Goal: Task Accomplishment & Management: Contribute content

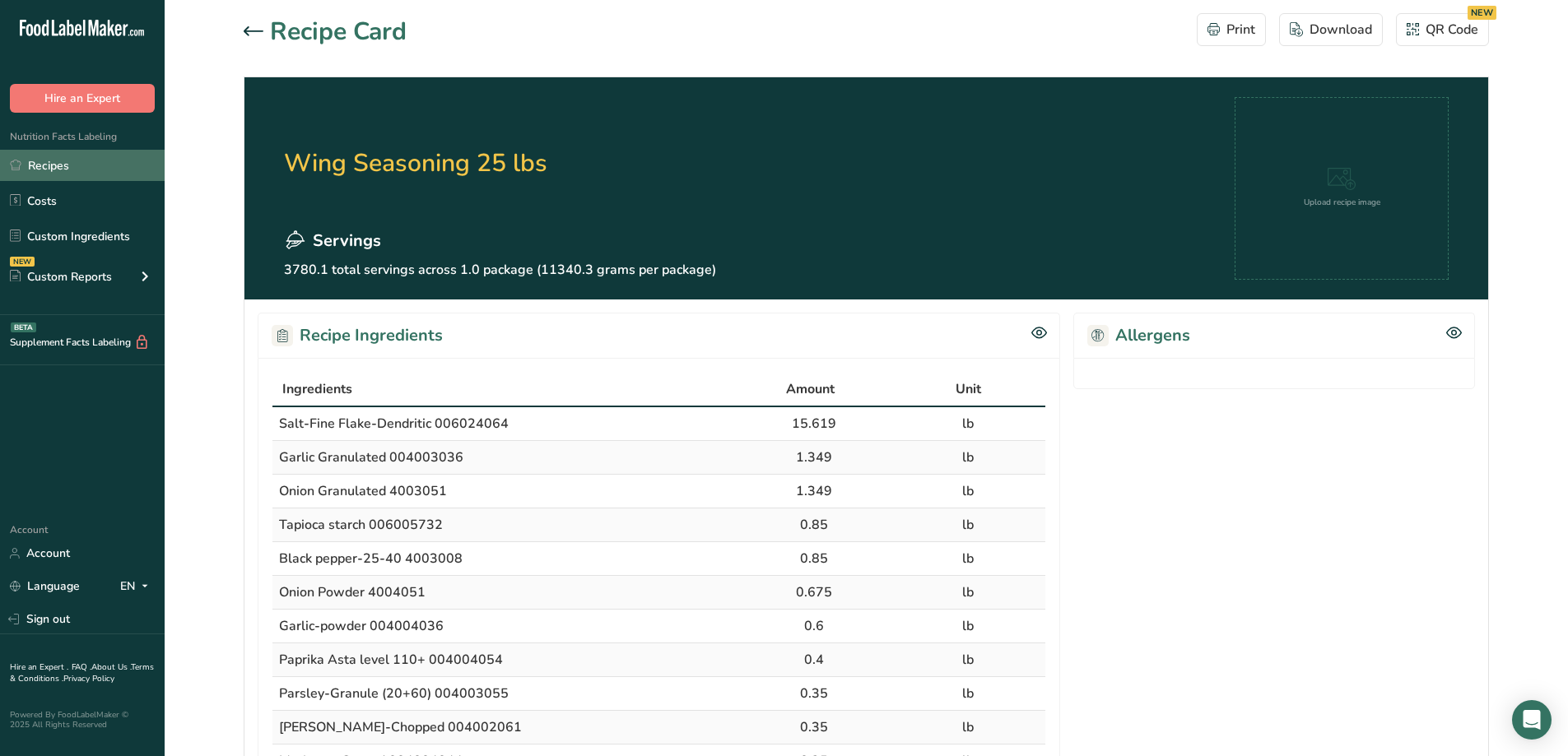
click at [56, 159] on link "Recipes" at bounding box center [82, 165] width 164 height 31
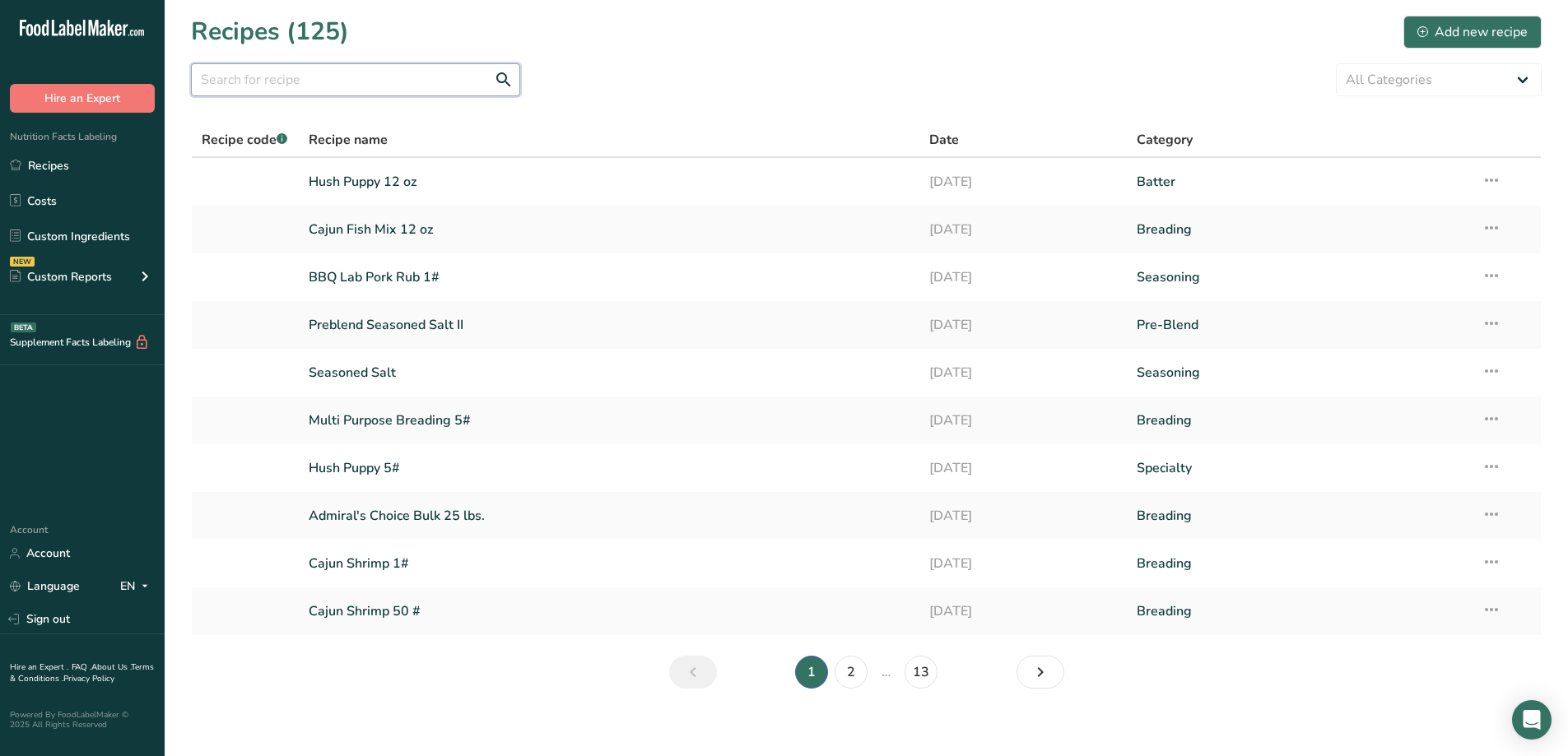
click at [326, 81] on input "text" at bounding box center [355, 80] width 329 height 33
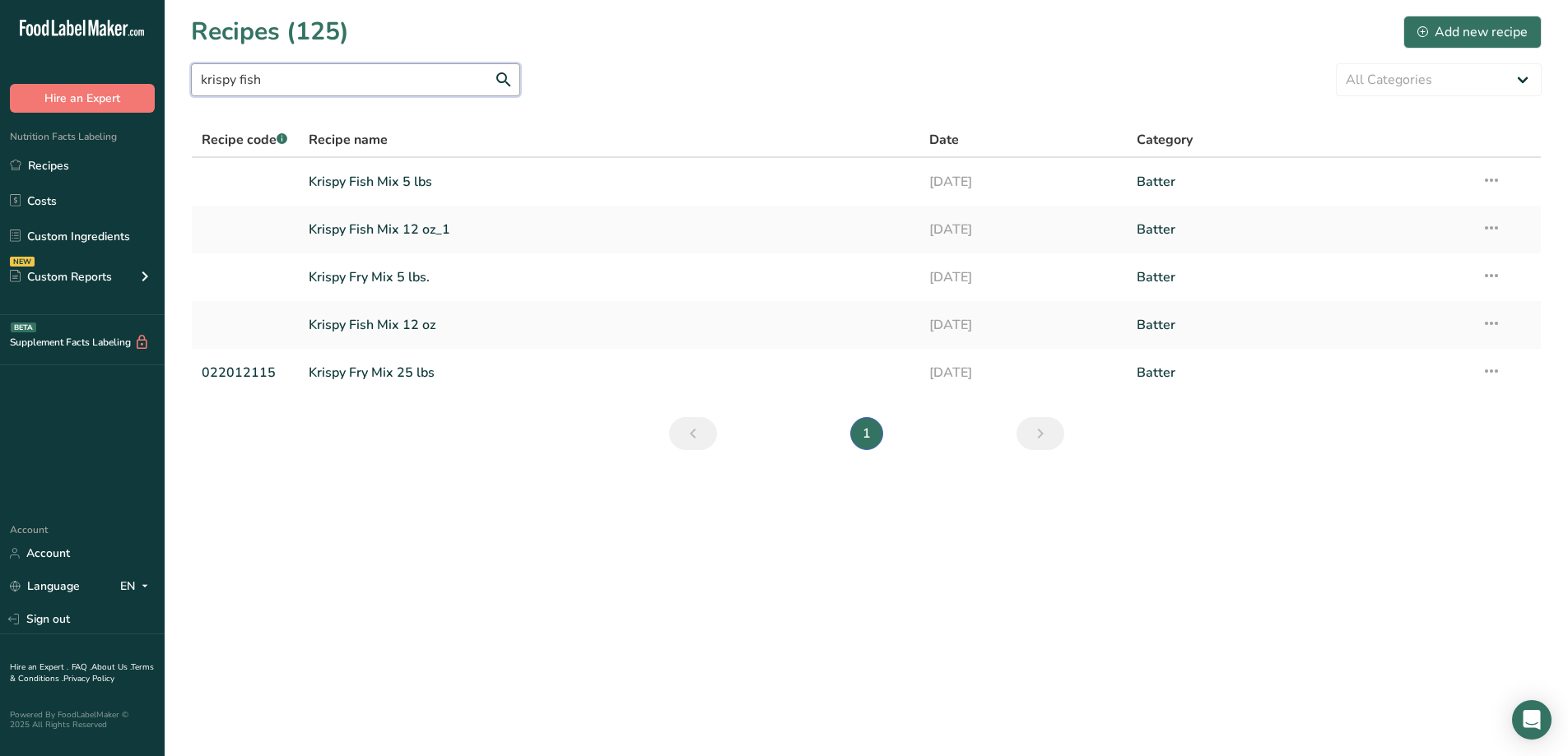
type input "krispy fish"
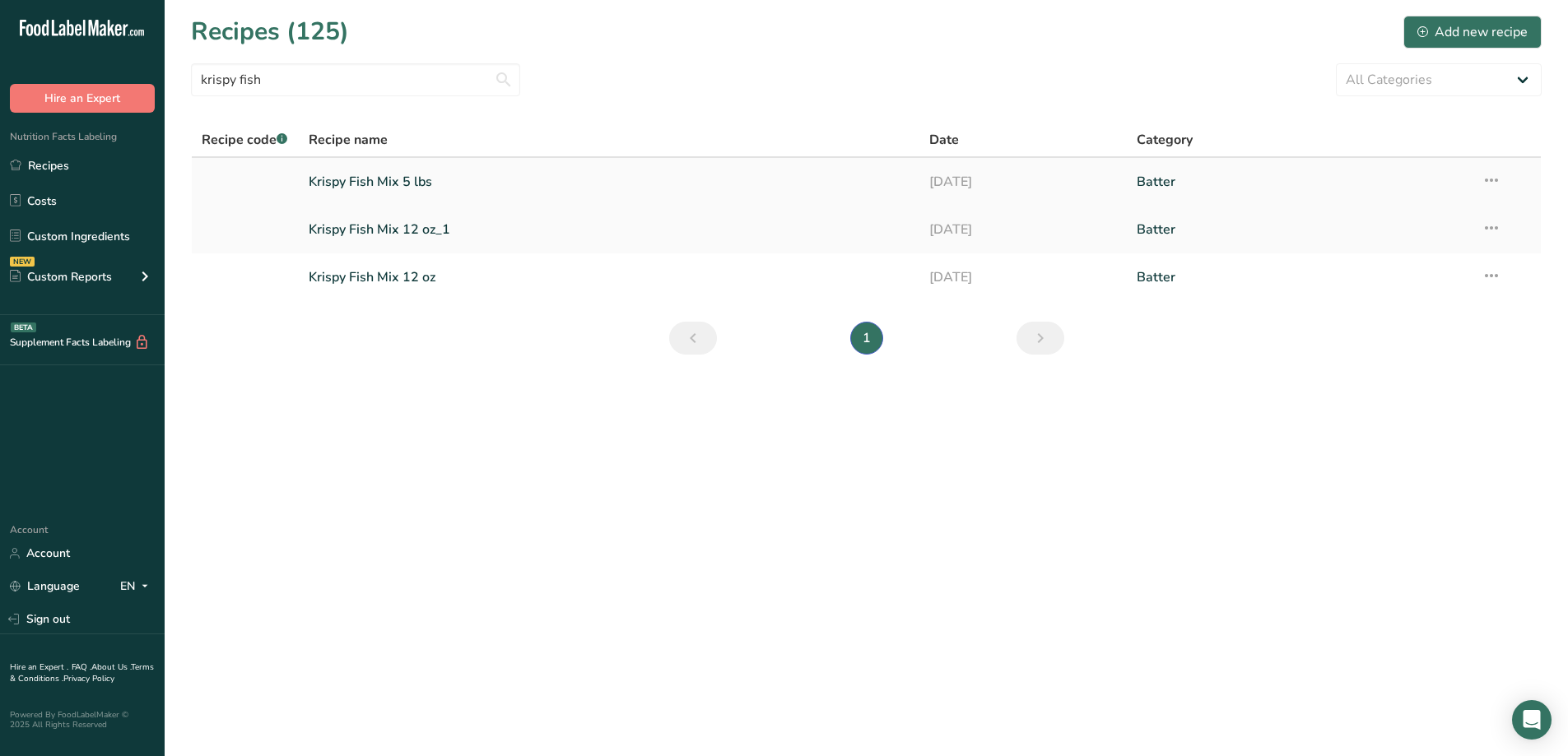
click at [401, 178] on link "Krispy Fish Mix 5 lbs" at bounding box center [609, 182] width 601 height 35
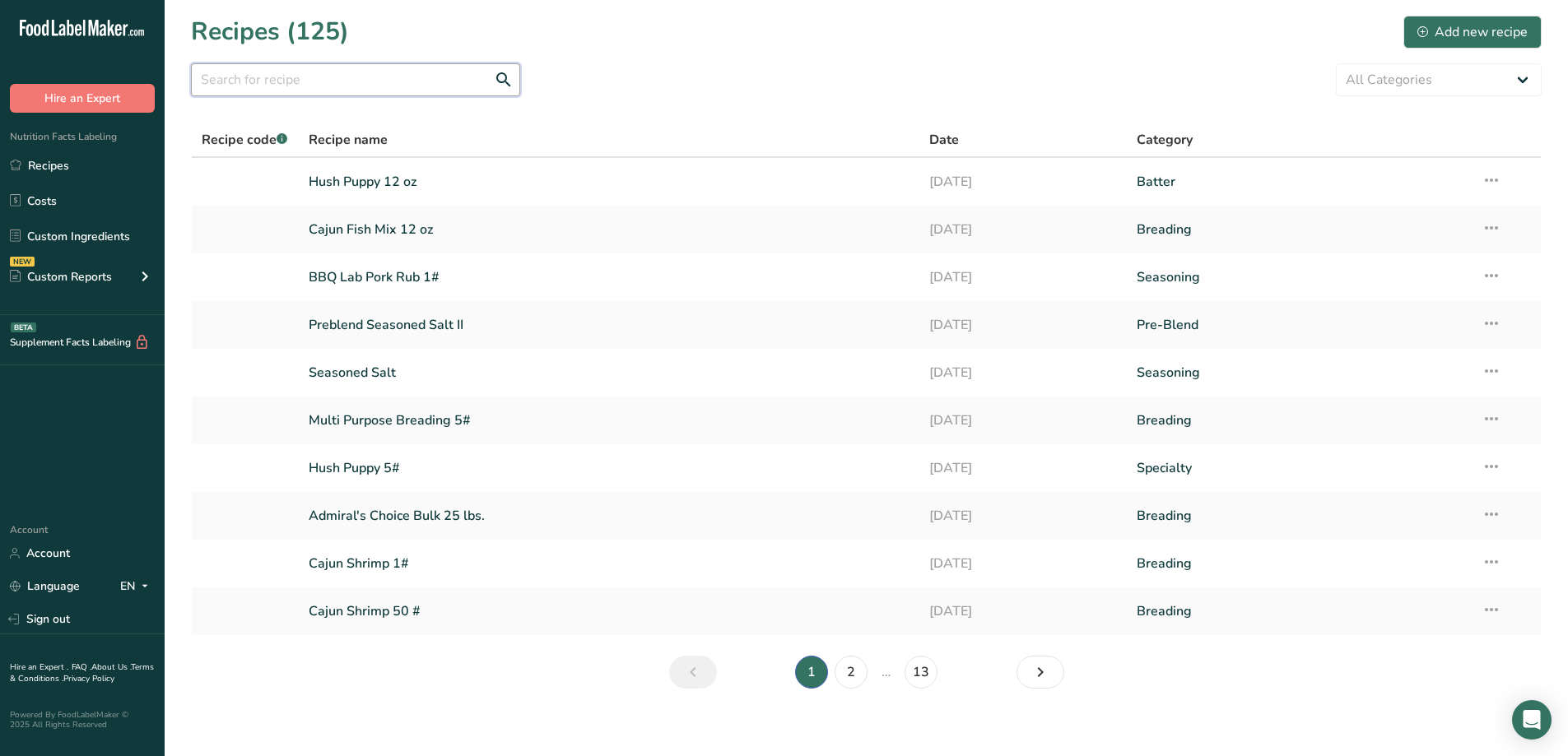
drag, startPoint x: 398, startPoint y: 74, endPoint x: 372, endPoint y: 82, distance: 27.2
click at [396, 75] on input "text" at bounding box center [355, 80] width 329 height 33
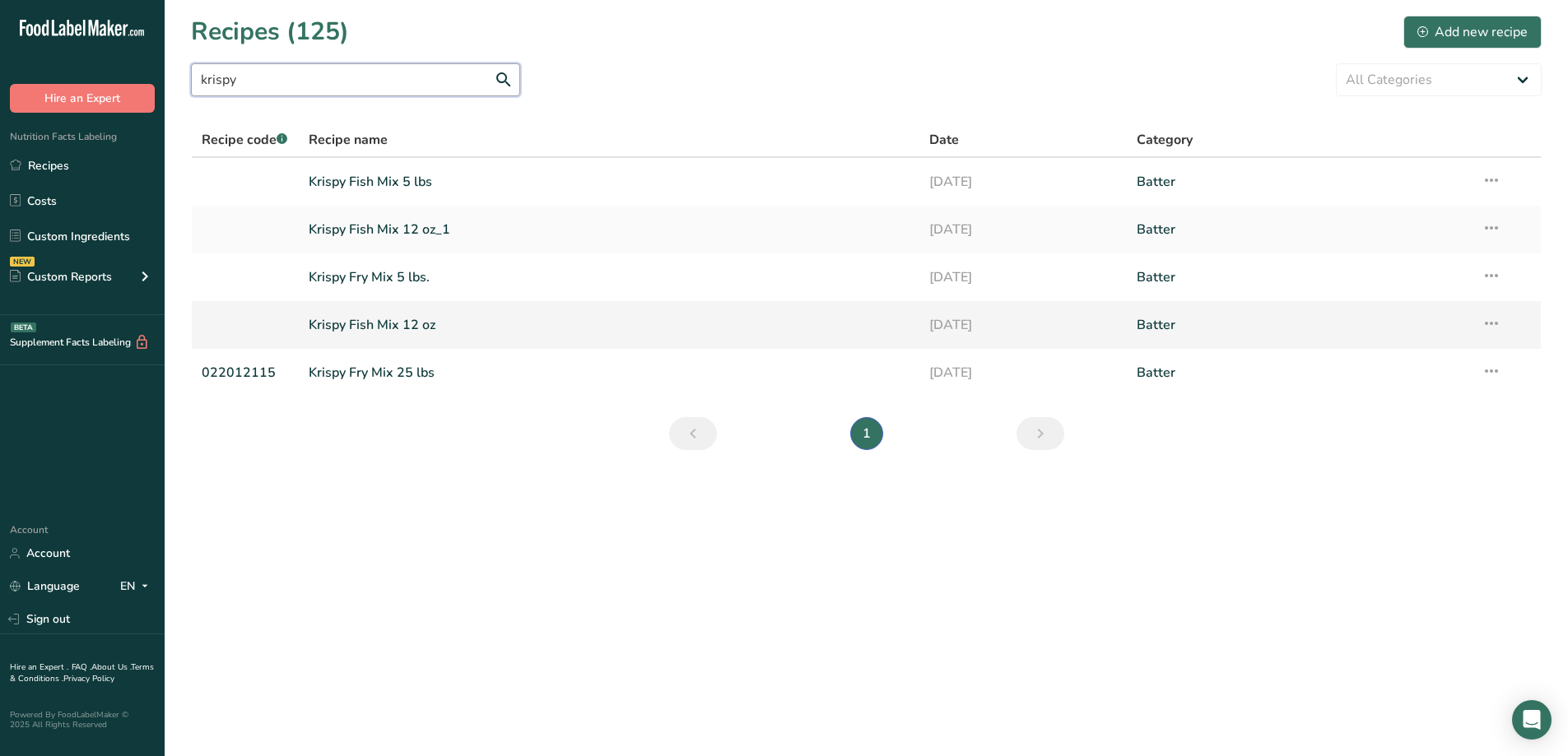
type input "krispy"
click at [439, 324] on link "Krispy Fish Mix 12 oz" at bounding box center [609, 325] width 601 height 35
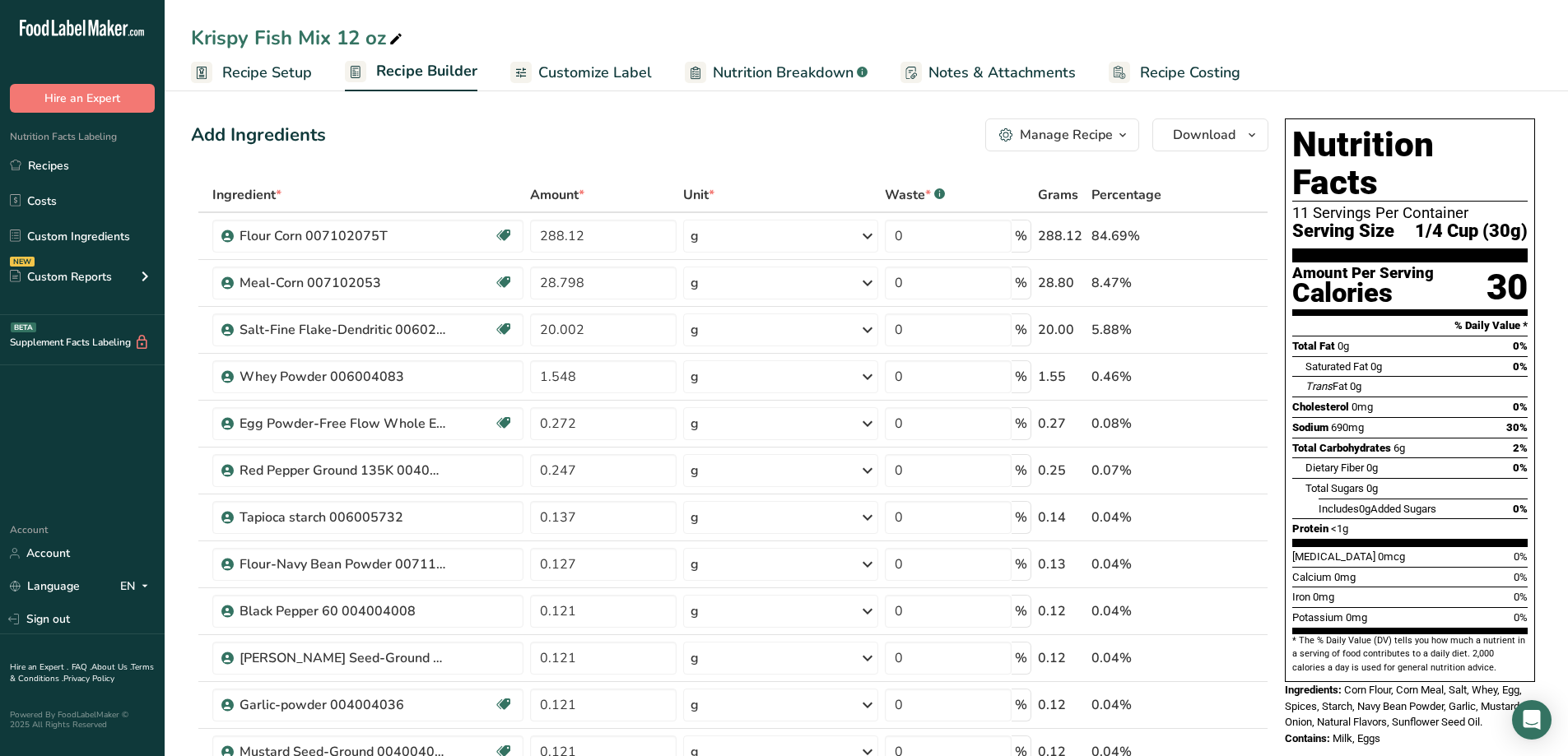
click at [1136, 137] on button "Manage Recipe" at bounding box center [1062, 135] width 154 height 33
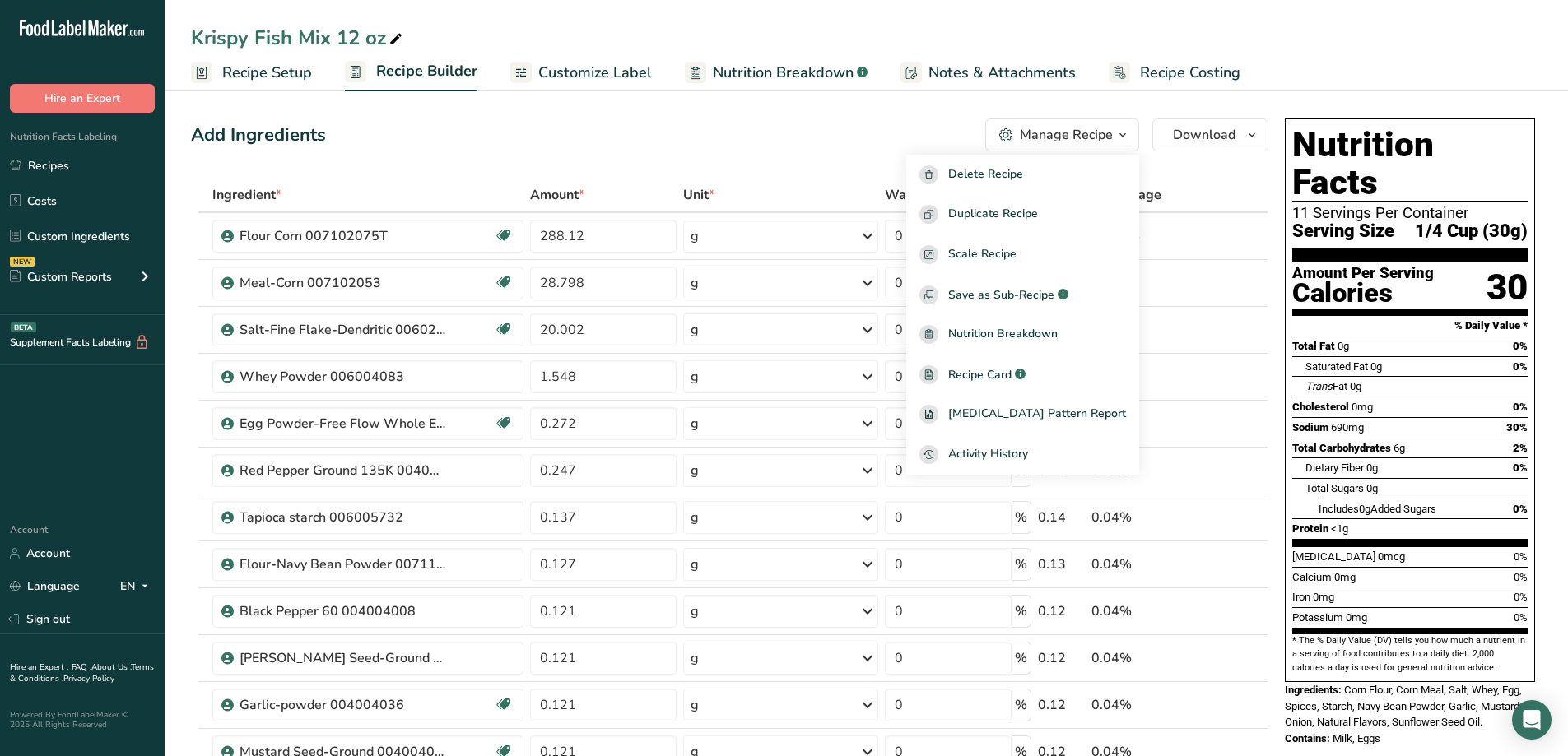
click at [741, 144] on div "Add Ingredients Manage Recipe Delete Recipe Duplicate Recipe Scale Recipe Save …" at bounding box center [729, 135] width 1077 height 33
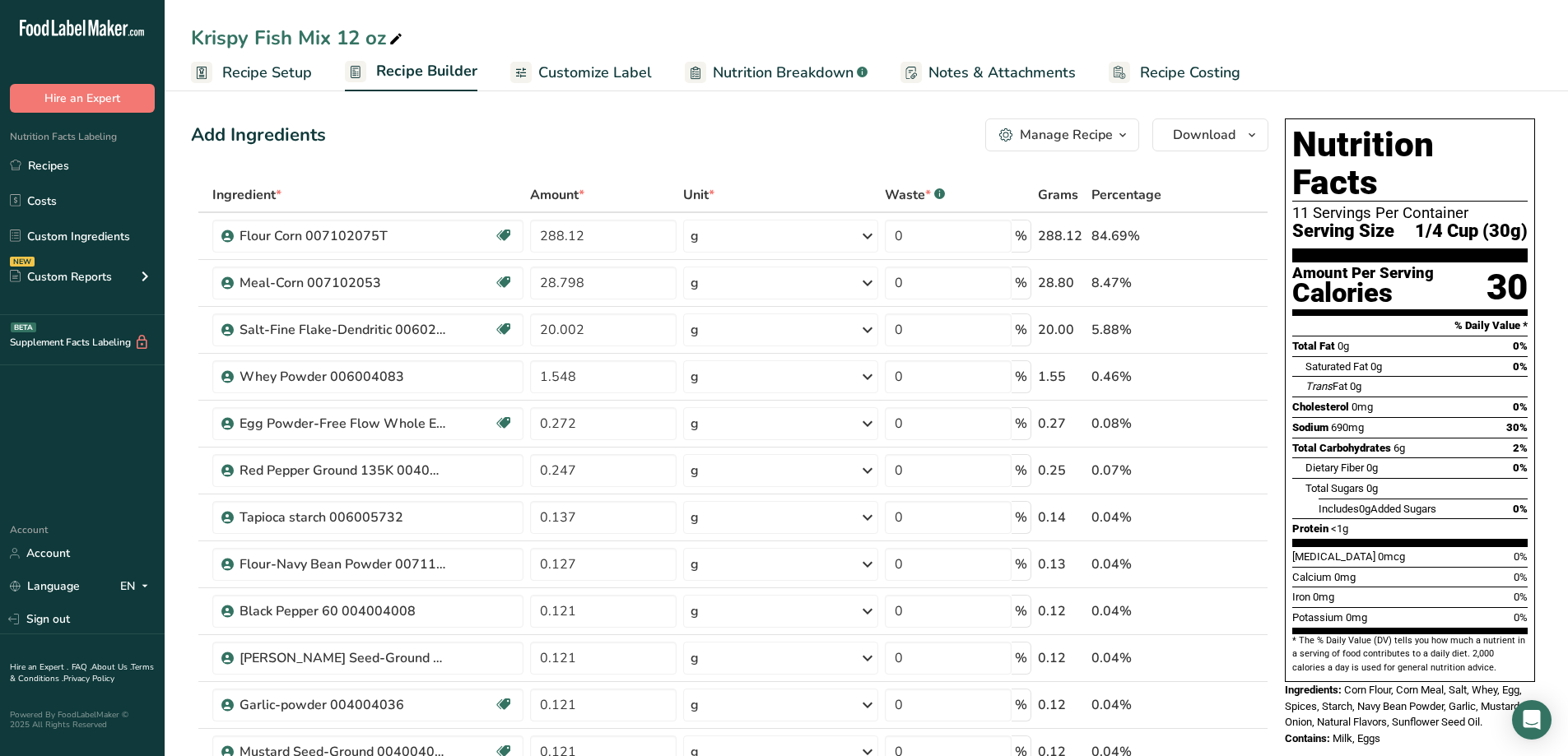
click at [1130, 138] on span "button" at bounding box center [1122, 135] width 20 height 20
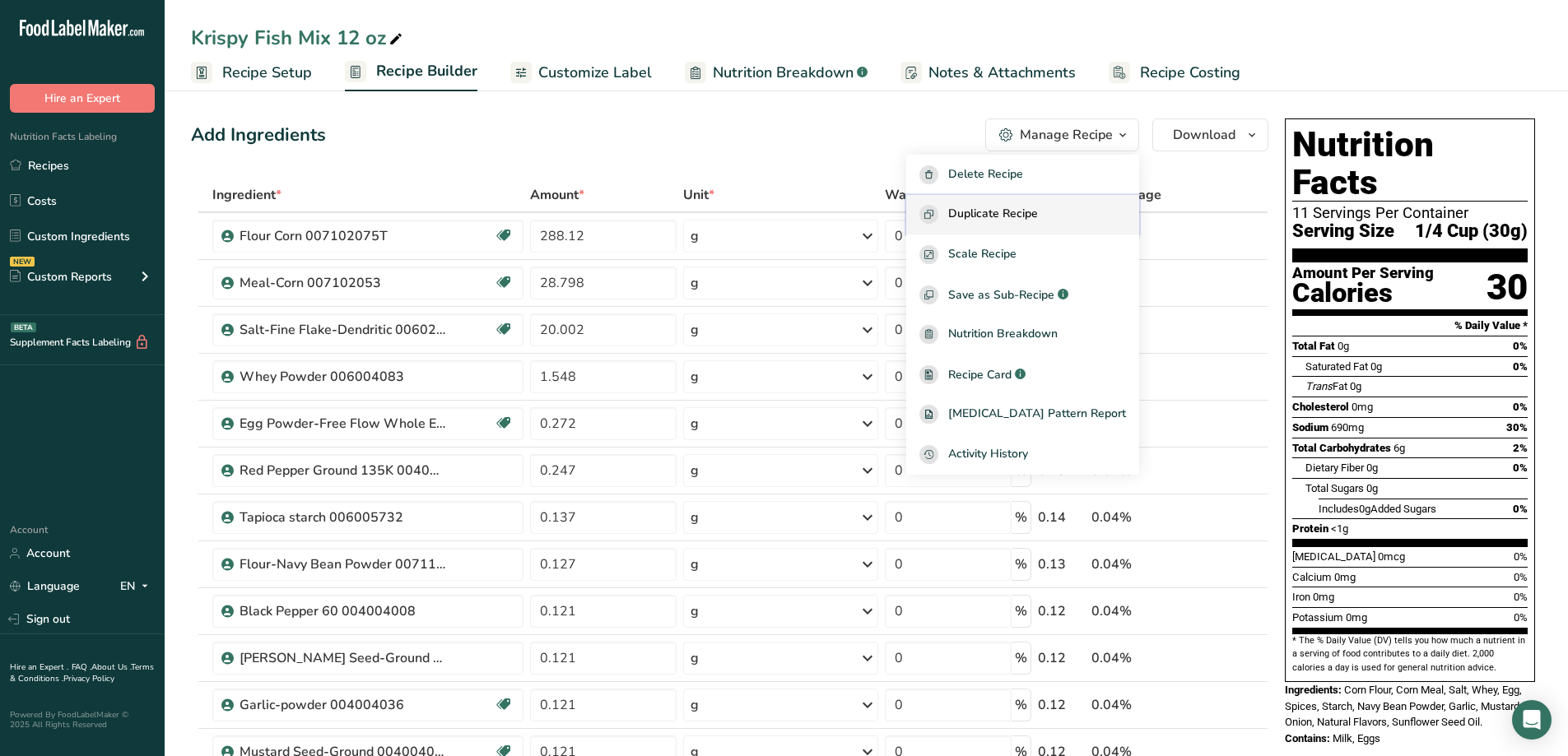
click at [1019, 213] on span "Duplicate Recipe" at bounding box center [993, 215] width 90 height 19
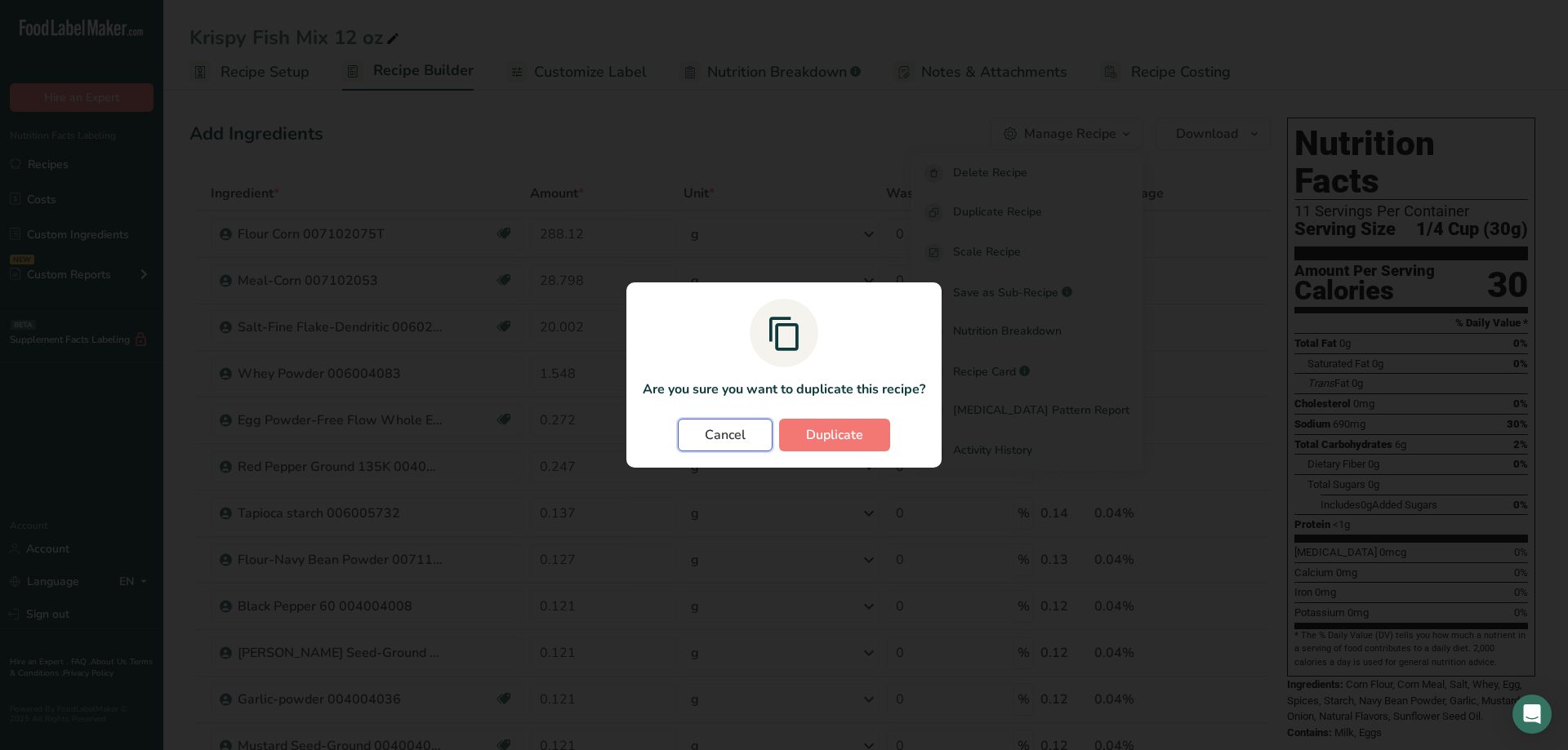
click at [748, 438] on button "Cancel" at bounding box center [725, 435] width 95 height 33
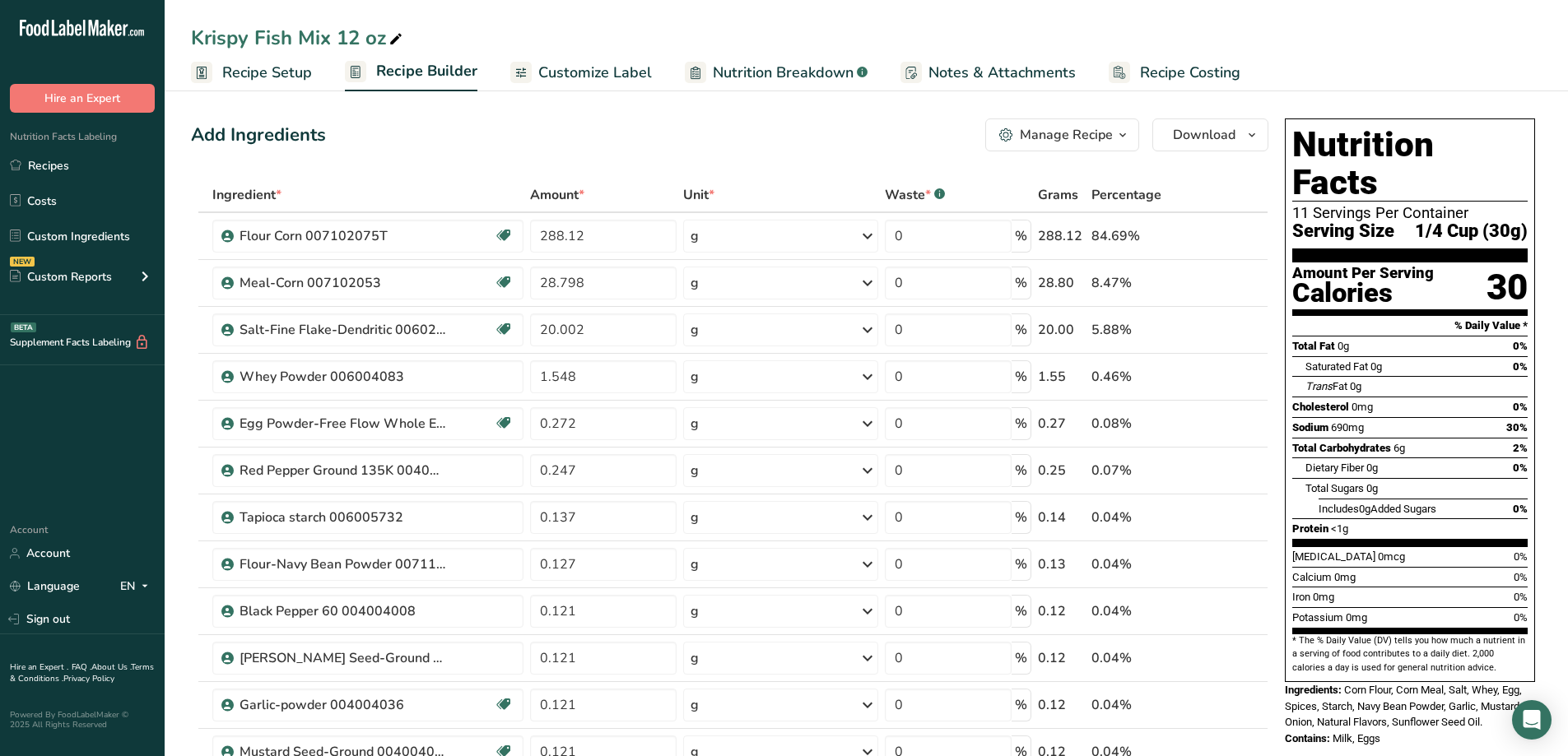
click at [1132, 138] on span "button" at bounding box center [1122, 135] width 20 height 20
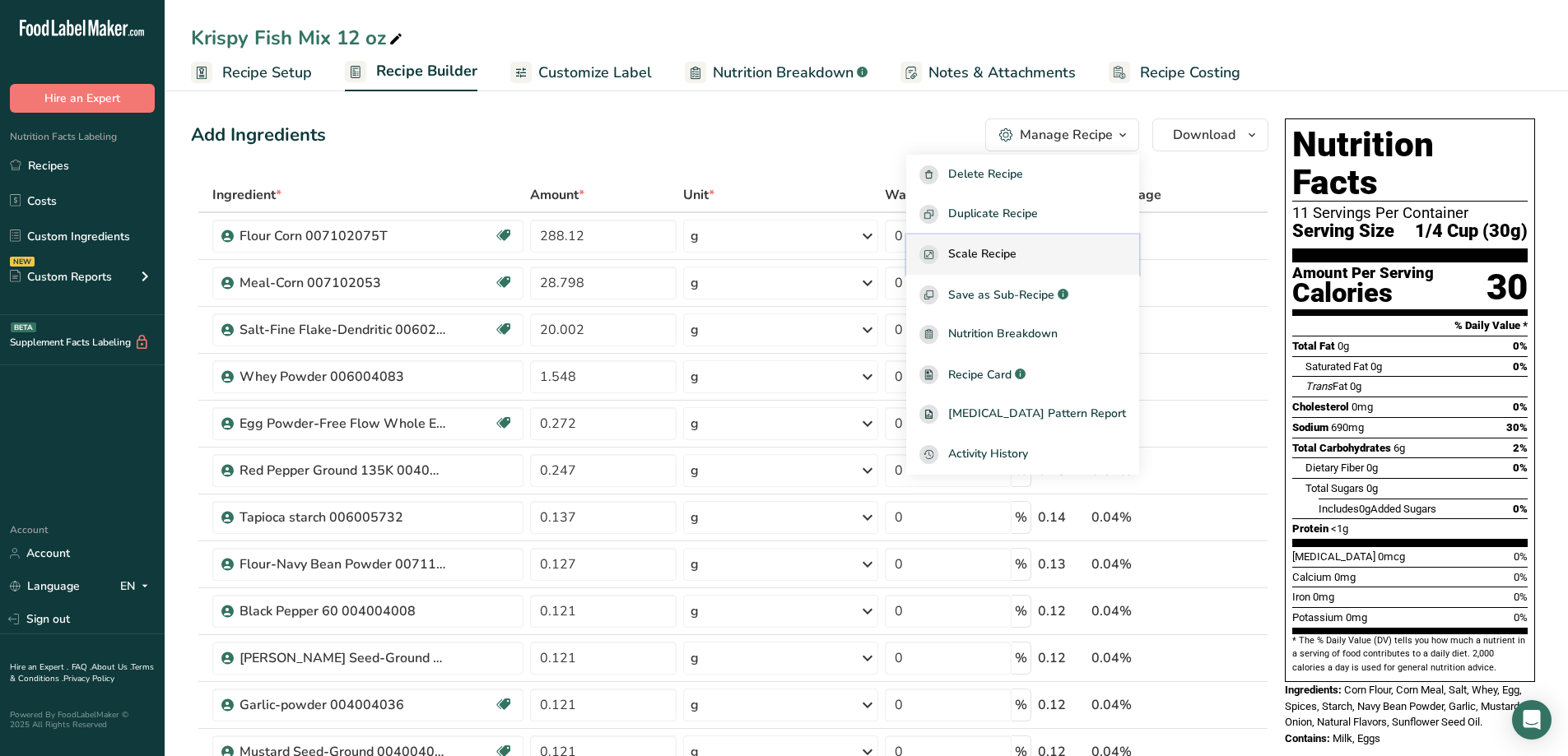
click at [1016, 254] on span "Scale Recipe" at bounding box center [982, 255] width 69 height 19
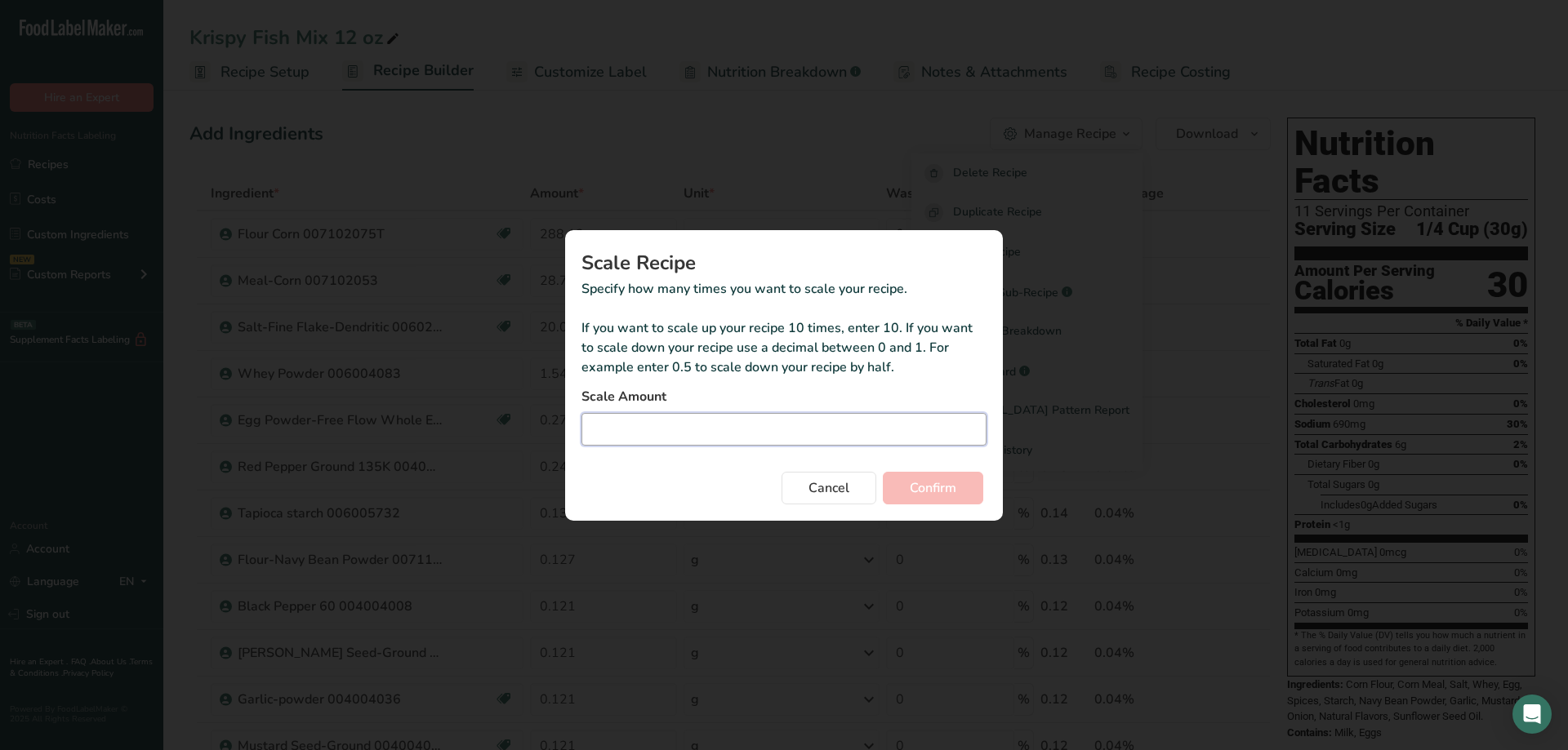
click at [729, 427] on input "Duplicate recipe modal" at bounding box center [783, 430] width 405 height 33
type input "6.67"
click at [943, 485] on span "Confirm" at bounding box center [933, 488] width 47 height 20
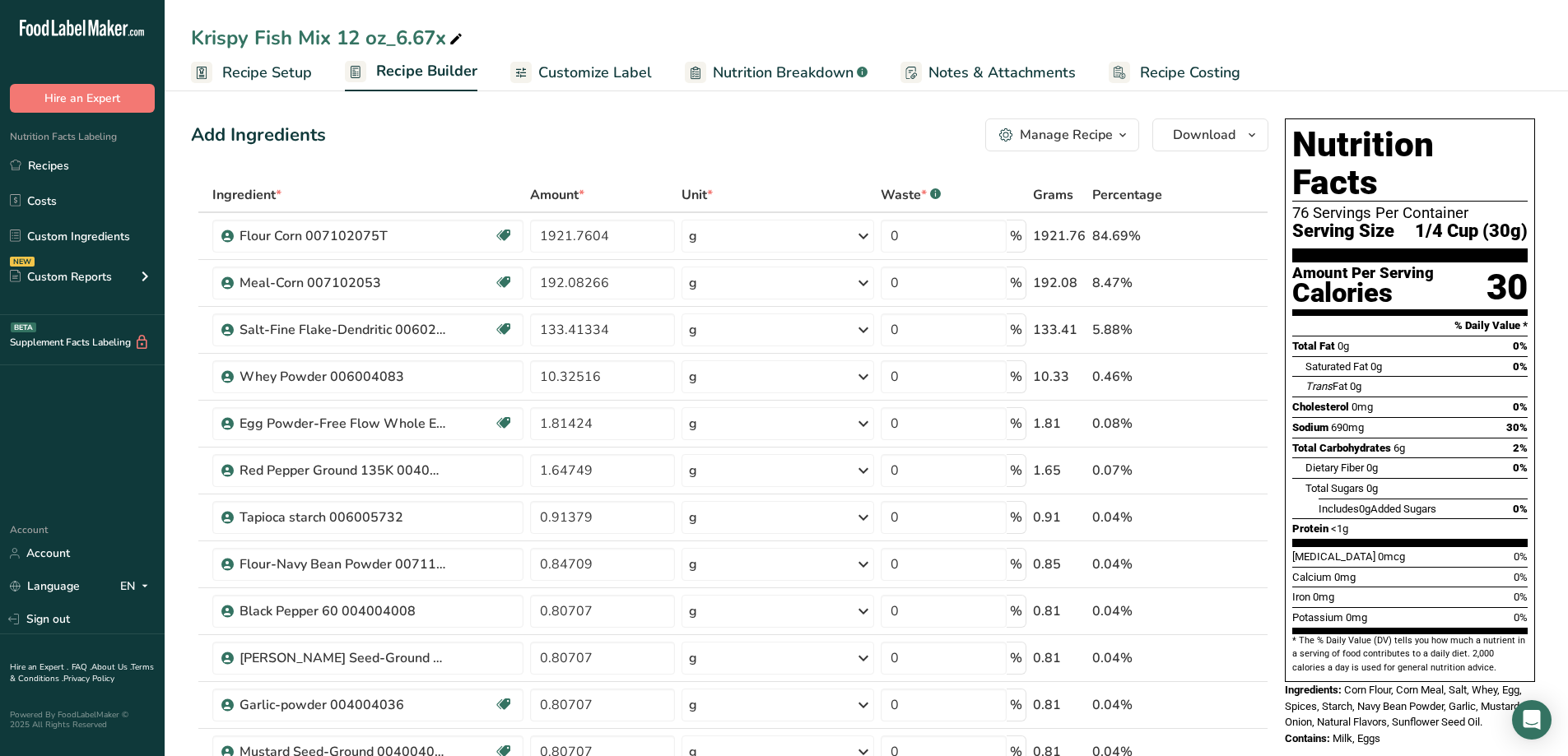
click at [458, 40] on icon at bounding box center [456, 39] width 15 height 23
type input "Krispy Fish Mix 5 Lbs"
click at [448, 150] on div "Add Ingredients Manage Recipe Delete Recipe Duplicate Recipe Scale Recipe Save …" at bounding box center [729, 135] width 1077 height 33
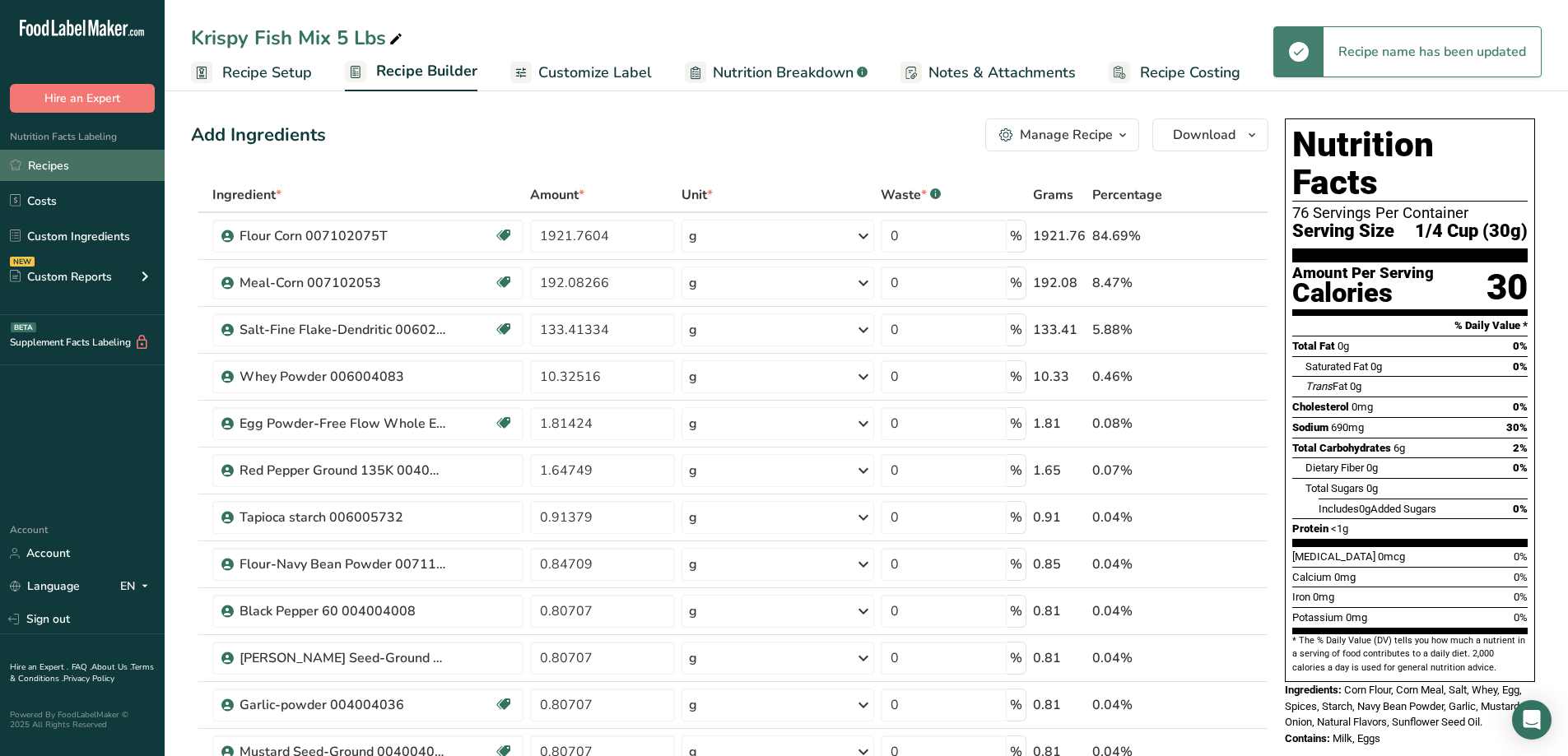
click at [41, 166] on link "Recipes" at bounding box center [82, 165] width 164 height 31
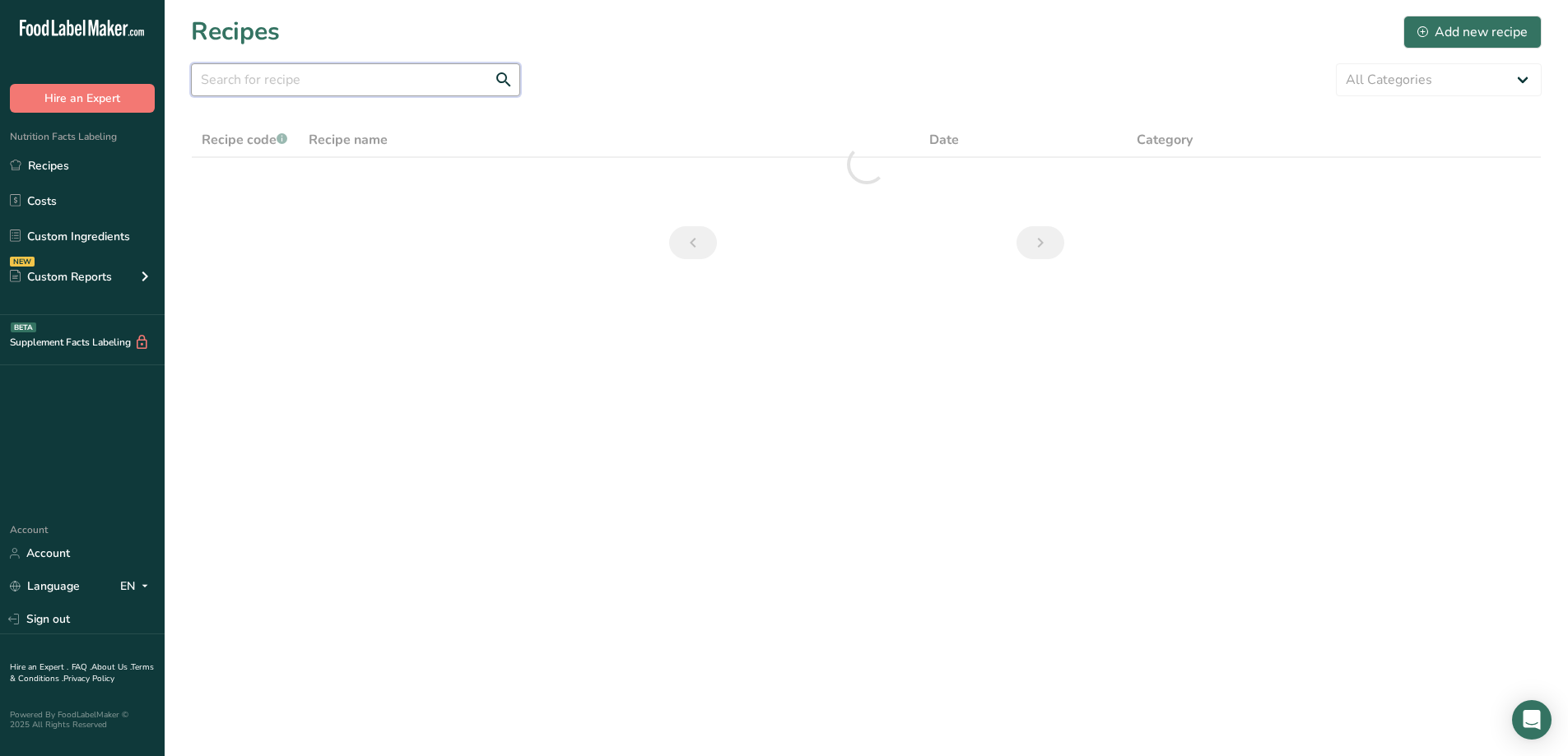
click at [353, 93] on input "text" at bounding box center [355, 80] width 329 height 33
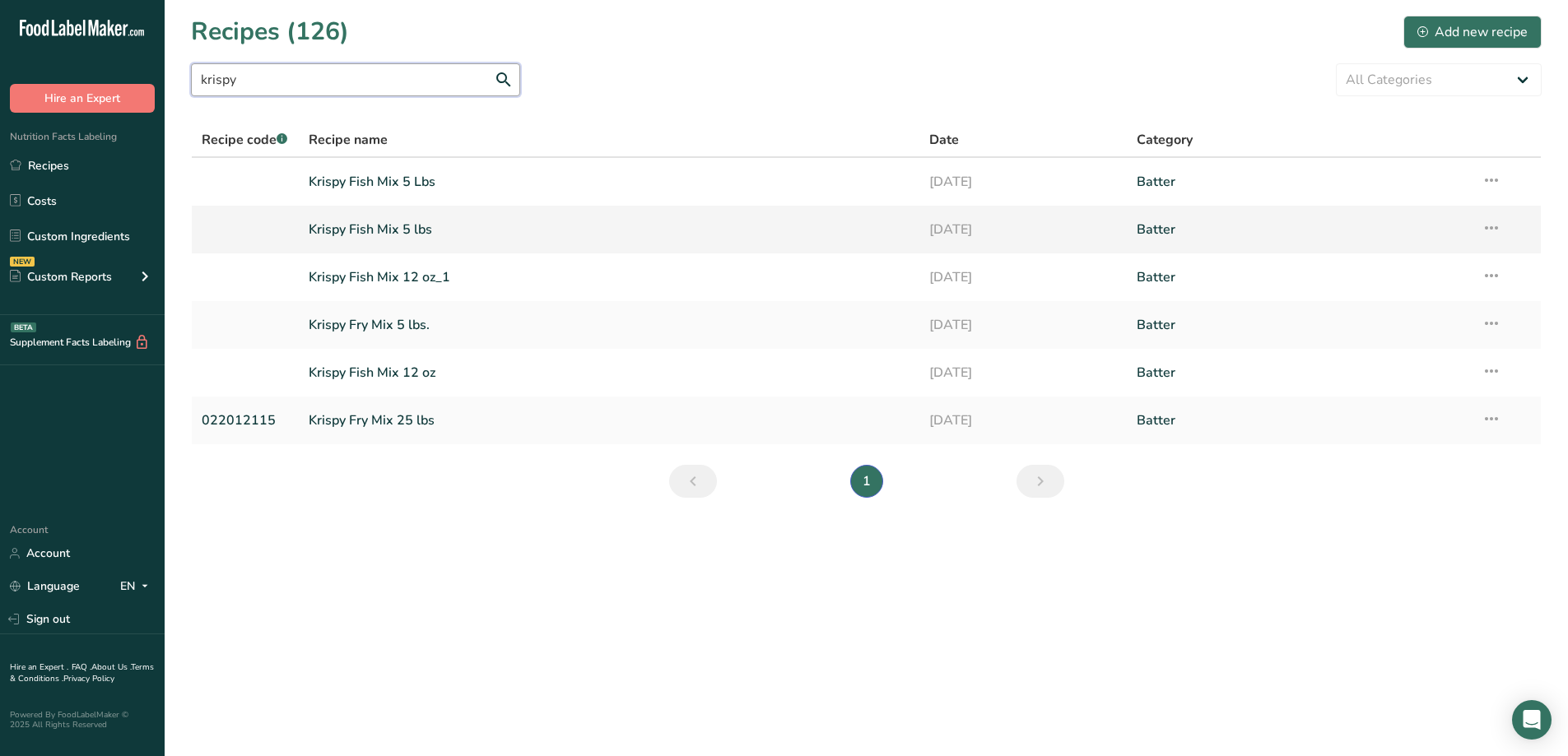
type input "krispy"
click at [376, 229] on link "Krispy Fish Mix 5 lbs" at bounding box center [609, 230] width 601 height 35
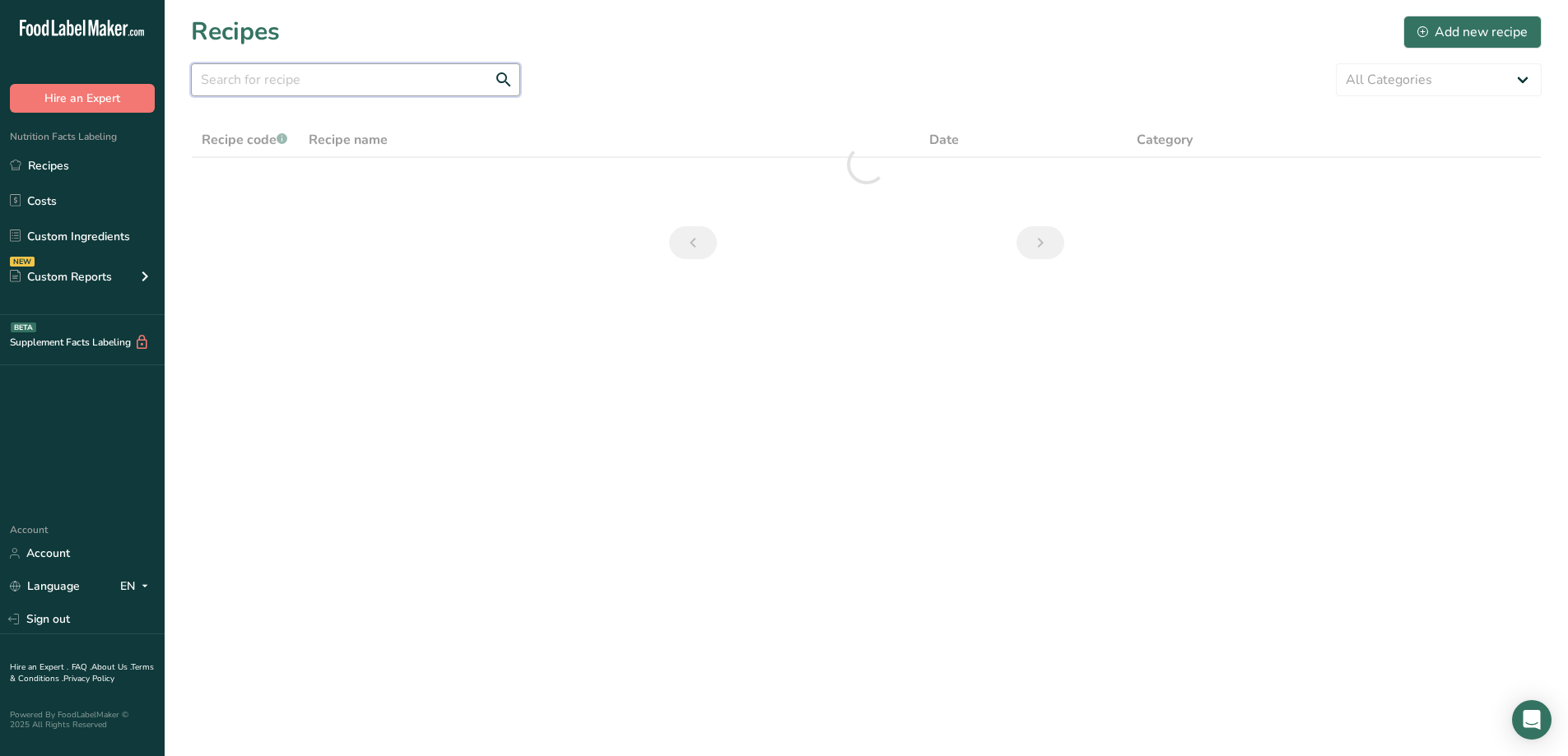
click at [405, 86] on input "text" at bounding box center [355, 80] width 329 height 33
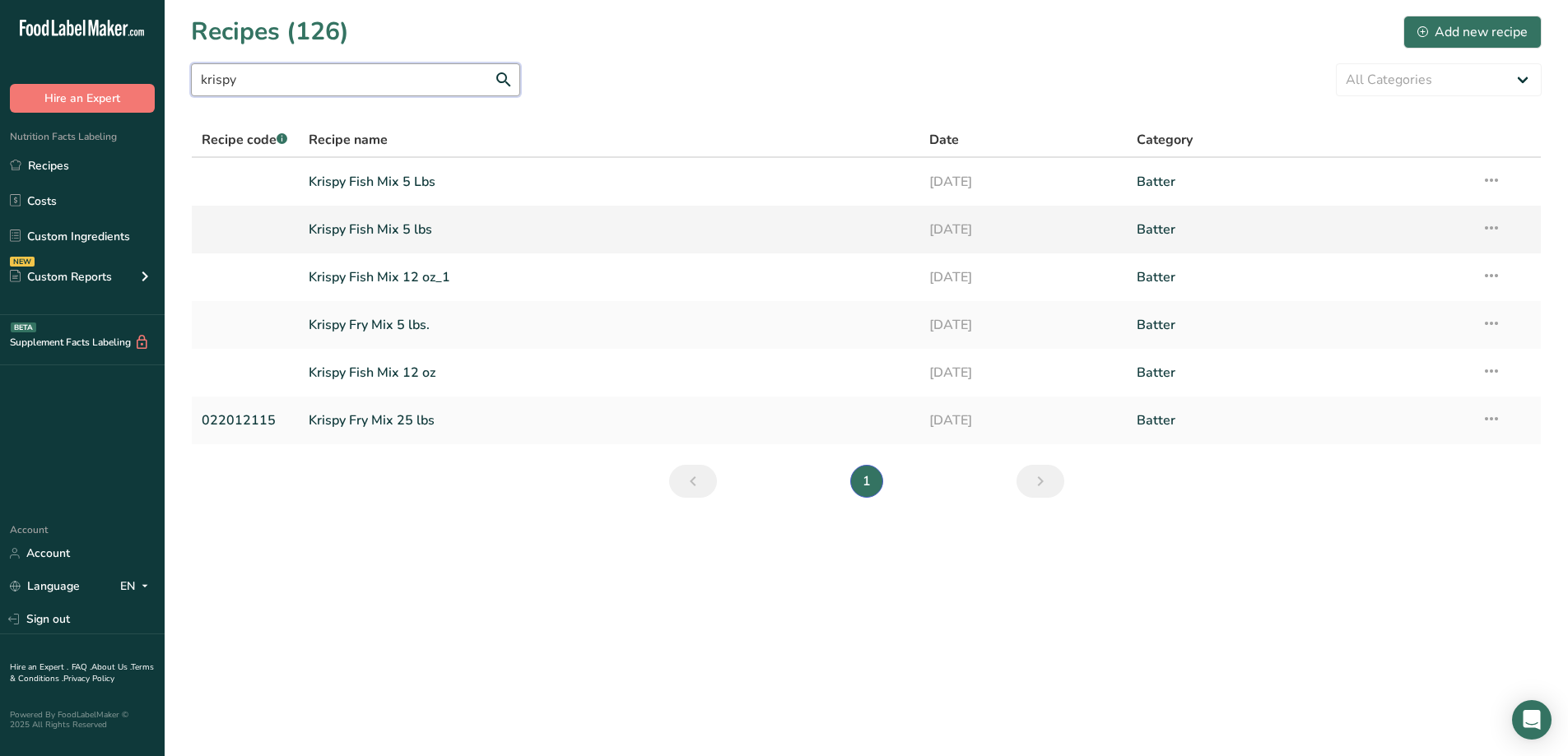
type input "krispy"
click at [1504, 225] on td "Recipe Setup Delete Recipe Duplicate Recipe Scale Recipe Save as Sub-Recipe .a-…" at bounding box center [1505, 229] width 69 height 48
click at [1495, 225] on icon at bounding box center [1491, 228] width 20 height 30
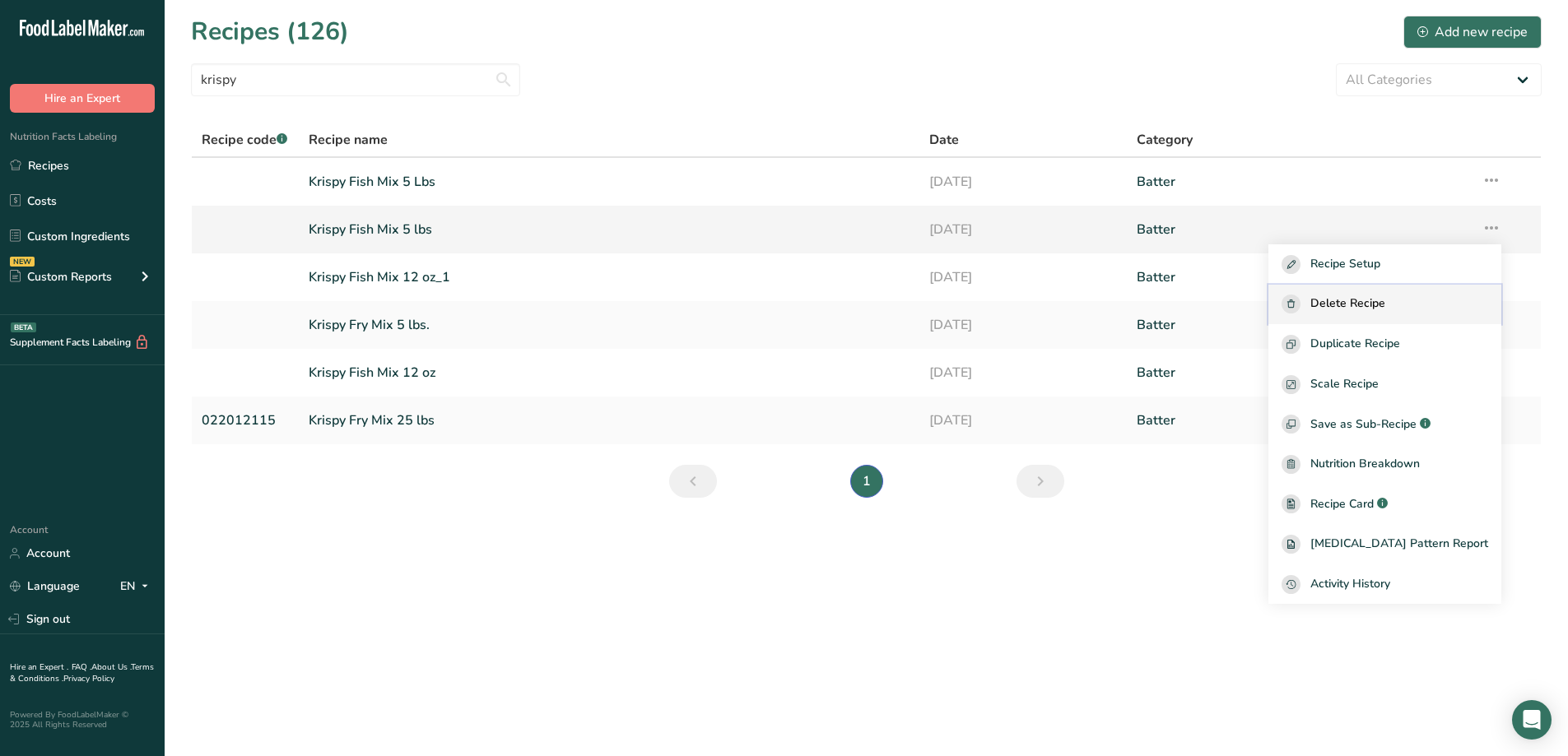
click at [1385, 308] on span "Delete Recipe" at bounding box center [1348, 304] width 75 height 19
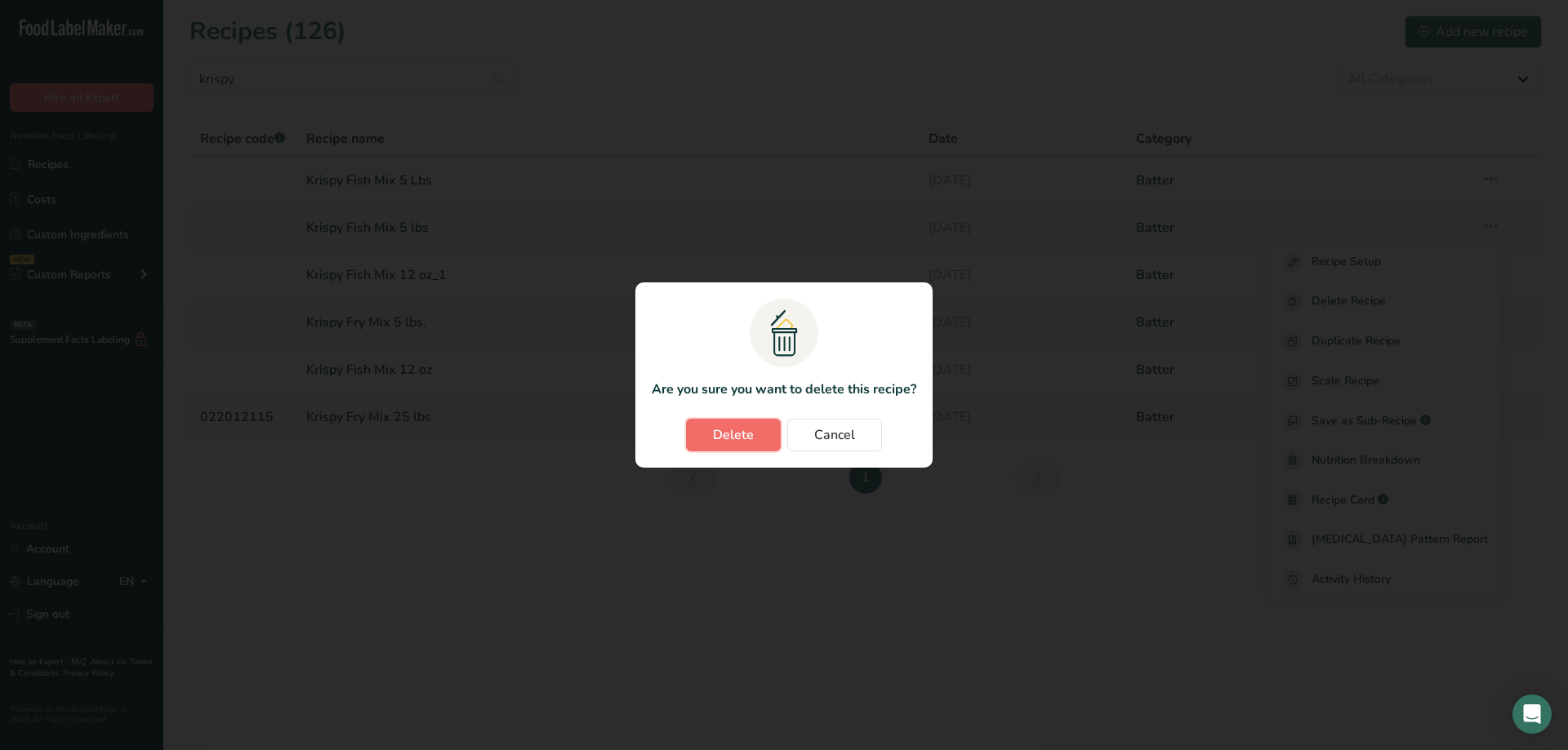
click at [755, 434] on button "Delete" at bounding box center [734, 435] width 95 height 33
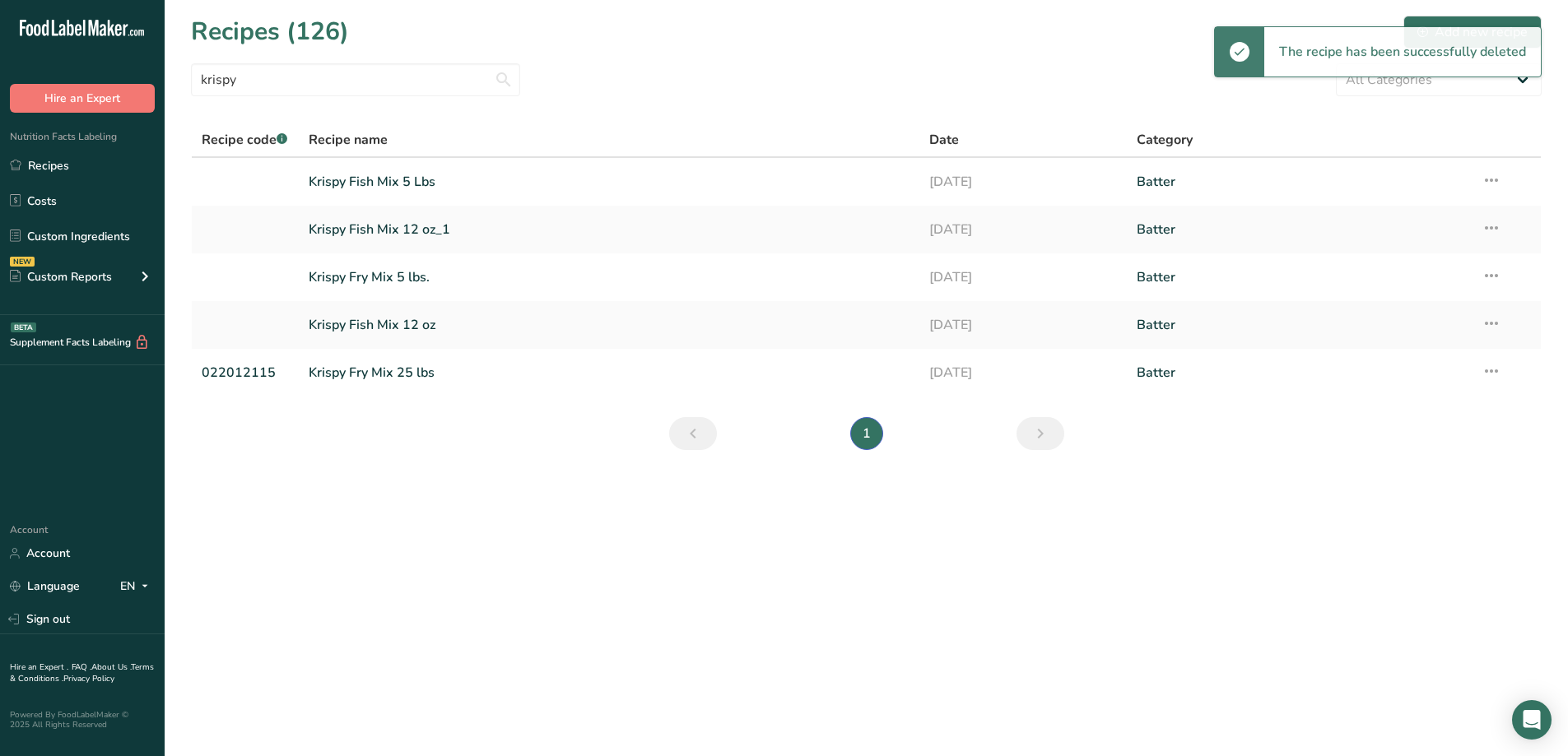
click at [391, 184] on link "Krispy Fish Mix 5 Lbs" at bounding box center [609, 182] width 601 height 35
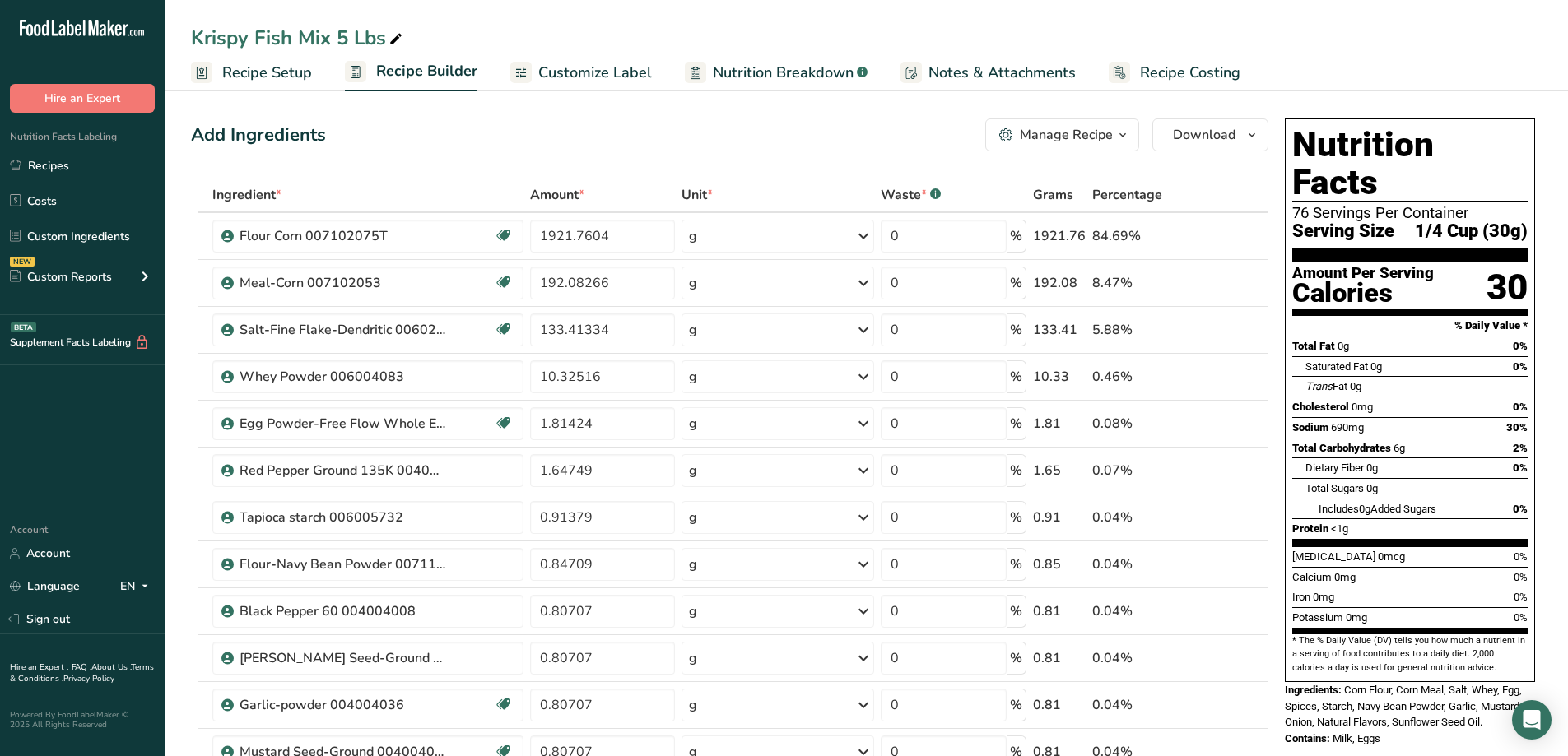
click at [395, 33] on icon at bounding box center [395, 39] width 15 height 23
click at [364, 40] on input "Krispy Fish Mix 5 Lbs" at bounding box center [866, 37] width 1350 height 30
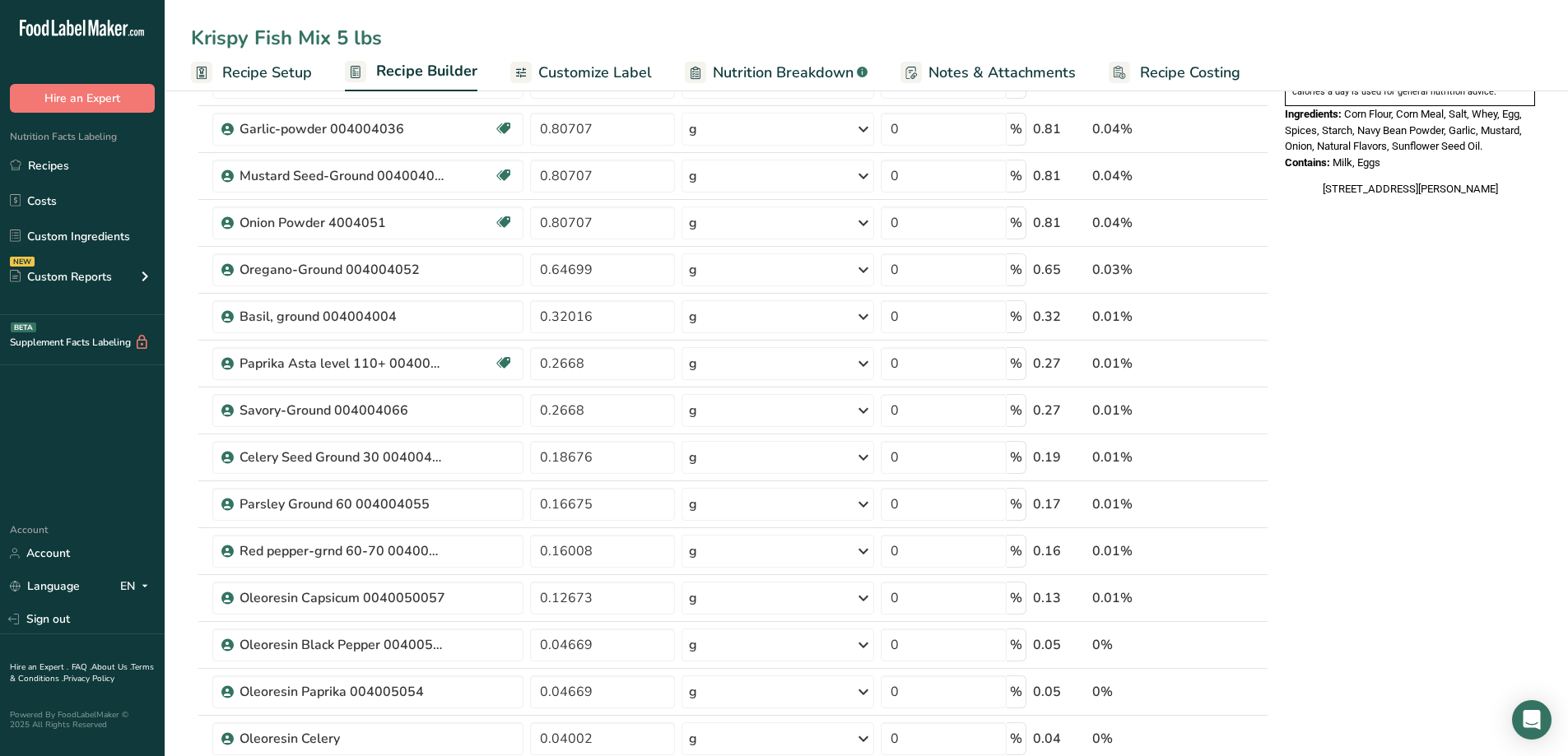
scroll to position [823, 0]
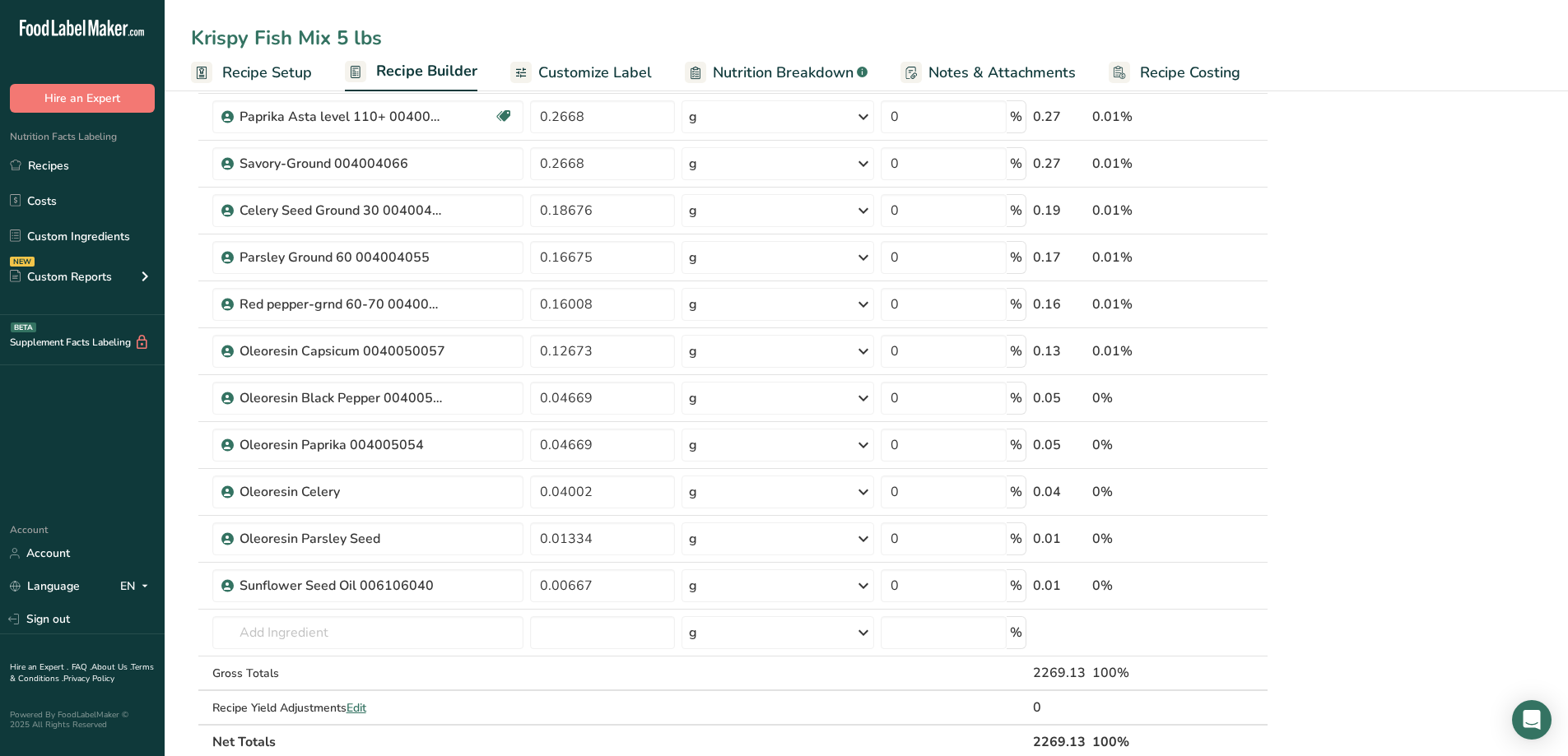
type input "Krispy Fish Mix 5 lbs"
click at [1424, 449] on div "Nutrition Facts 76 Servings Per Container Serving Size 1/4 Cup (30g) Amount Per…" at bounding box center [1410, 316] width 264 height 2053
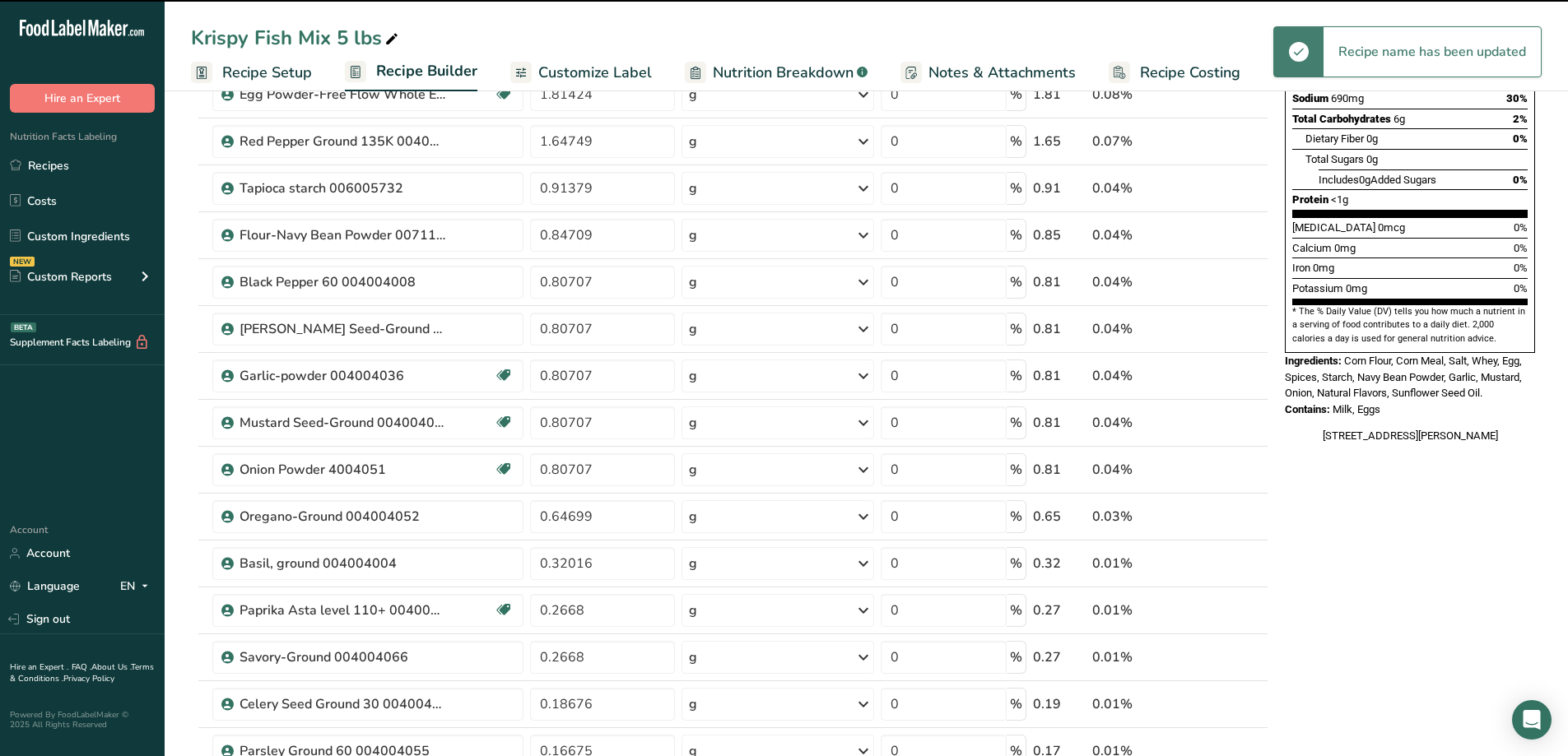
scroll to position [0, 0]
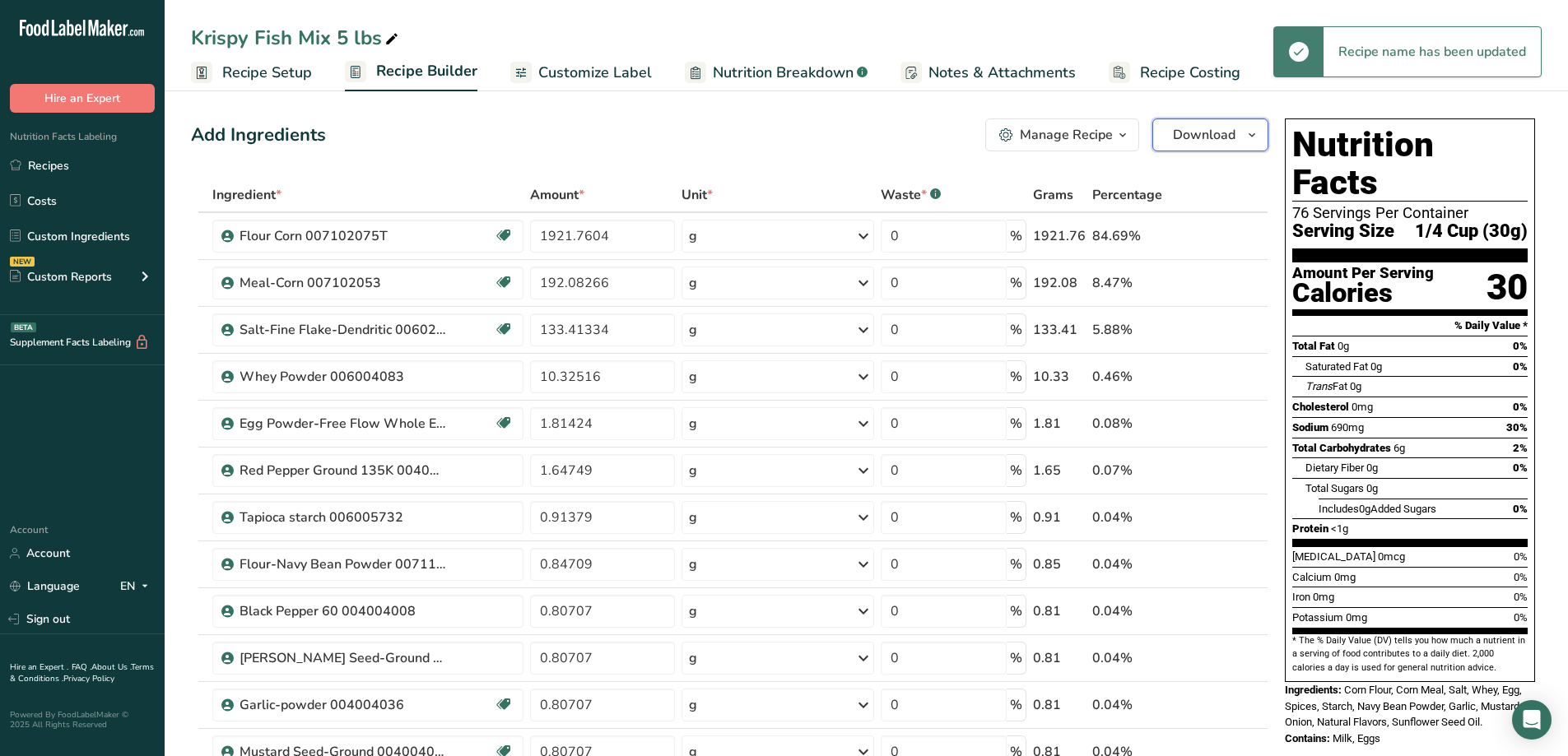
click at [1255, 144] on icon "button" at bounding box center [1251, 136] width 13 height 21
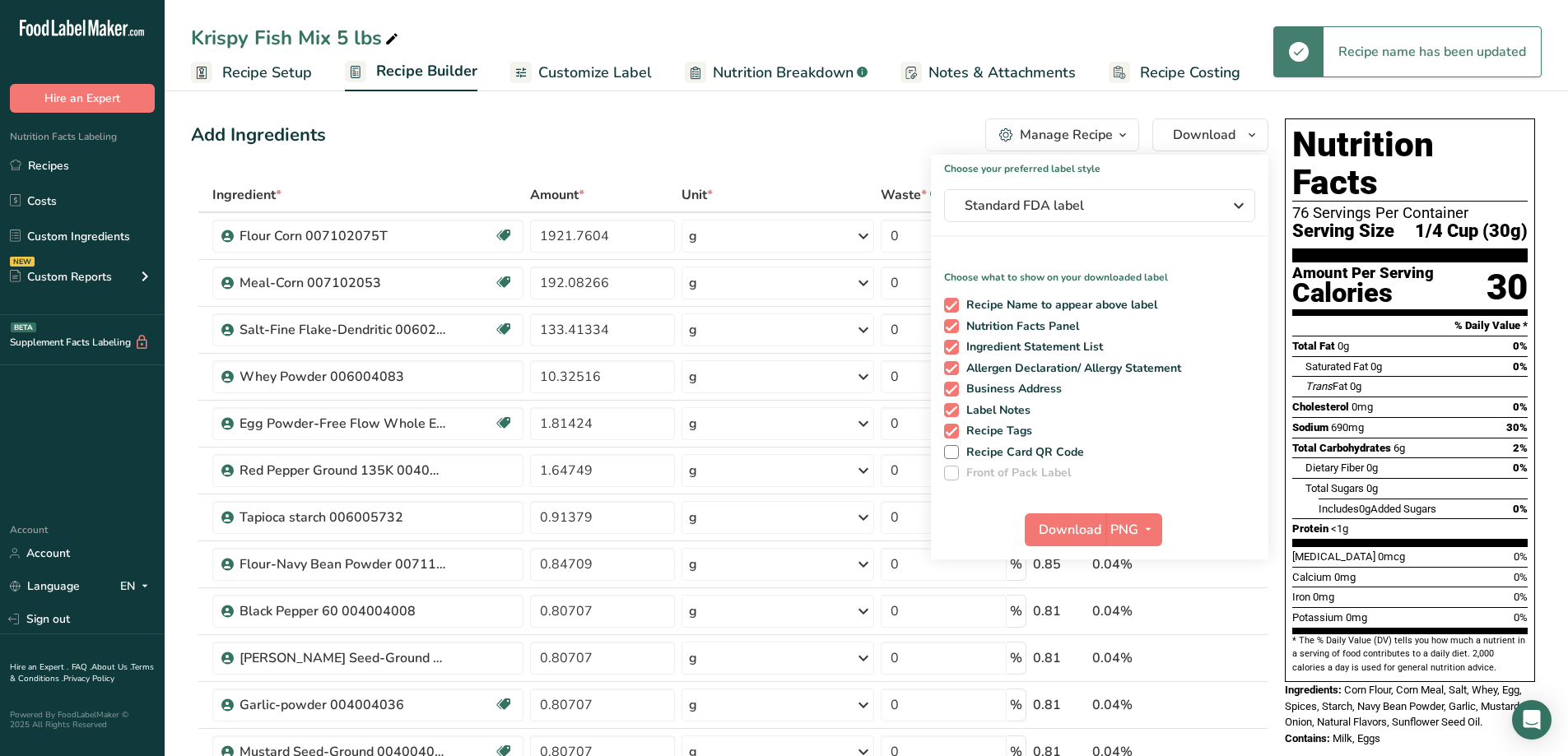
click at [858, 141] on div "Add Ingredients Manage Recipe Delete Recipe Duplicate Recipe Scale Recipe Save …" at bounding box center [729, 135] width 1077 height 33
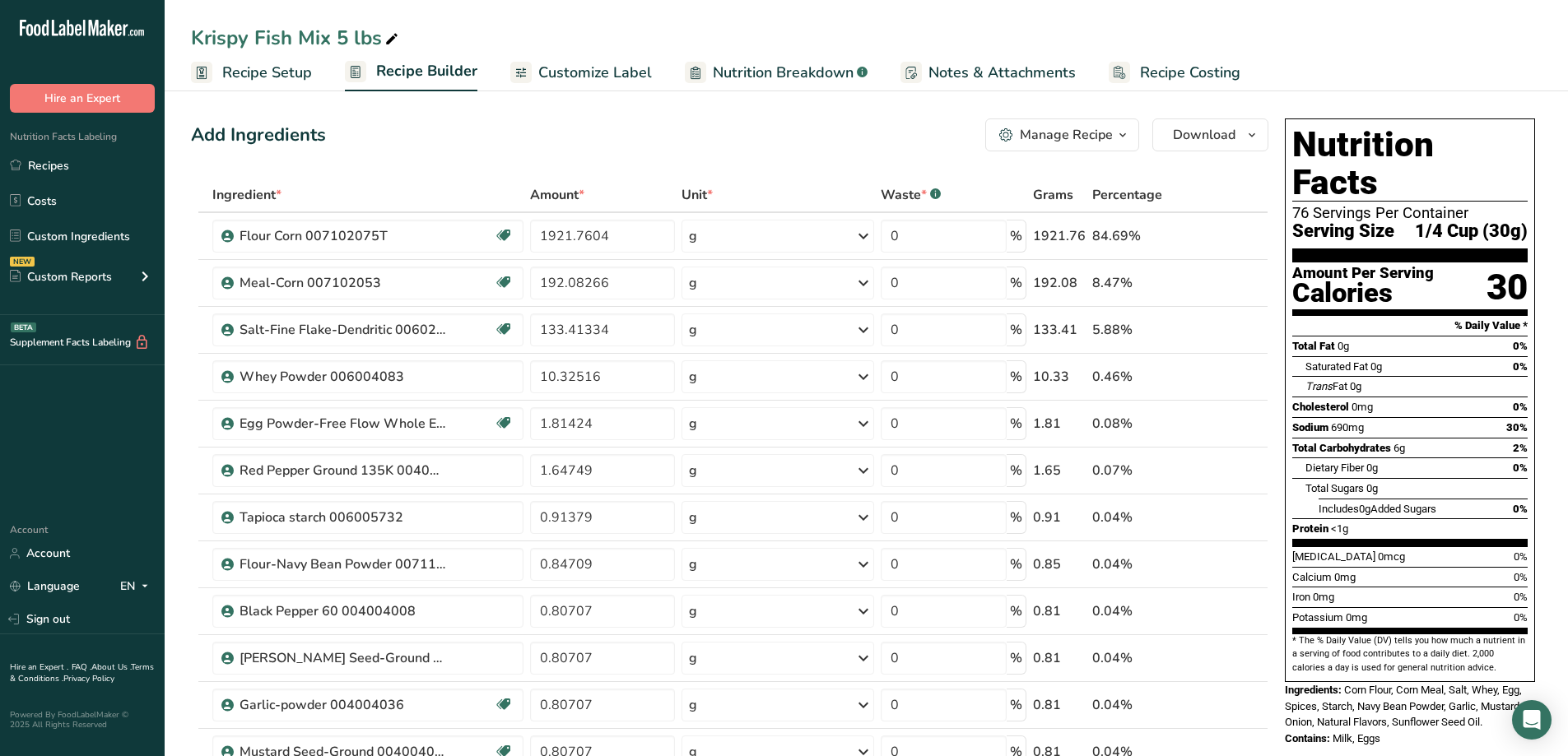
click at [598, 67] on span "Customize Label" at bounding box center [595, 73] width 114 height 23
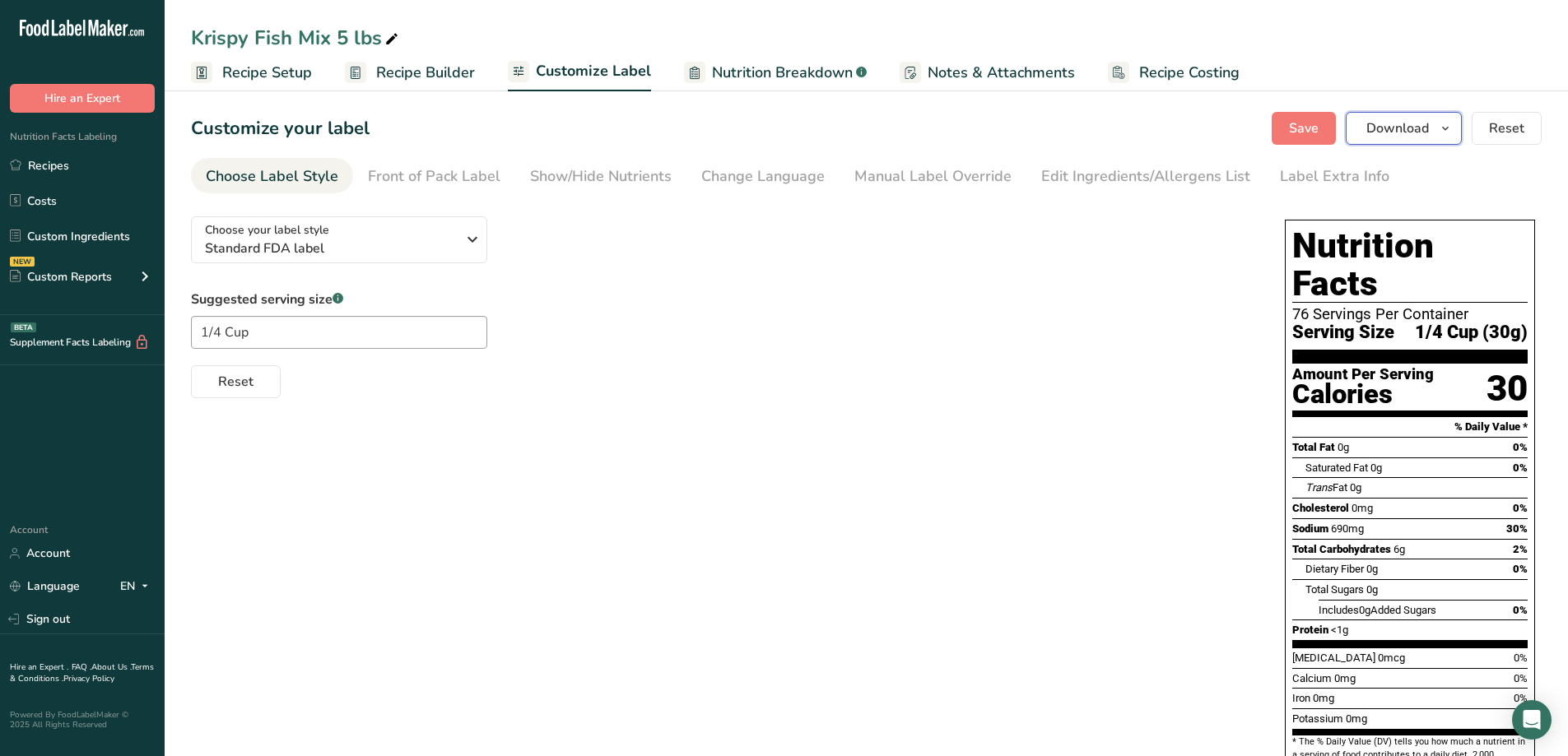
click at [1443, 134] on icon "button" at bounding box center [1444, 129] width 13 height 21
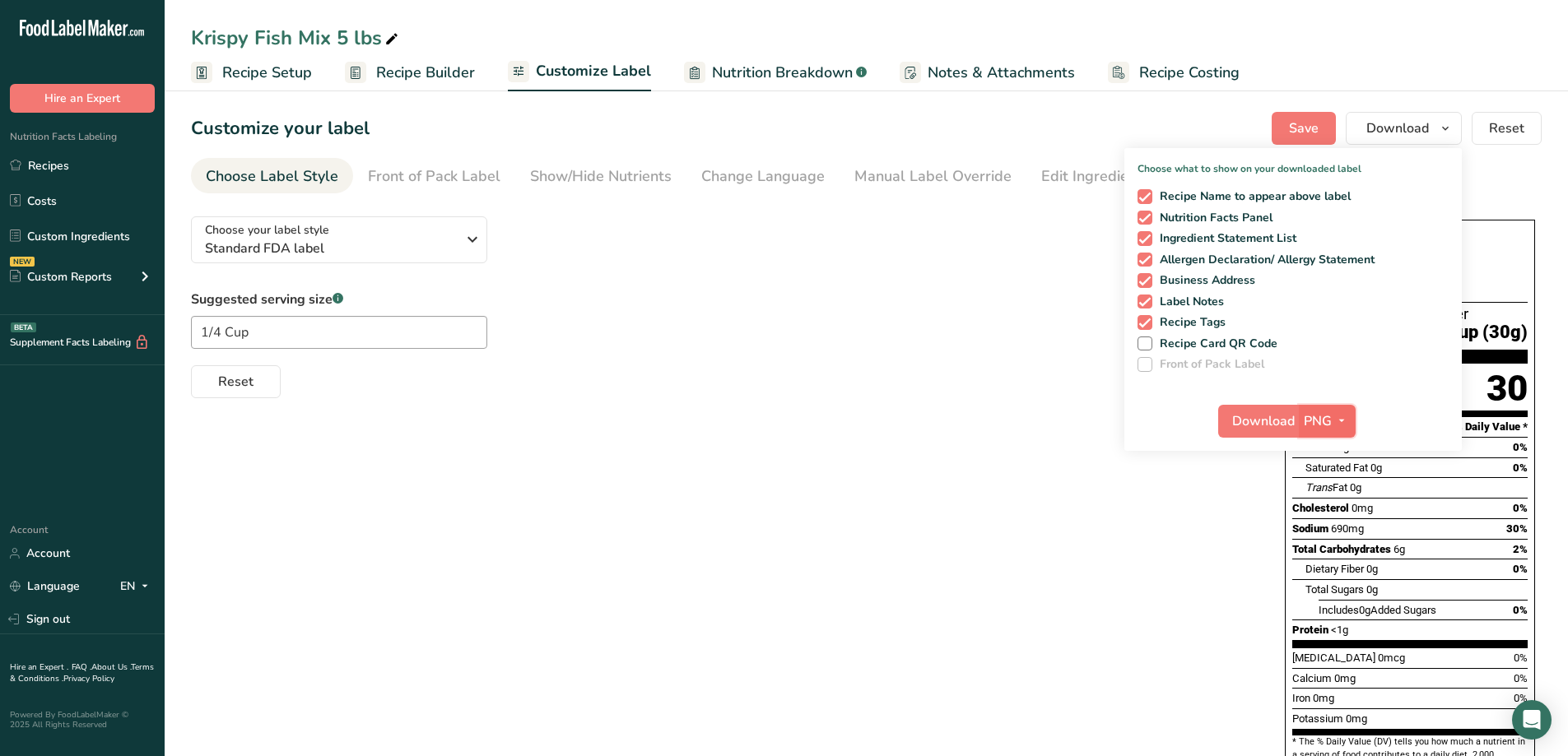
click at [1350, 420] on span "button" at bounding box center [1341, 421] width 20 height 20
click at [1342, 534] on link "PDF" at bounding box center [1329, 536] width 53 height 27
click at [774, 412] on div "Choose your label style Standard FDA label USA (FDA) Standard FDA label Tabular…" at bounding box center [866, 547] width 1350 height 687
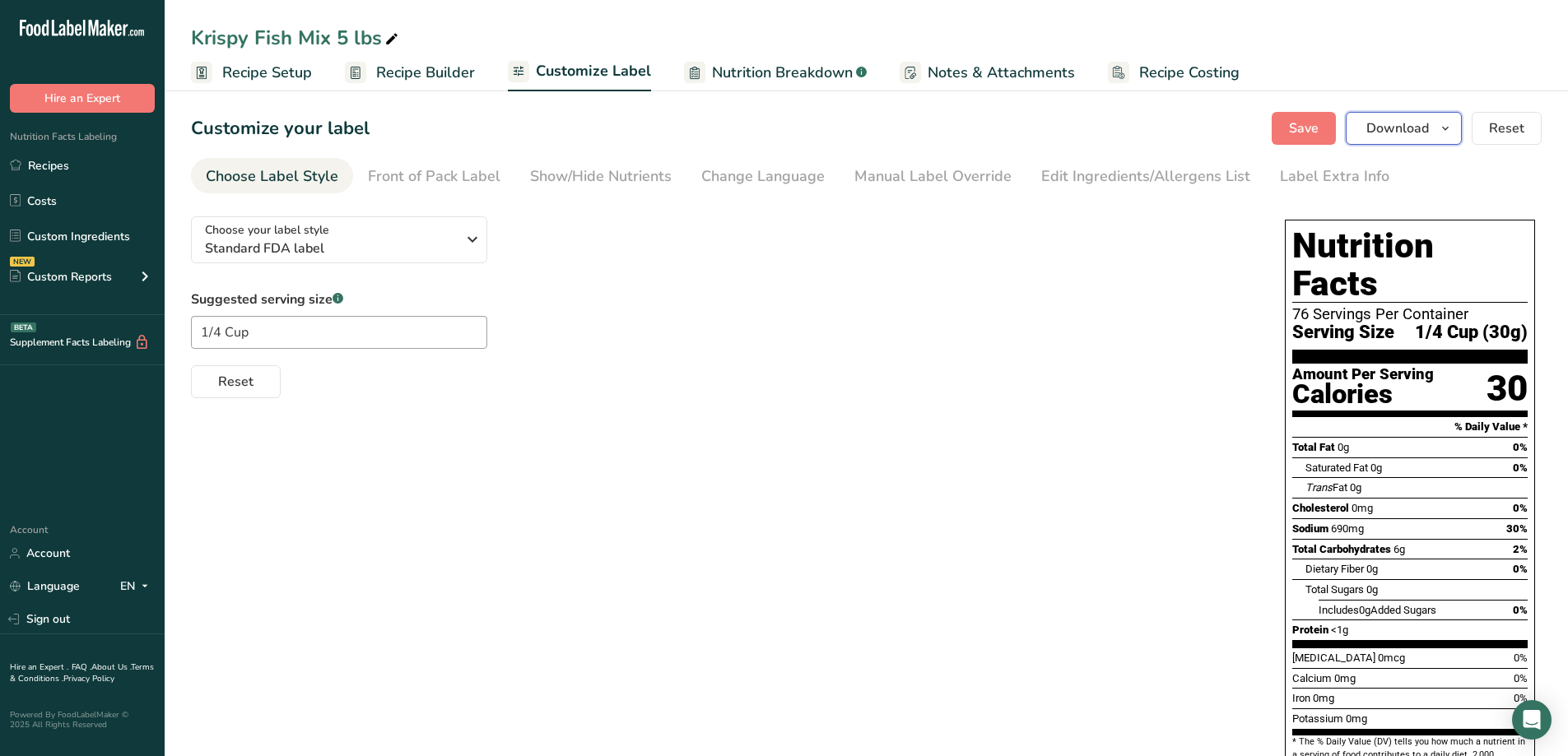
click at [1443, 133] on icon "button" at bounding box center [1444, 129] width 13 height 21
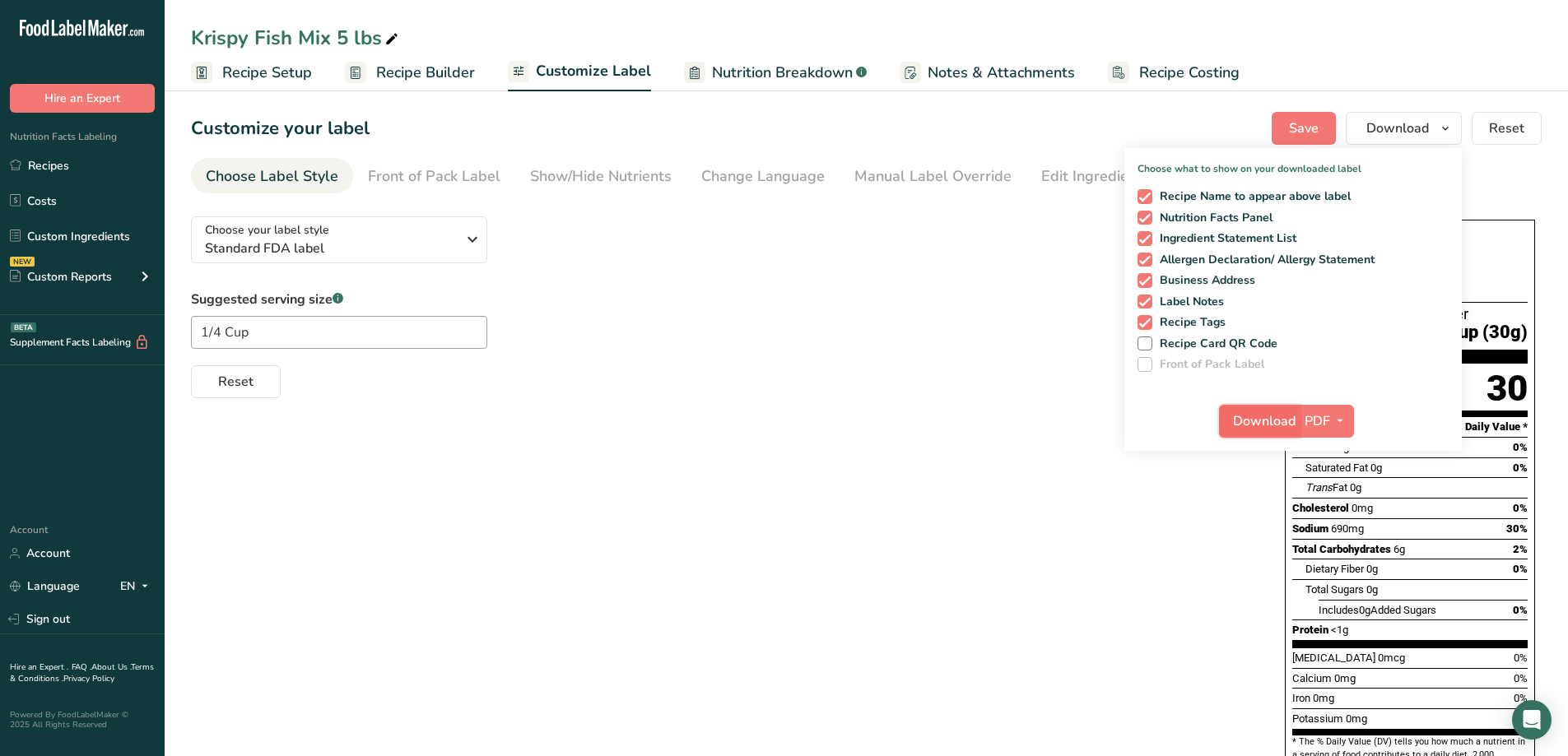
click at [1261, 429] on span "Download" at bounding box center [1264, 421] width 63 height 20
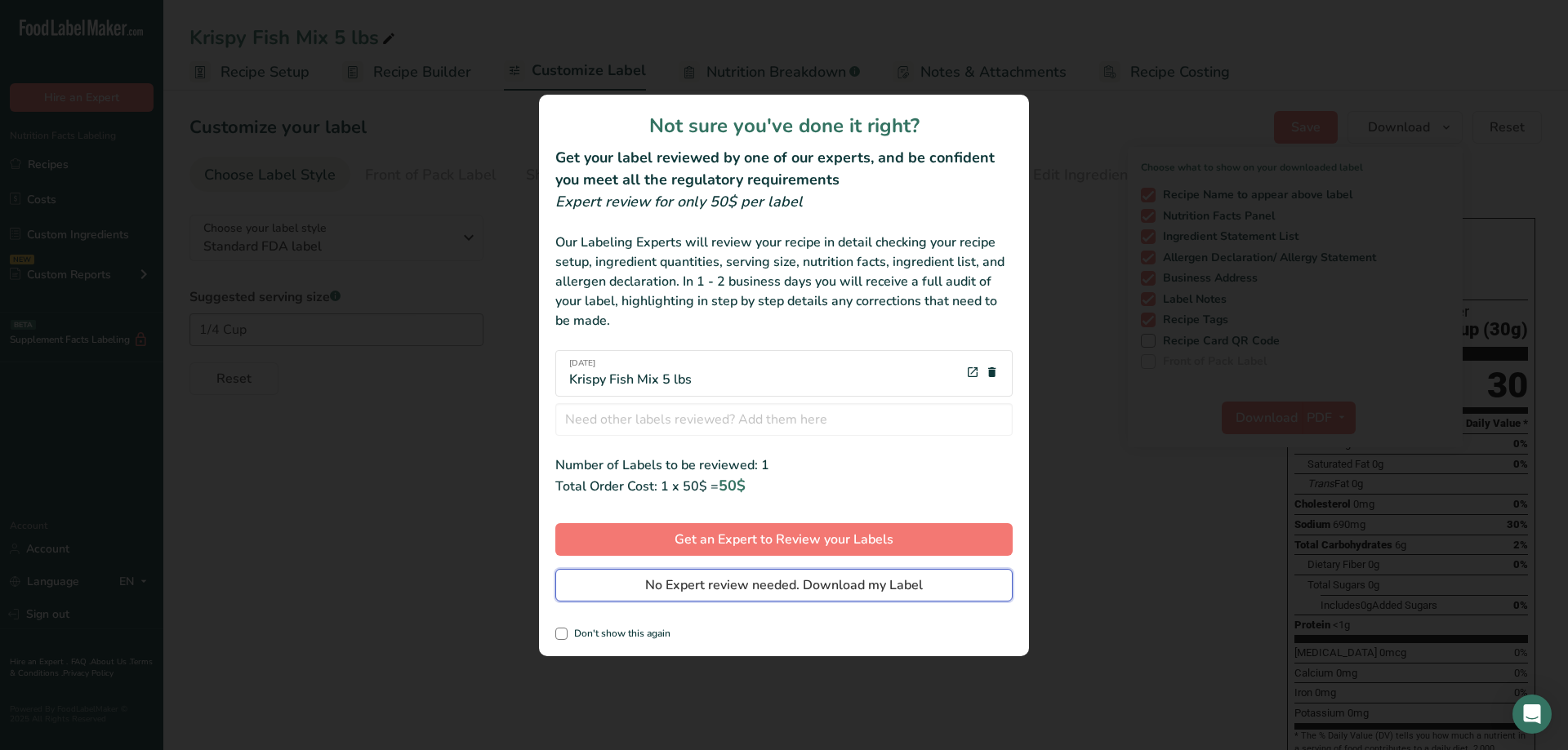
click at [787, 592] on span "No Expert review needed. Download my Label" at bounding box center [784, 585] width 278 height 20
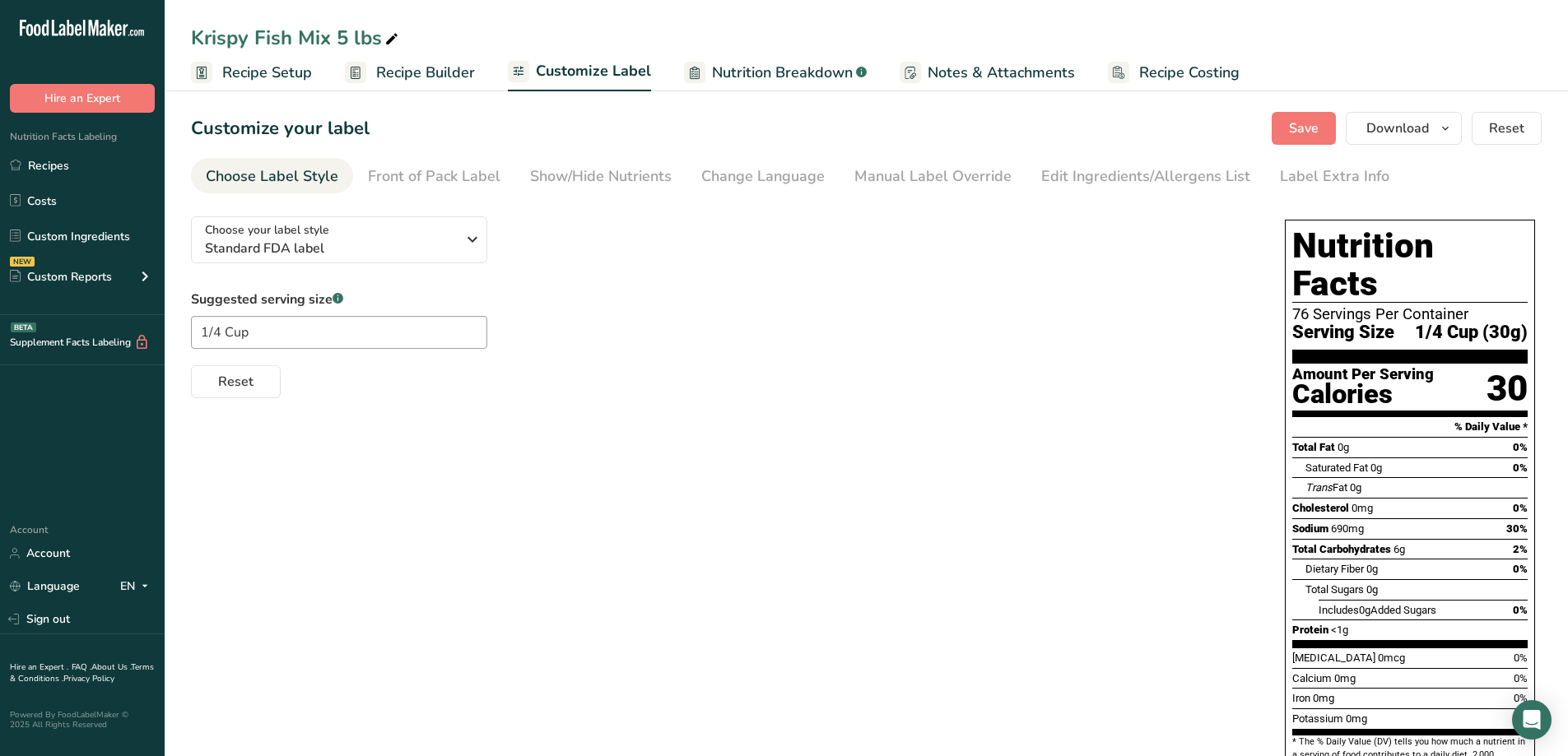
drag, startPoint x: 403, startPoint y: 65, endPoint x: 488, endPoint y: 89, distance: 88.3
click at [404, 66] on span "Recipe Builder" at bounding box center [426, 73] width 99 height 23
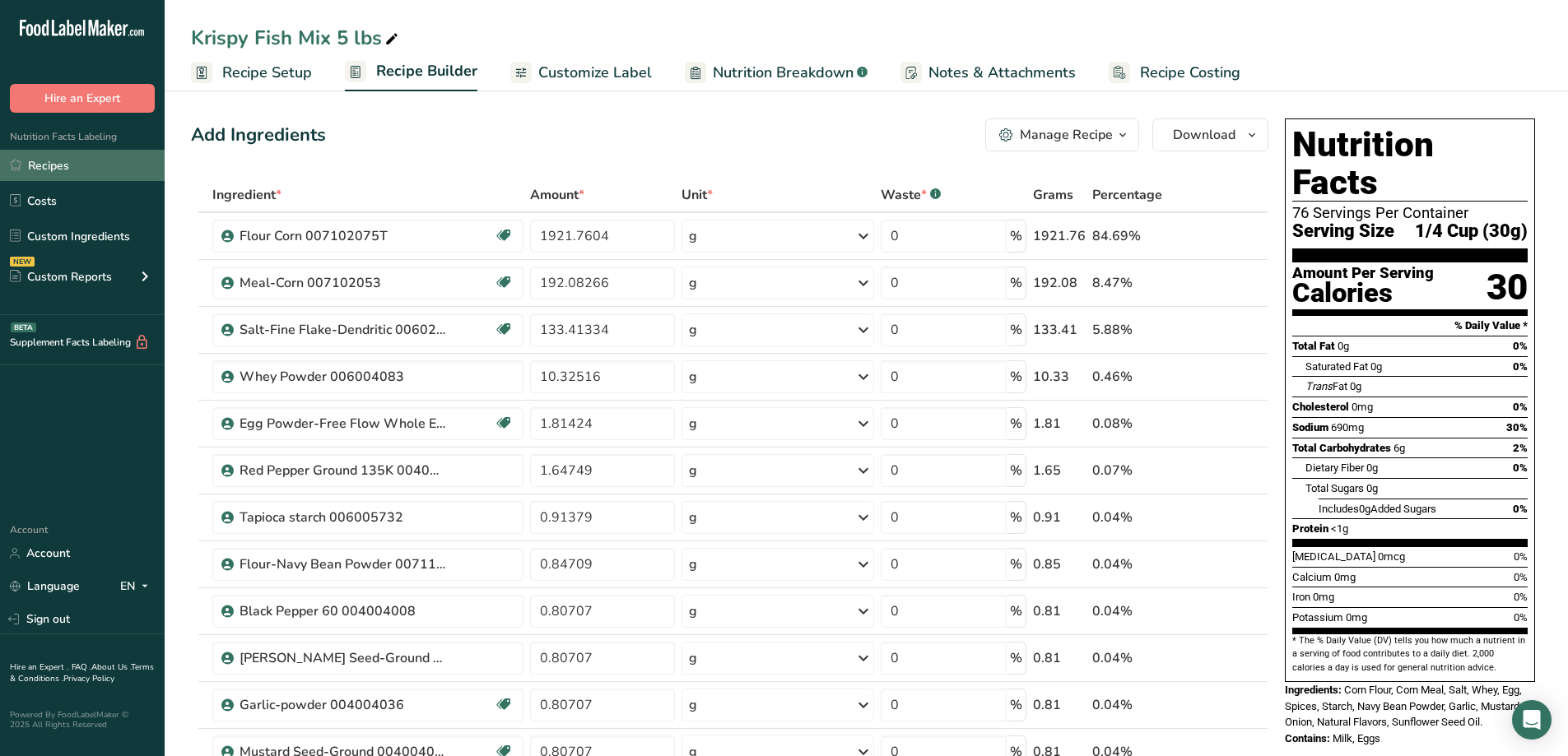
click at [68, 157] on link "Recipes" at bounding box center [82, 165] width 164 height 31
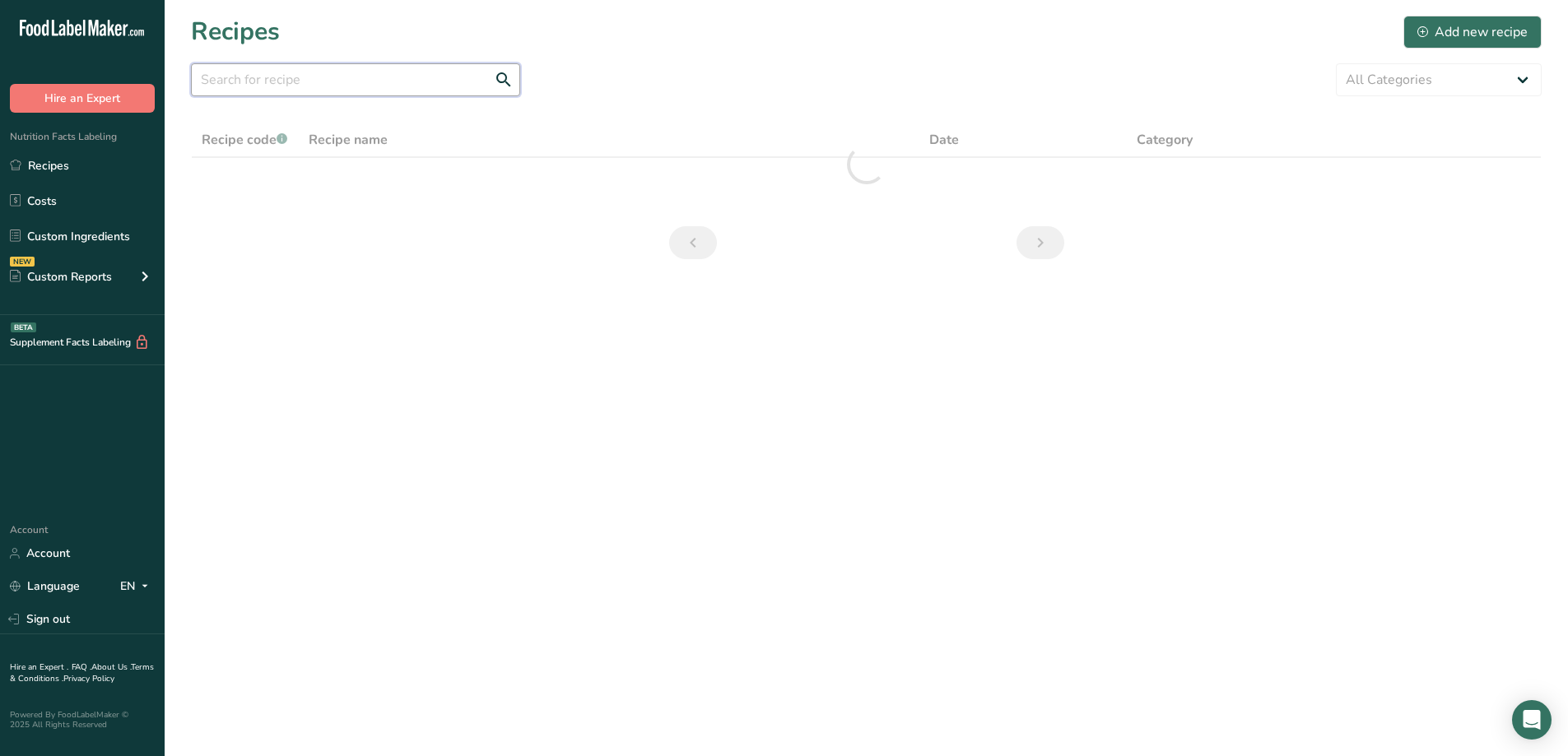
click at [405, 89] on input "text" at bounding box center [355, 80] width 329 height 33
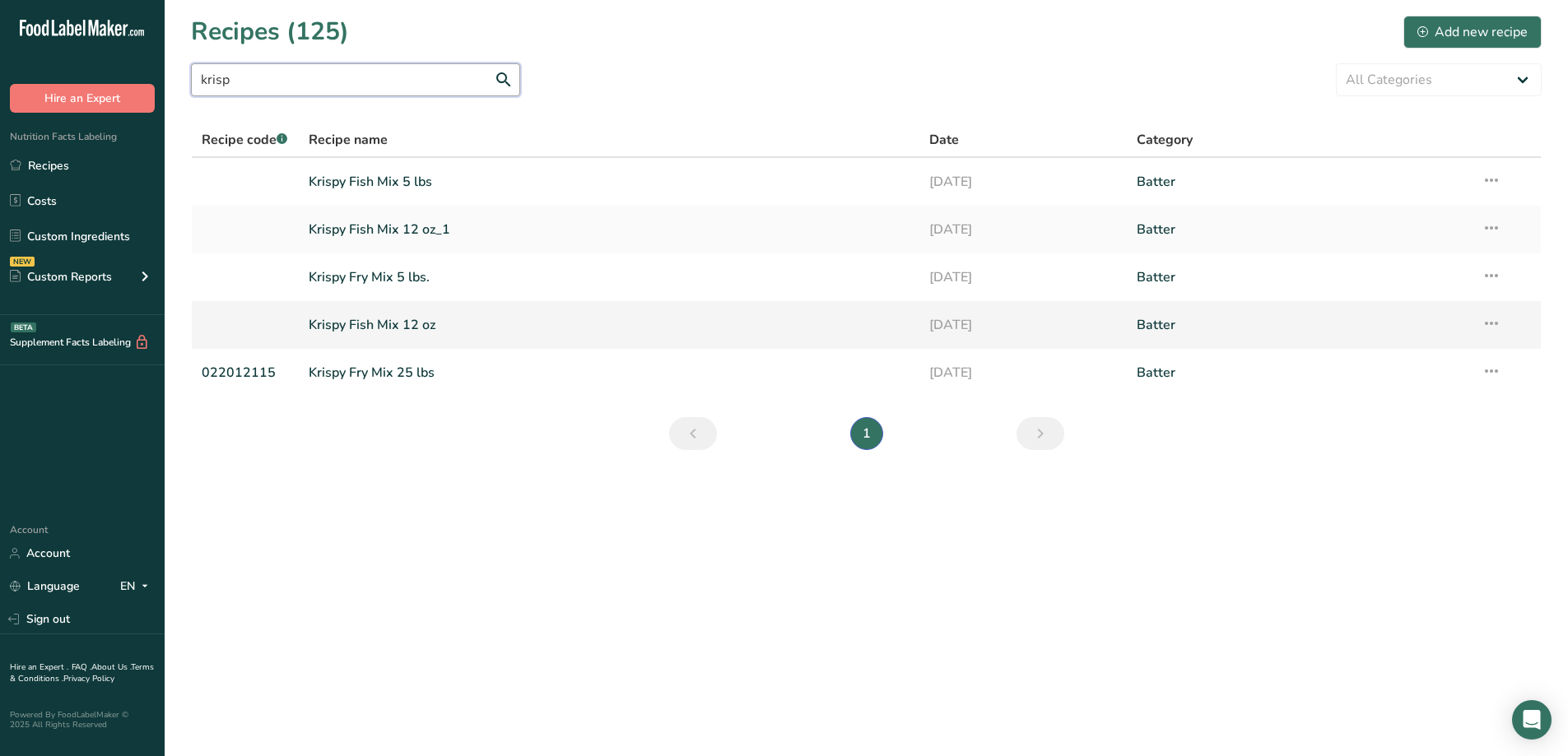
type input "krisp"
click at [426, 319] on link "Krispy Fish Mix 12 oz" at bounding box center [609, 325] width 601 height 35
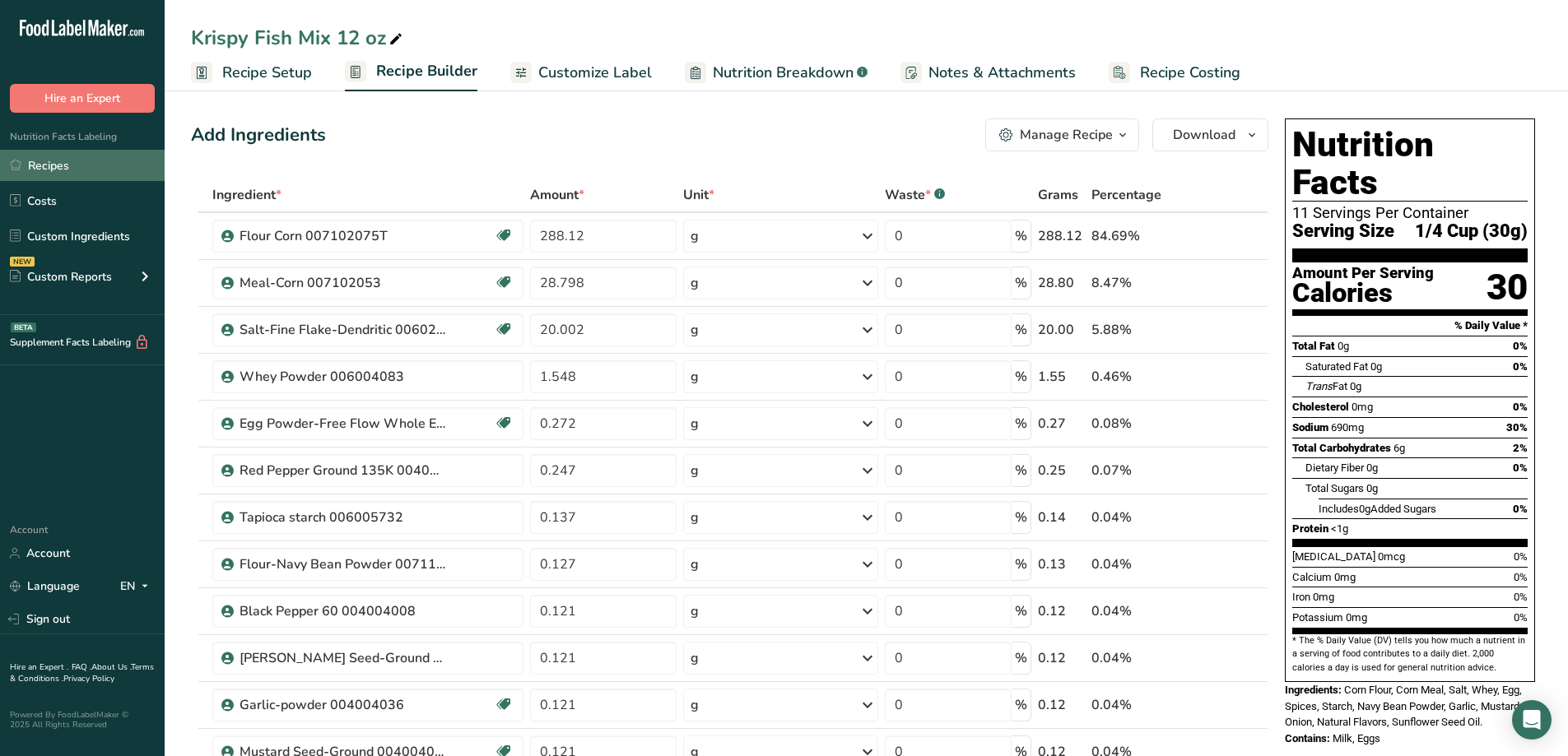
click at [70, 163] on link "Recipes" at bounding box center [82, 165] width 164 height 31
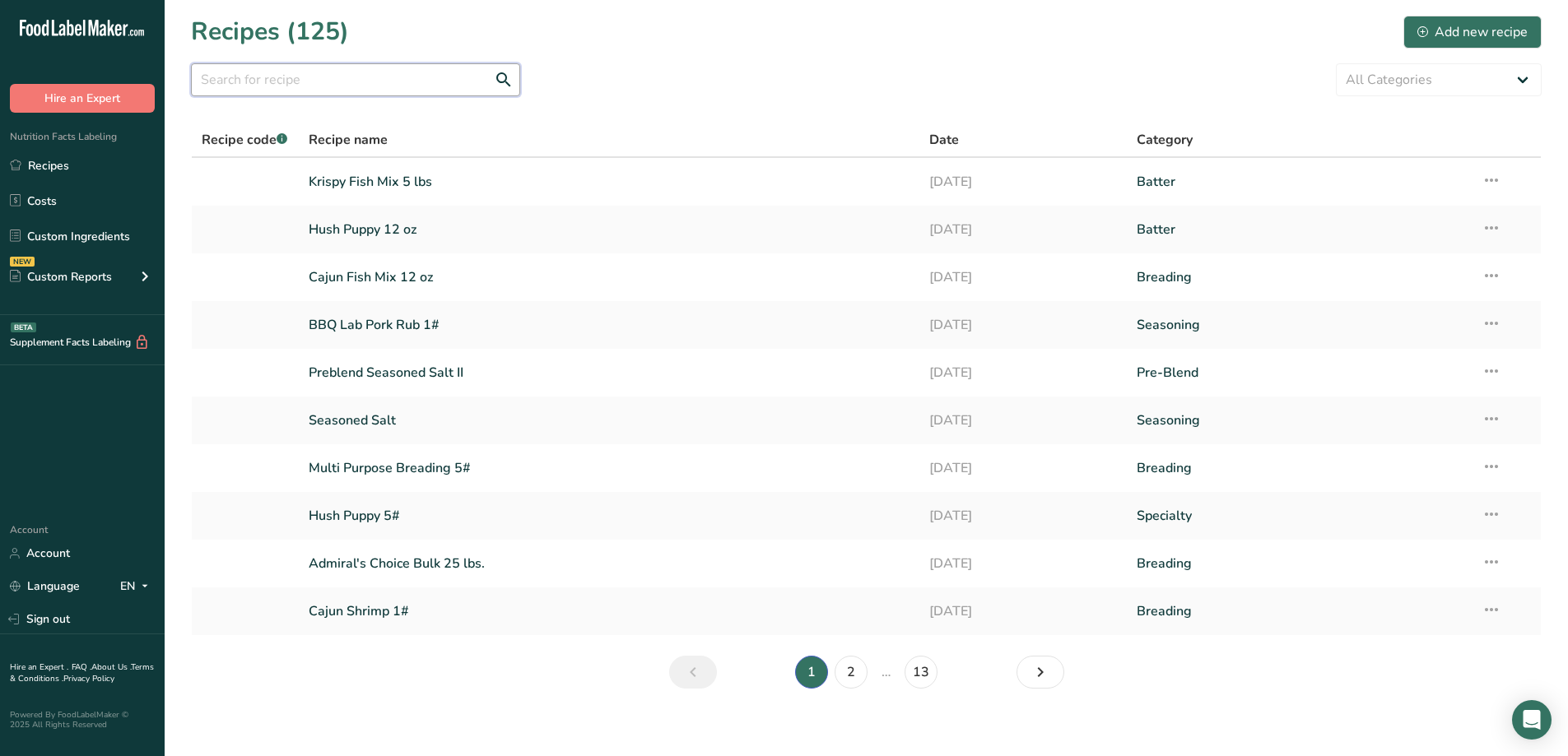
click at [389, 90] on input "text" at bounding box center [355, 80] width 329 height 33
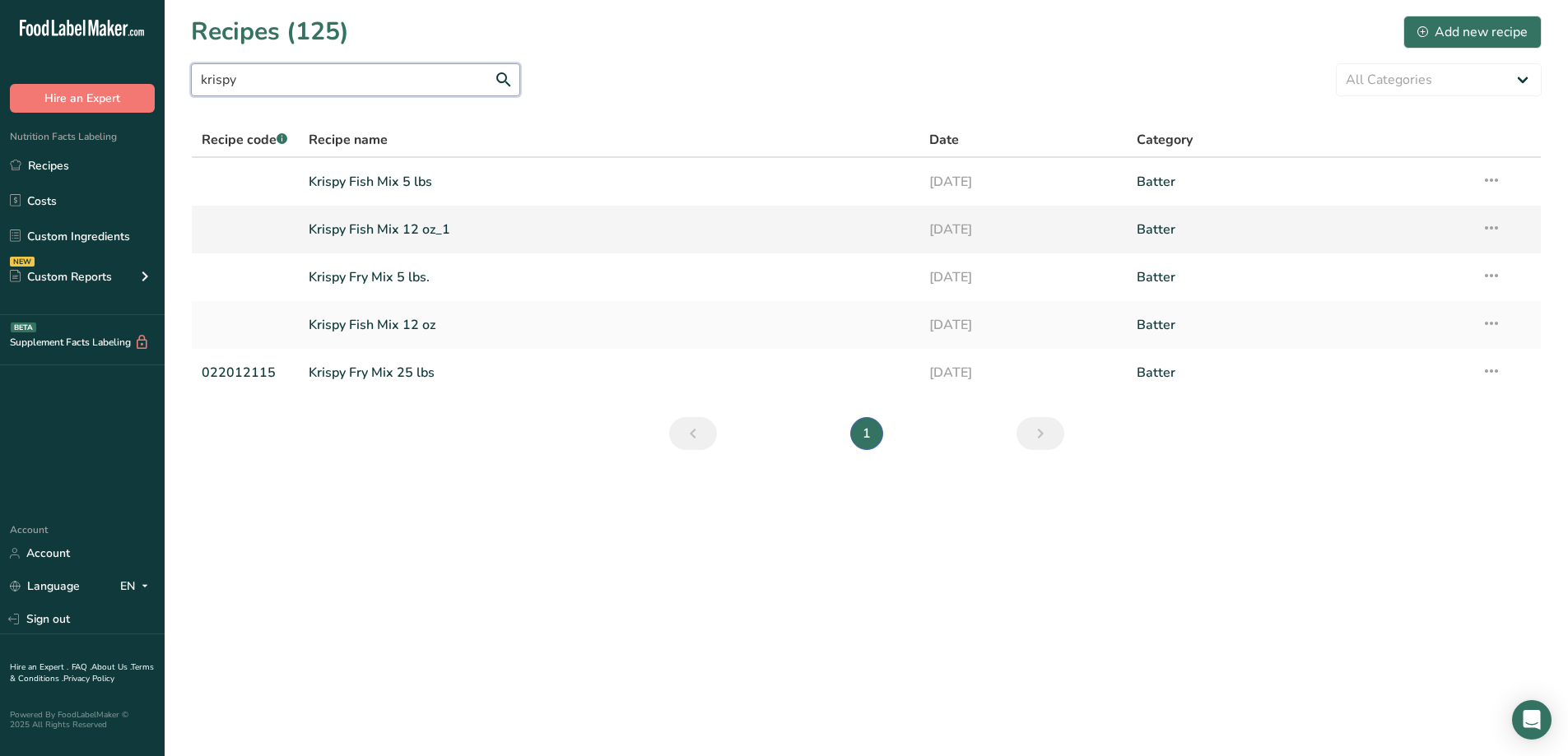
type input "krispy"
click at [421, 226] on link "Krispy Fish Mix 12 oz_1" at bounding box center [609, 230] width 601 height 35
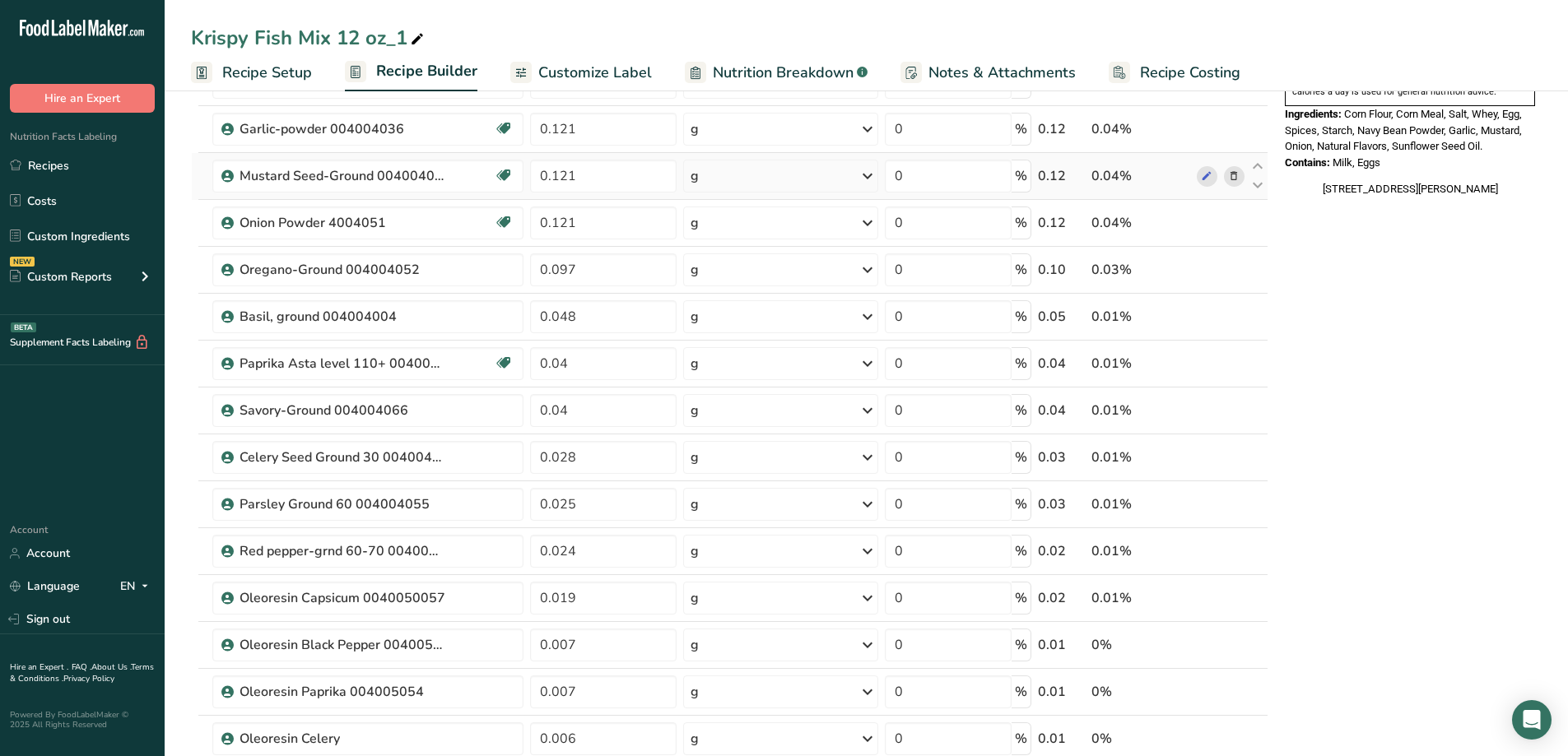
scroll to position [823, 0]
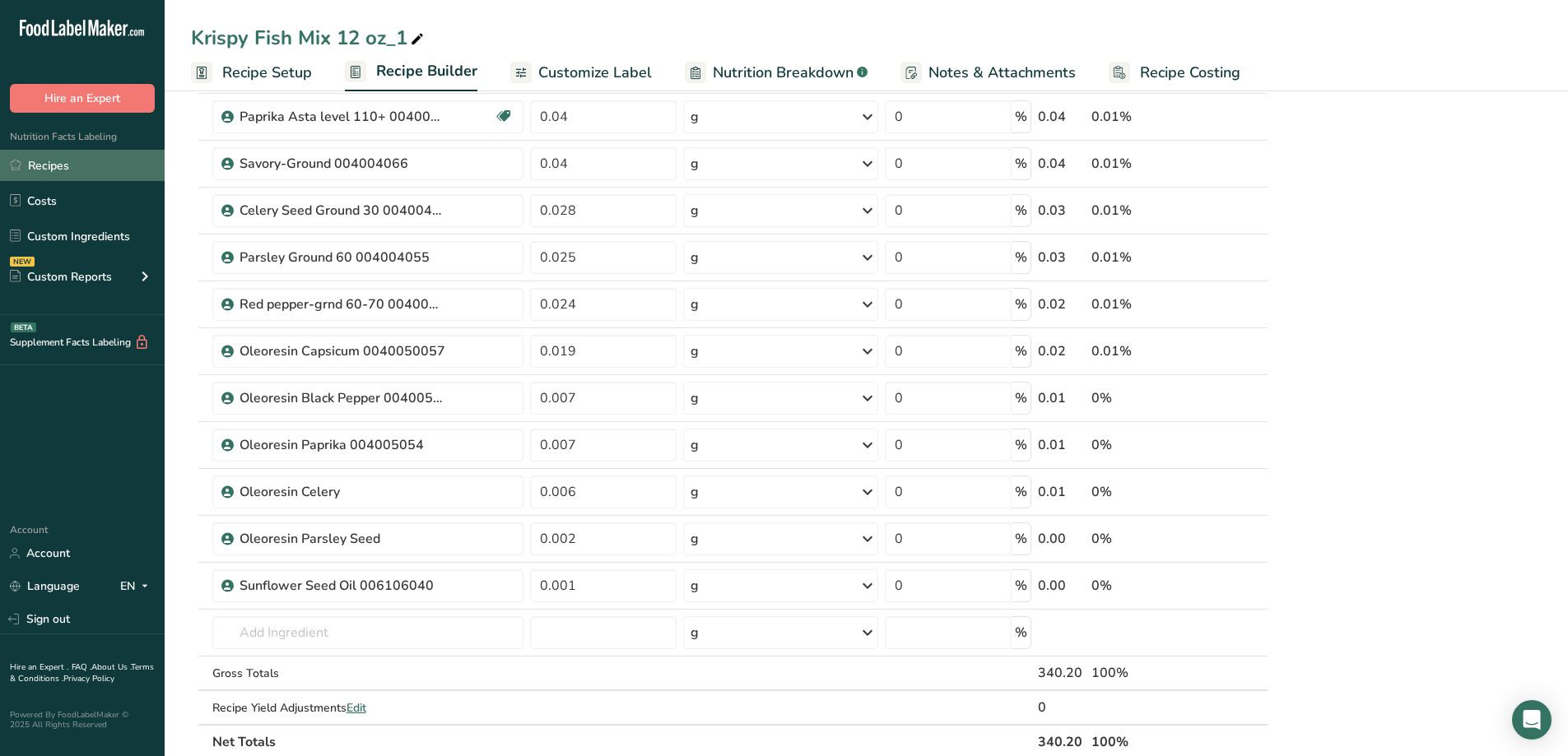
click at [64, 165] on link "Recipes" at bounding box center [82, 165] width 164 height 31
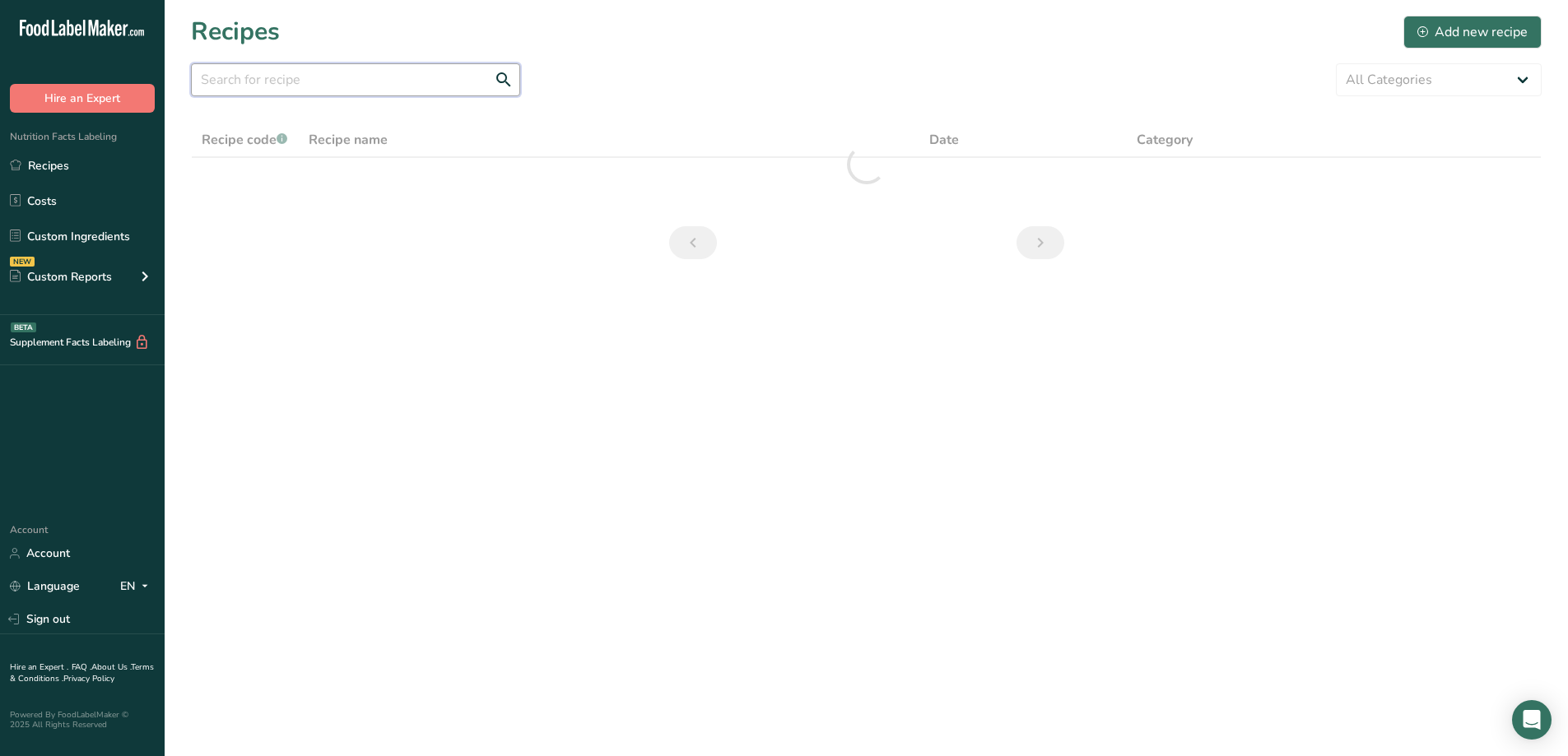
click at [338, 84] on input "text" at bounding box center [355, 80] width 329 height 33
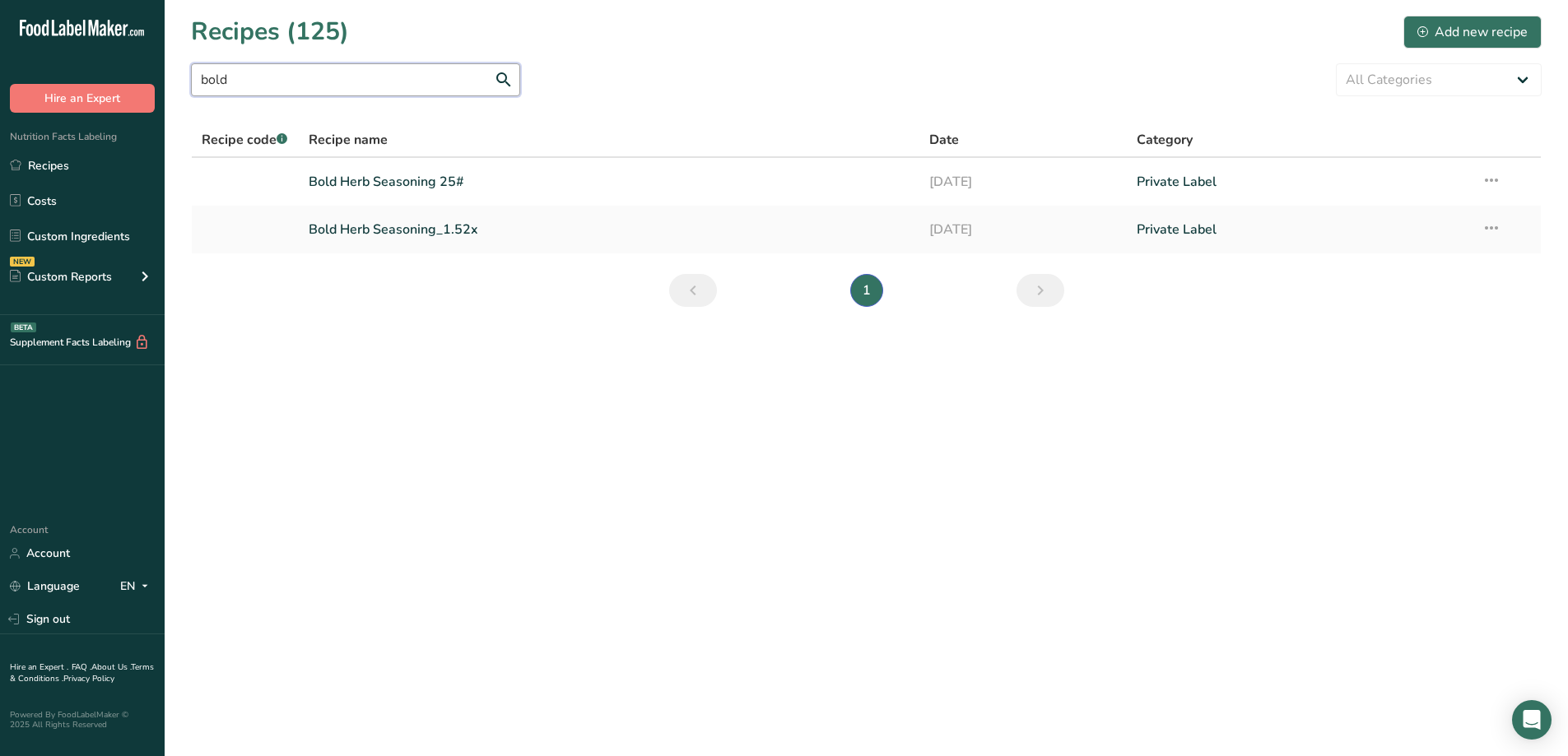
drag, startPoint x: 308, startPoint y: 90, endPoint x: 185, endPoint y: 97, distance: 123.2
click at [185, 97] on section "Recipes (125) Add new recipe bold All Categories Baked Goods Batter [GEOGRAPHIC…" at bounding box center [866, 166] width 1404 height 333
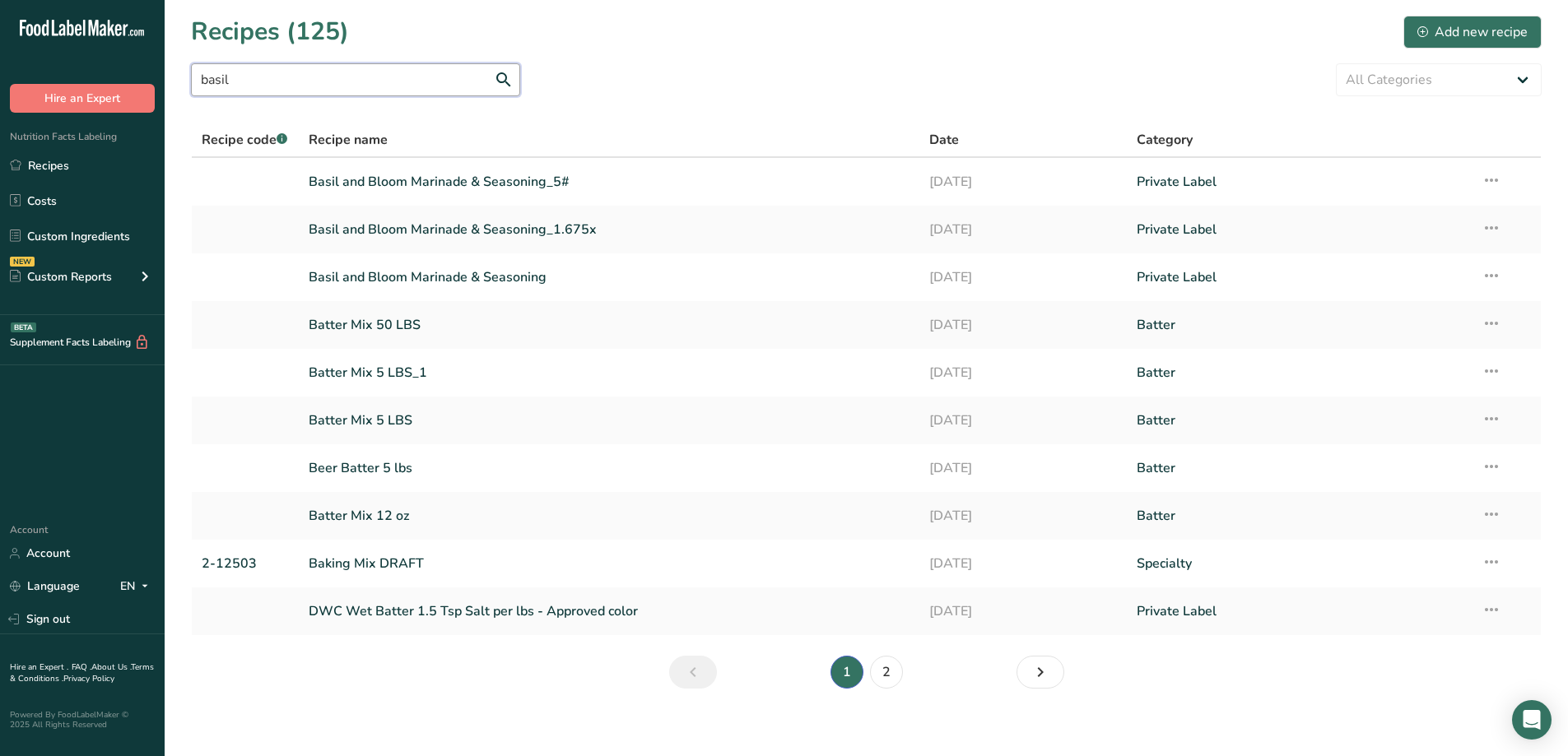
type input "basil"
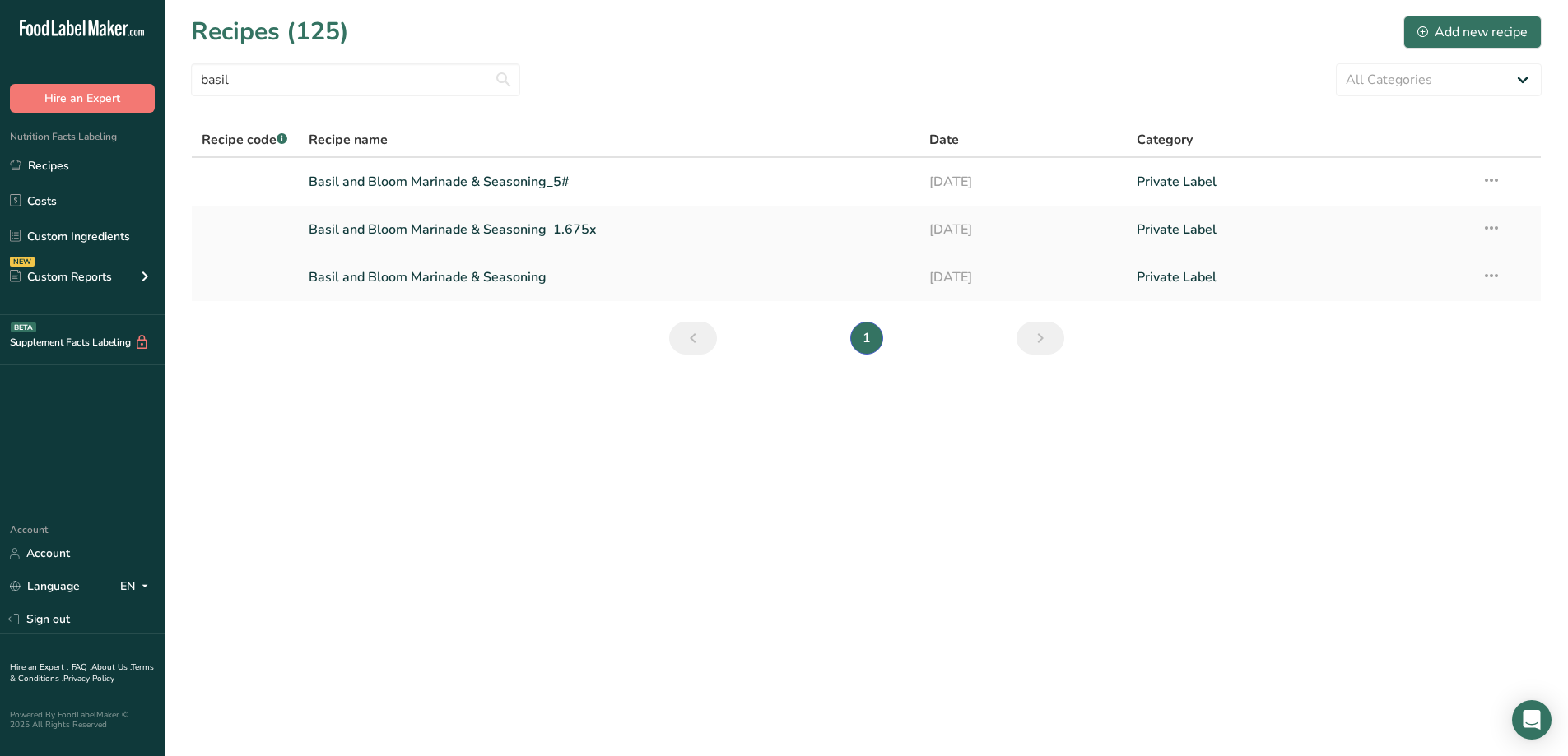
click at [489, 277] on link "Basil and Bloom Marinade & Seasoning" at bounding box center [609, 278] width 601 height 35
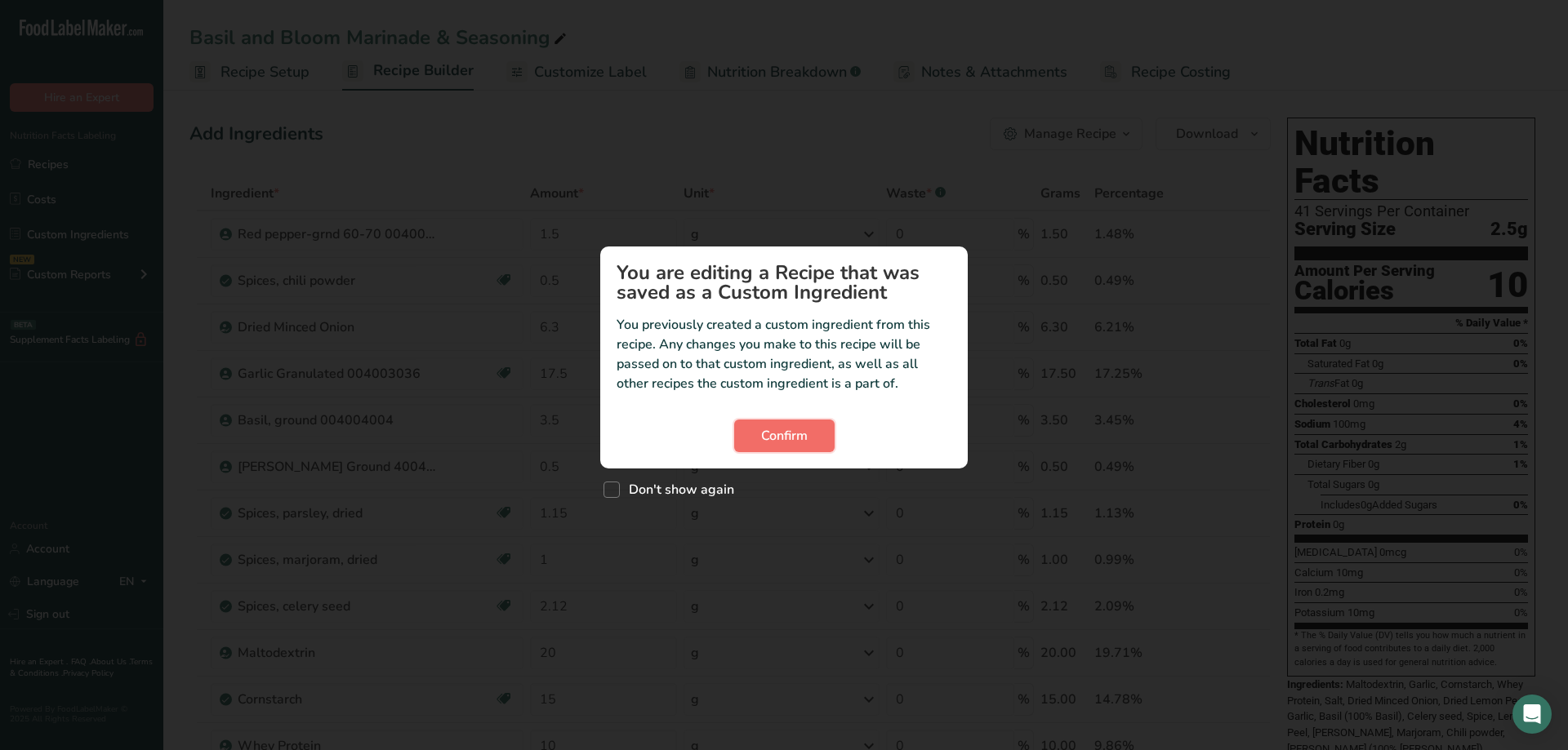
drag, startPoint x: 826, startPoint y: 427, endPoint x: 812, endPoint y: 428, distance: 14.0
click at [825, 429] on button "Confirm" at bounding box center [784, 436] width 100 height 33
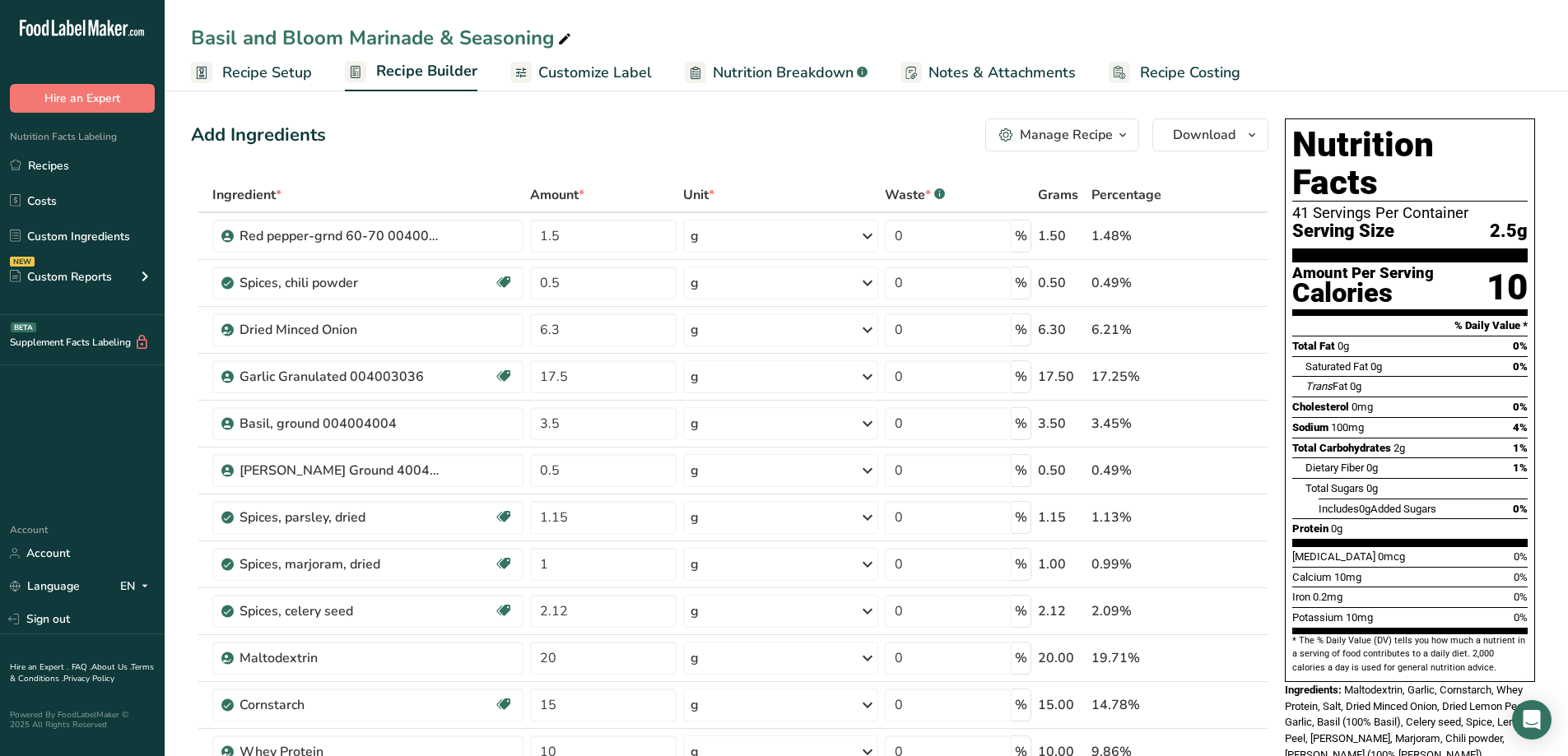
click at [1122, 144] on icon "button" at bounding box center [1122, 136] width 13 height 21
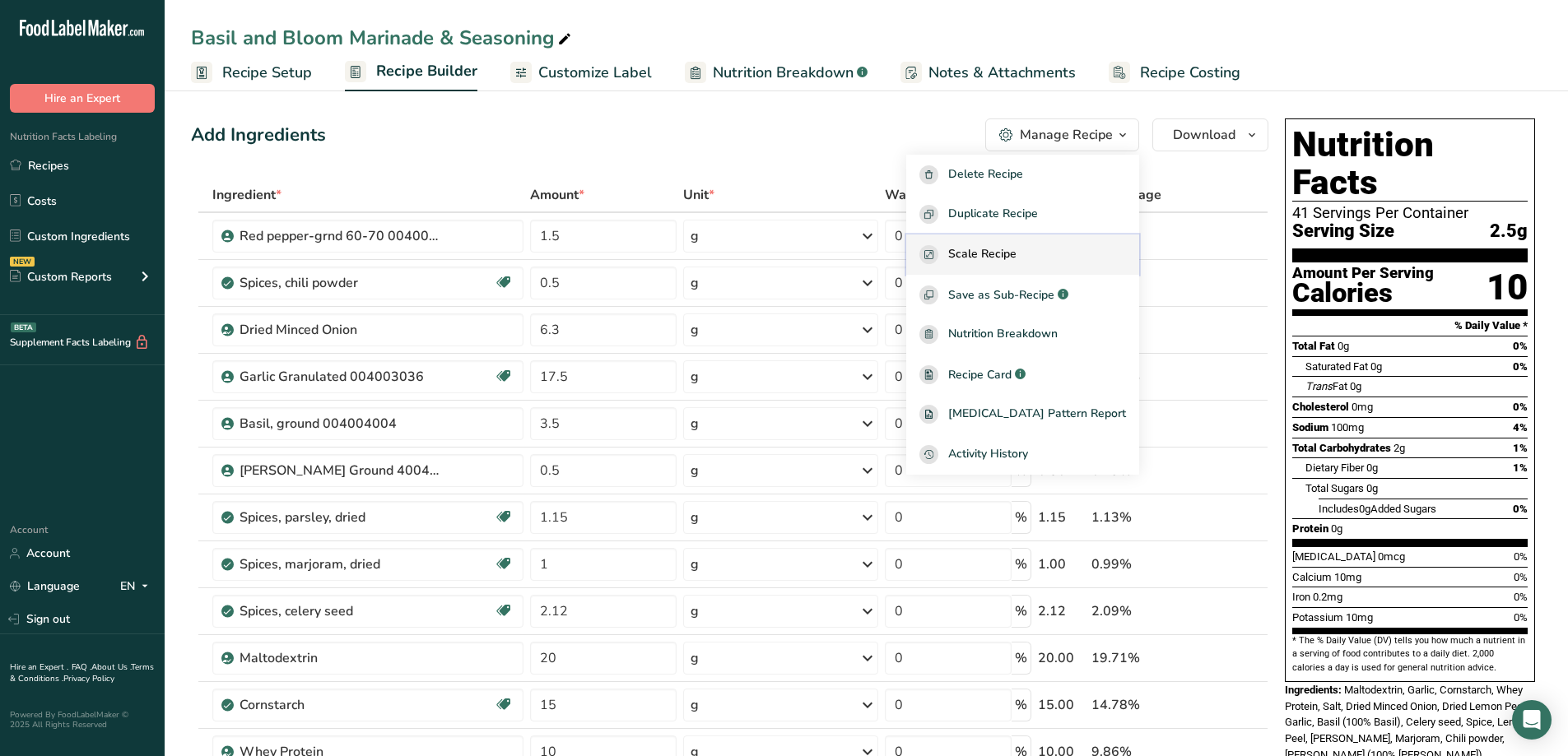
click at [1074, 245] on div "Scale Recipe" at bounding box center [1022, 255] width 206 height 19
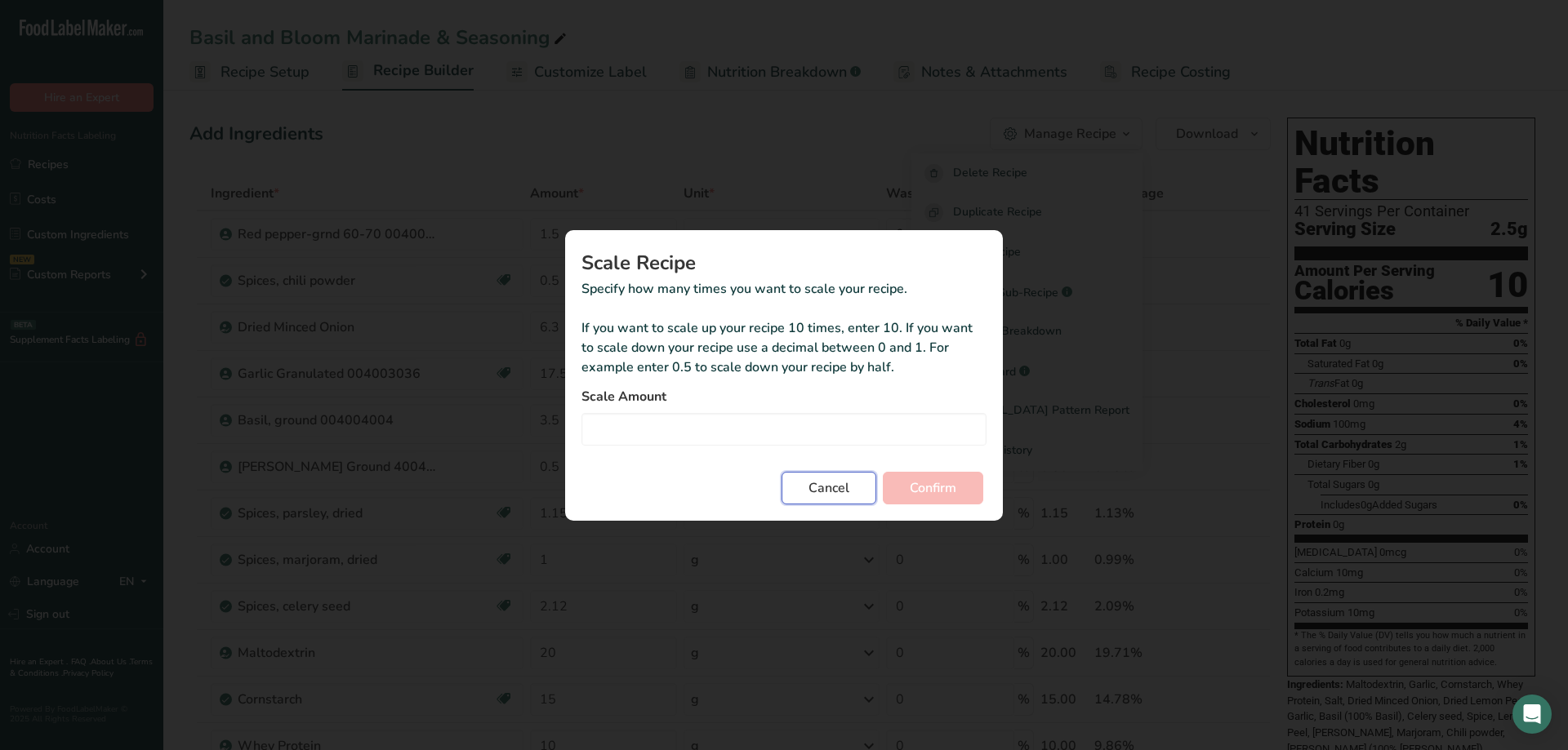
click at [835, 480] on span "Cancel" at bounding box center [828, 488] width 41 height 20
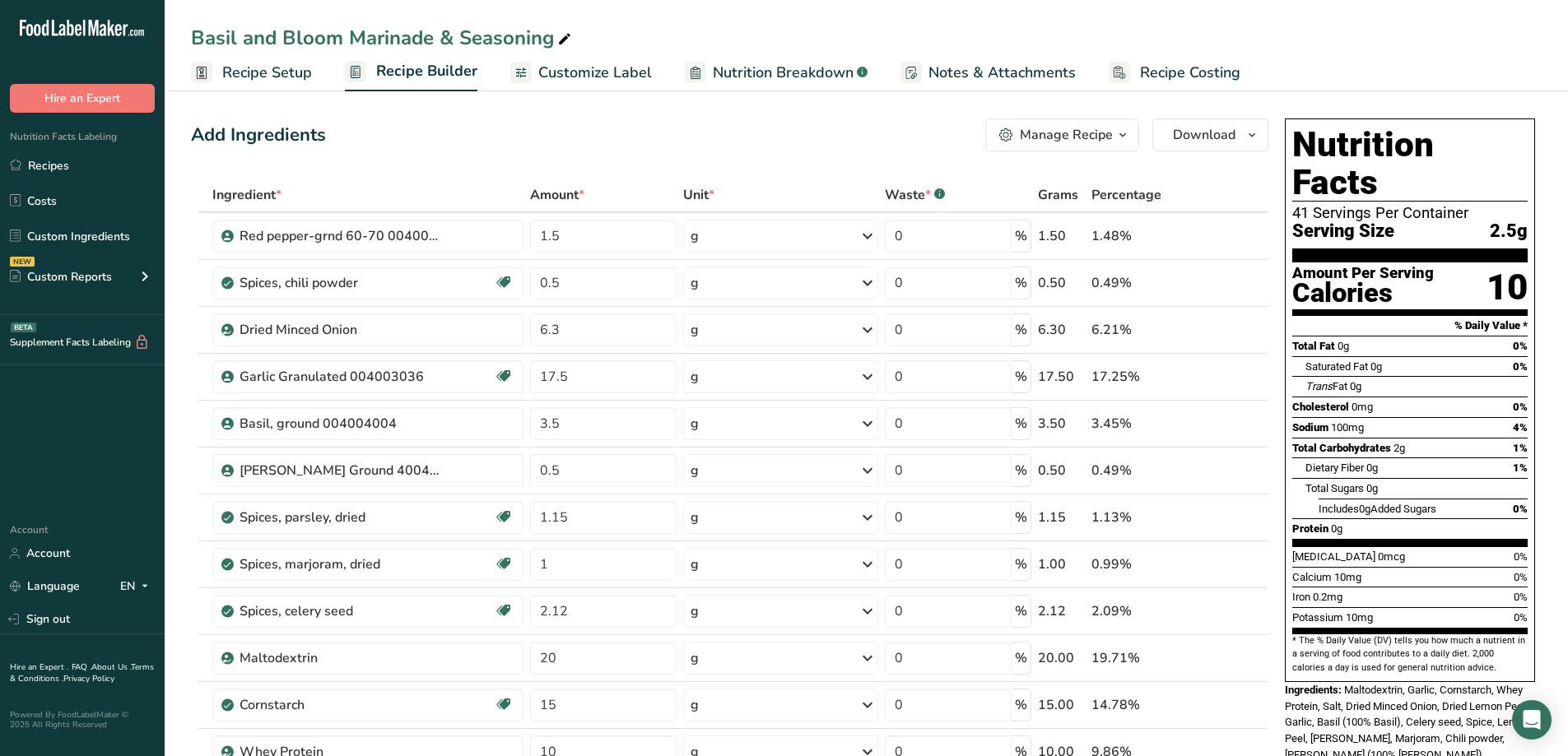
click at [1128, 137] on icon "button" at bounding box center [1122, 136] width 13 height 21
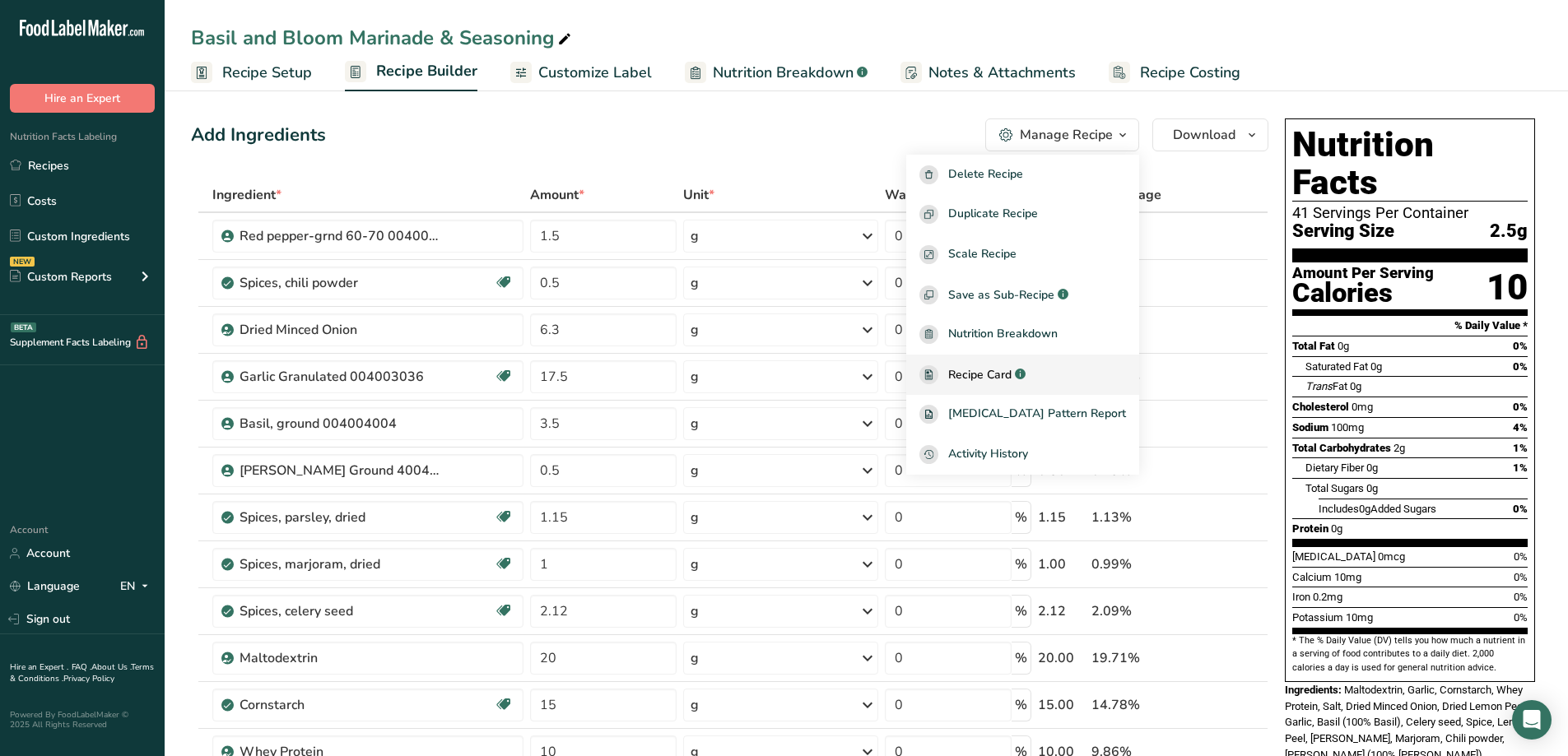
click at [1057, 372] on div "Recipe Card .a-a{fill:#347362;}.b-a{fill:#fff;}" at bounding box center [1022, 375] width 206 height 19
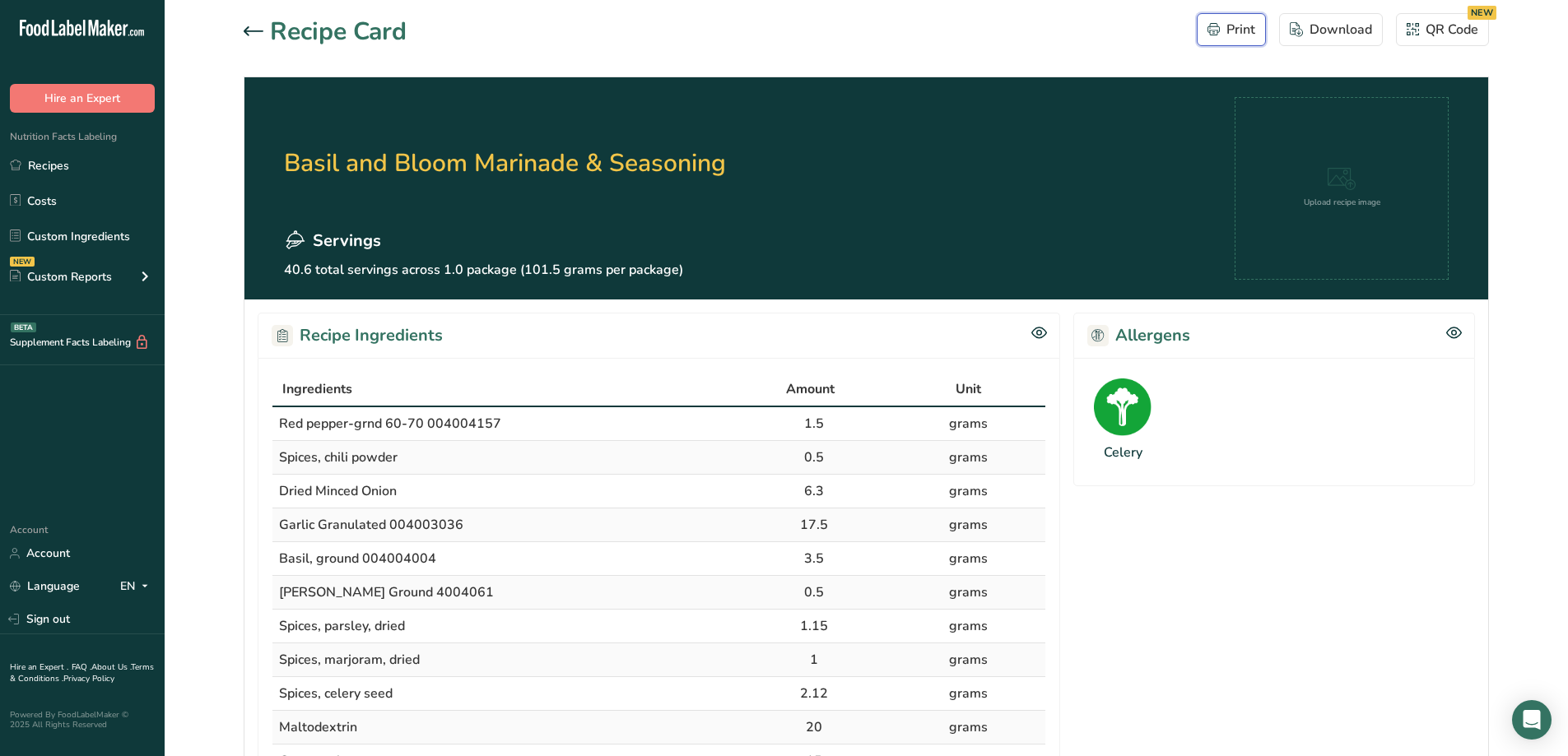
click at [1257, 17] on button "Print" at bounding box center [1230, 30] width 69 height 33
click at [254, 28] on icon at bounding box center [253, 30] width 20 height 10
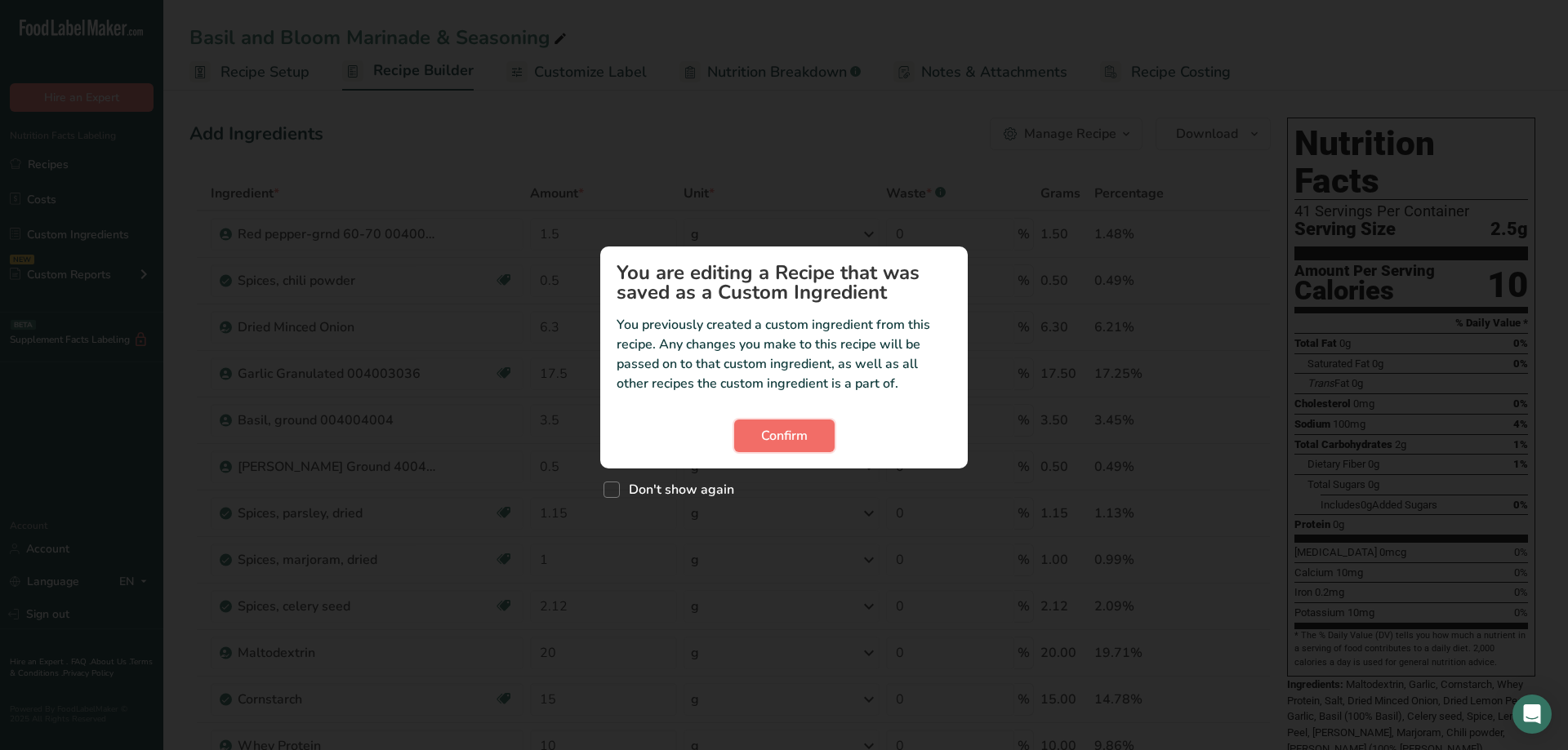
click at [770, 440] on span "Confirm" at bounding box center [785, 436] width 47 height 20
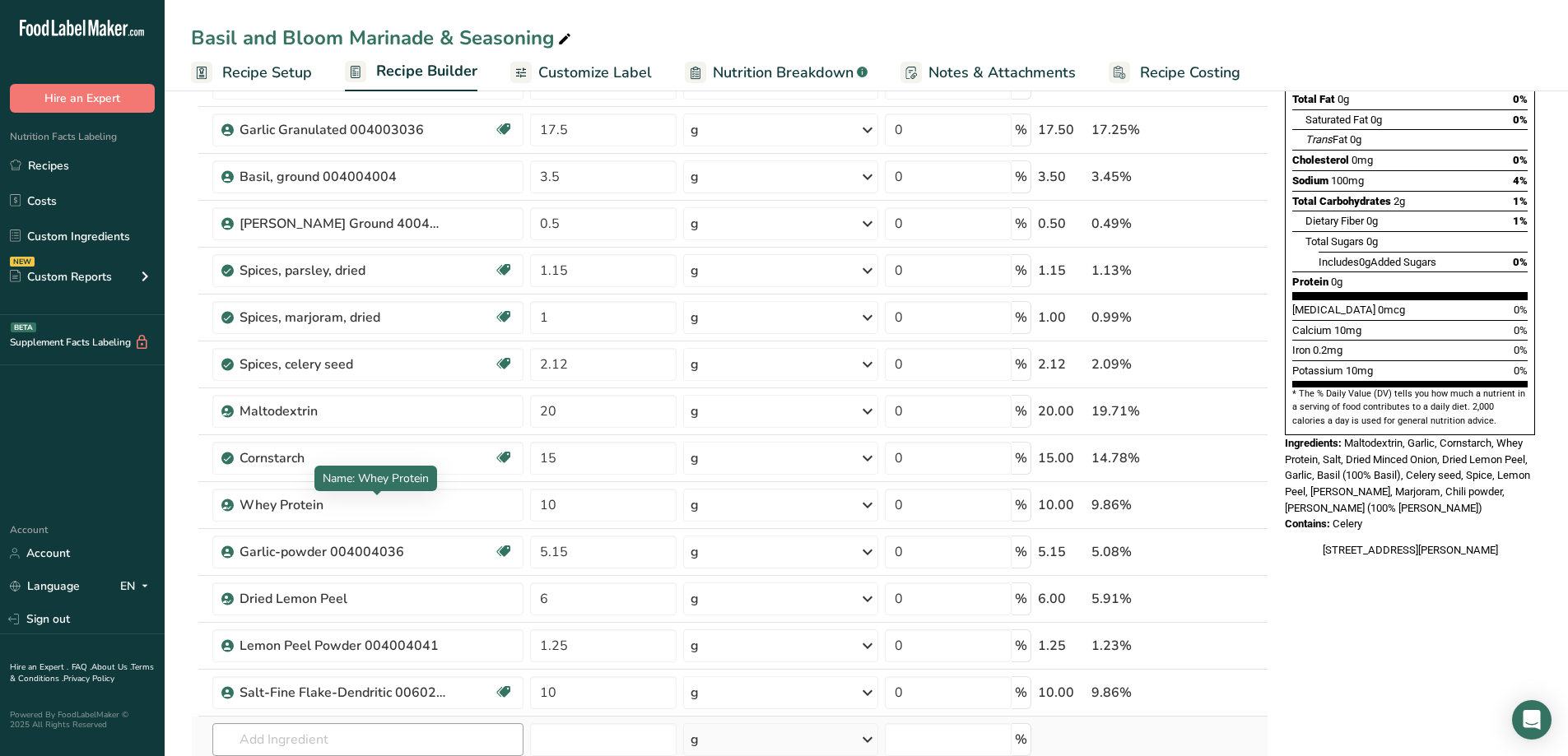
scroll to position [494, 0]
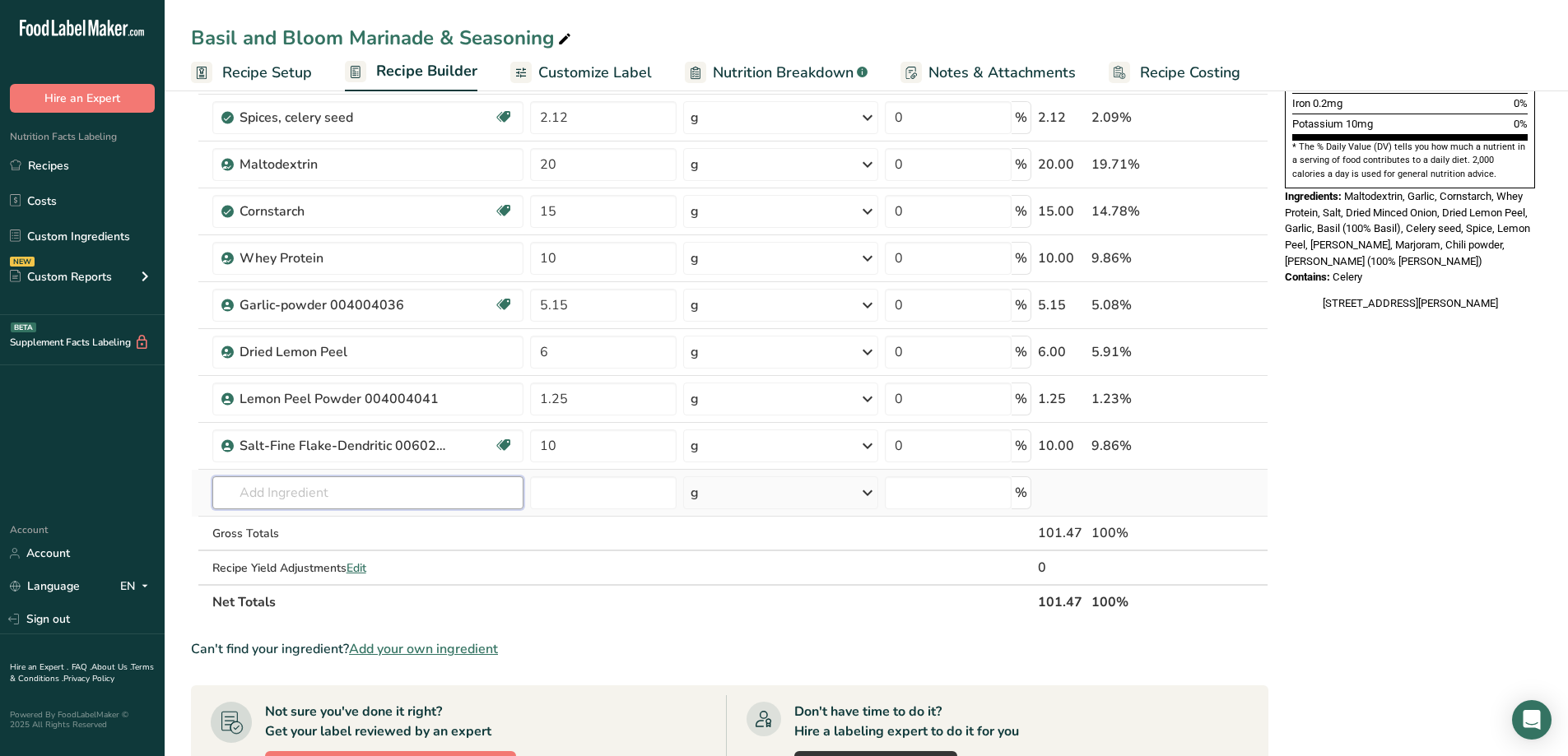
click at [358, 493] on input "text" at bounding box center [368, 493] width 312 height 33
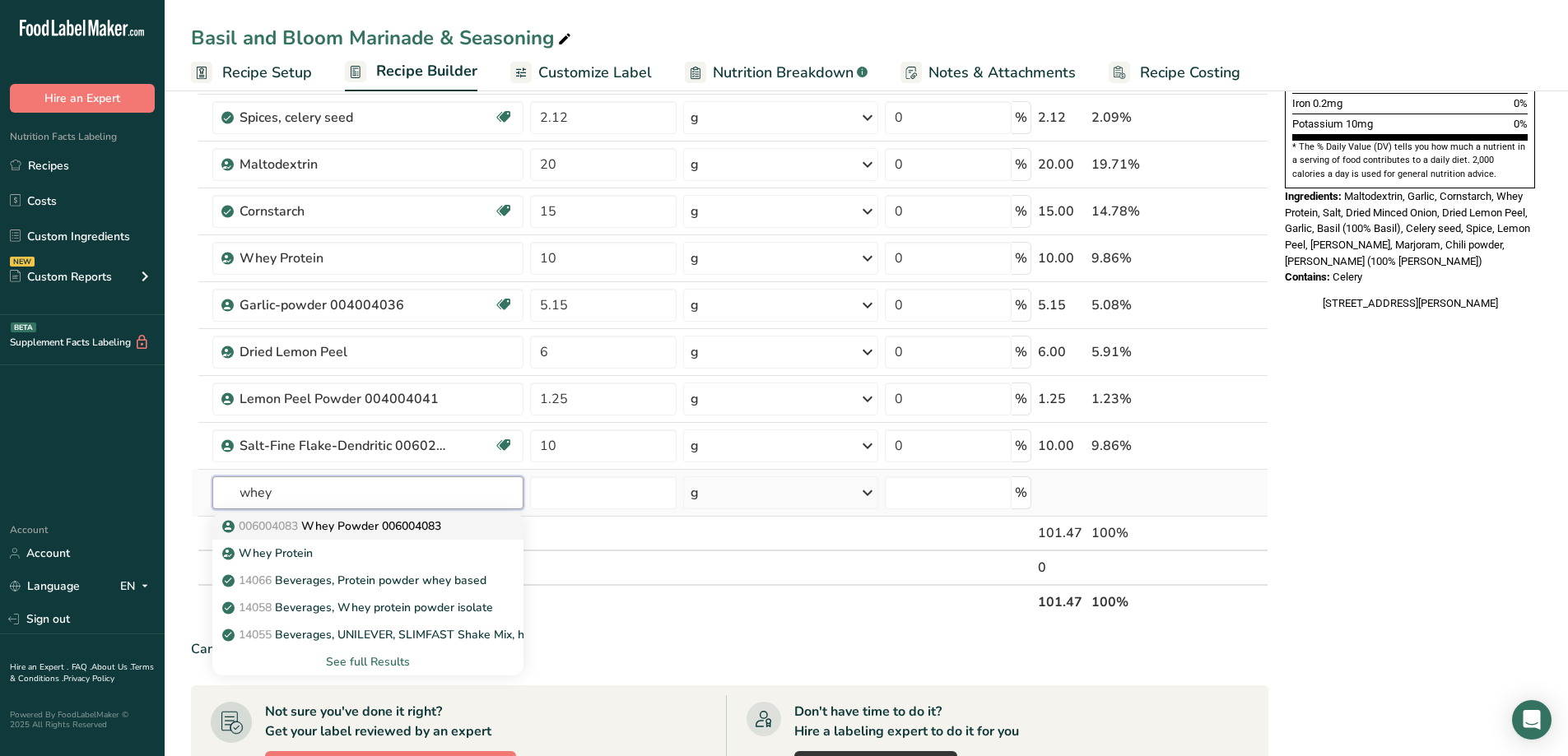
type input "whey"
click at [362, 527] on p "006004083 Whey Powder 006004083" at bounding box center [333, 526] width 216 height 17
type input "Whey Powder 006004083"
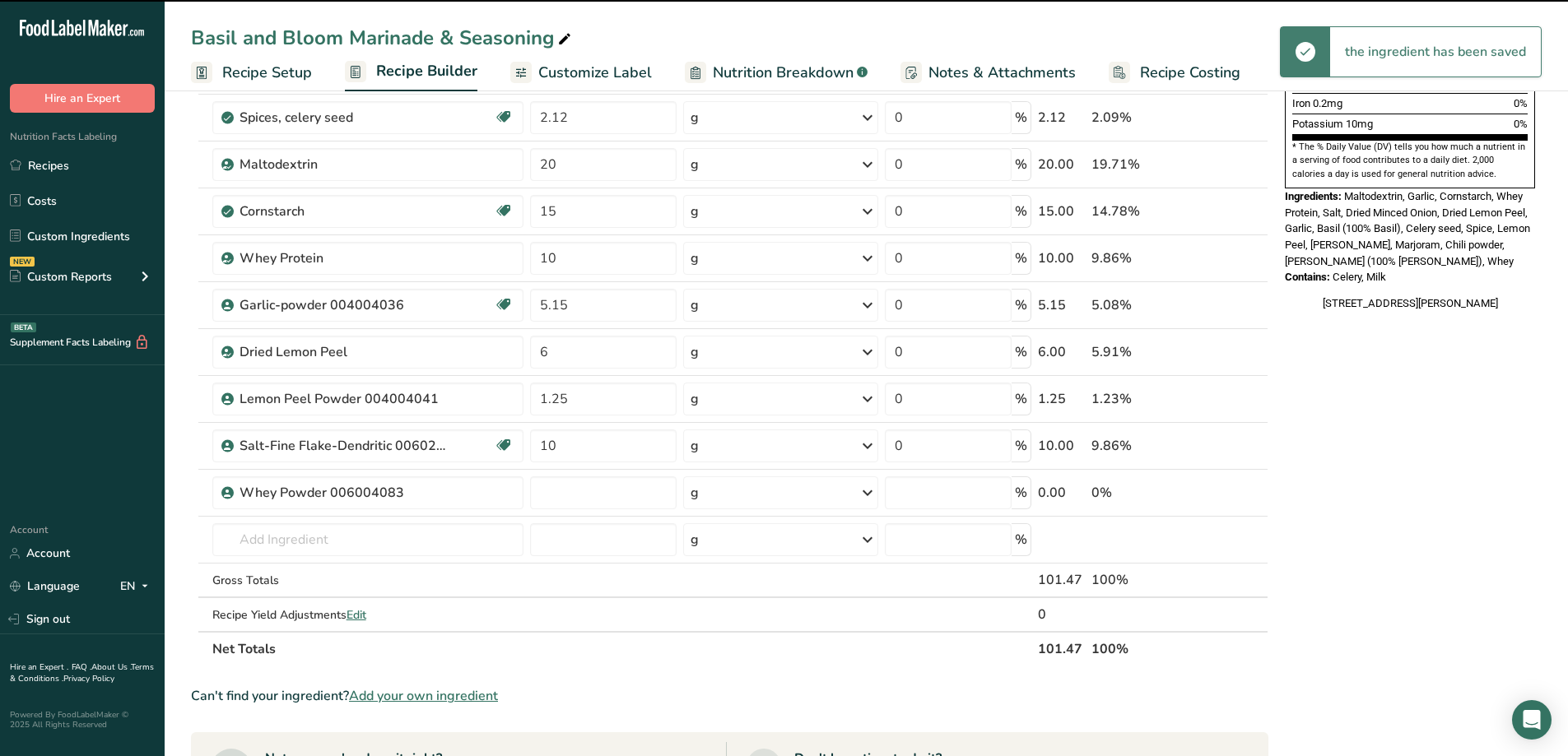
type input "0"
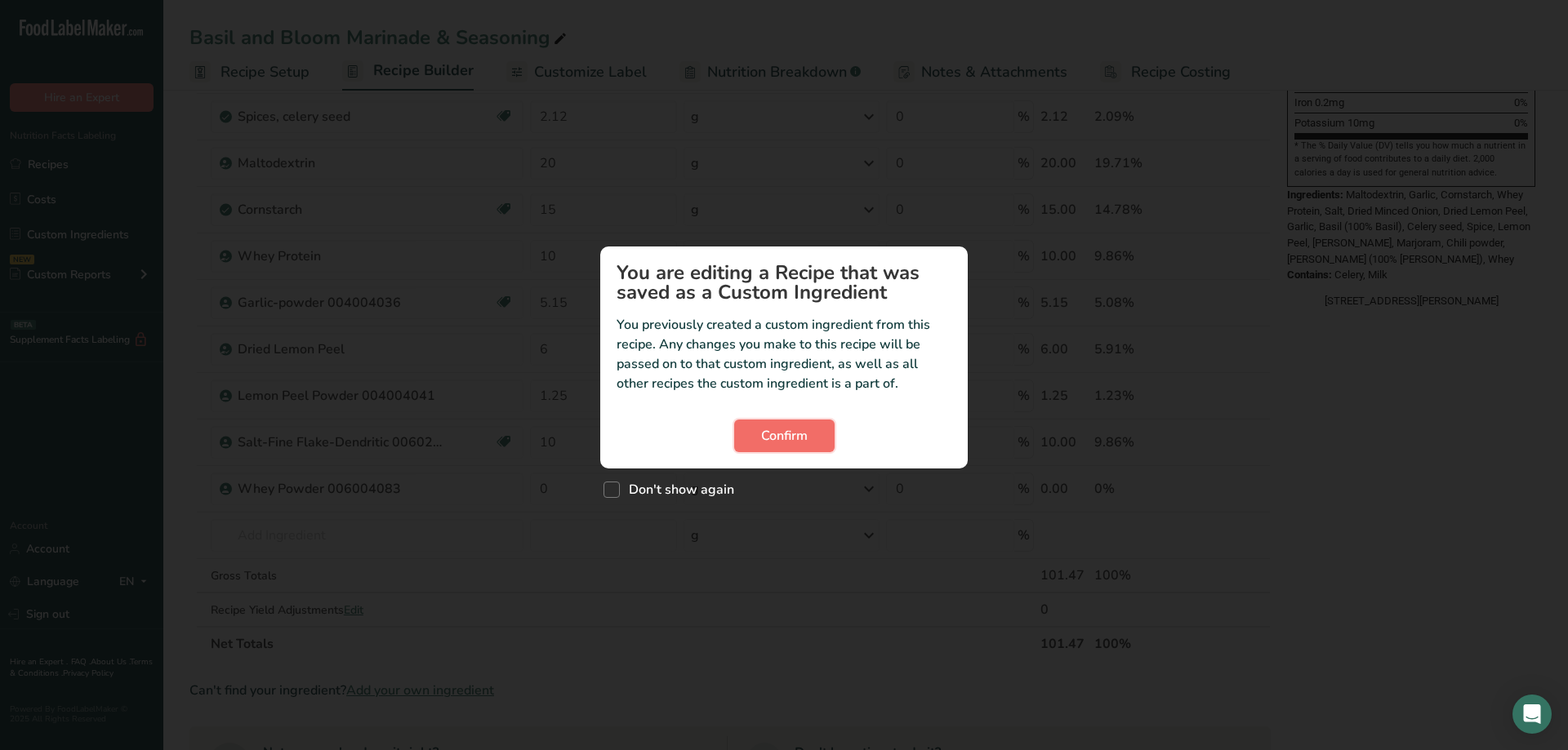
click at [794, 426] on span "Confirm" at bounding box center [785, 436] width 47 height 20
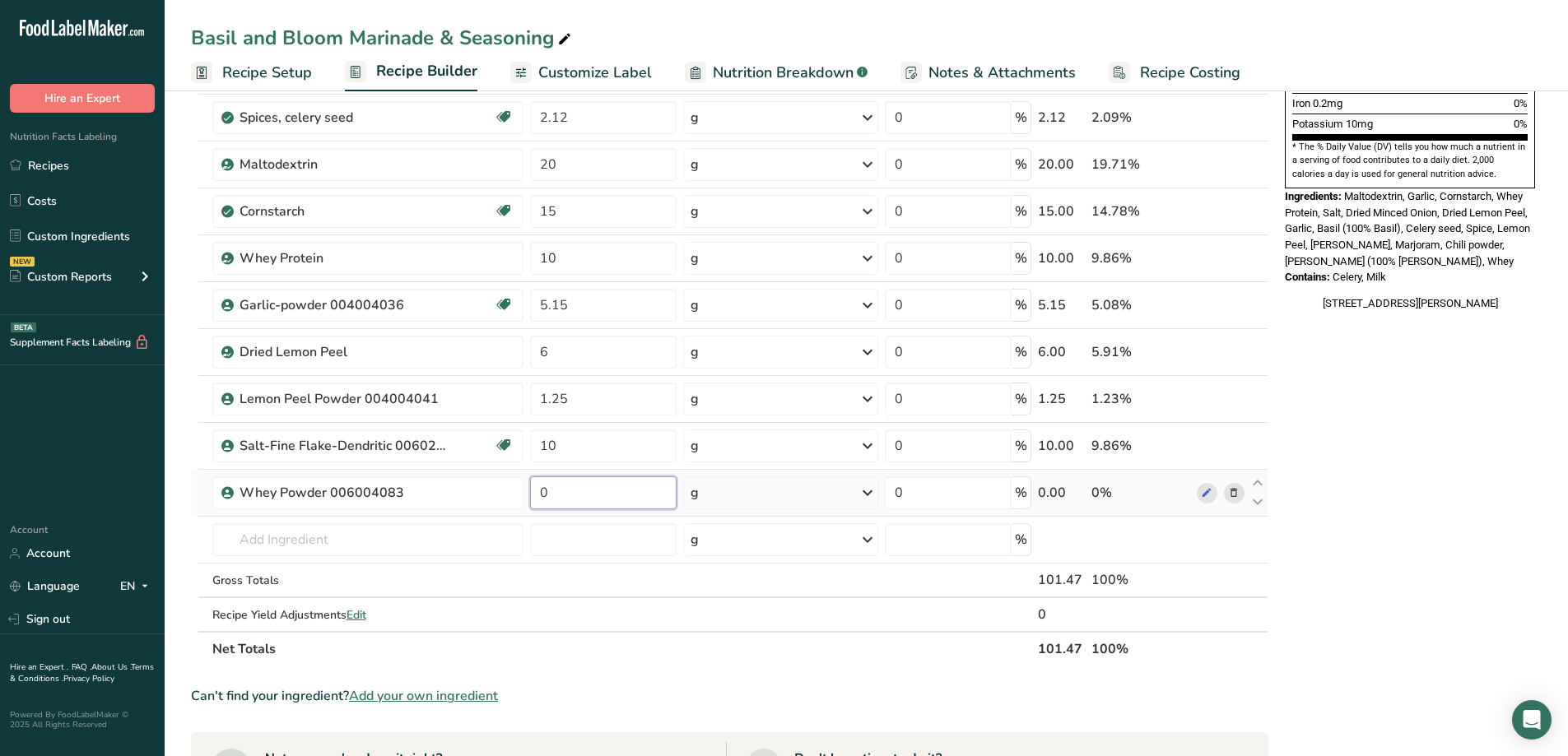
click at [596, 500] on input "0" at bounding box center [603, 493] width 146 height 33
type input "10"
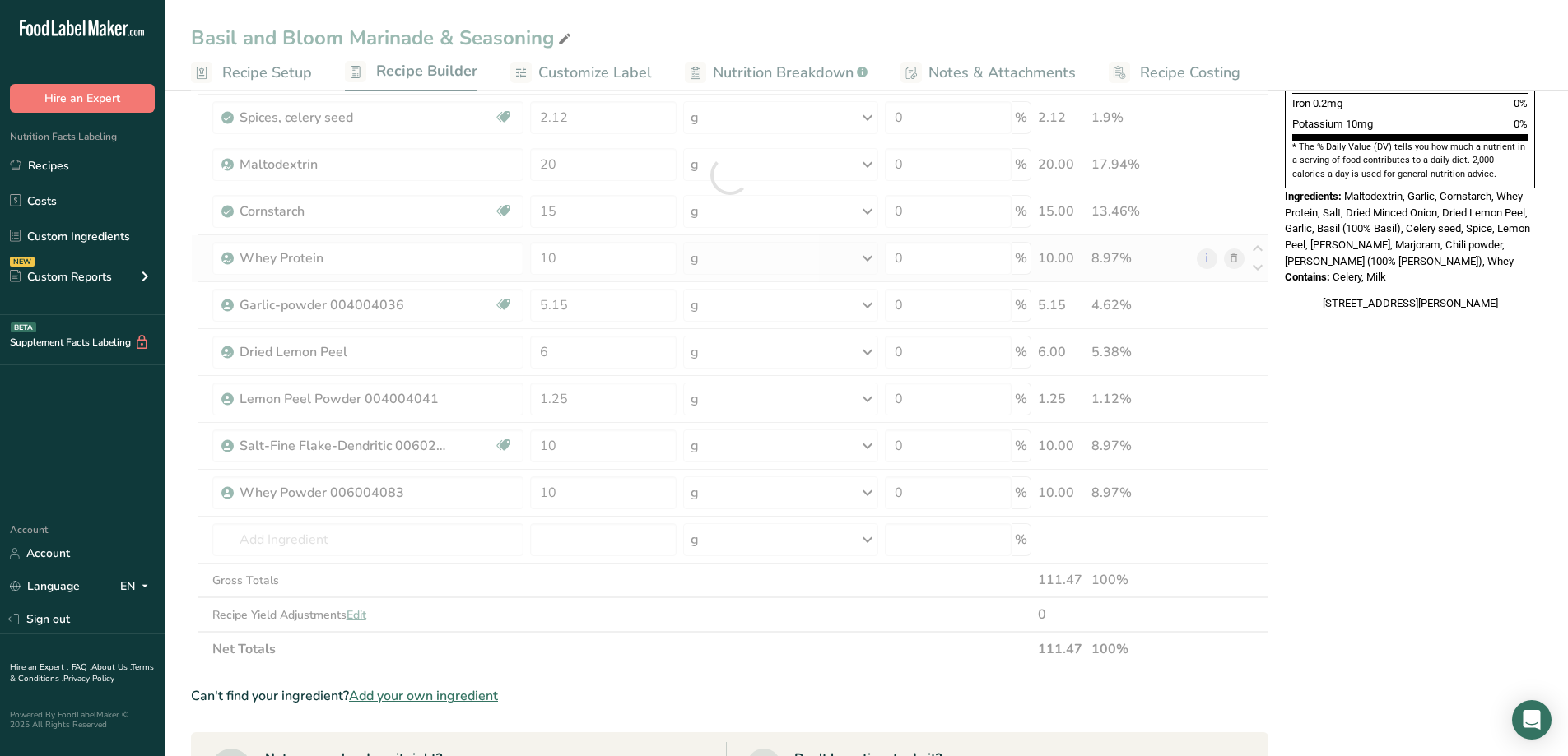
click at [1230, 255] on div "Ingredient * Amount * Unit * Waste * .a-a{fill:#347362;}.b-a{fill:#fff;} Grams …" at bounding box center [729, 175] width 1077 height 982
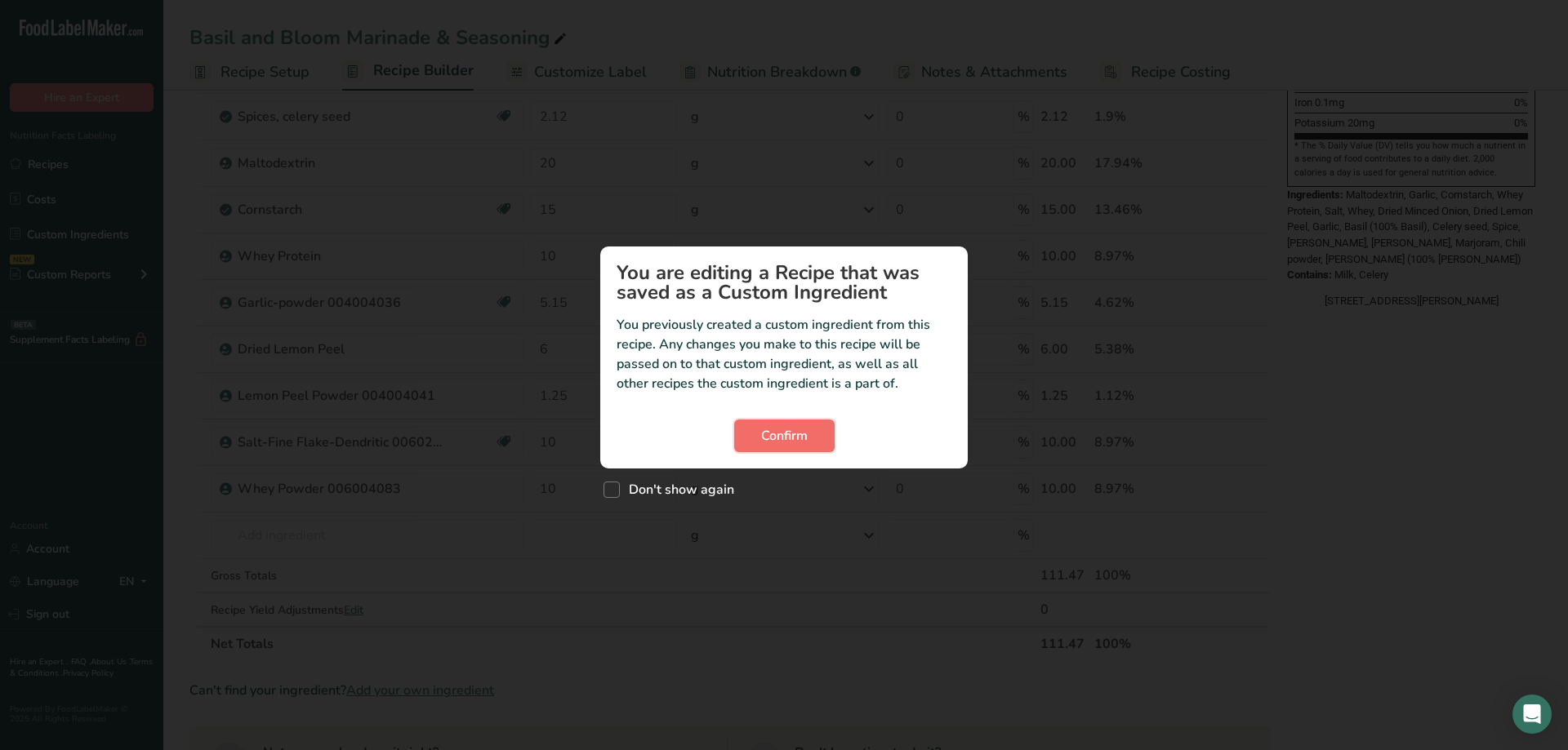
click at [812, 419] on button "Confirm" at bounding box center [784, 436] width 100 height 33
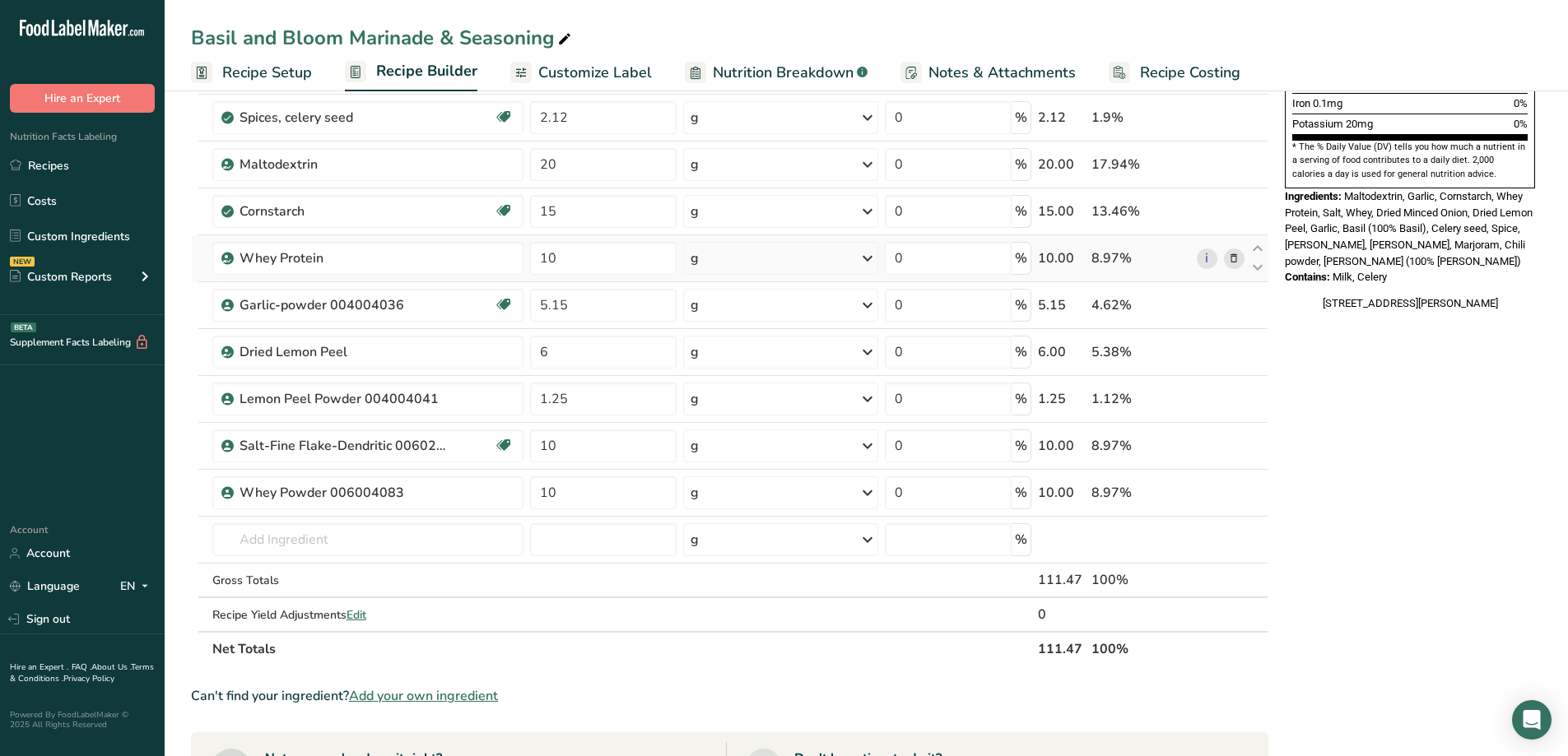
click at [1235, 254] on icon at bounding box center [1233, 259] width 11 height 17
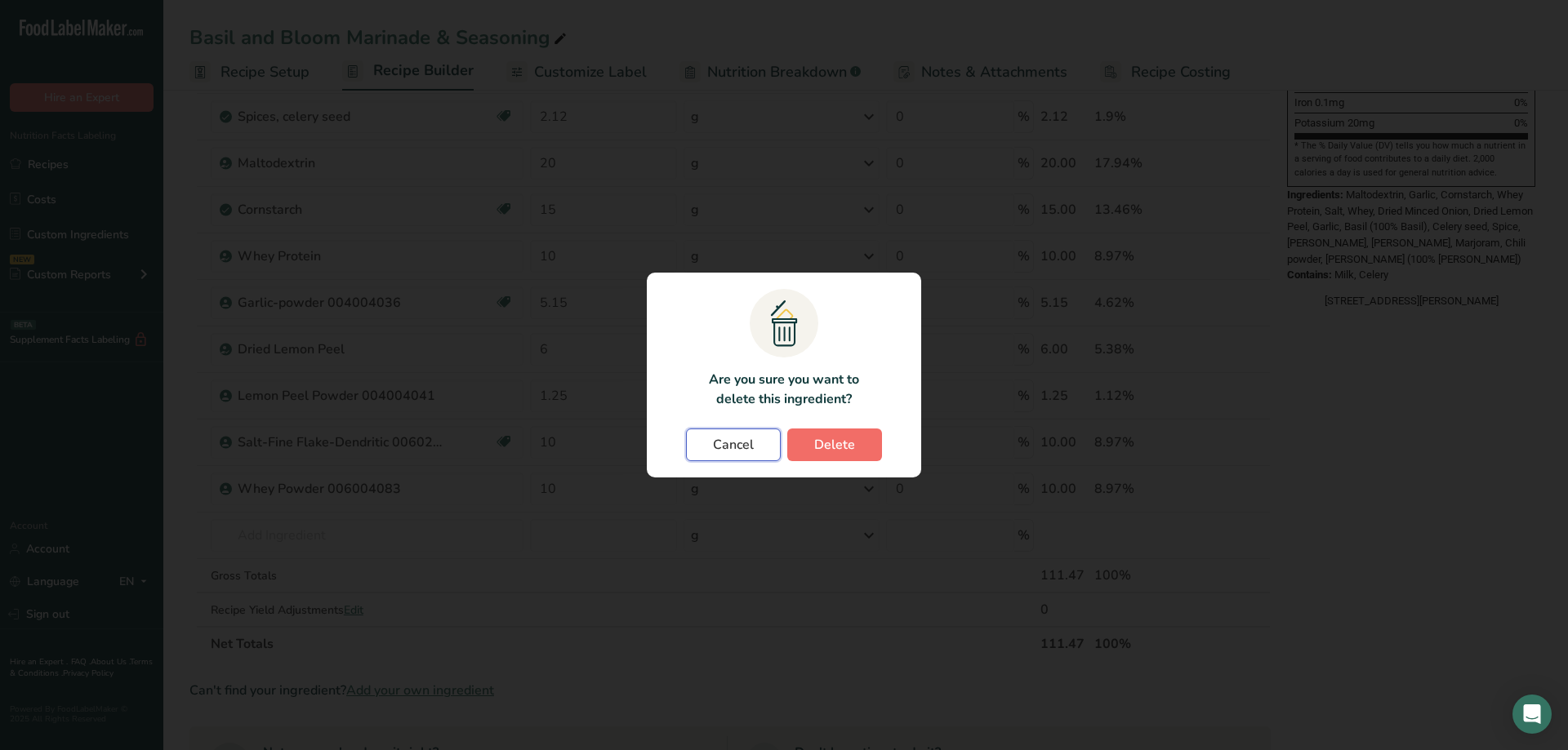
drag, startPoint x: 757, startPoint y: 442, endPoint x: 823, endPoint y: 431, distance: 66.9
click at [823, 431] on div "Cancel [GEOGRAPHIC_DATA]" at bounding box center [784, 445] width 242 height 33
click at [823, 431] on button "Delete" at bounding box center [835, 445] width 95 height 33
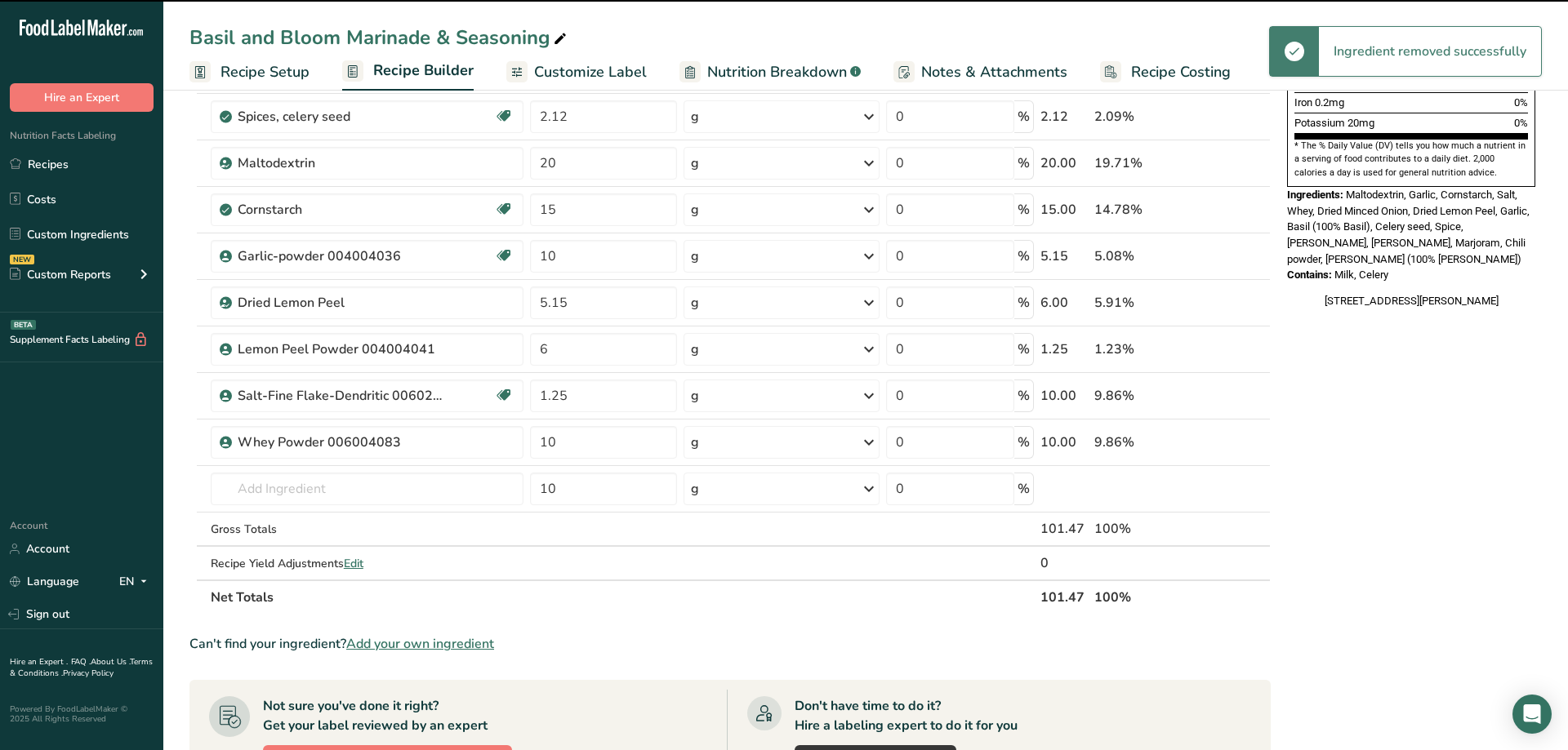
type input "5.15"
type input "6"
type input "1.25"
type input "10"
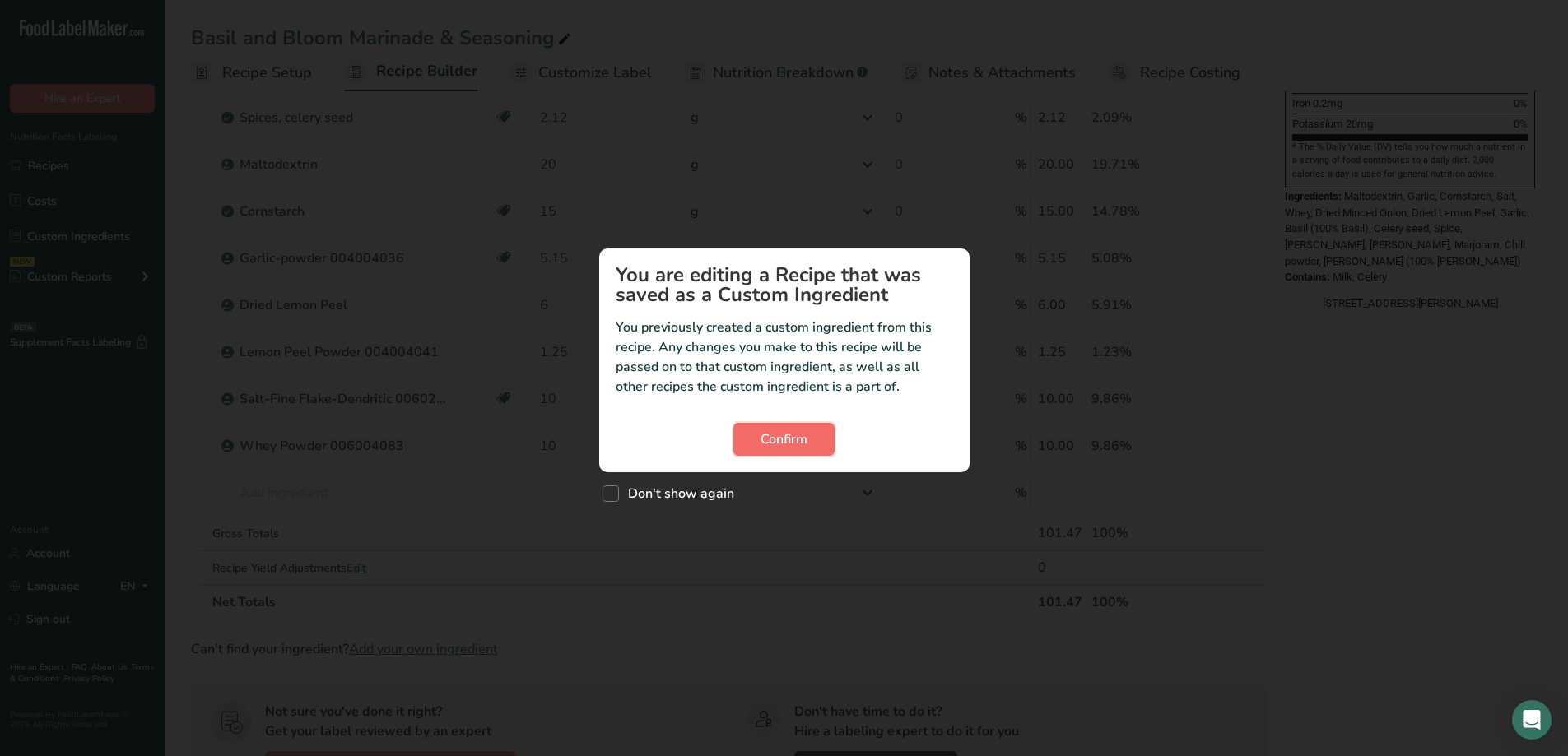
click at [800, 437] on span "Confirm" at bounding box center [784, 439] width 47 height 20
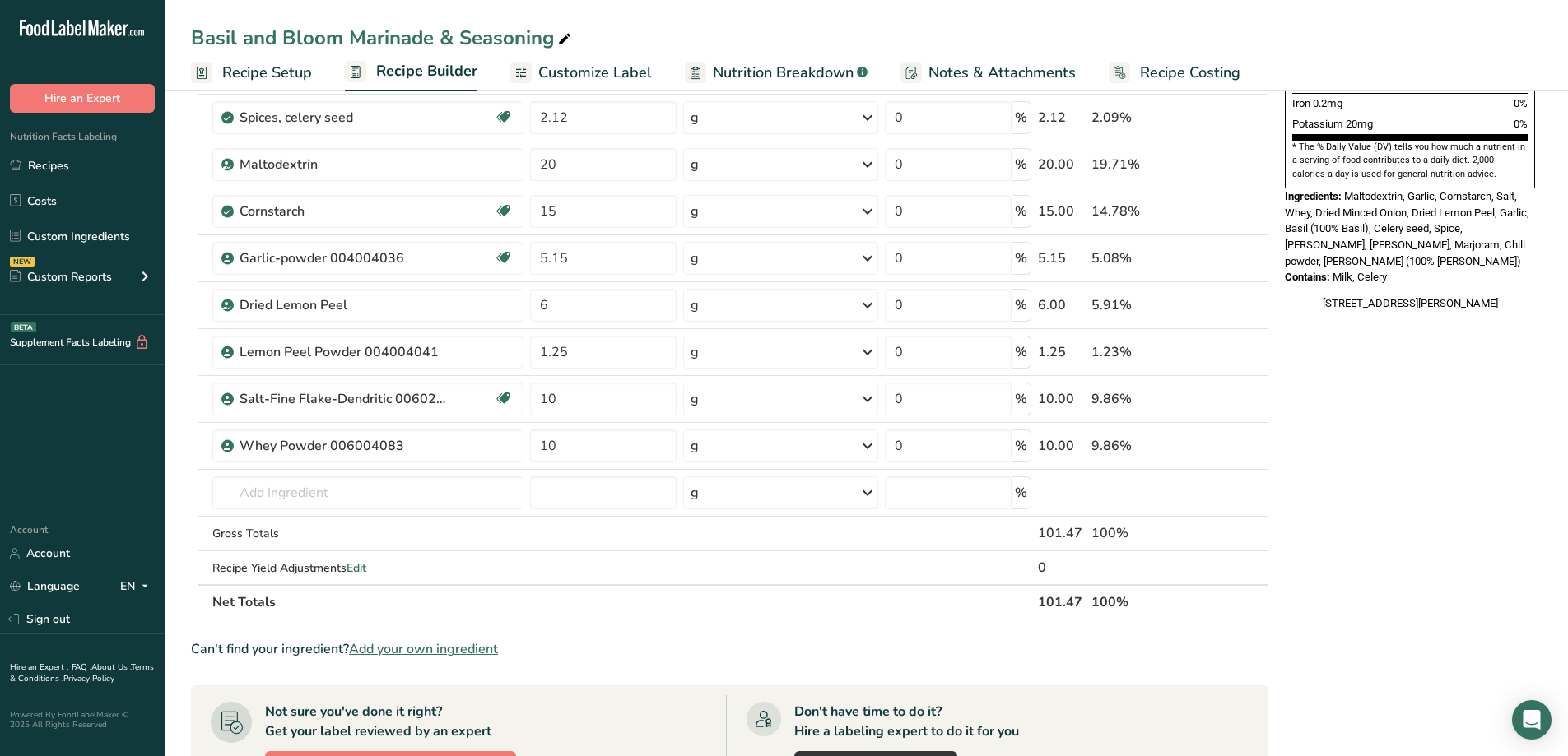
click at [760, 640] on div "Can't find your ingredient? Add your own ingredient" at bounding box center [729, 649] width 1077 height 20
click at [60, 168] on link "Recipes" at bounding box center [82, 165] width 164 height 31
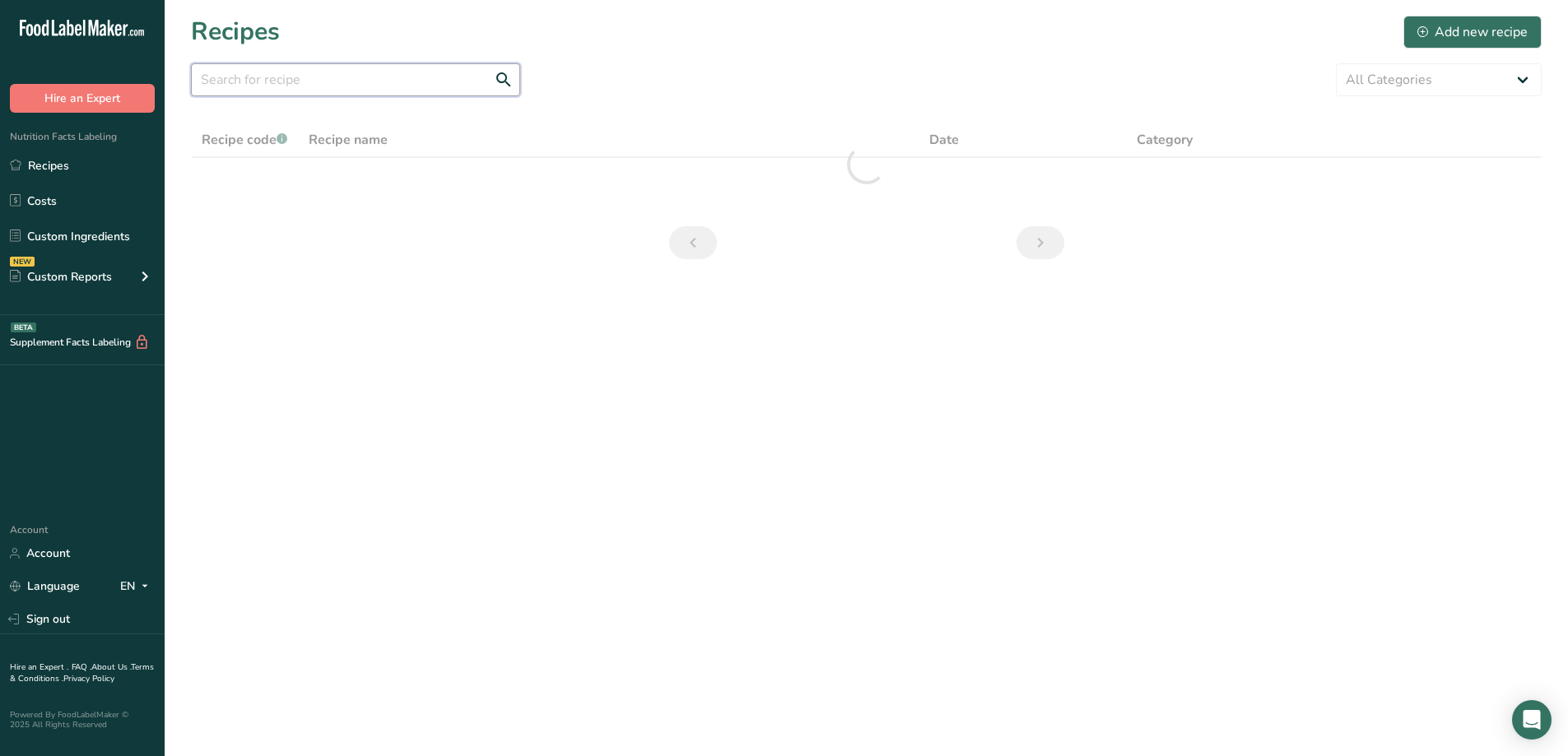
click at [238, 84] on input "text" at bounding box center [355, 80] width 329 height 33
type input "s"
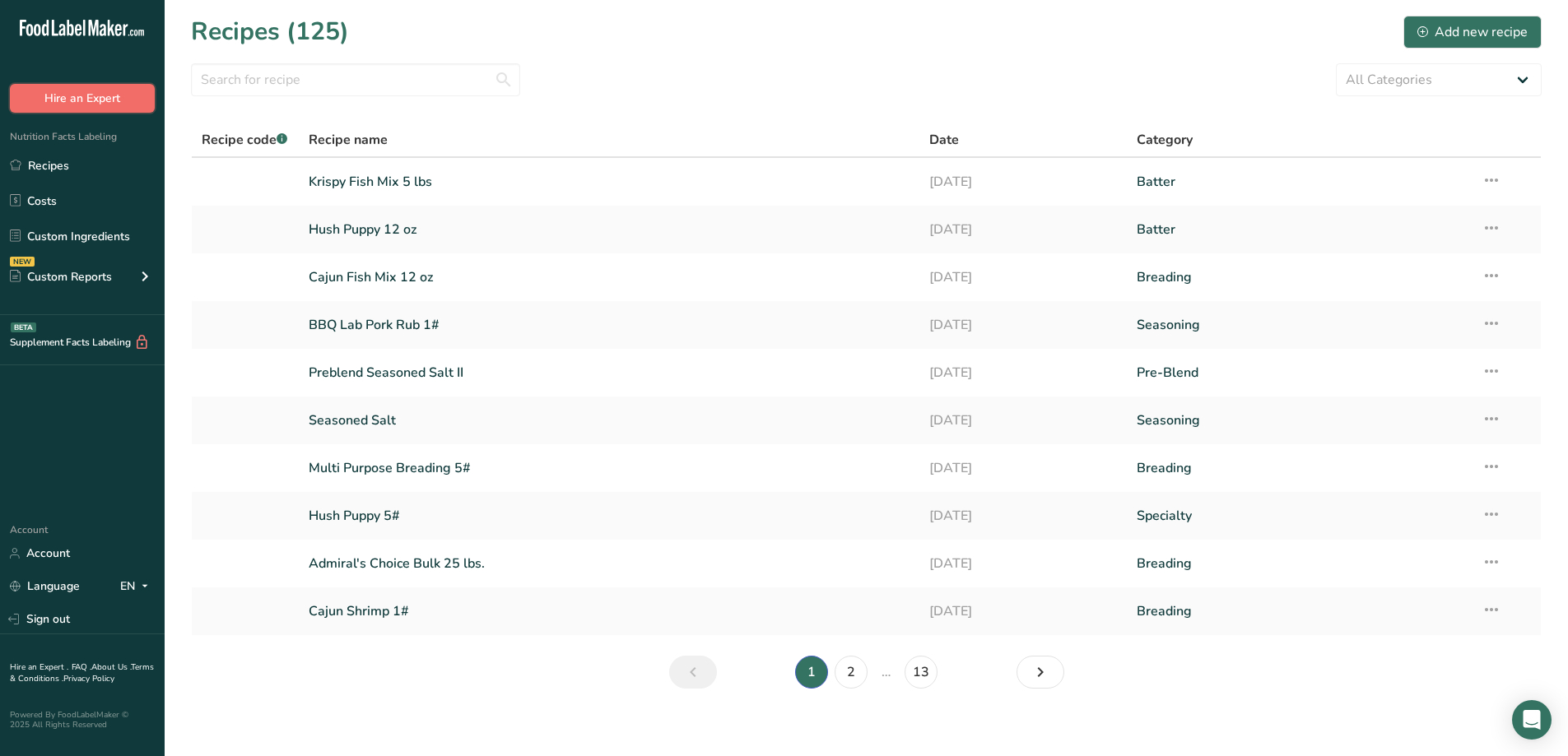
click at [104, 97] on button "Hire an Expert" at bounding box center [82, 97] width 144 height 29
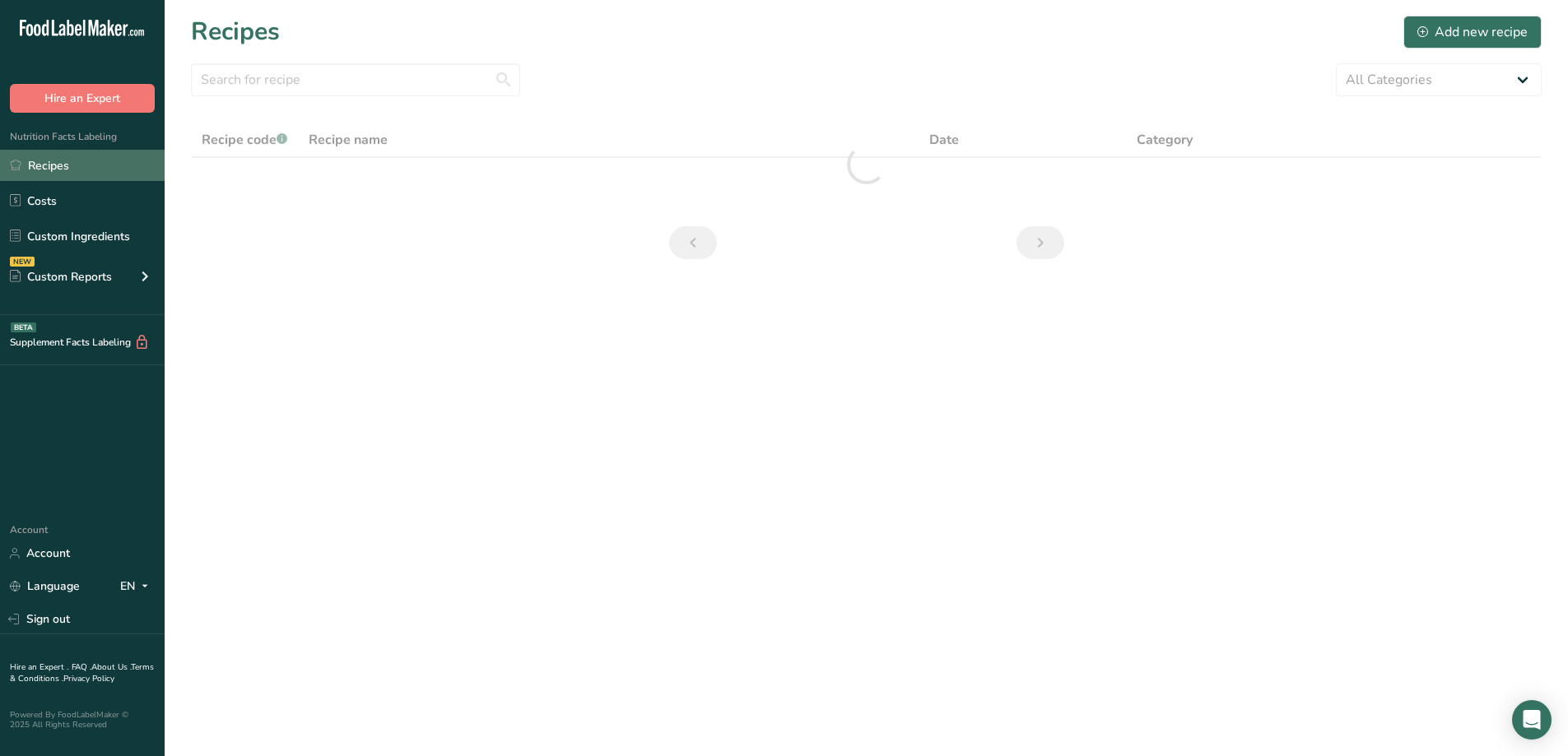
click at [59, 163] on link "Recipes" at bounding box center [82, 165] width 164 height 31
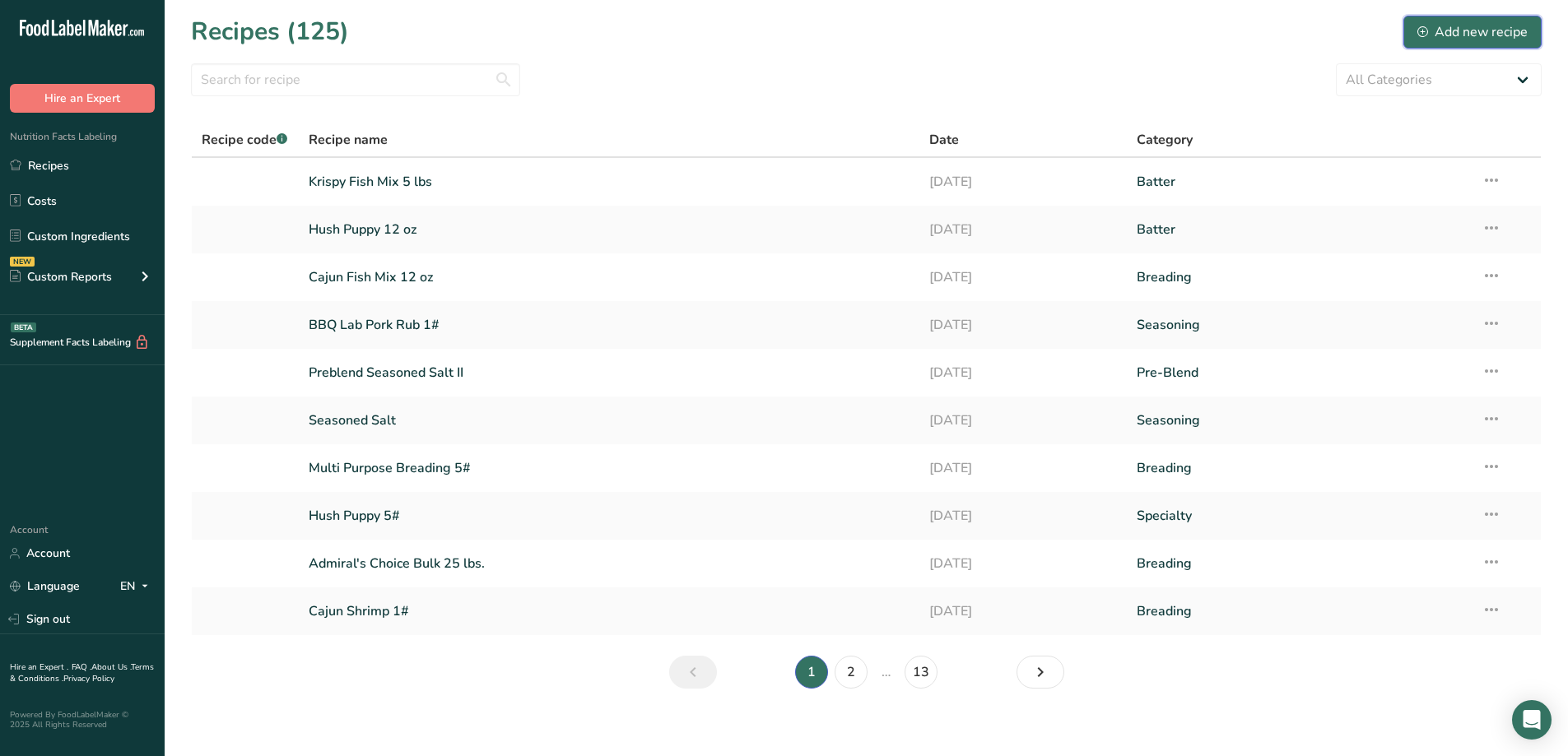
click at [1462, 34] on div "Add new recipe" at bounding box center [1472, 32] width 111 height 20
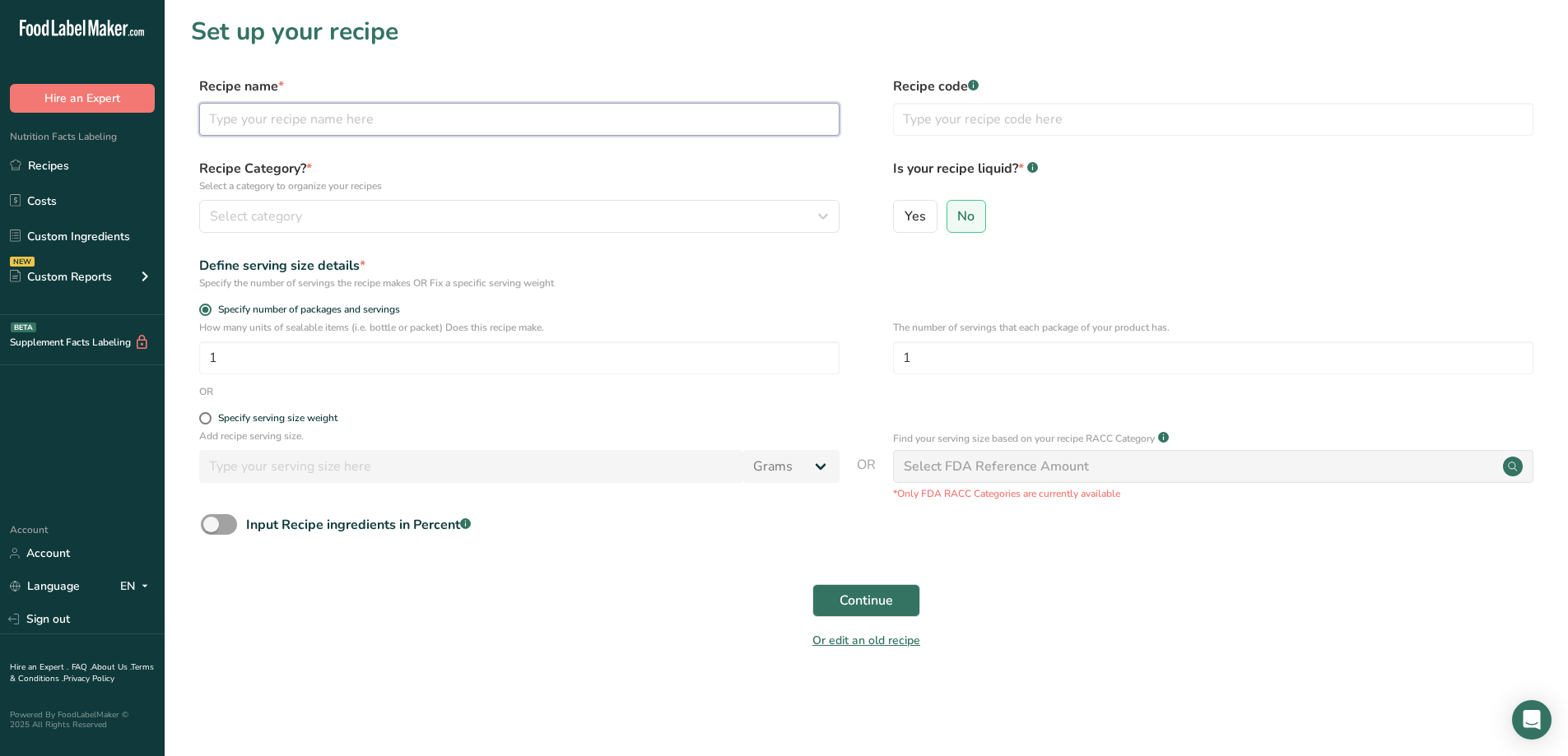
click at [288, 122] on input "text" at bounding box center [519, 119] width 640 height 33
type input "Air Krisp Seasoned Cracker Meal (with color)"
click at [266, 242] on form "Recipe name * Air Krisp Seasoned Cracker Meal (with color) Recipe code .a-a{fil…" at bounding box center [866, 368] width 1350 height 584
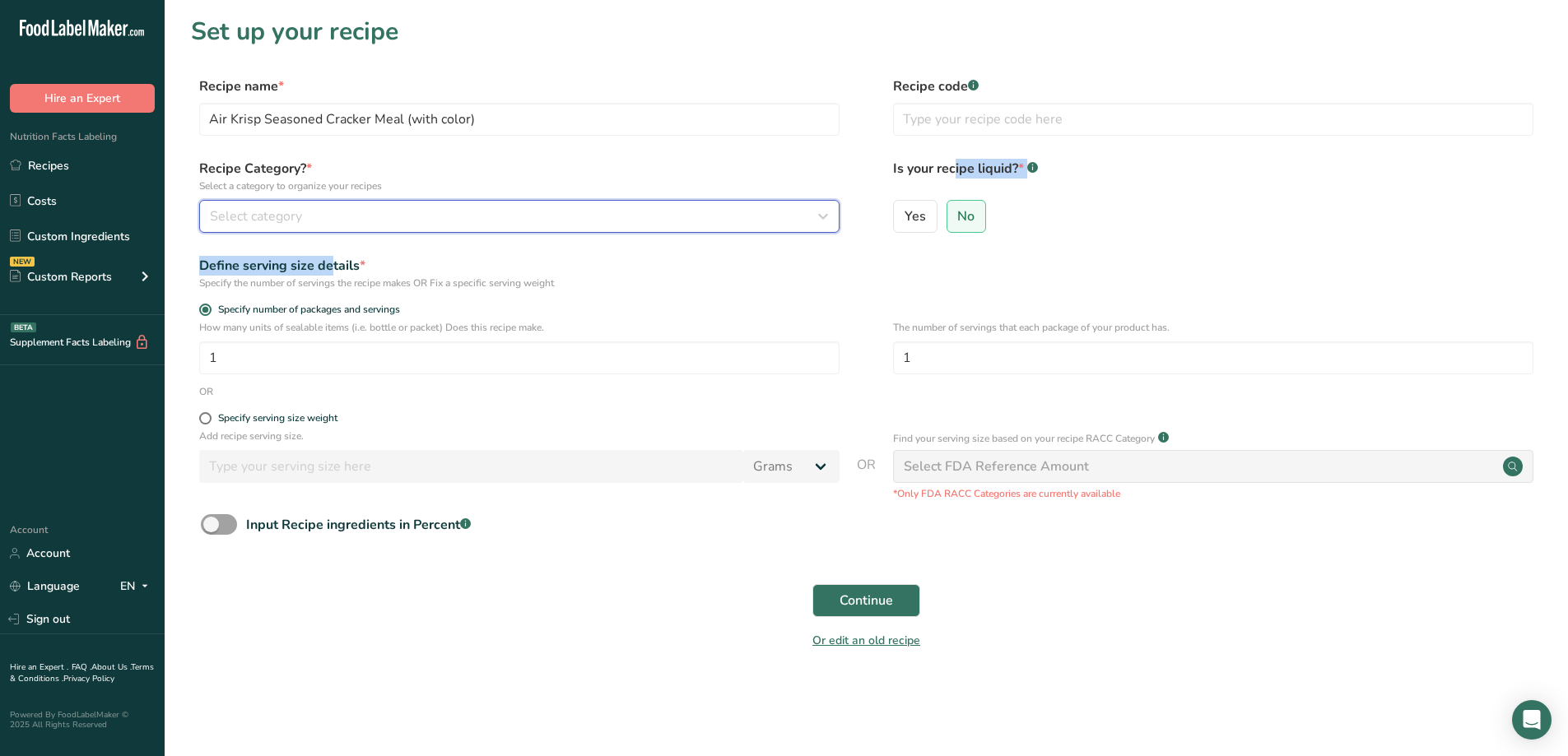
click at [274, 230] on button "Select category" at bounding box center [519, 217] width 640 height 33
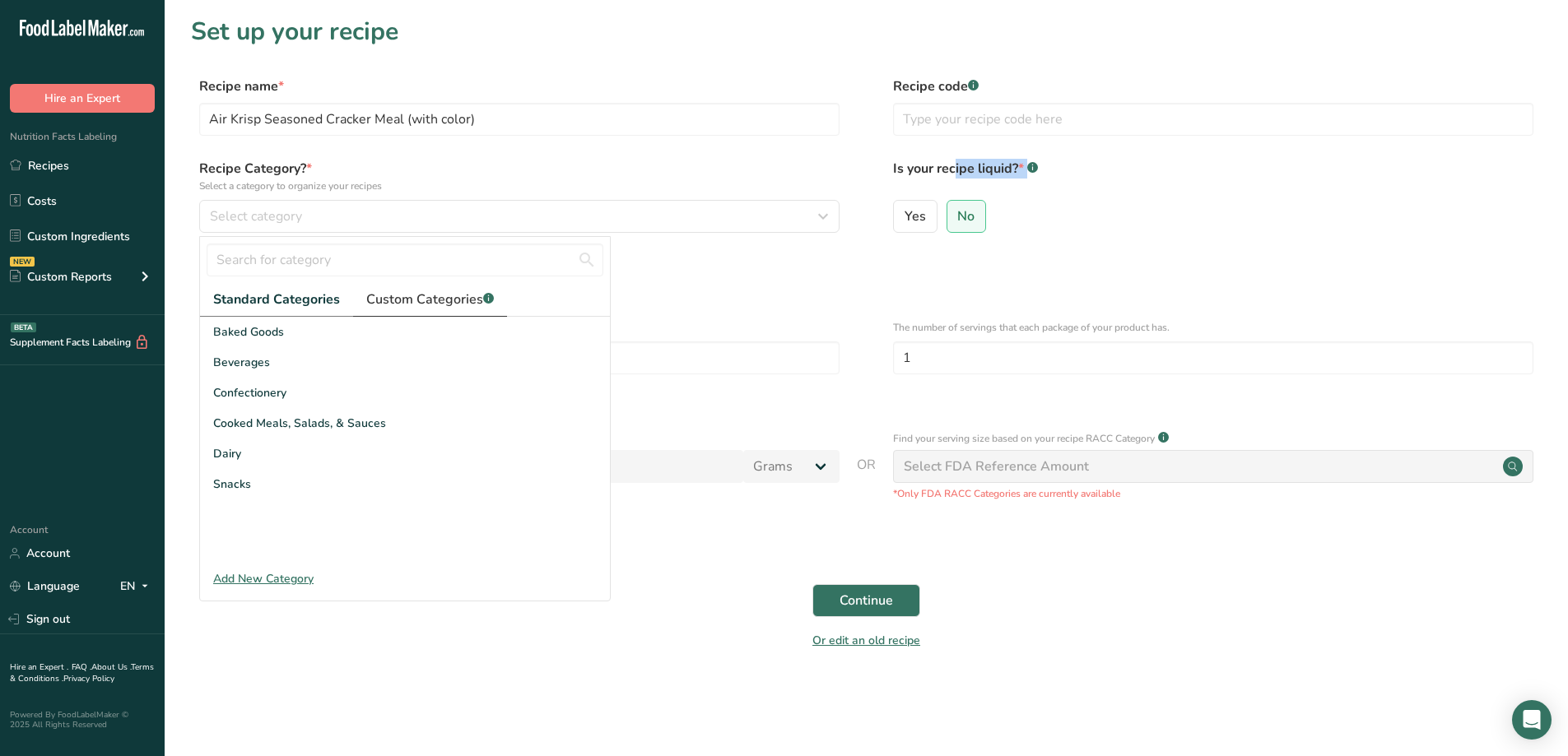
click at [409, 302] on span "Custom Categories .a-a{fill:#347362;}.b-a{fill:#fff;}" at bounding box center [430, 299] width 128 height 20
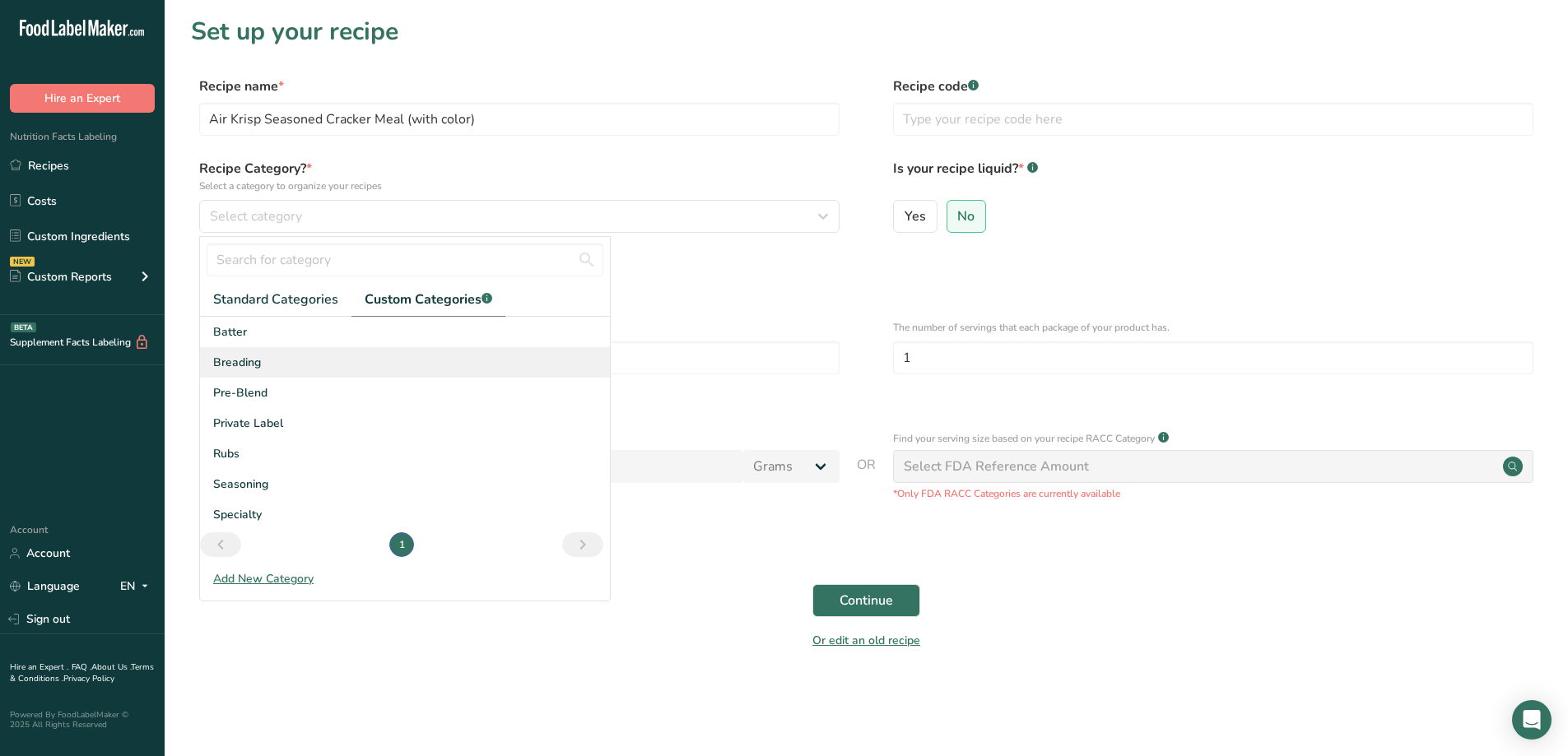
click at [278, 357] on div "Breading" at bounding box center [405, 362] width 410 height 30
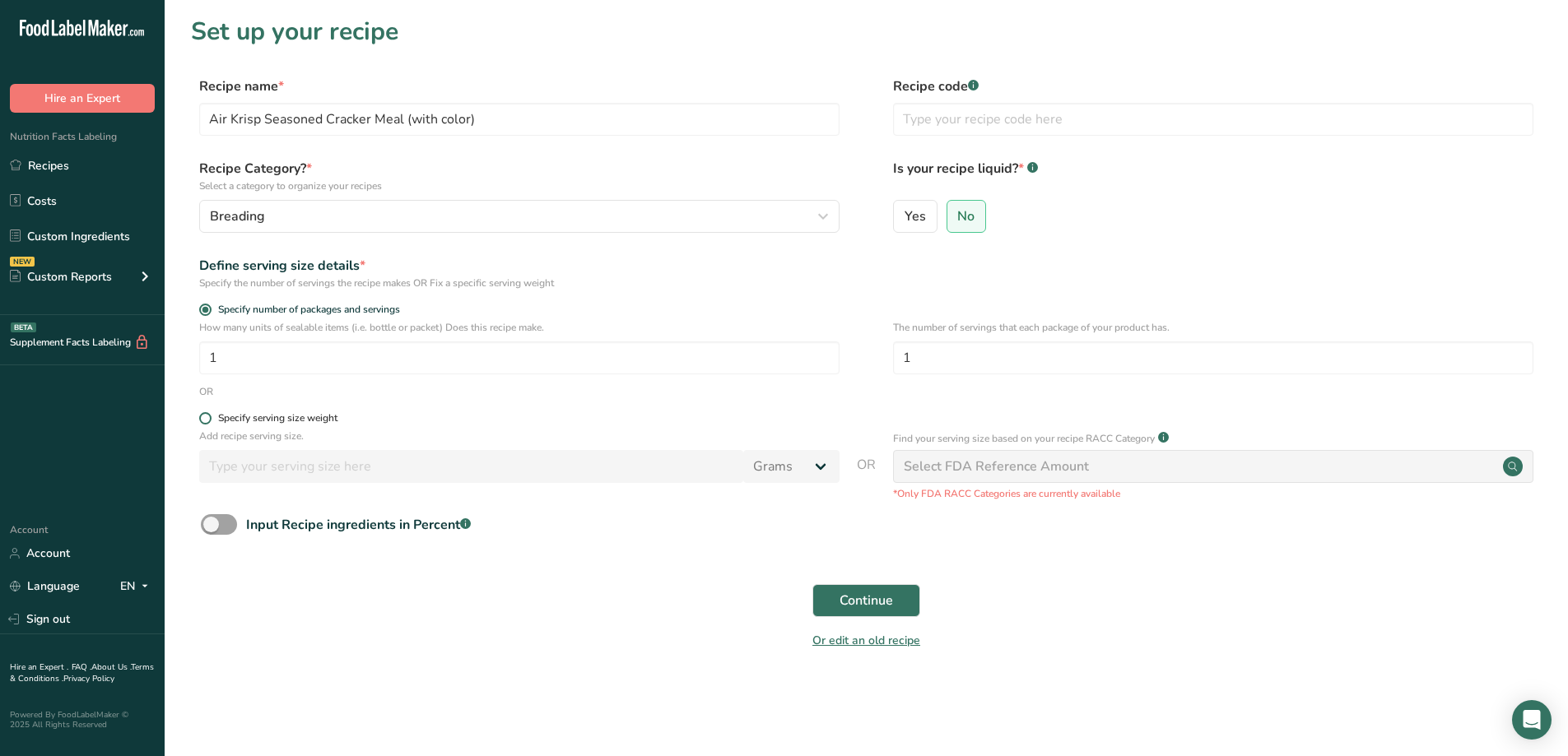
click at [210, 418] on span at bounding box center [205, 418] width 12 height 12
click at [210, 418] on input "Specify serving size weight" at bounding box center [204, 418] width 10 height 10
radio input "true"
radio input "false"
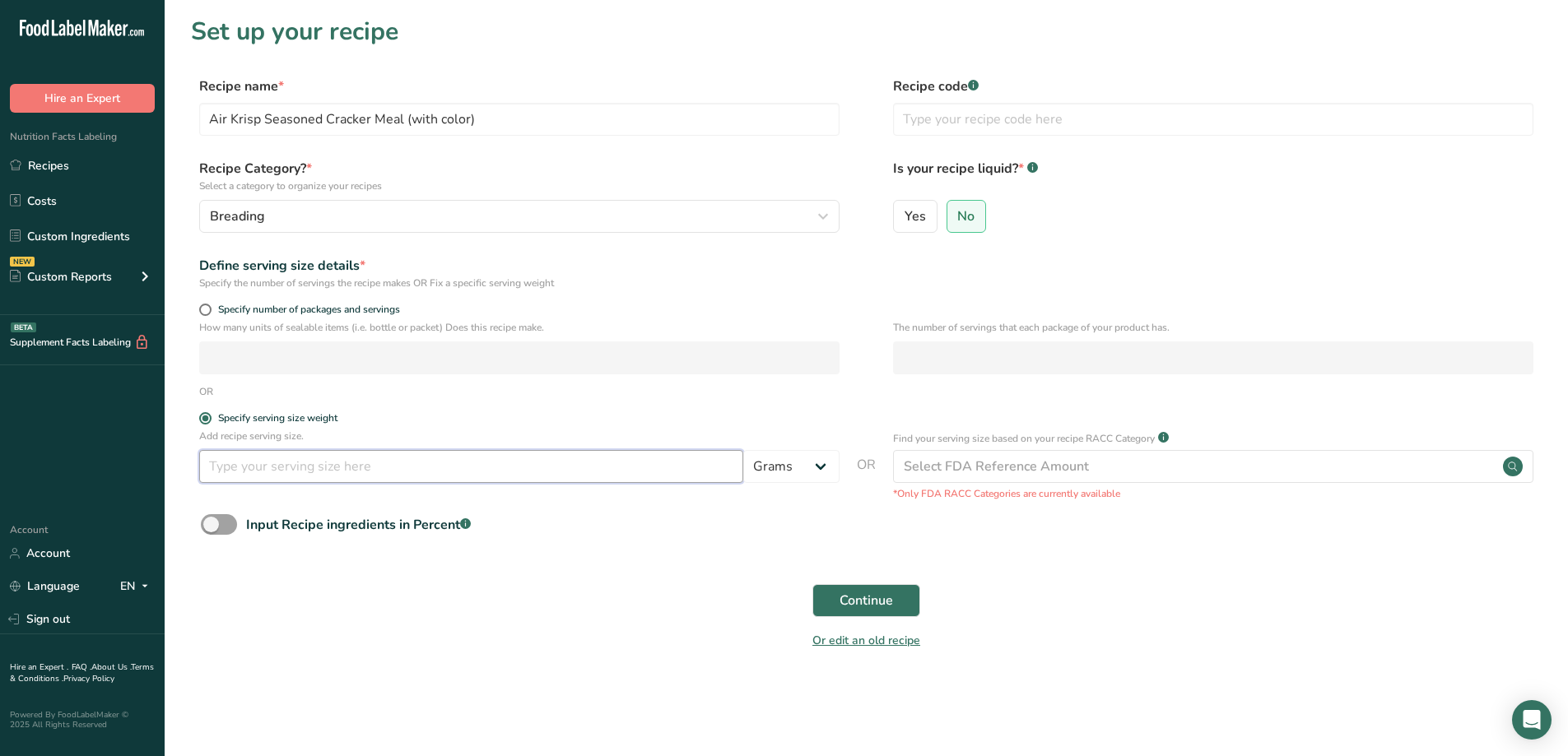
click at [285, 463] on input "number" at bounding box center [471, 466] width 544 height 33
type input "30"
click at [890, 595] on span "Continue" at bounding box center [866, 600] width 53 height 20
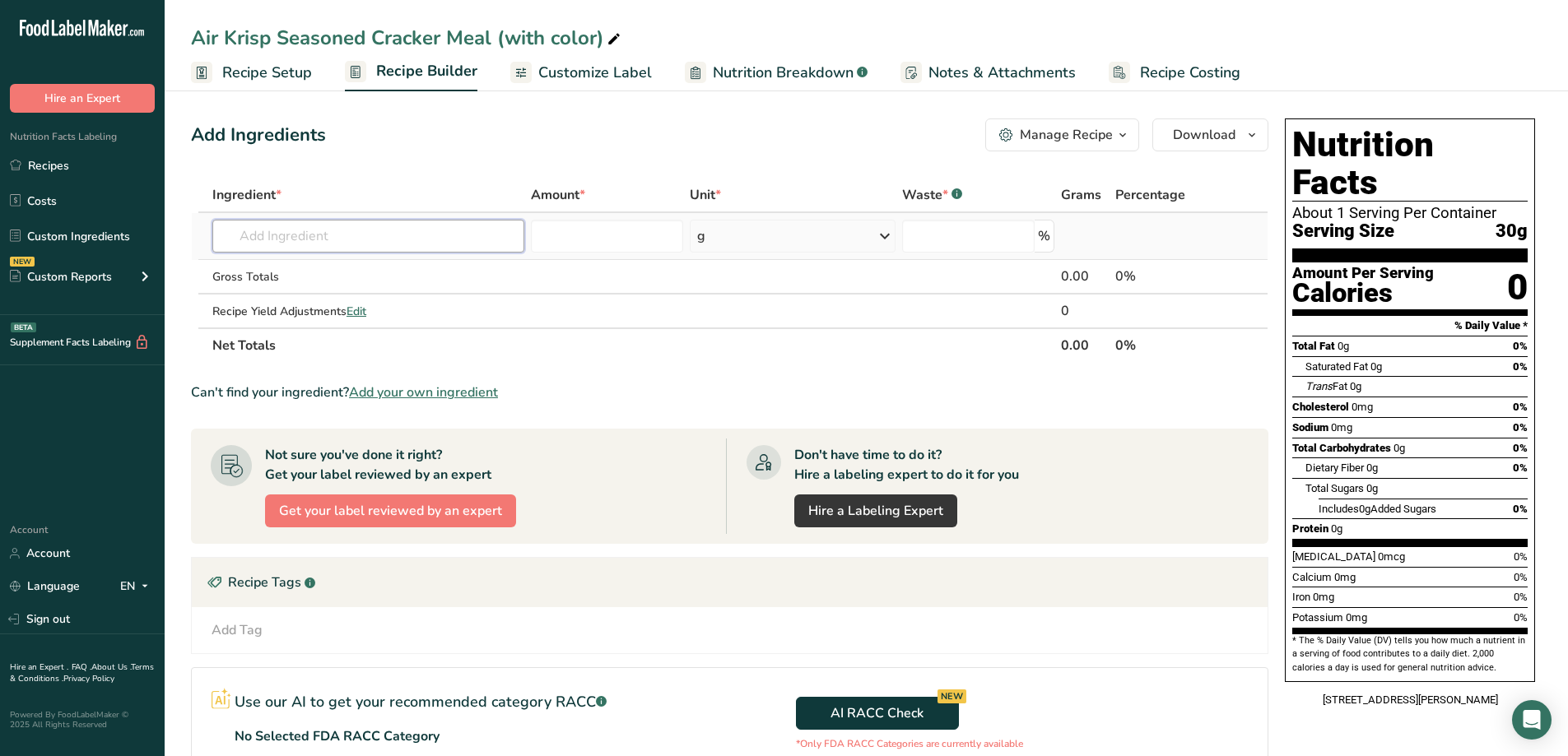
click at [340, 235] on input "text" at bounding box center [368, 237] width 312 height 33
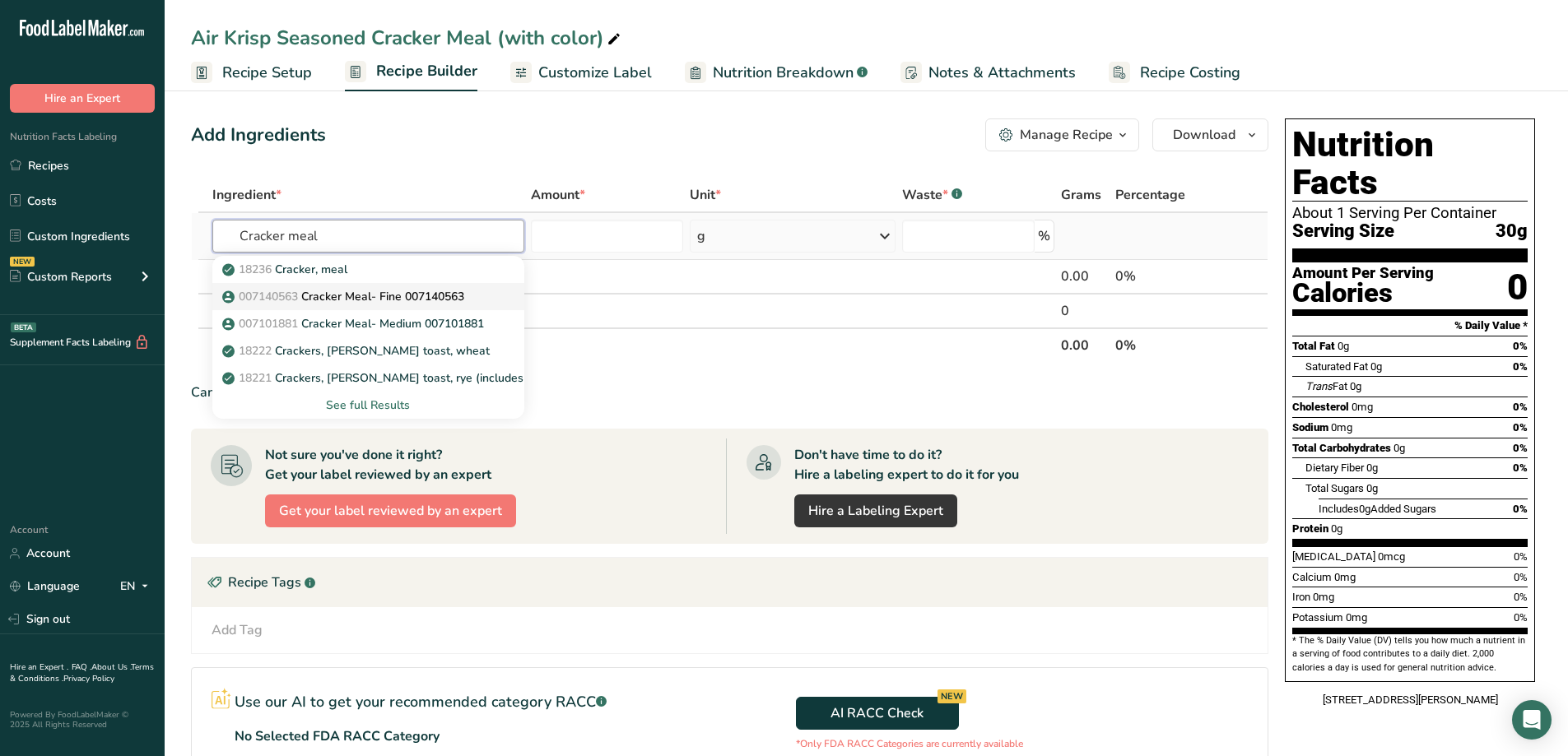
type input "Cracker meal"
click at [366, 288] on p "007140563 Cracker Meal- Fine 007140563" at bounding box center [345, 297] width 238 height 17
type input "Cracker Meal- Fine 007140563"
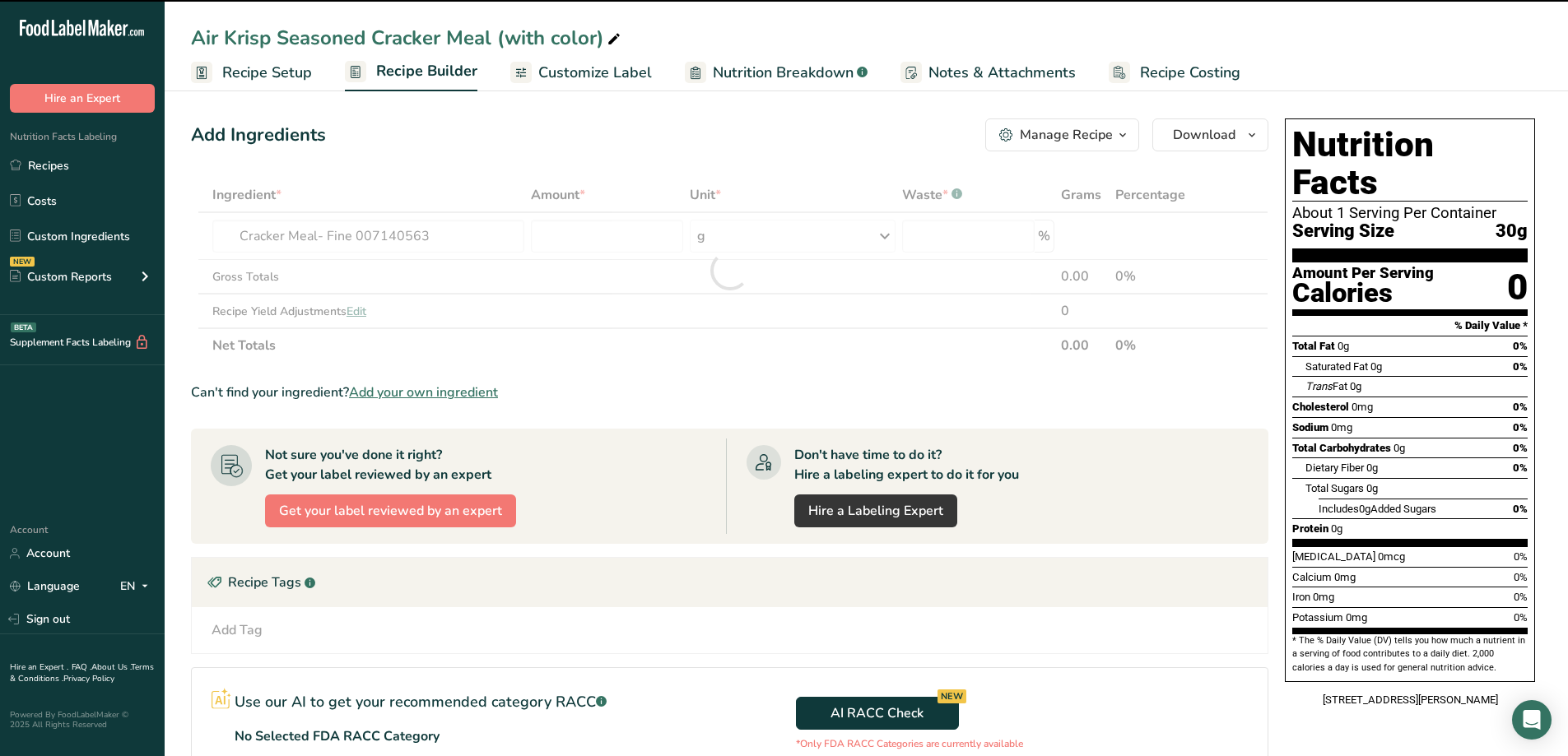
type input "0"
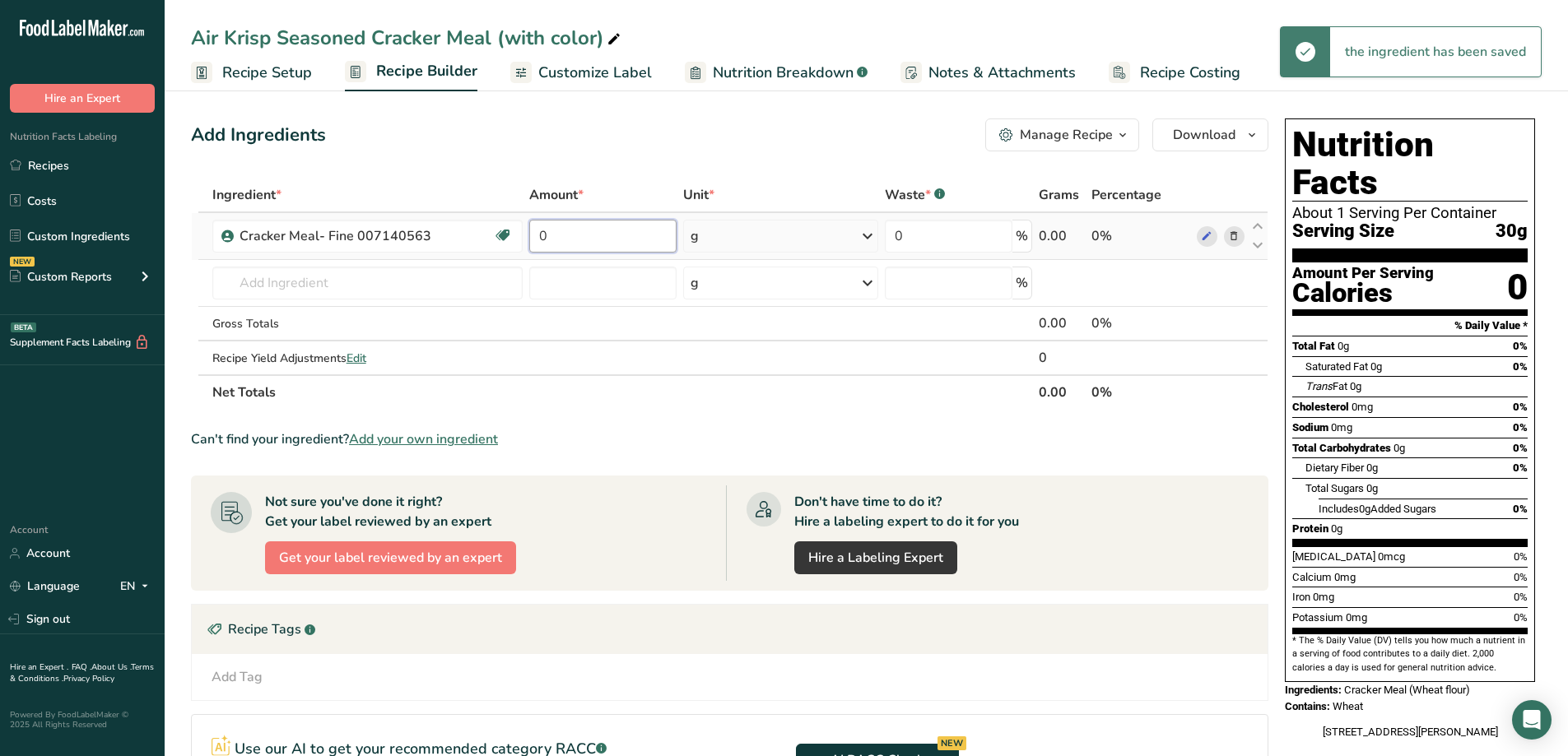
click at [563, 233] on input "0" at bounding box center [602, 237] width 146 height 33
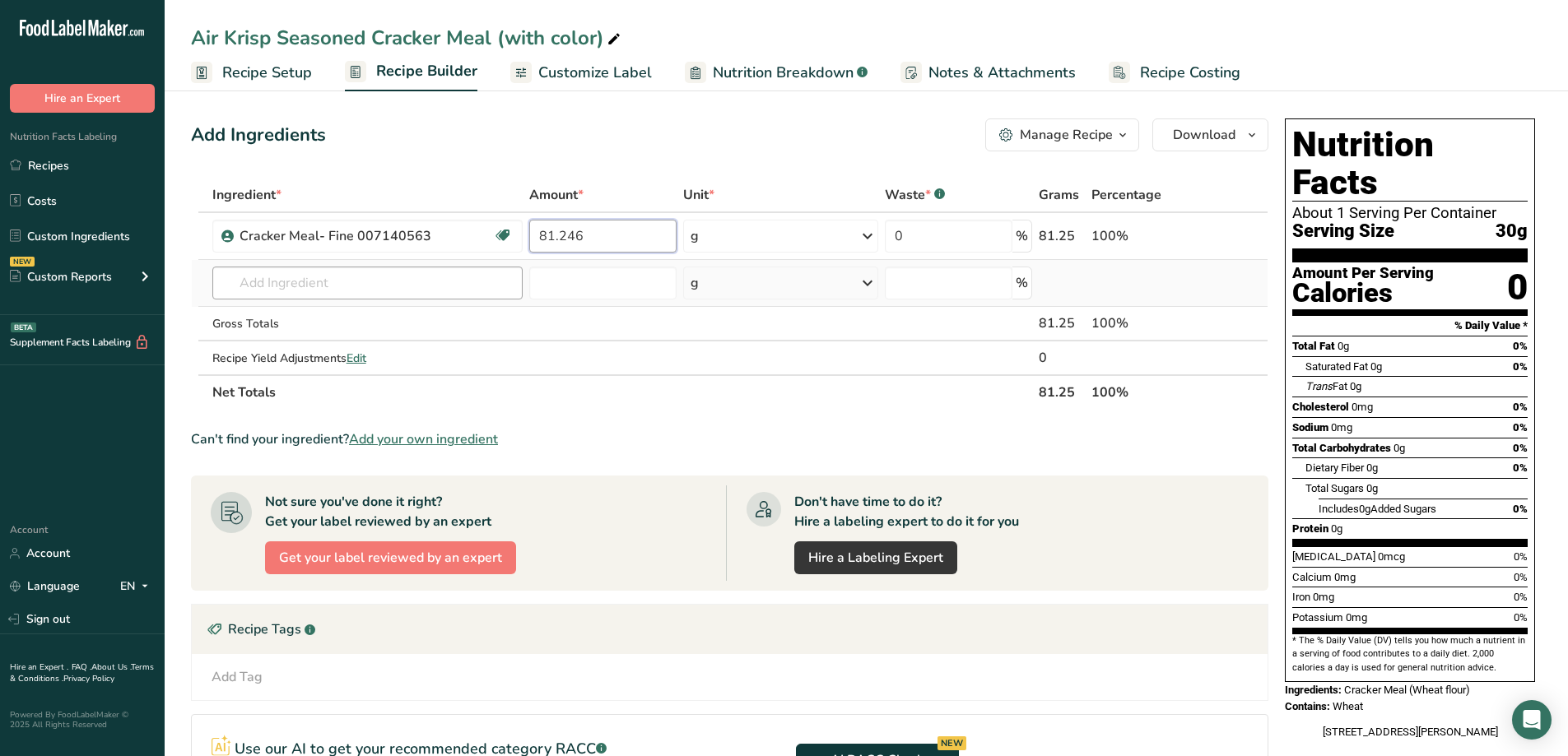
type input "81.246"
click at [358, 288] on div "Ingredient * Amount * Unit * Waste * .a-a{fill:#347362;}.b-a{fill:#fff;} Grams …" at bounding box center [729, 293] width 1077 height 232
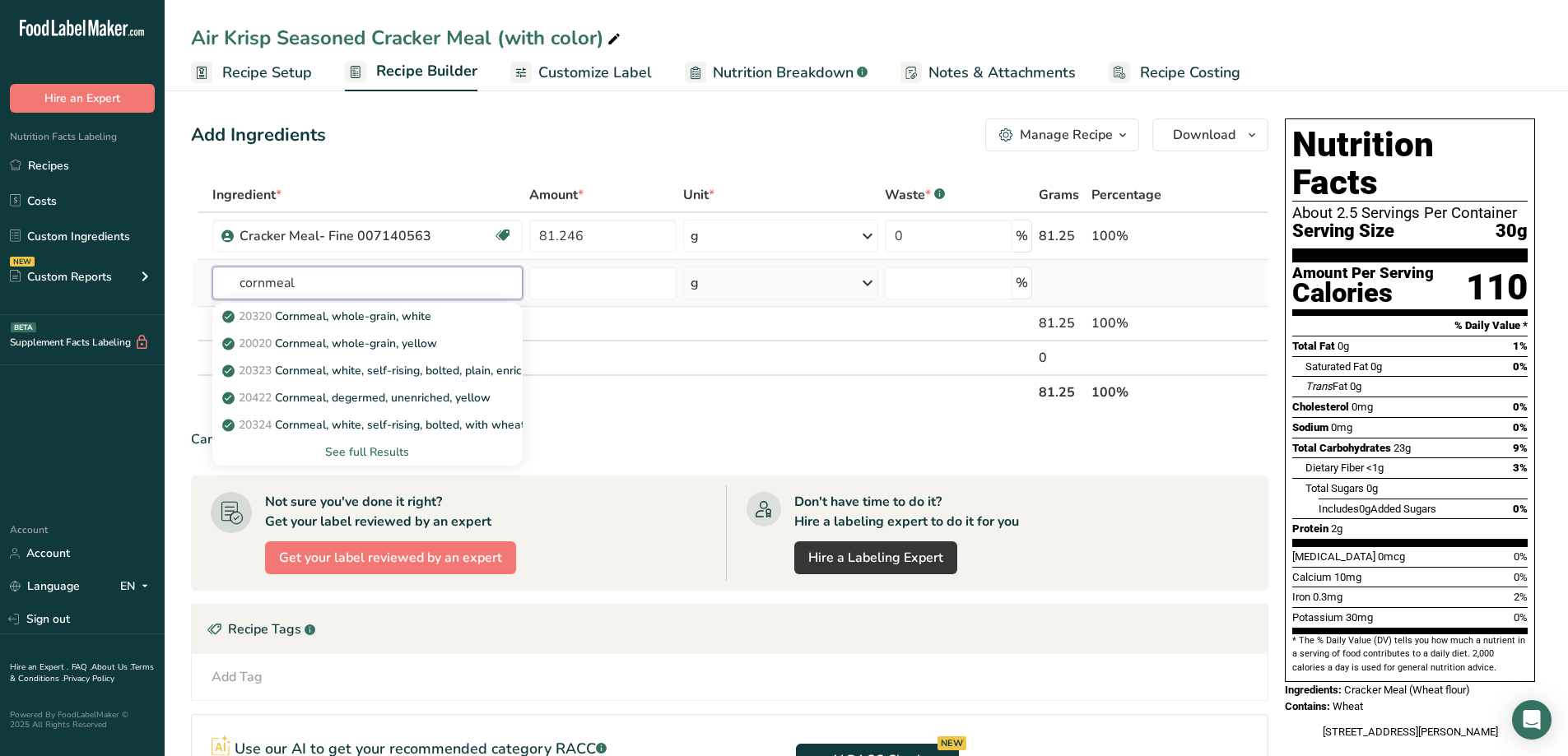
type input "cornmeal"
click at [373, 451] on div "See full Results" at bounding box center [367, 452] width 285 height 17
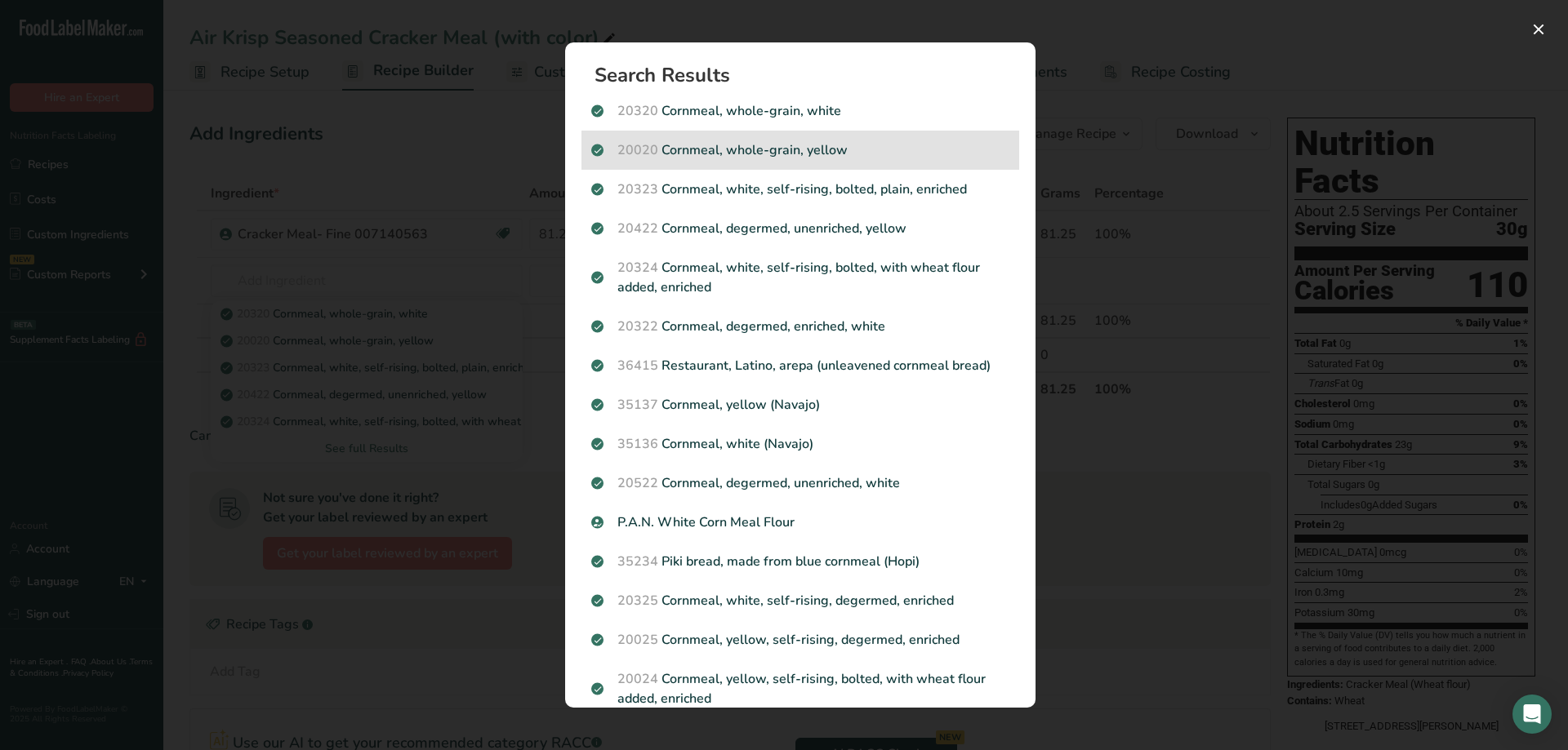
click at [819, 151] on p "20020 Cornmeal, whole-grain, yellow" at bounding box center [800, 150] width 418 height 20
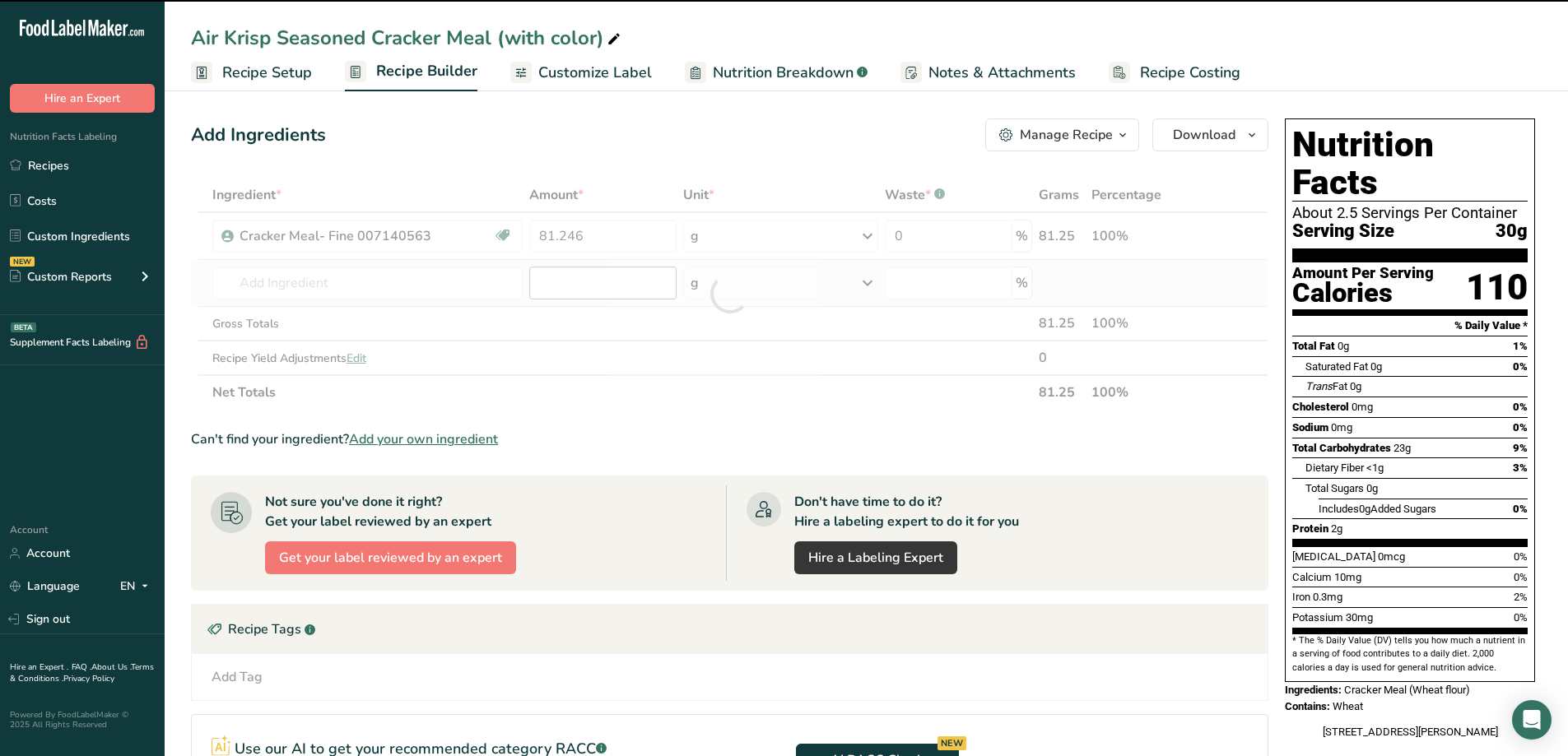
type input "0"
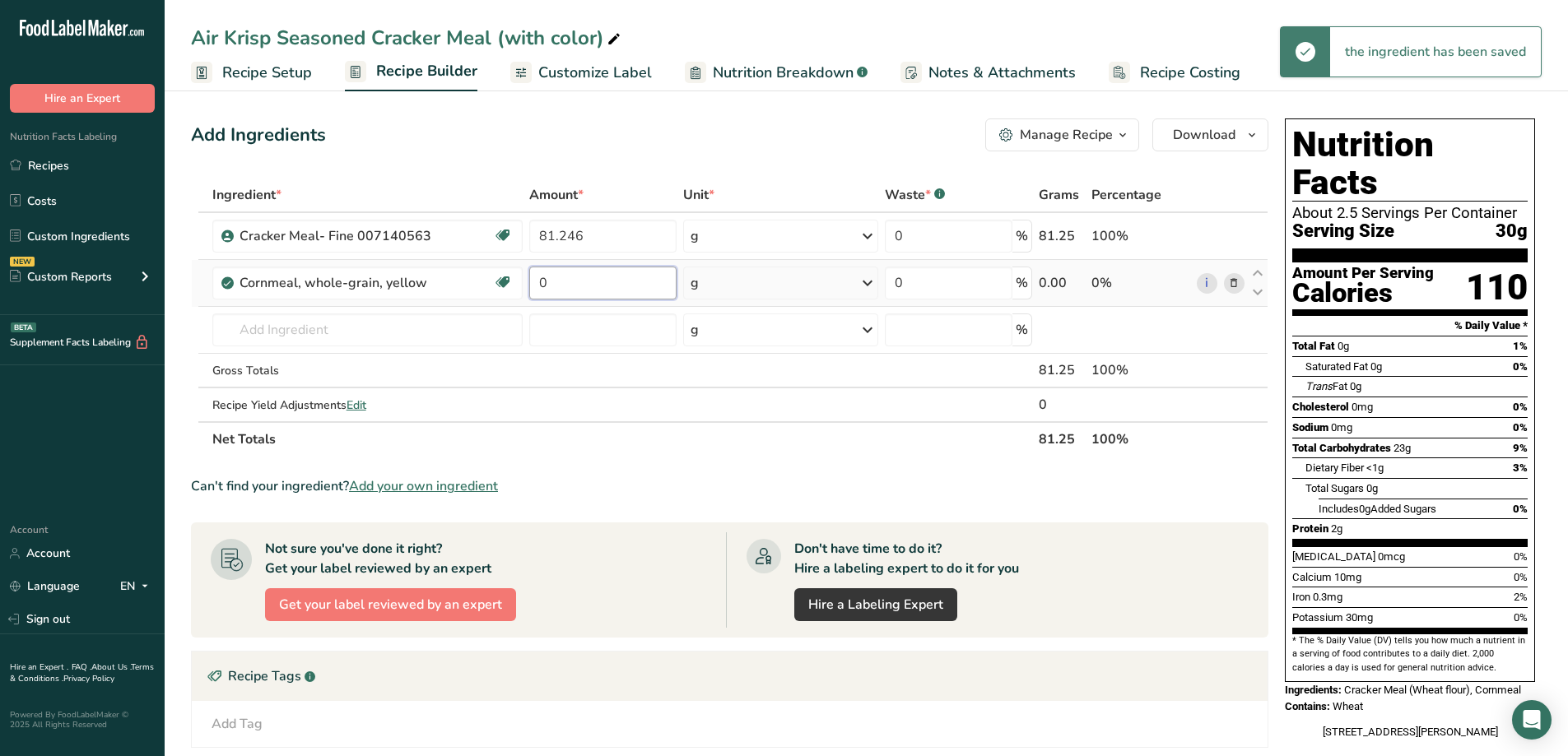
drag, startPoint x: 627, startPoint y: 281, endPoint x: 525, endPoint y: 302, distance: 104.1
click at [526, 302] on td "0" at bounding box center [602, 284] width 153 height 47
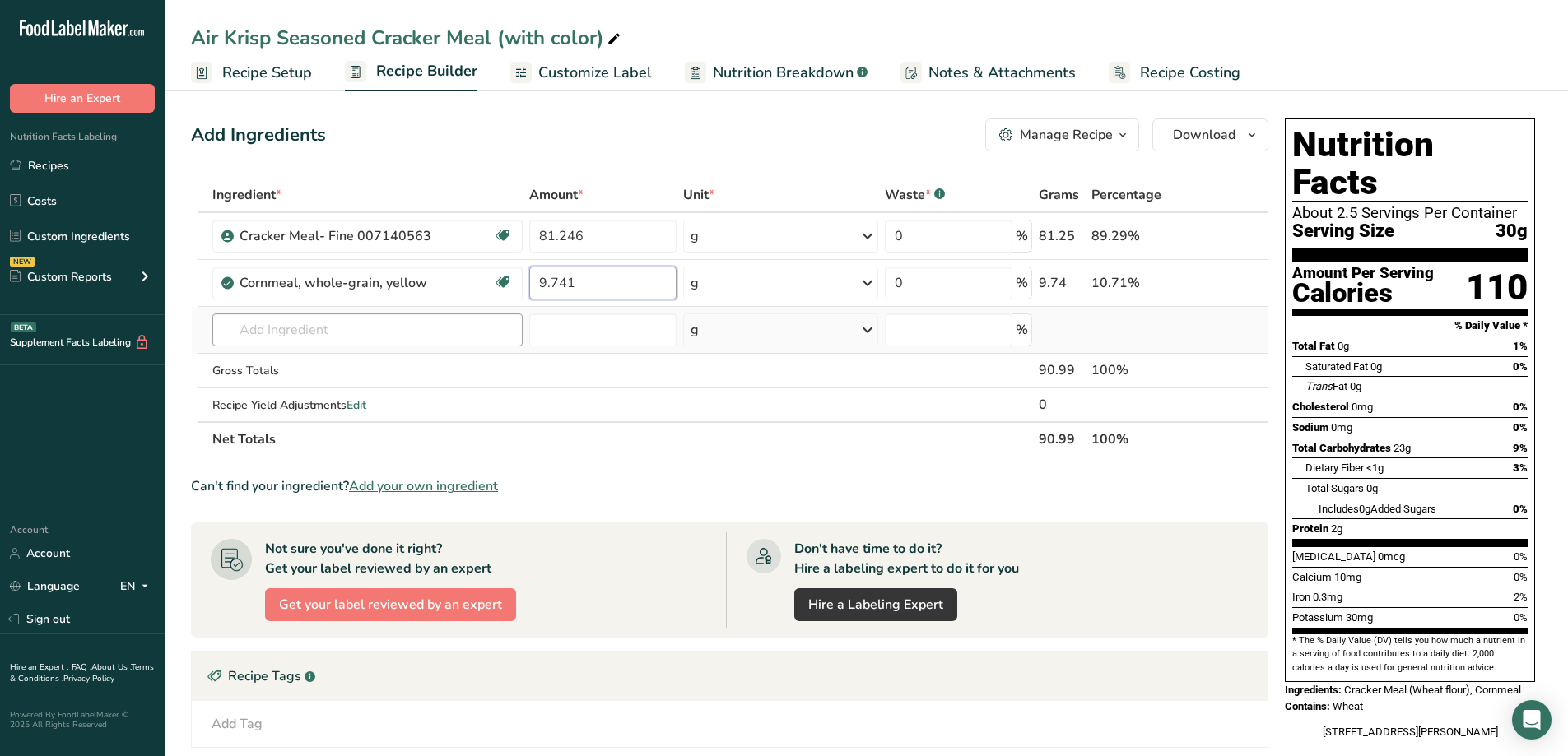
type input "9.741"
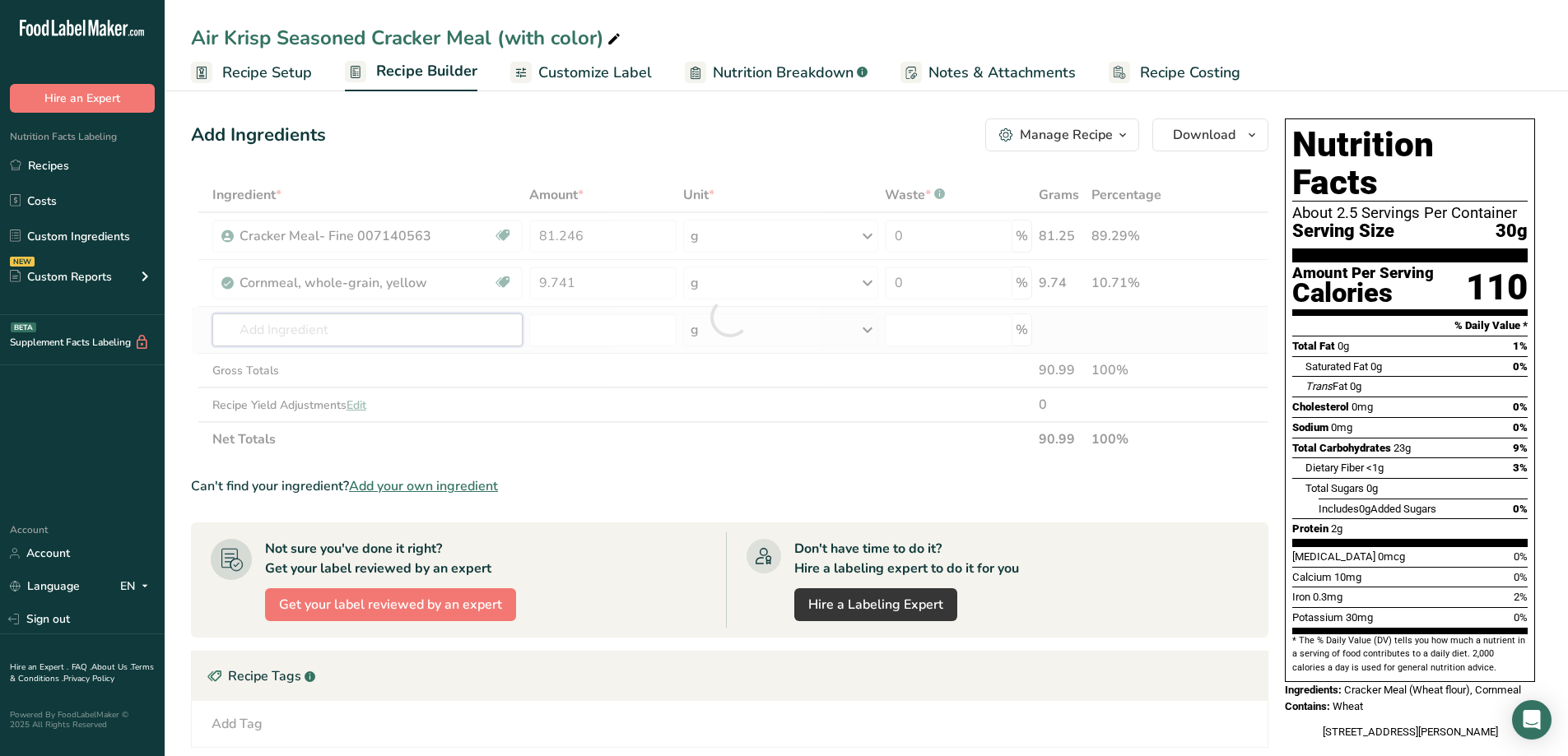
click at [390, 339] on div "Ingredient * Amount * Unit * Waste * .a-a{fill:#347362;}.b-a{fill:#fff;} Grams …" at bounding box center [729, 317] width 1077 height 279
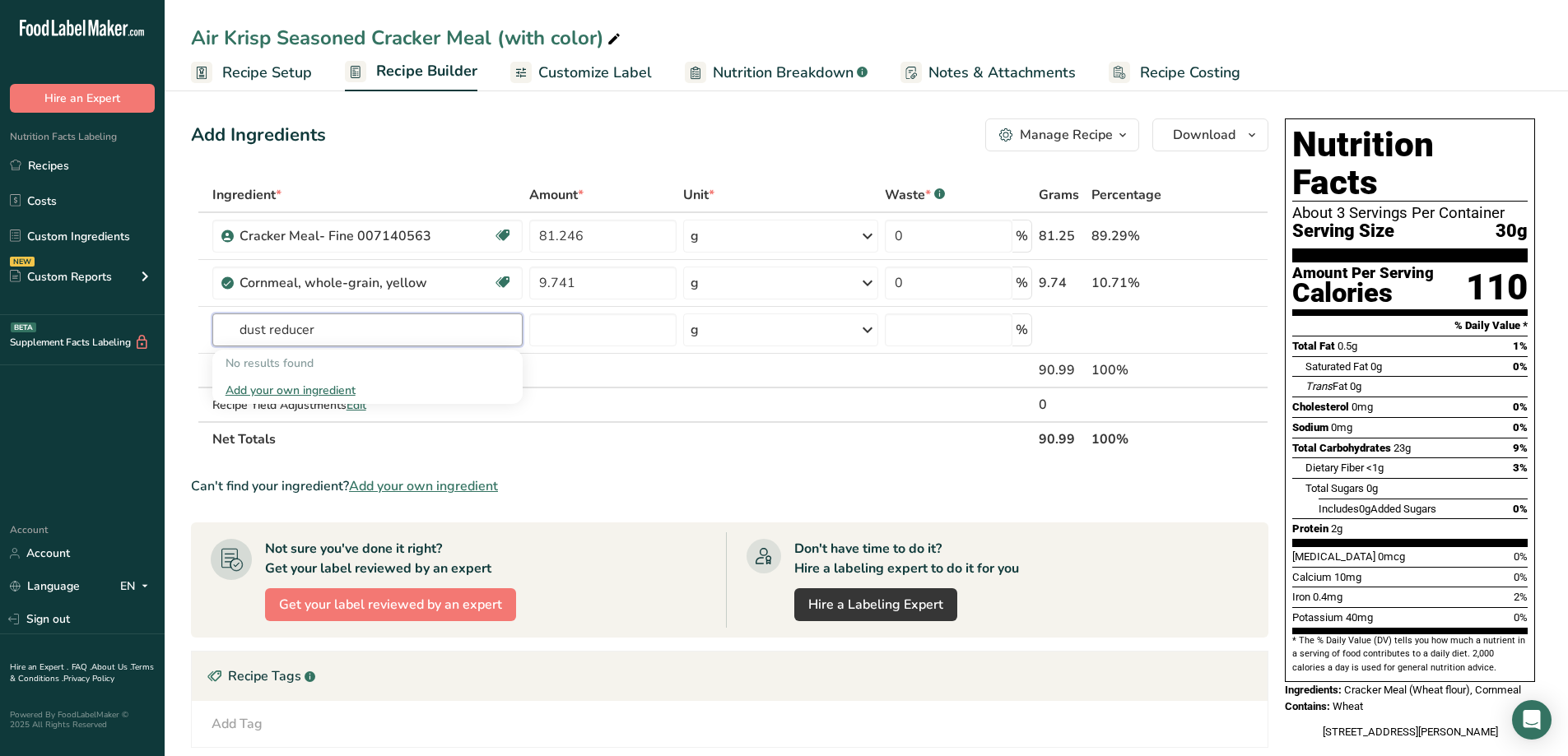
type input "dust reducer"
click at [65, 163] on link "Recipes" at bounding box center [82, 165] width 164 height 31
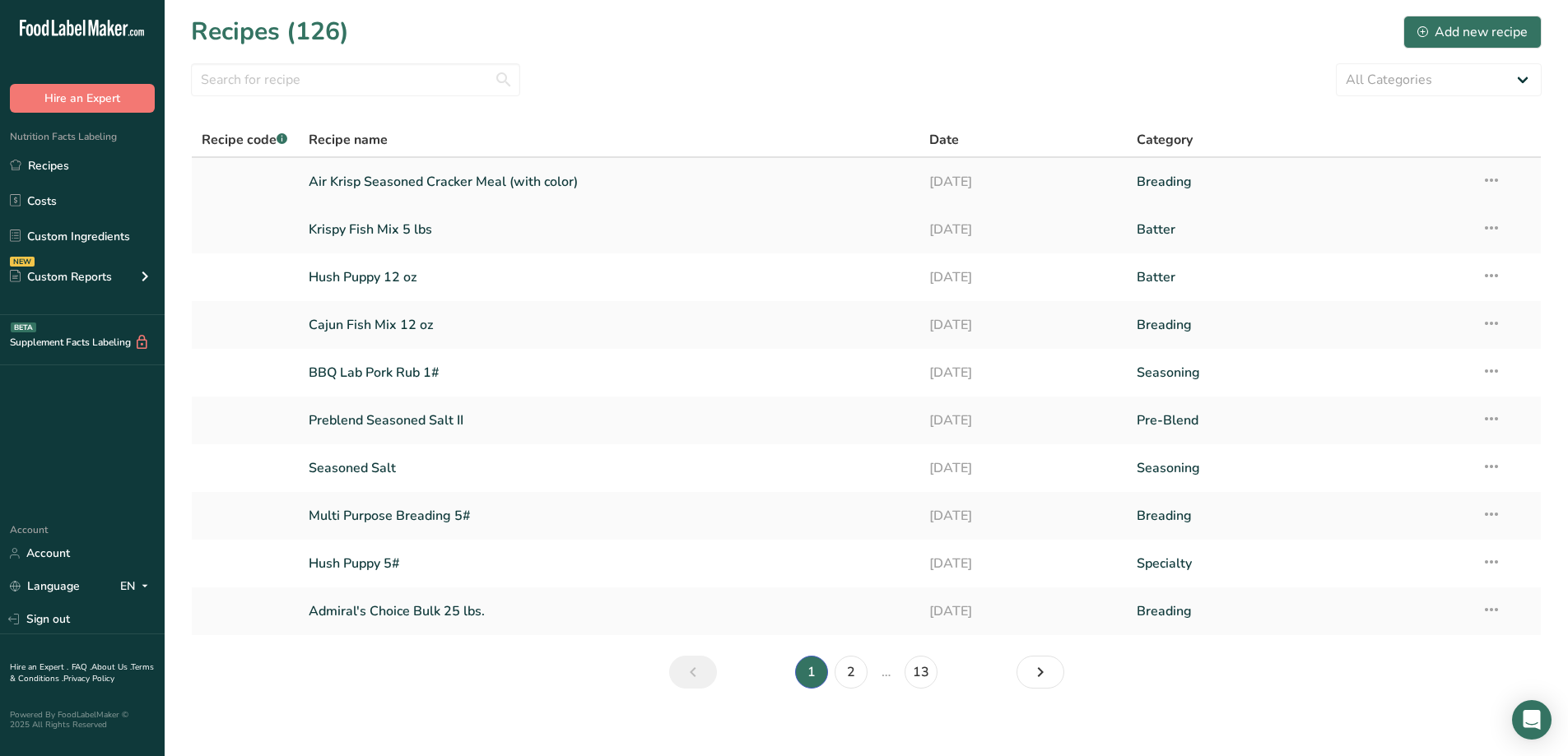
click at [1490, 177] on icon at bounding box center [1491, 180] width 20 height 30
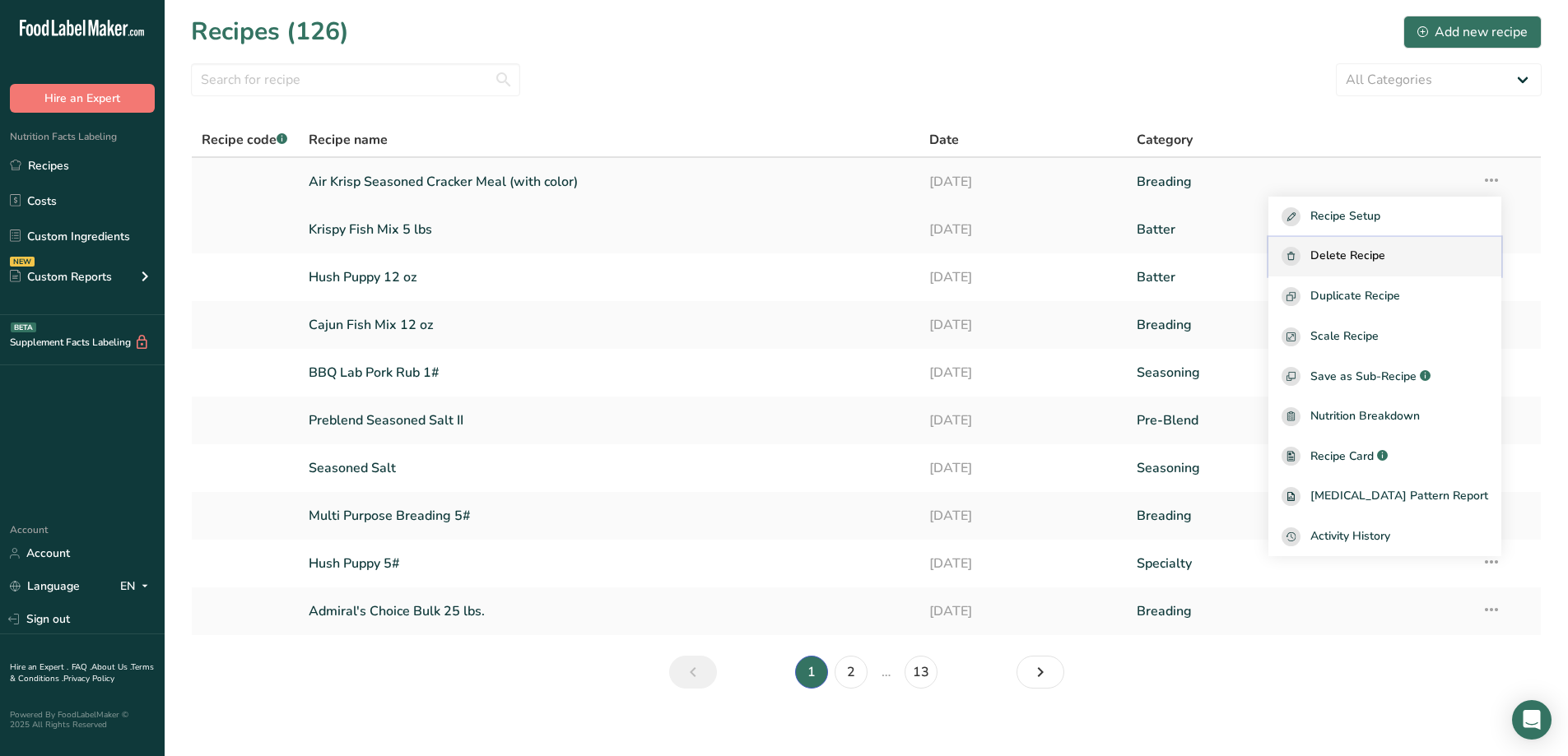
click at [1385, 249] on span "Delete Recipe" at bounding box center [1348, 257] width 75 height 19
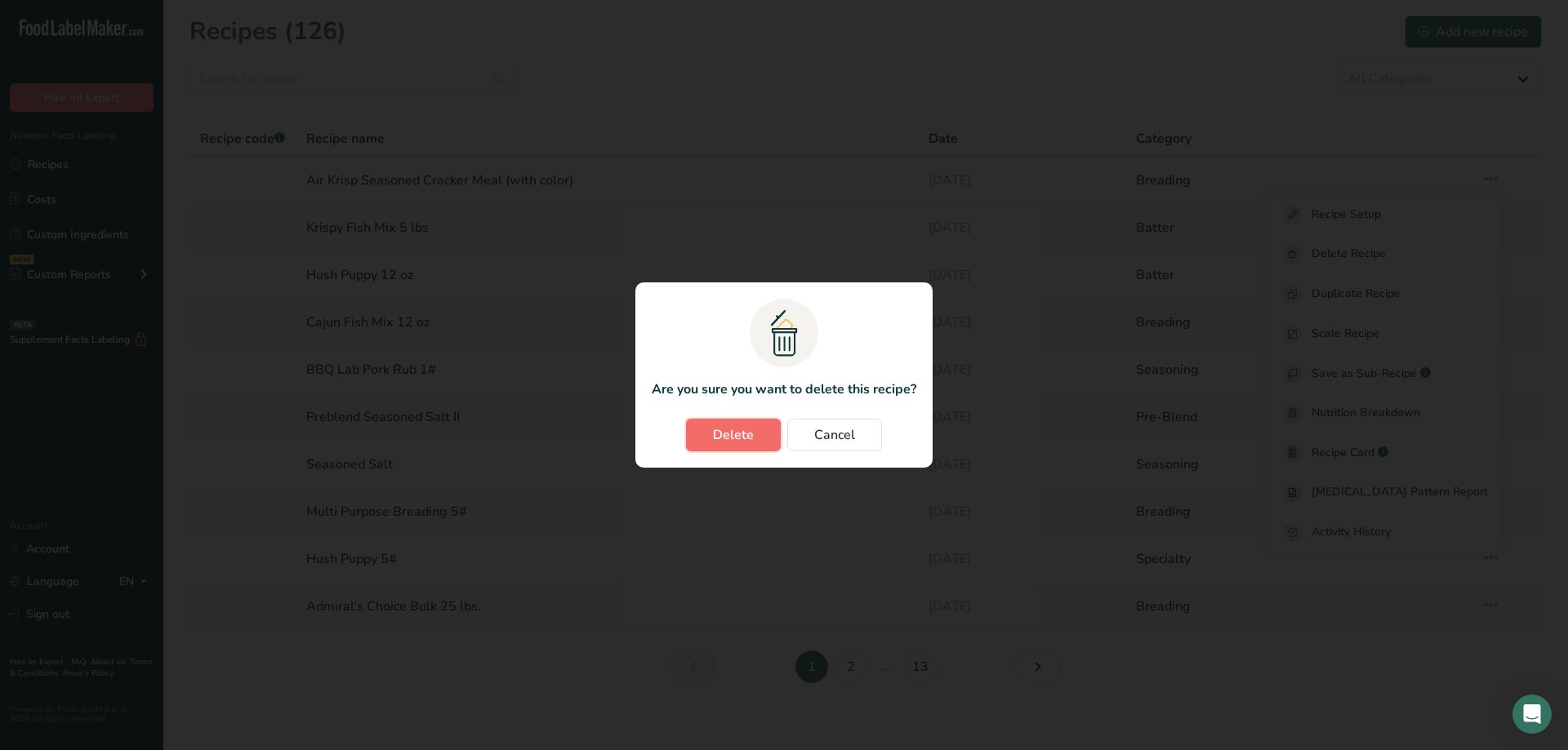
click at [756, 436] on button "Delete" at bounding box center [734, 435] width 95 height 33
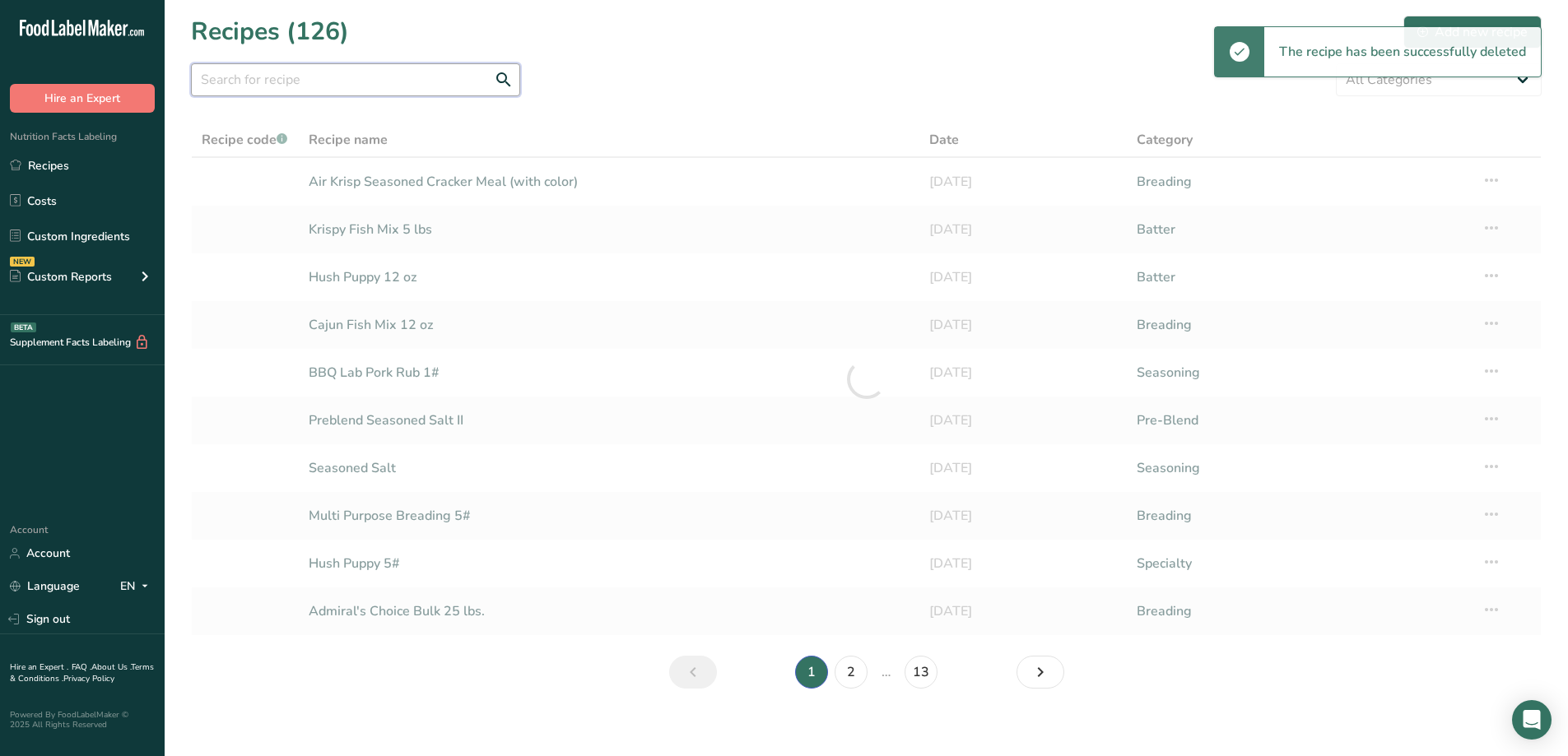
click at [300, 82] on input "text" at bounding box center [355, 80] width 329 height 33
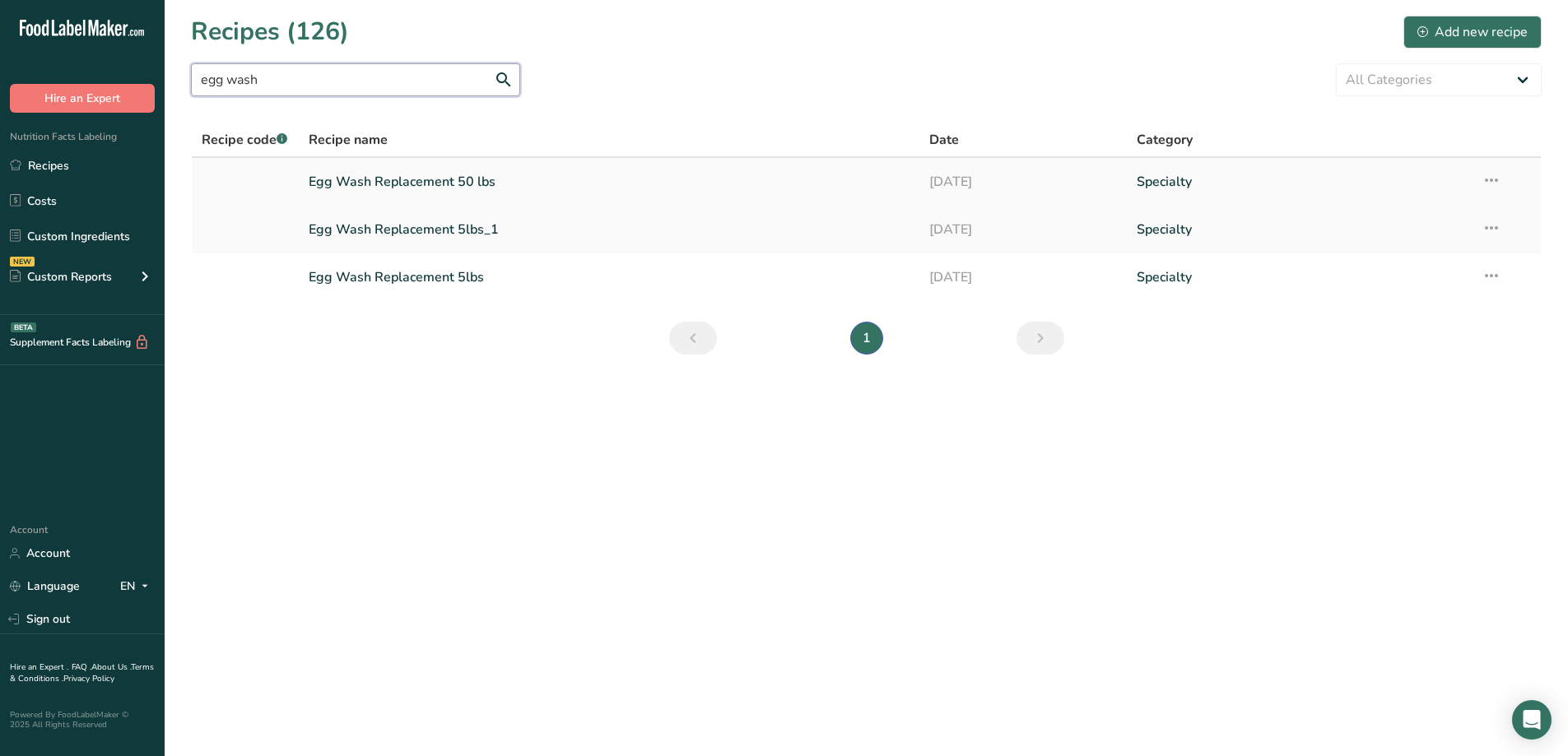
type input "egg wash"
click at [427, 176] on link "Egg Wash Replacement 50 lbs" at bounding box center [609, 182] width 601 height 35
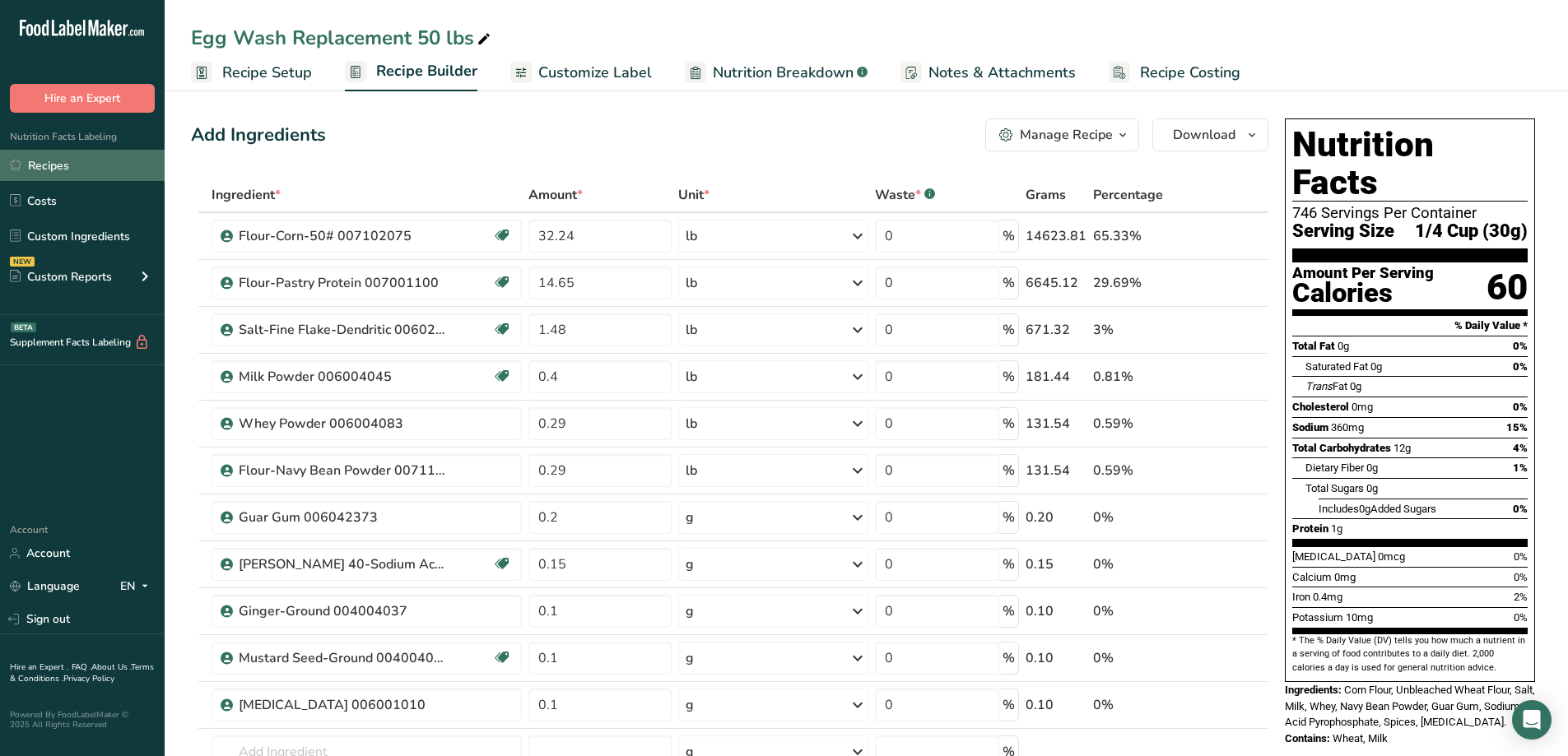
click at [58, 158] on link "Recipes" at bounding box center [82, 165] width 164 height 31
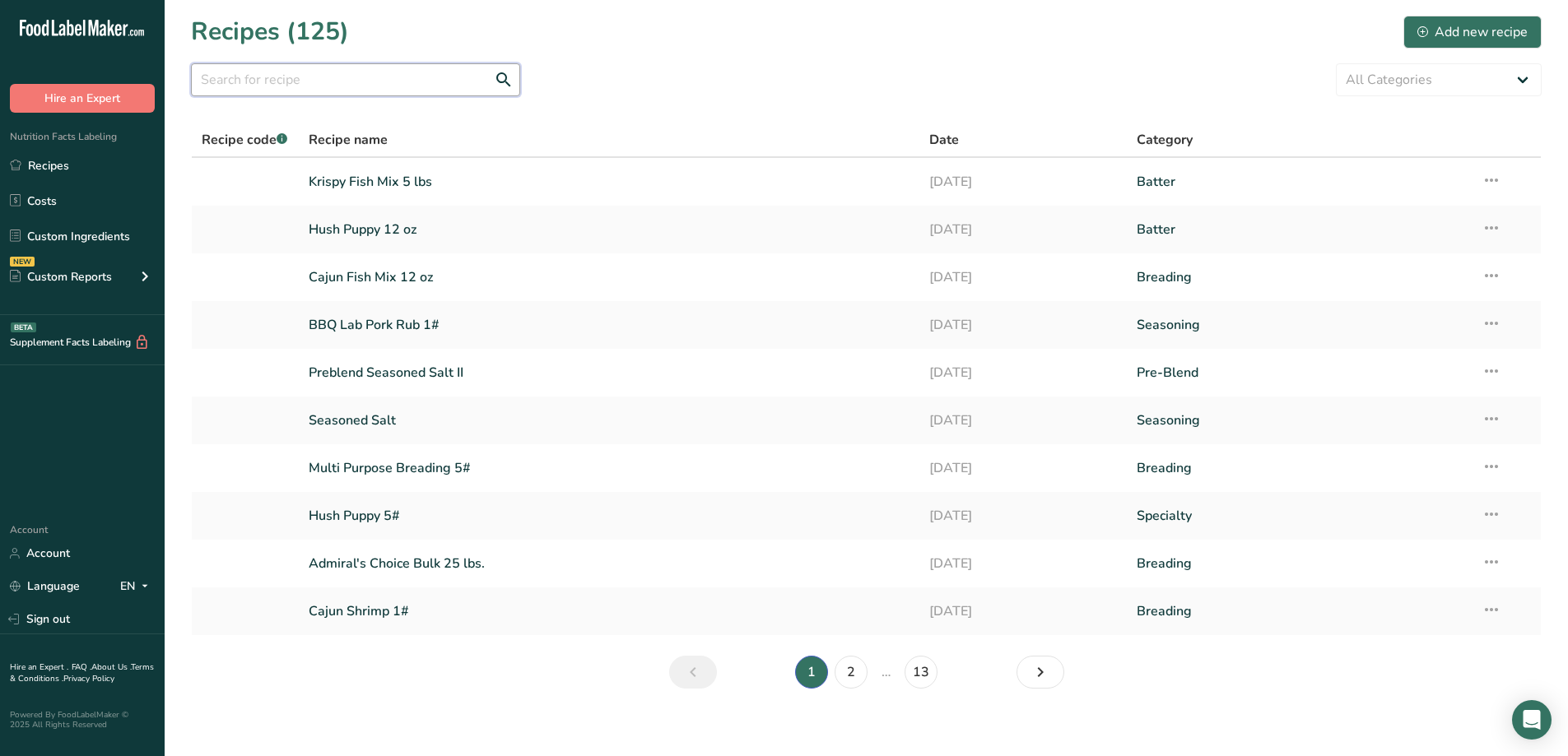
click at [305, 81] on input "text" at bounding box center [355, 80] width 329 height 33
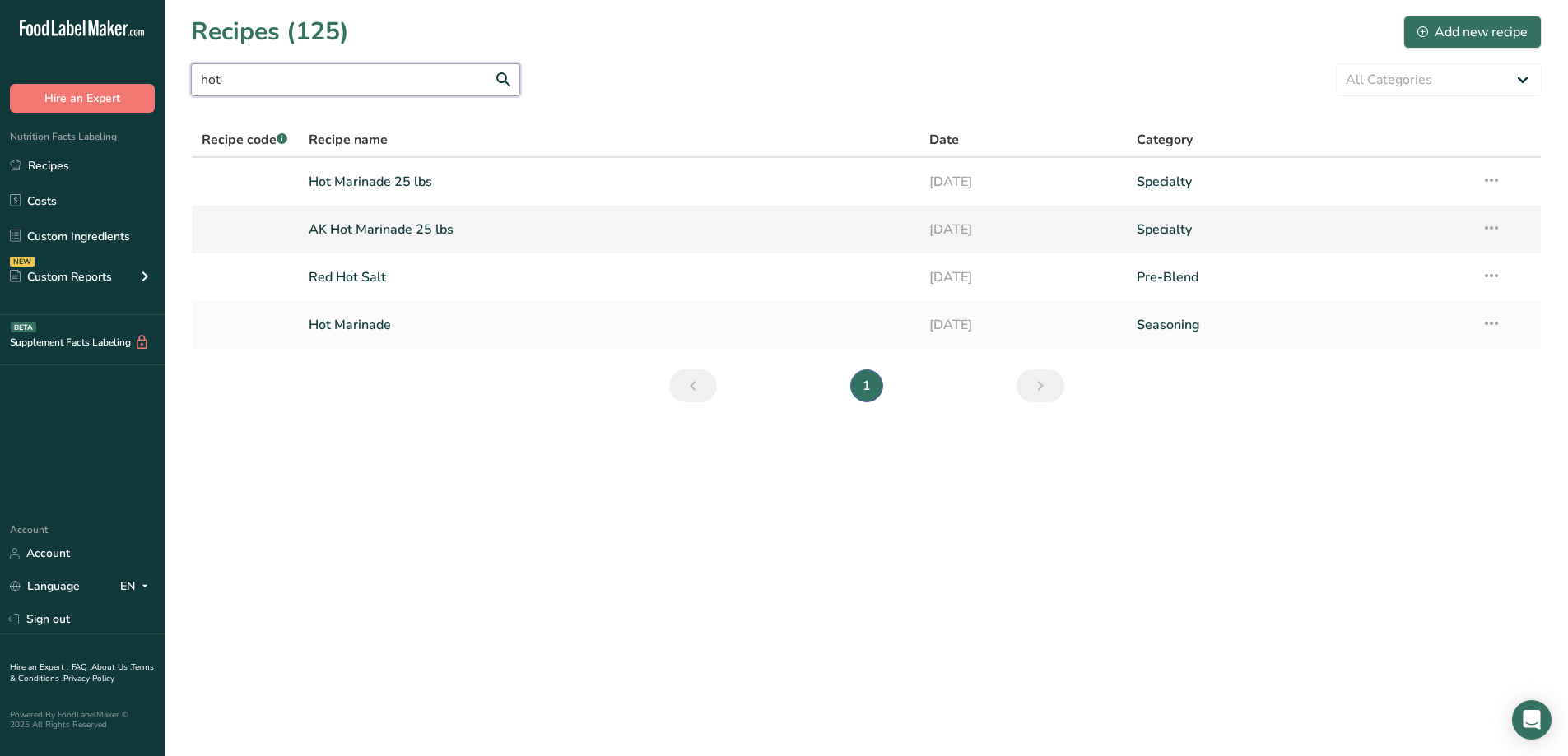
type input "hot"
click at [400, 228] on link "AK Hot Marinade 25 lbs" at bounding box center [609, 230] width 601 height 35
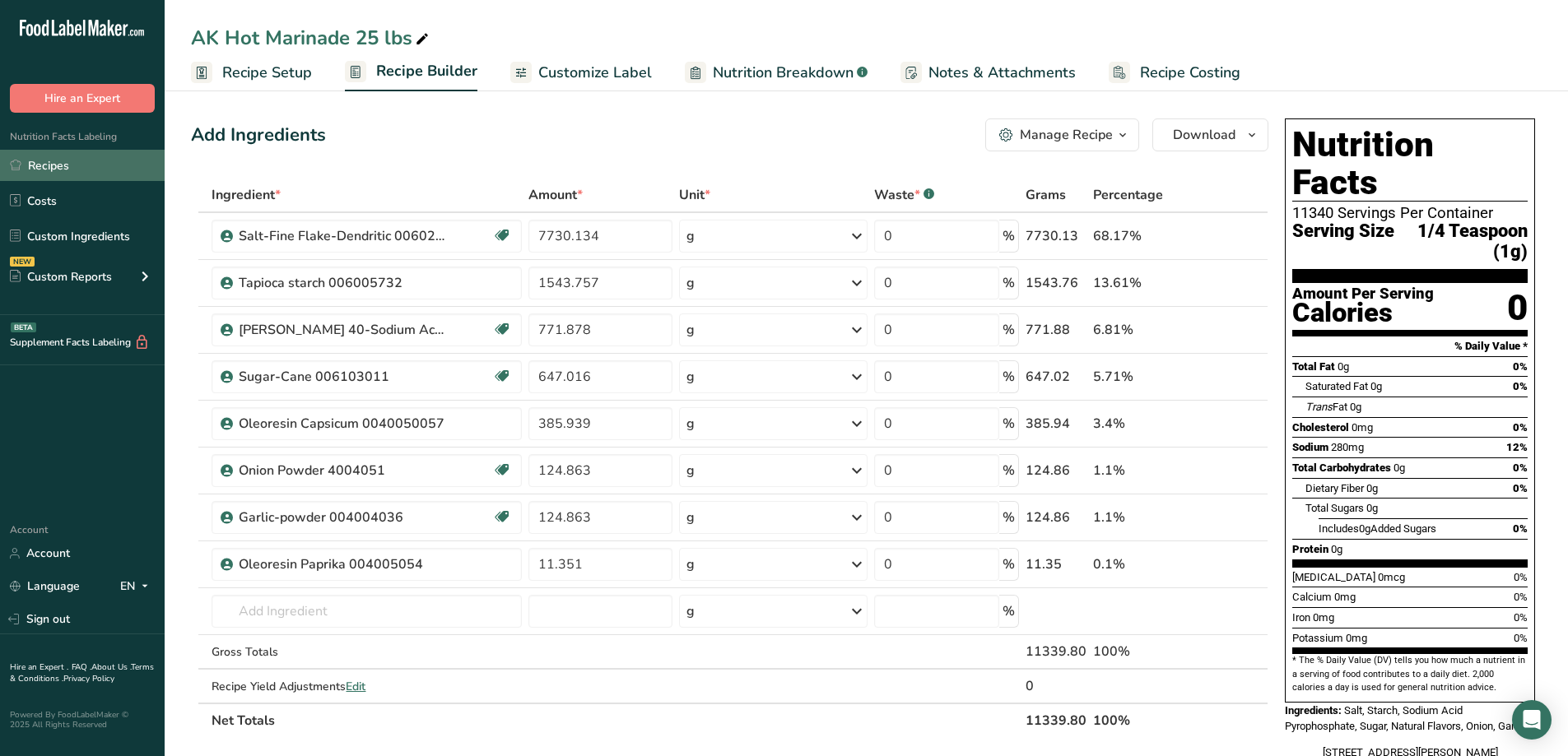
click at [64, 157] on link "Recipes" at bounding box center [82, 165] width 164 height 31
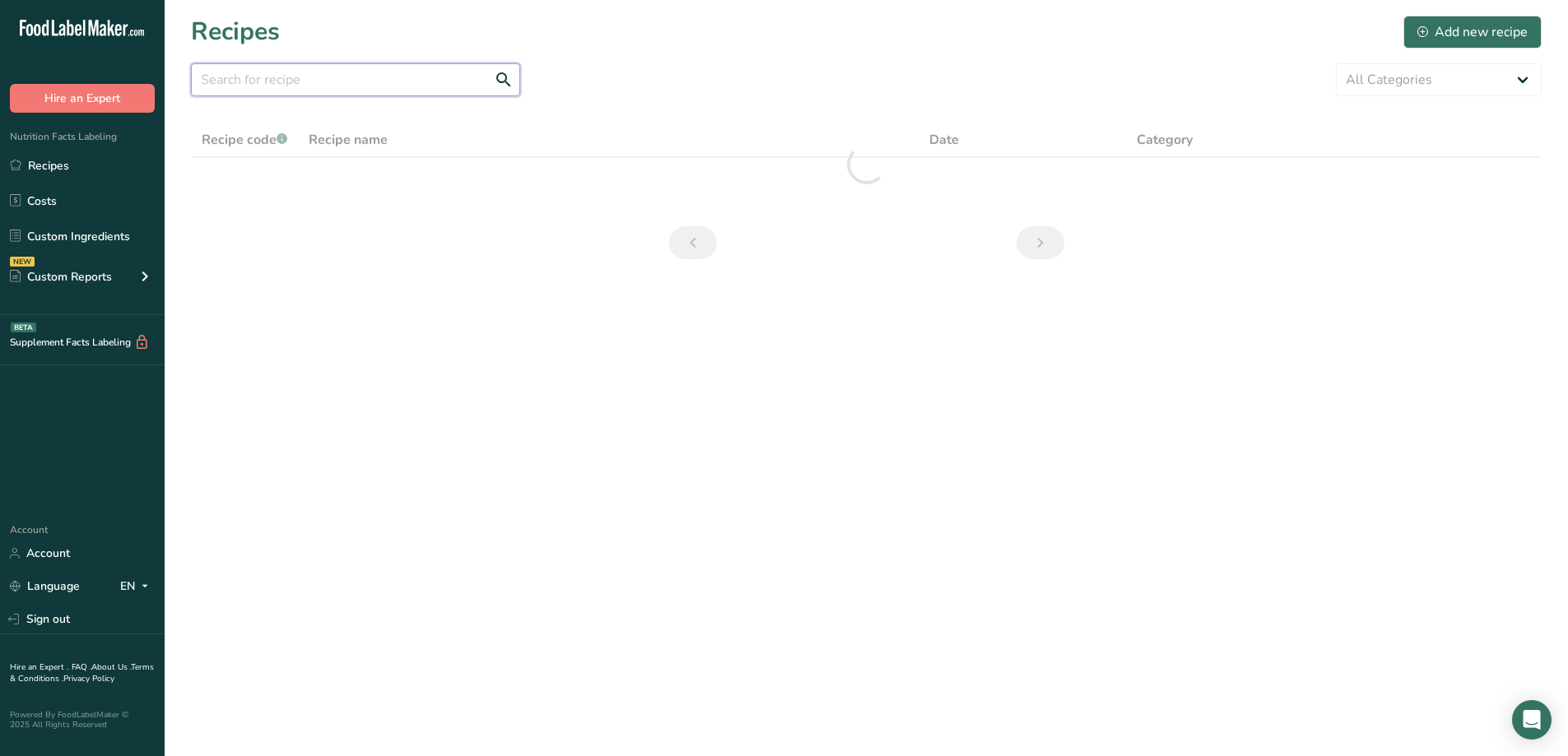
click at [409, 81] on input "text" at bounding box center [355, 80] width 329 height 33
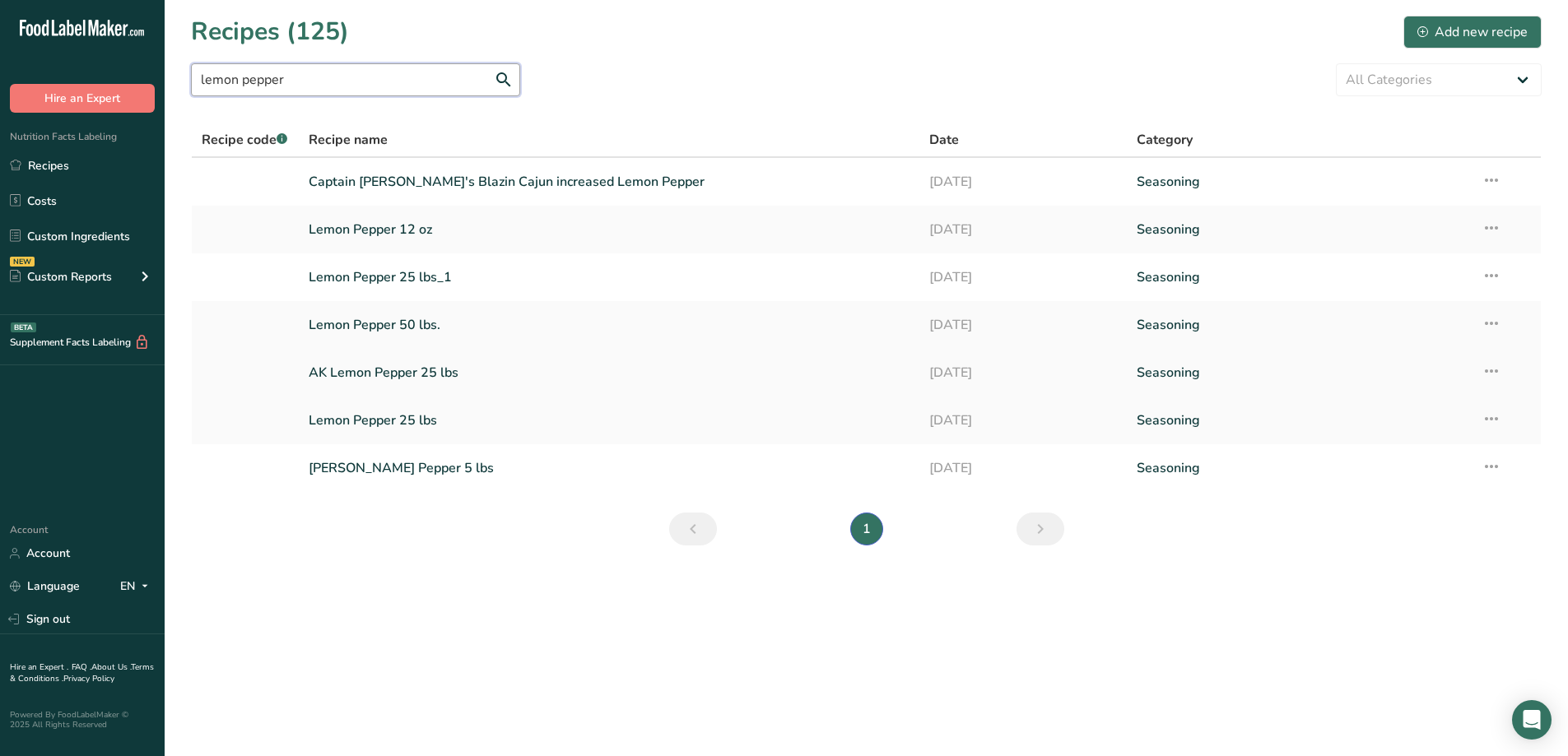
type input "lemon pepper"
click at [412, 378] on link "AK Lemon Pepper 25 lbs" at bounding box center [609, 373] width 601 height 35
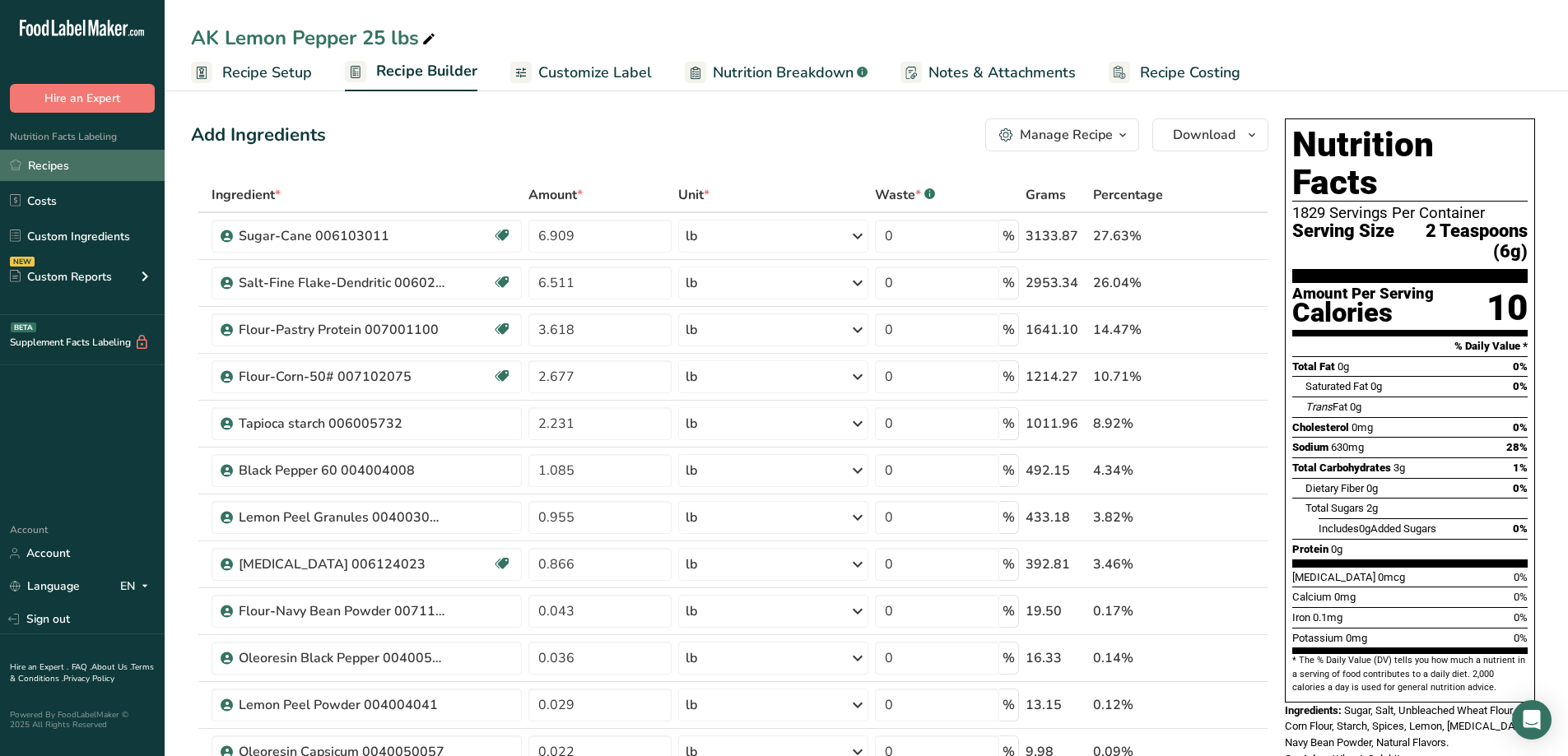
drag, startPoint x: 60, startPoint y: 168, endPoint x: 38, endPoint y: 163, distance: 22.6
click at [59, 168] on link "Recipes" at bounding box center [82, 165] width 164 height 31
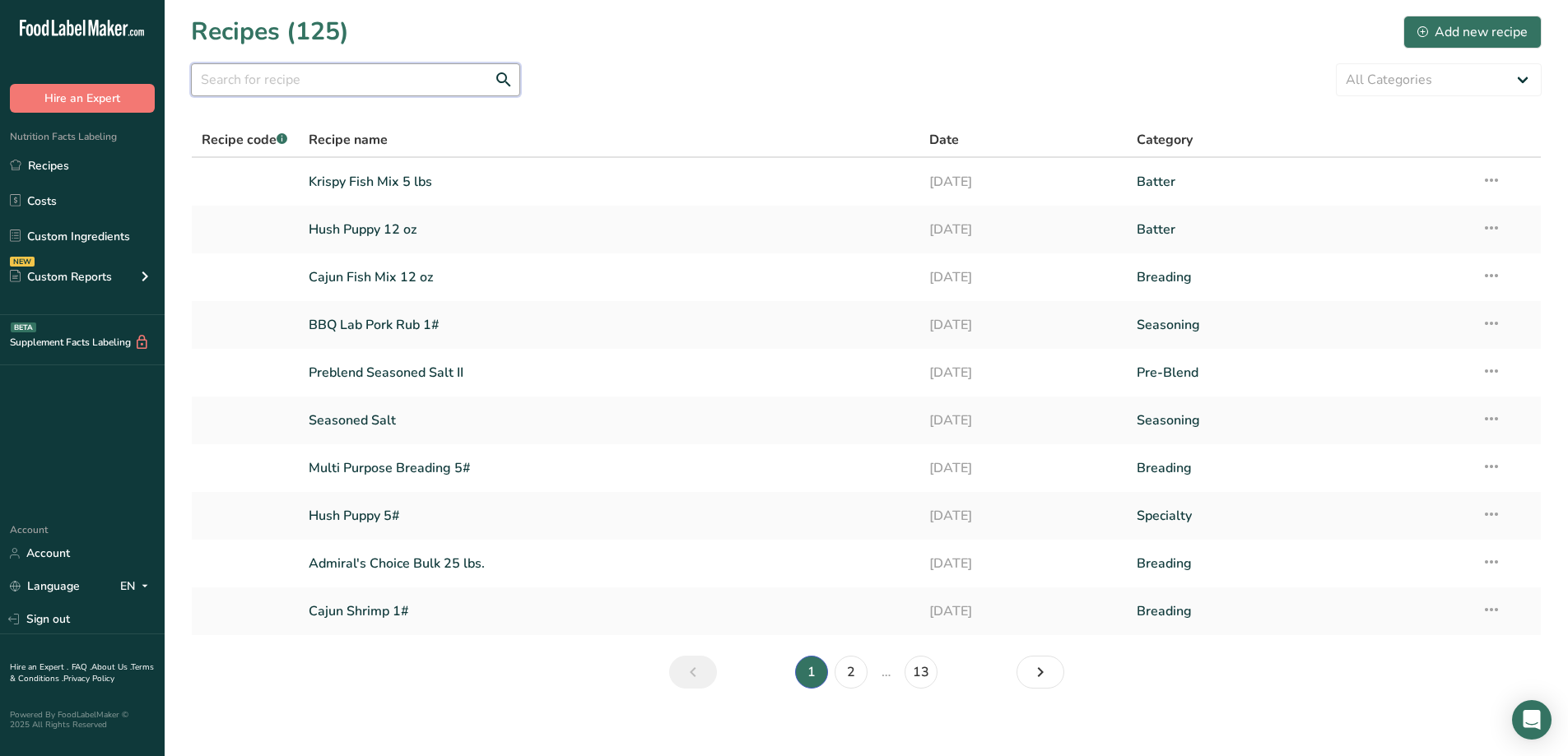
click at [256, 83] on input "text" at bounding box center [355, 80] width 329 height 33
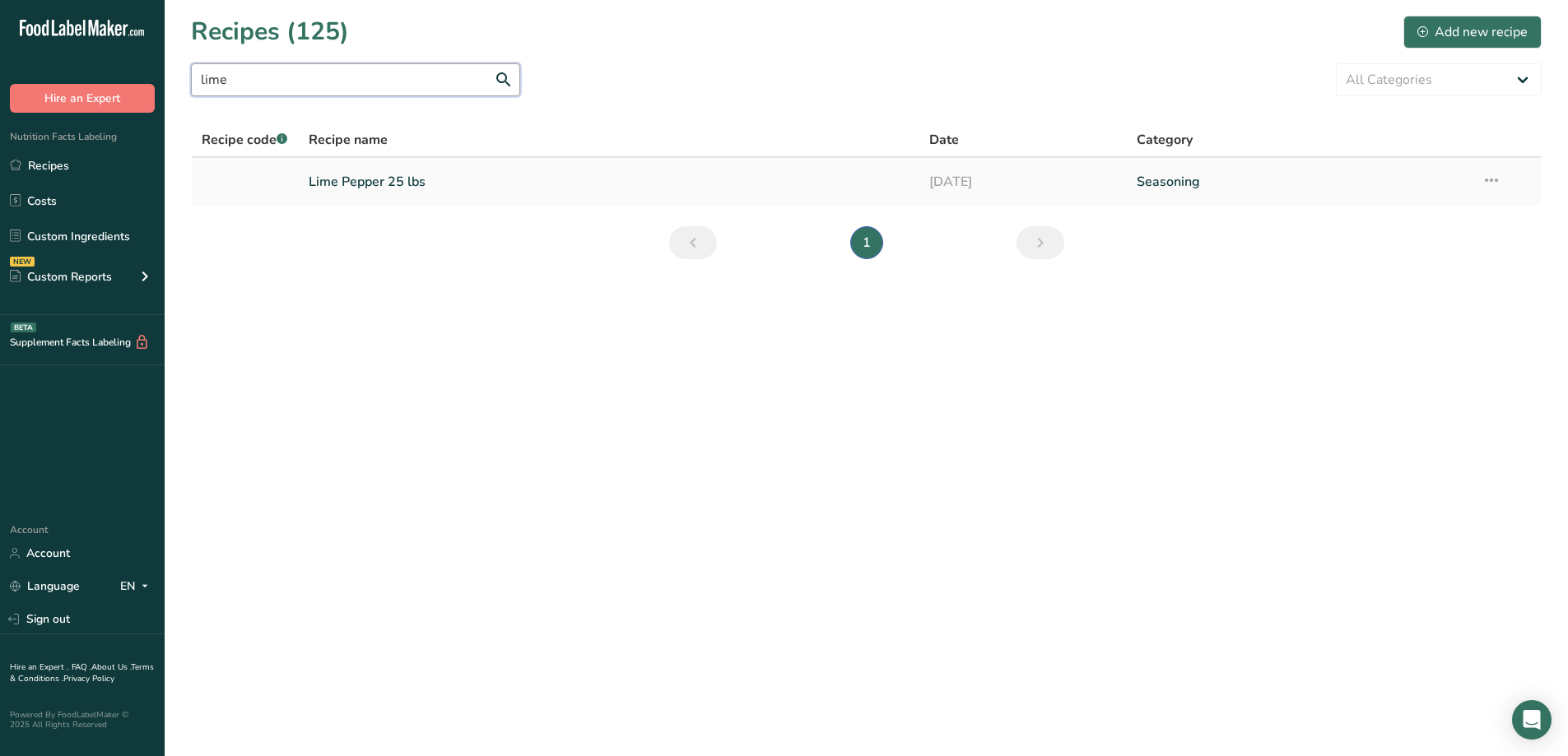
type input "lime"
click at [419, 179] on link "Lime Pepper 25 lbs" at bounding box center [609, 182] width 601 height 35
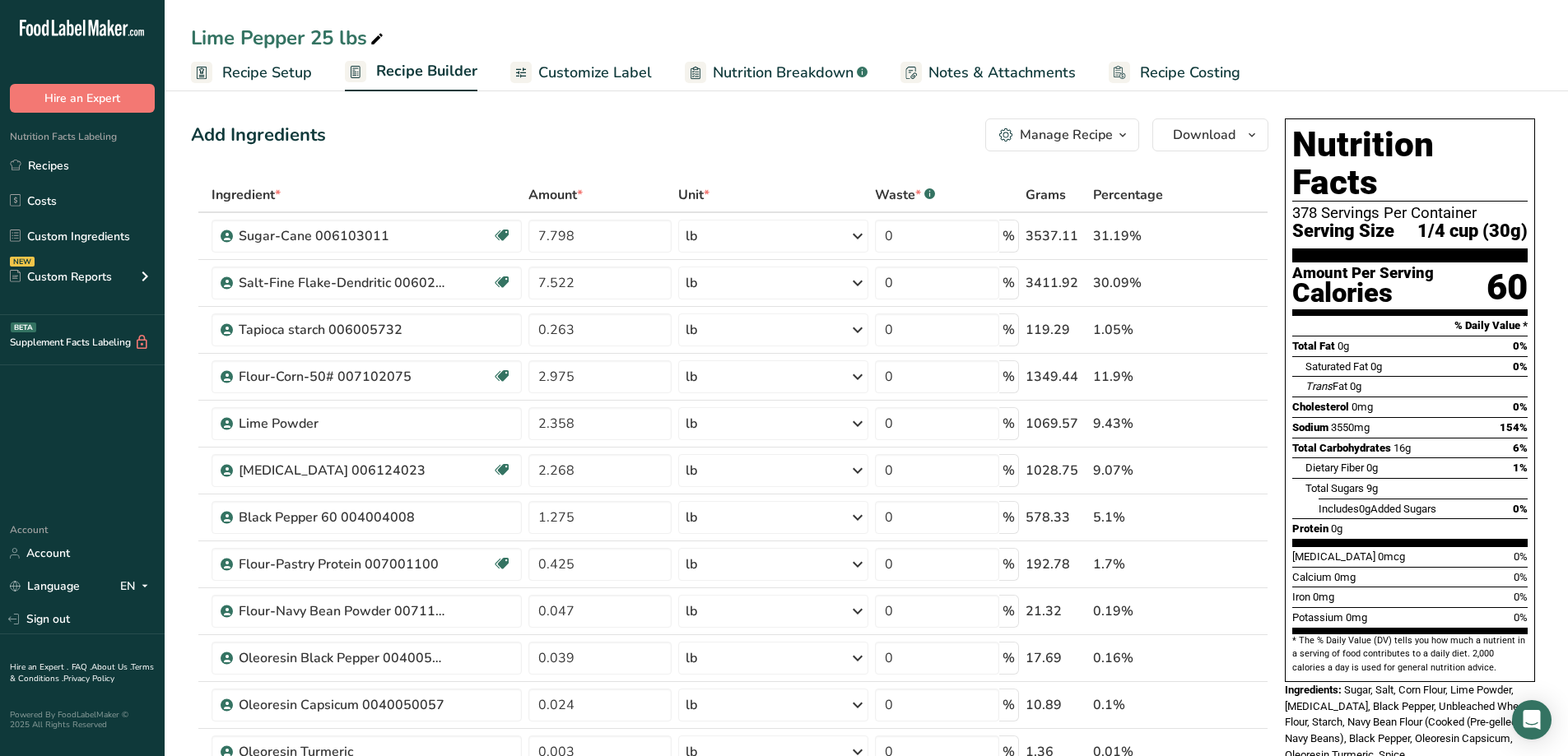
click at [256, 73] on span "Recipe Setup" at bounding box center [266, 73] width 90 height 23
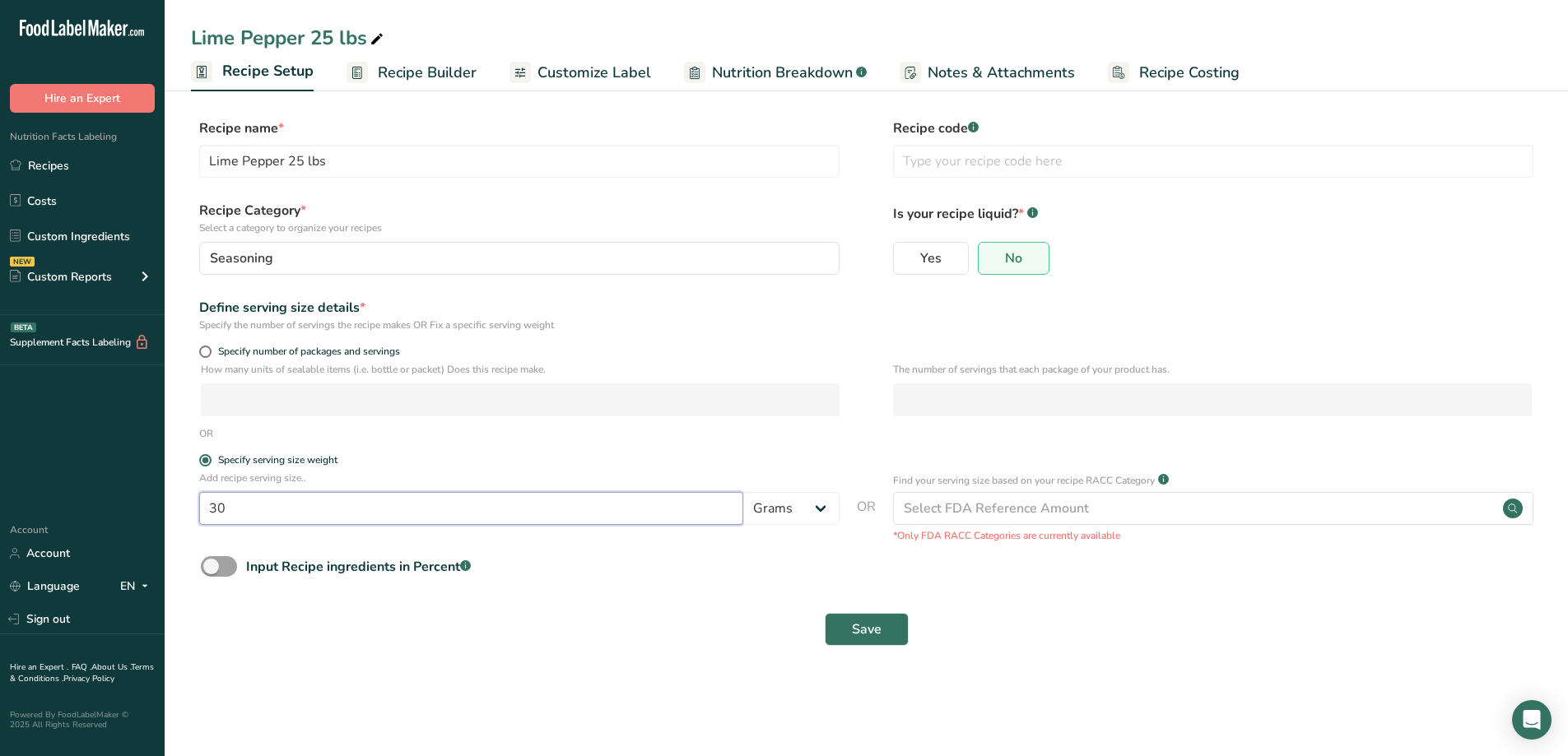
drag, startPoint x: 245, startPoint y: 512, endPoint x: 218, endPoint y: 516, distance: 27.3
click at [218, 516] on input "30" at bounding box center [471, 509] width 544 height 33
type input "3"
type input "6"
click at [862, 631] on span "Save" at bounding box center [867, 629] width 30 height 20
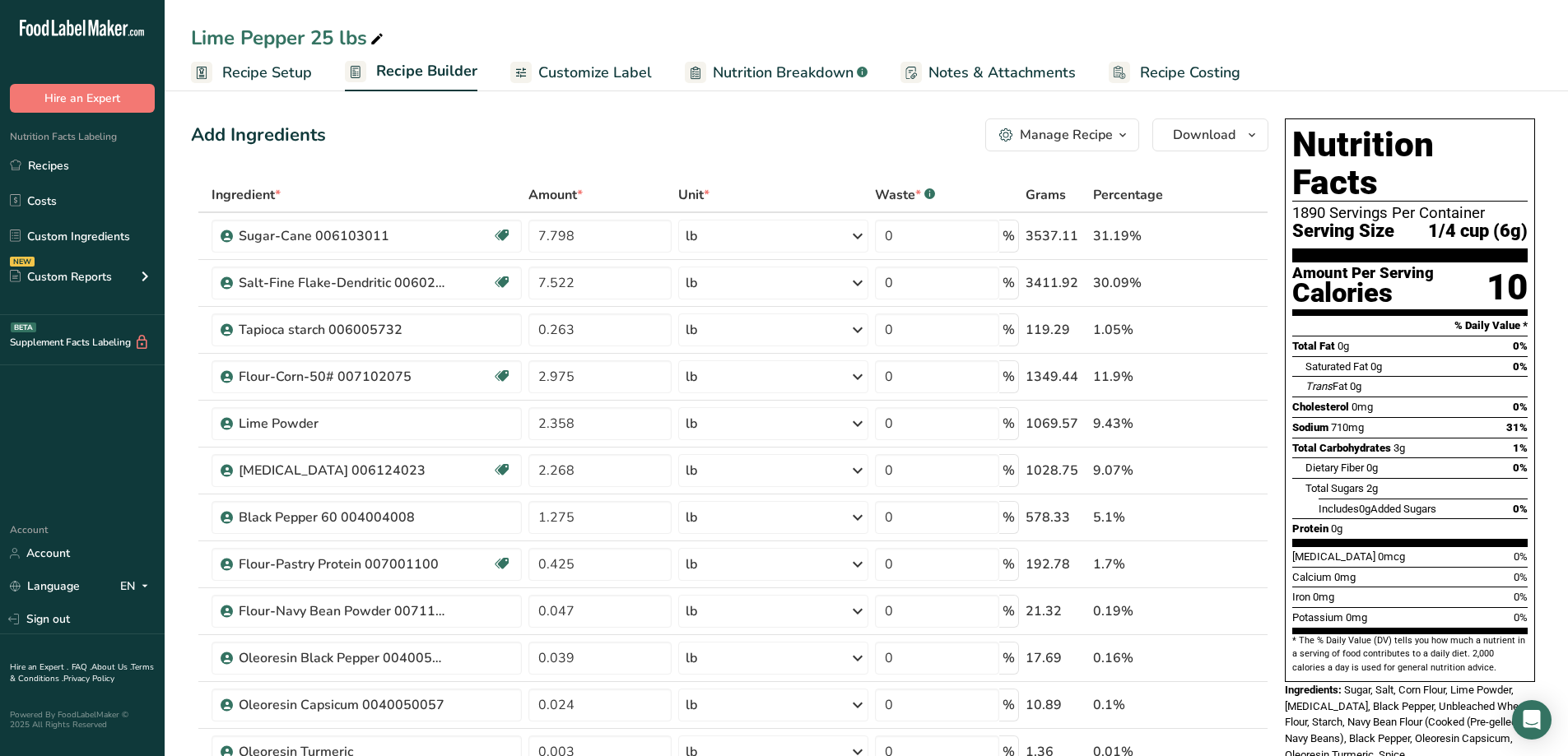
click at [576, 73] on span "Customize Label" at bounding box center [595, 73] width 114 height 23
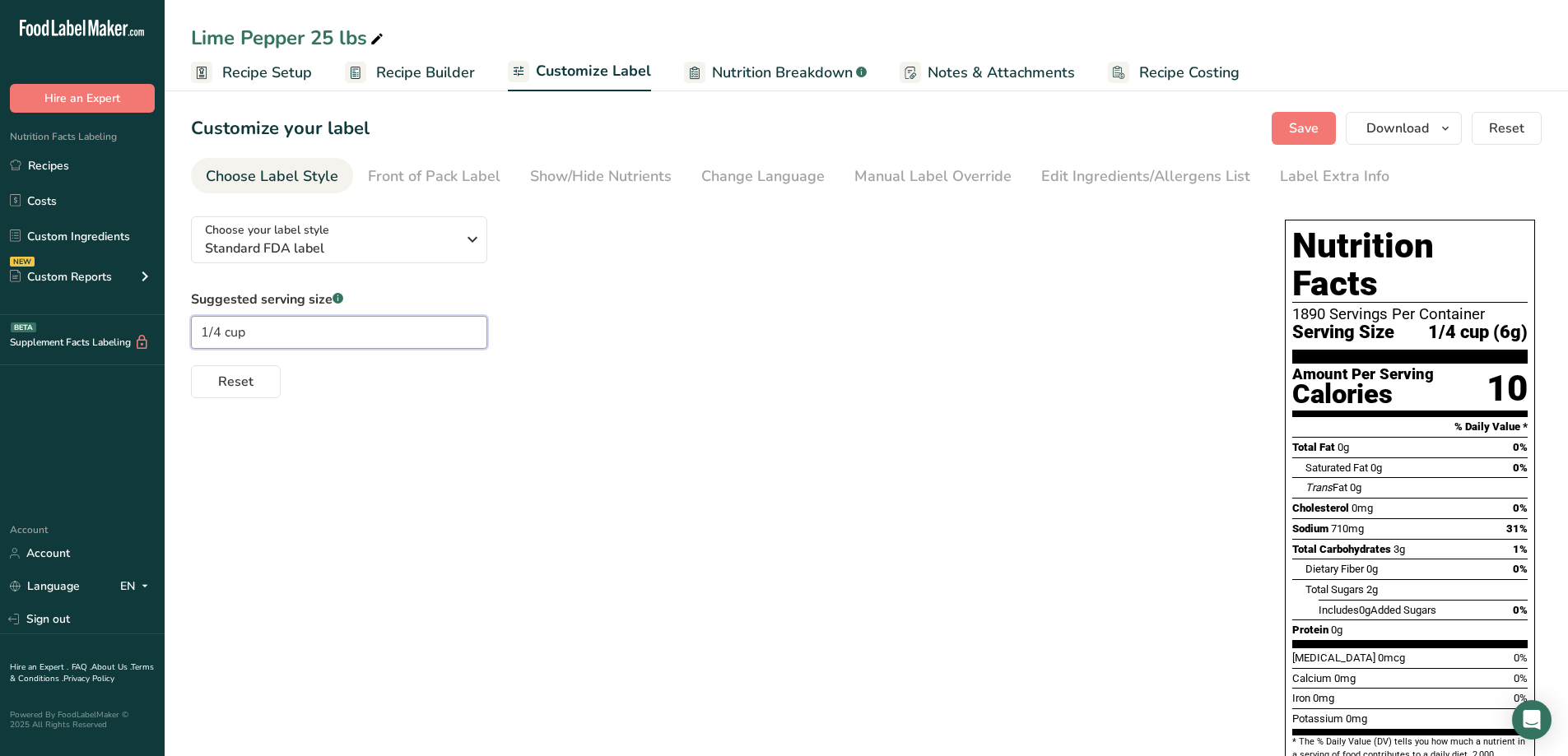
drag, startPoint x: 263, startPoint y: 343, endPoint x: 166, endPoint y: 358, distance: 98.2
click at [167, 358] on section "Customize your label Save Download Choose what to show on your downloaded label…" at bounding box center [866, 517] width 1404 height 864
type input "2 teaspoon"
click at [950, 586] on div "Choose your label style Standard FDA label USA (FDA) Standard FDA label Tabular…" at bounding box center [866, 564] width 1350 height 720
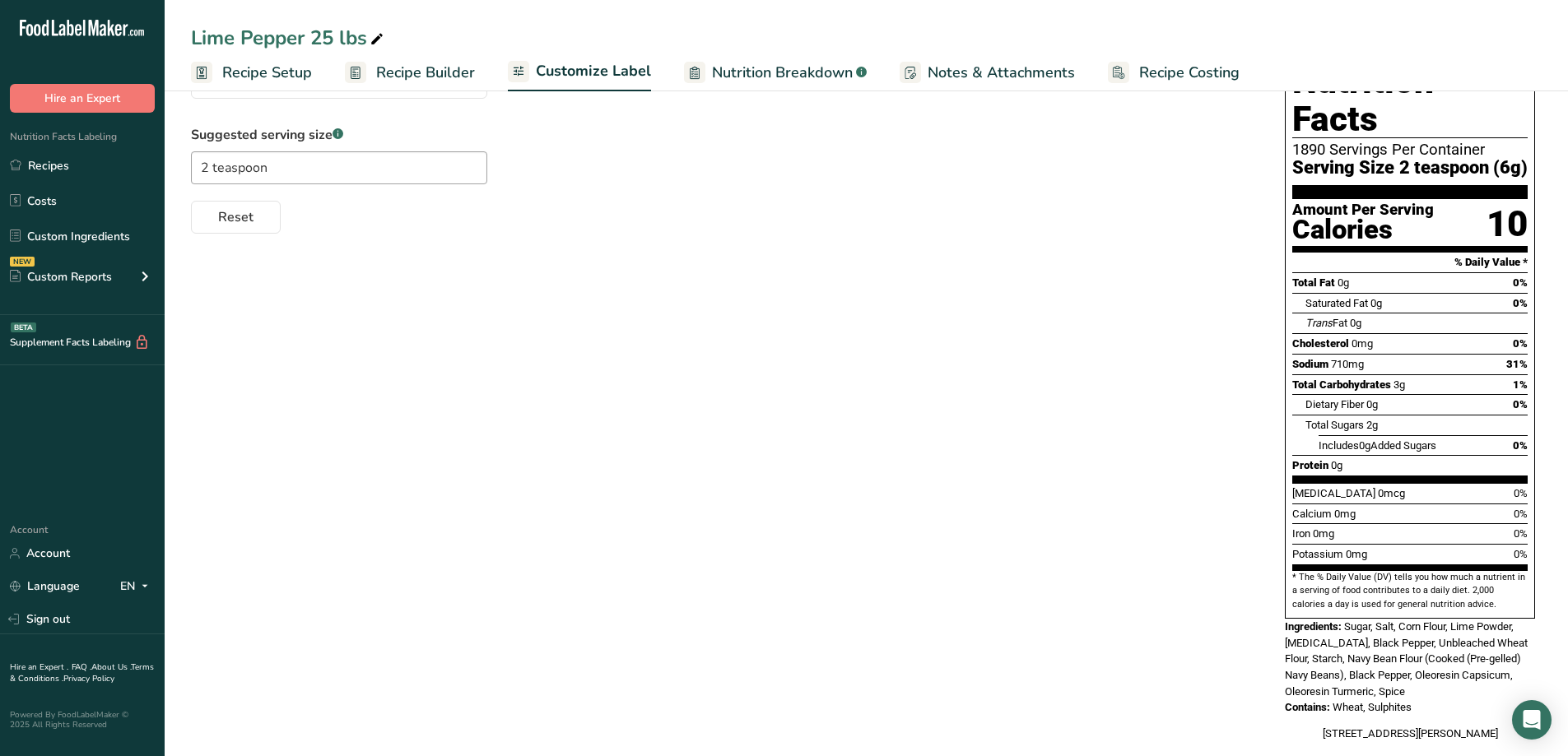
click at [1219, 312] on div "Choose your label style Standard FDA label USA (FDA) Standard FDA label Tabular…" at bounding box center [866, 398] width 1350 height 720
click at [1130, 144] on div "Suggested serving size .a-a{fill:#347362;}.b-a{fill:#fff;} 2 teaspoon Reset" at bounding box center [720, 179] width 1061 height 109
click at [638, 32] on div "Lime Pepper 25 lbs" at bounding box center [866, 37] width 1404 height 30
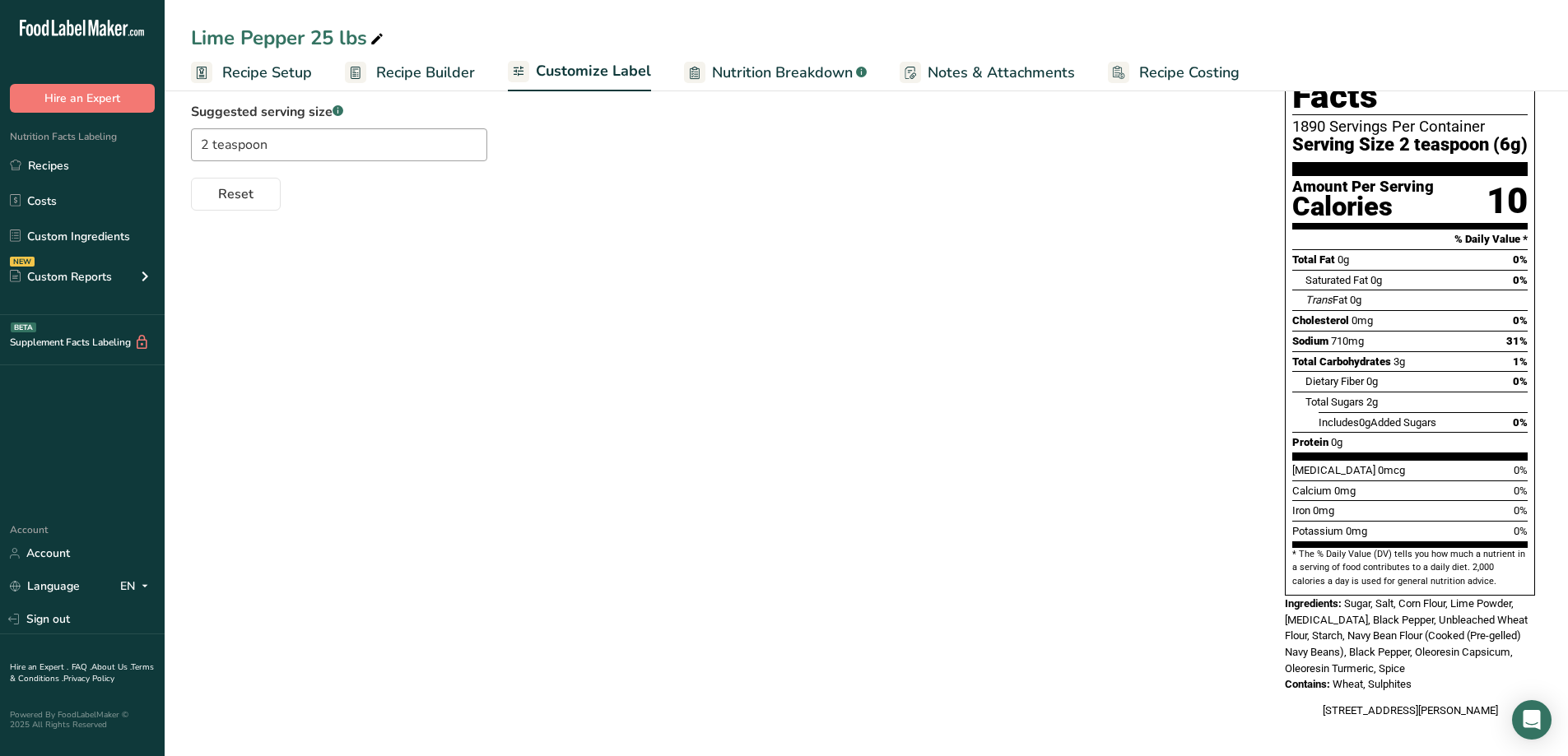
scroll to position [0, 0]
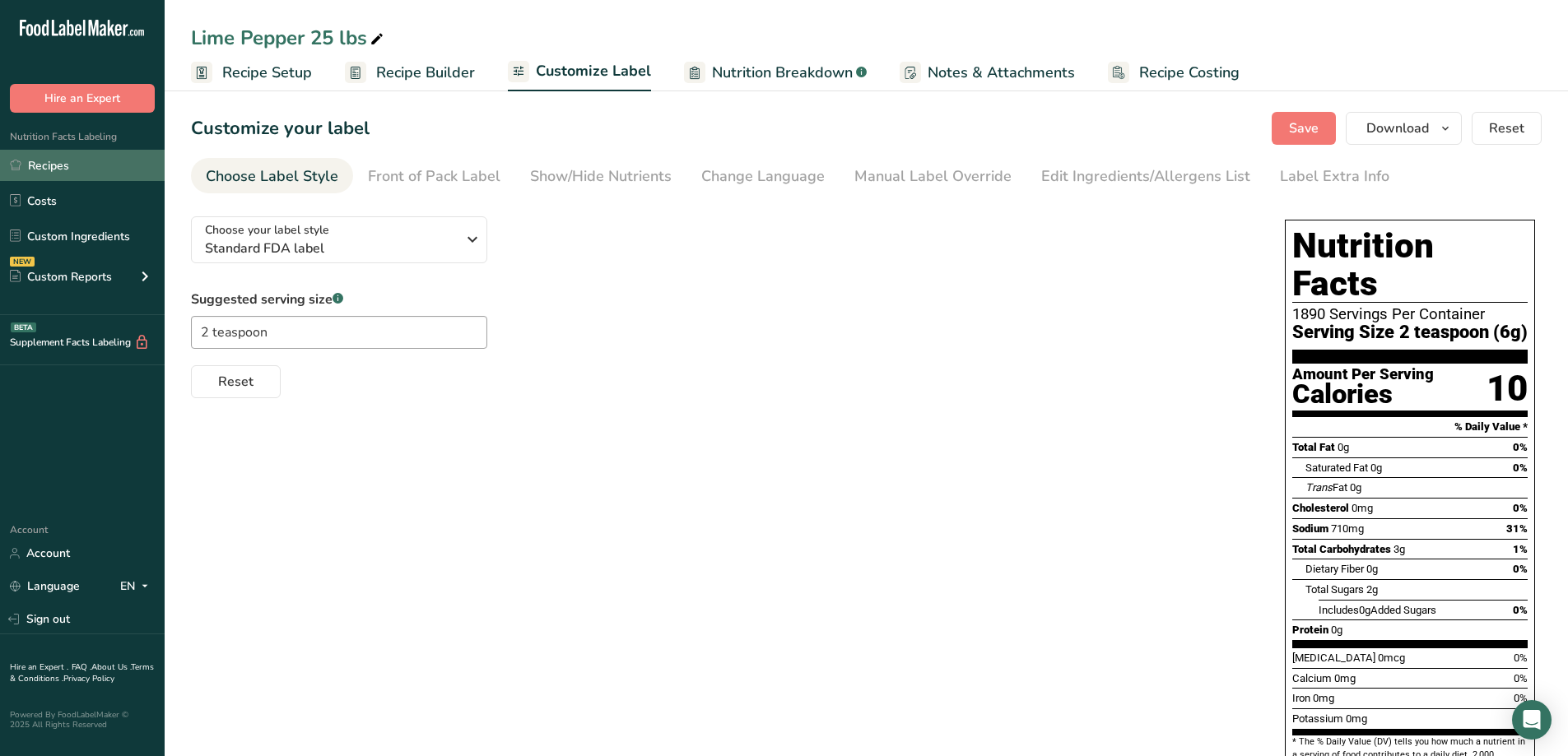
click at [39, 160] on link "Recipes" at bounding box center [82, 165] width 164 height 31
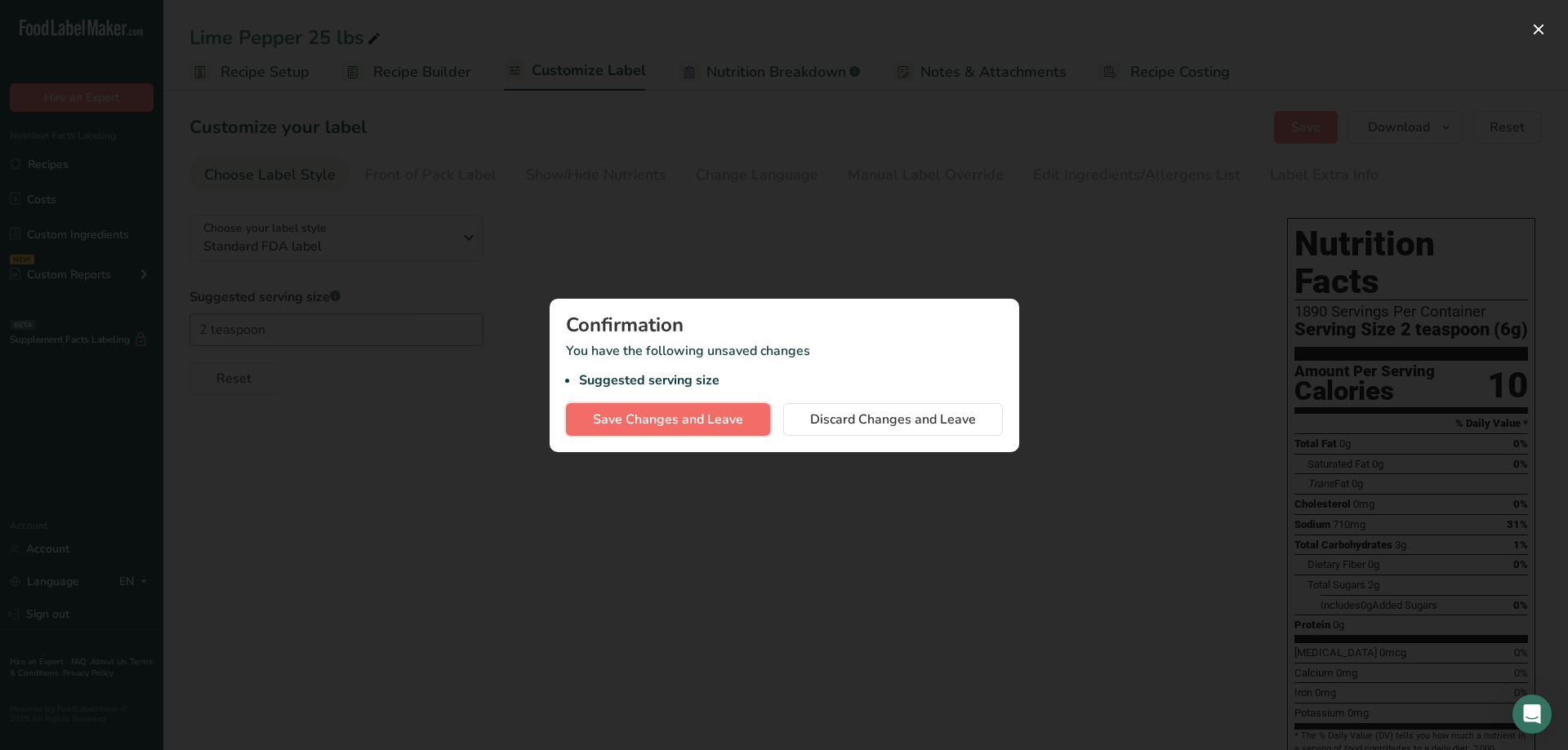
click at [747, 429] on button "Save Changes and Leave" at bounding box center [668, 419] width 204 height 33
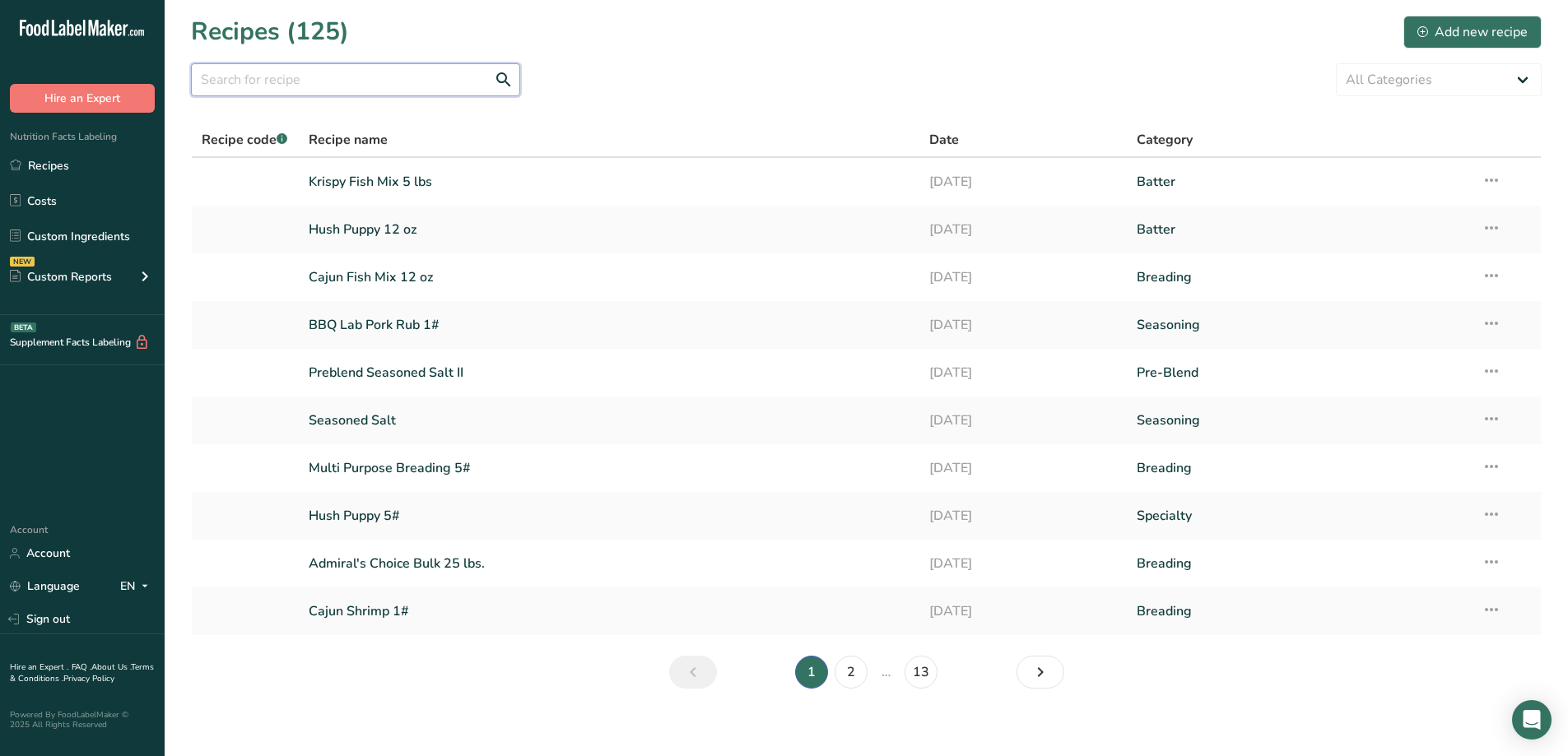
drag, startPoint x: 282, startPoint y: 84, endPoint x: 275, endPoint y: 77, distance: 9.9
click at [282, 83] on input "text" at bounding box center [355, 80] width 329 height 33
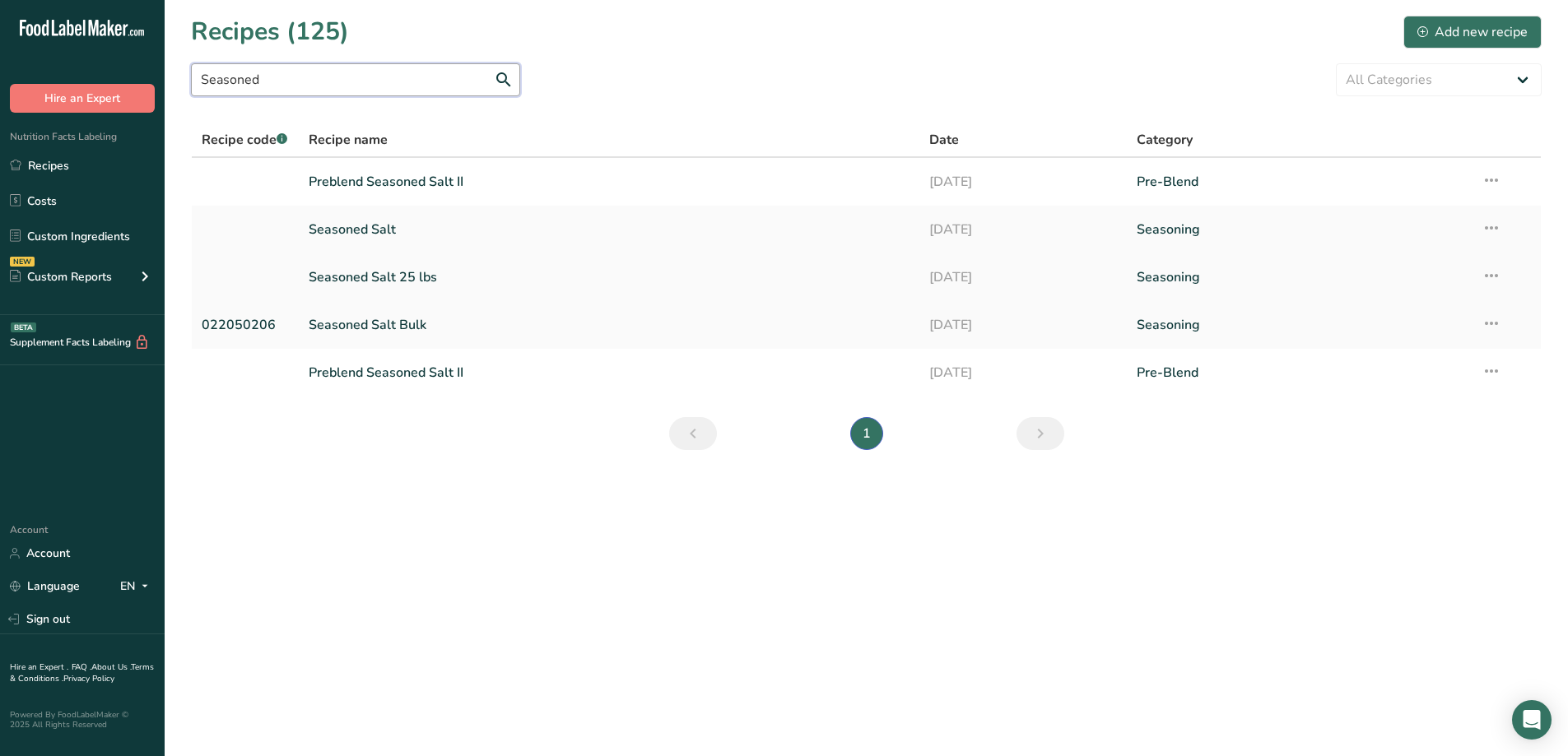
type input "Seasoned"
click at [419, 274] on link "Seasoned Salt 25 lbs" at bounding box center [609, 278] width 601 height 35
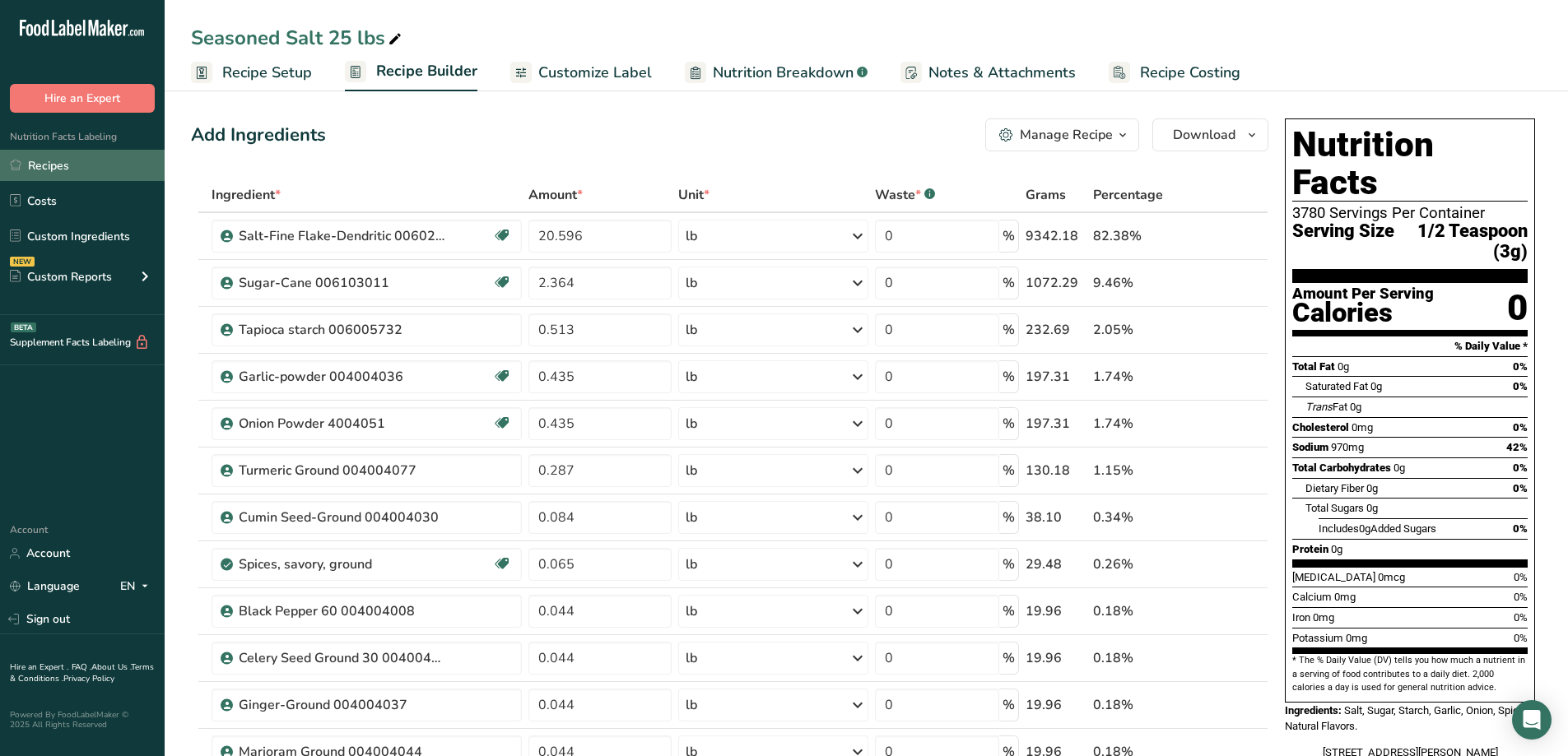
click at [64, 165] on link "Recipes" at bounding box center [82, 165] width 164 height 31
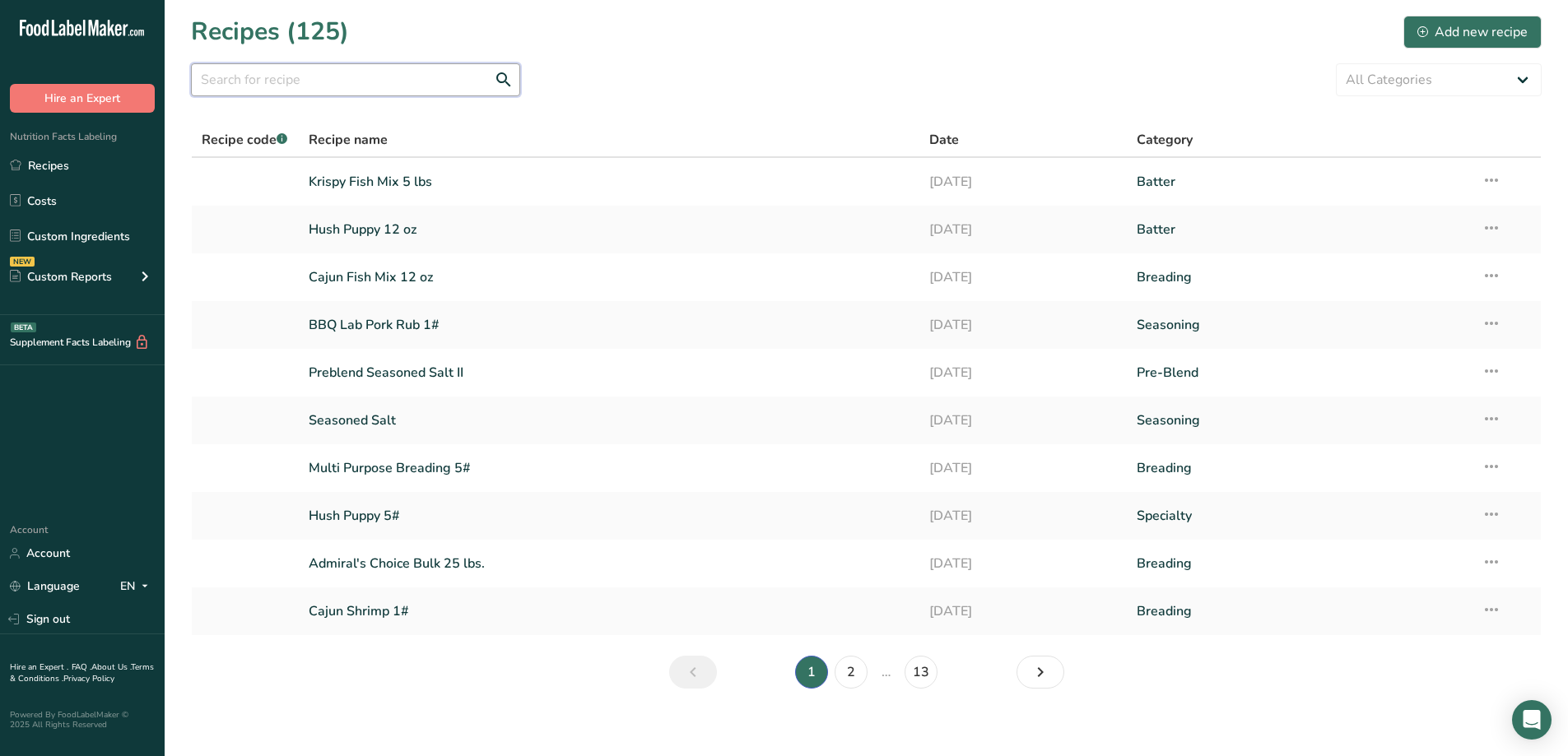
click at [351, 69] on input "text" at bounding box center [355, 80] width 329 height 33
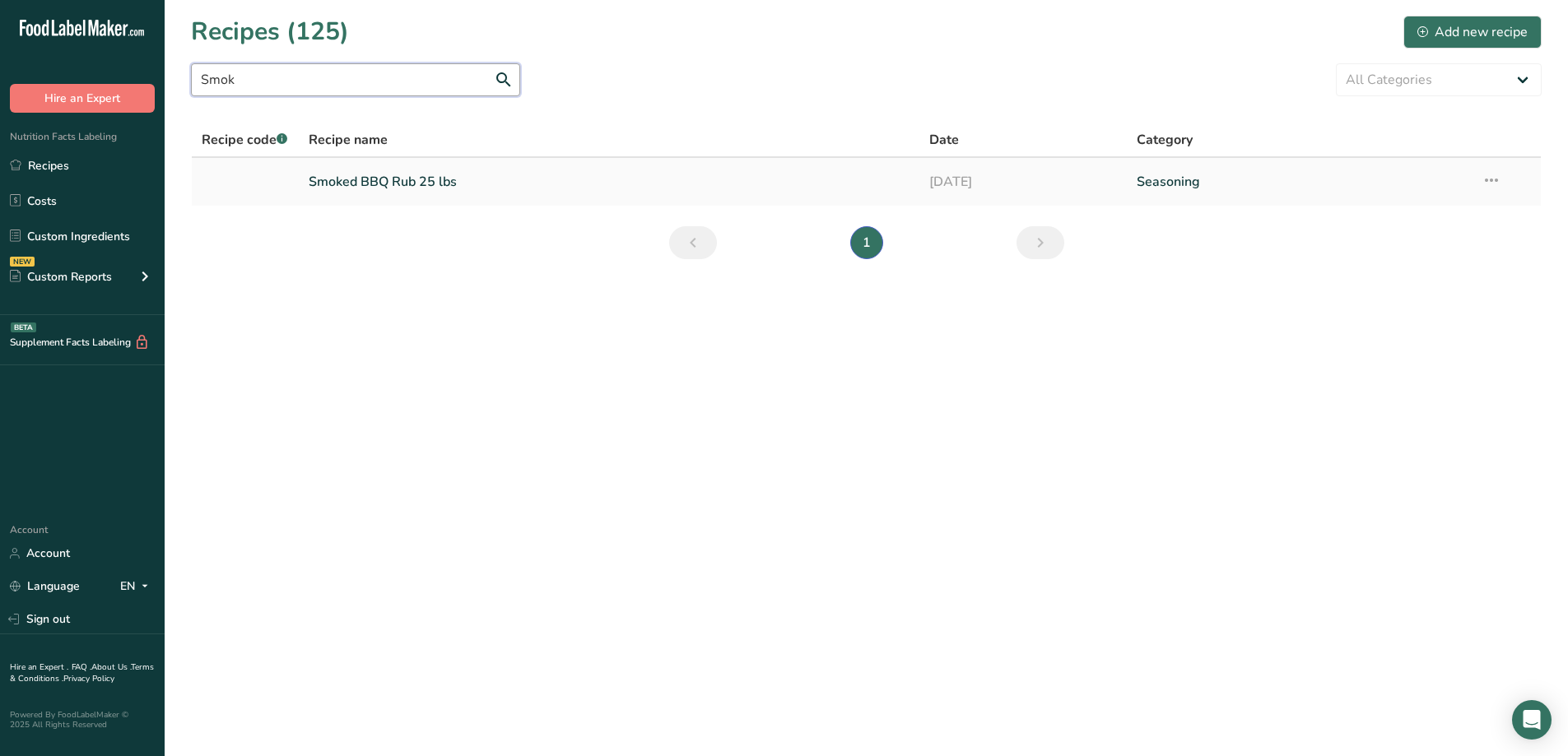
type input "Smok"
click at [416, 191] on link "Smoked BBQ Rub 25 lbs" at bounding box center [609, 182] width 601 height 35
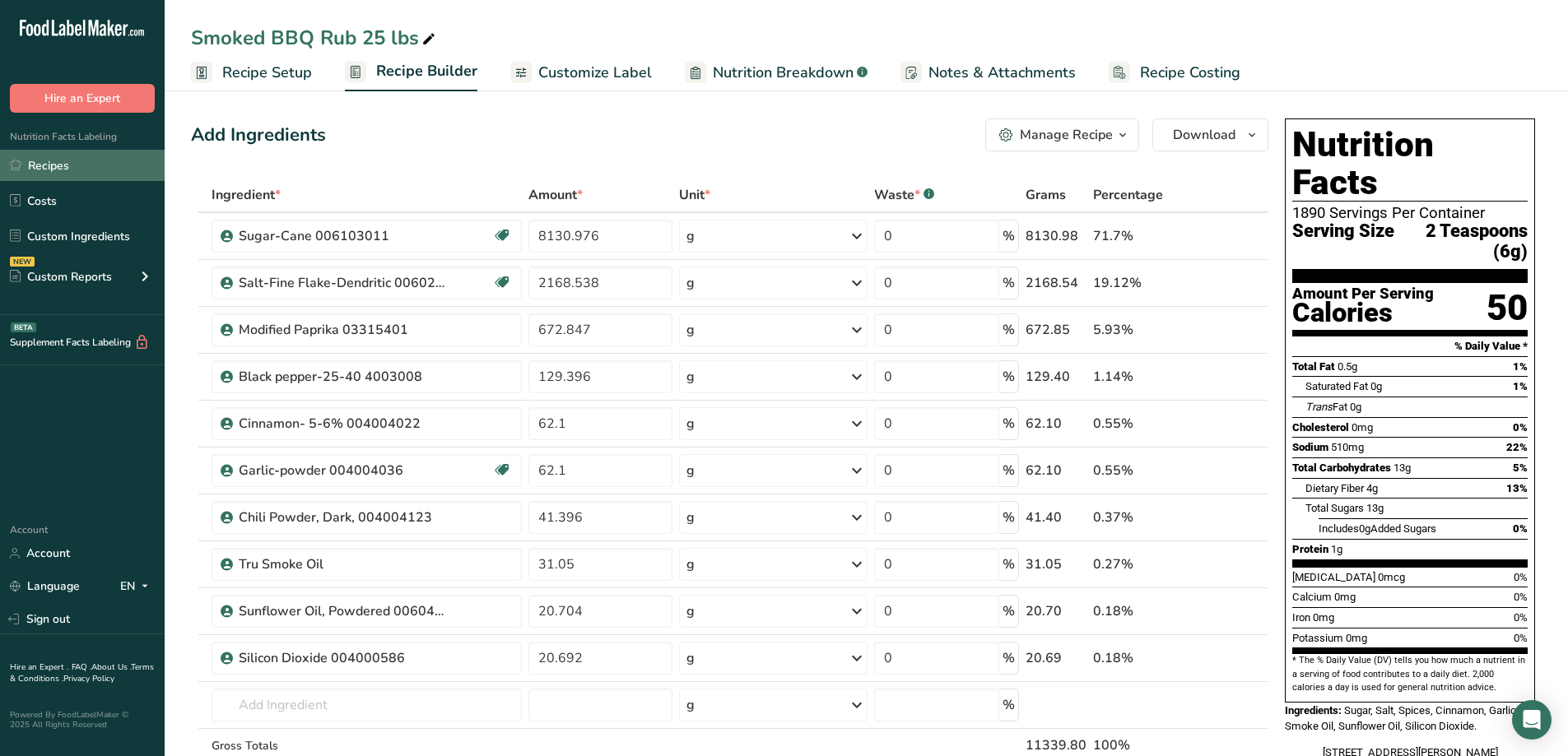
click at [65, 164] on link "Recipes" at bounding box center [82, 165] width 164 height 31
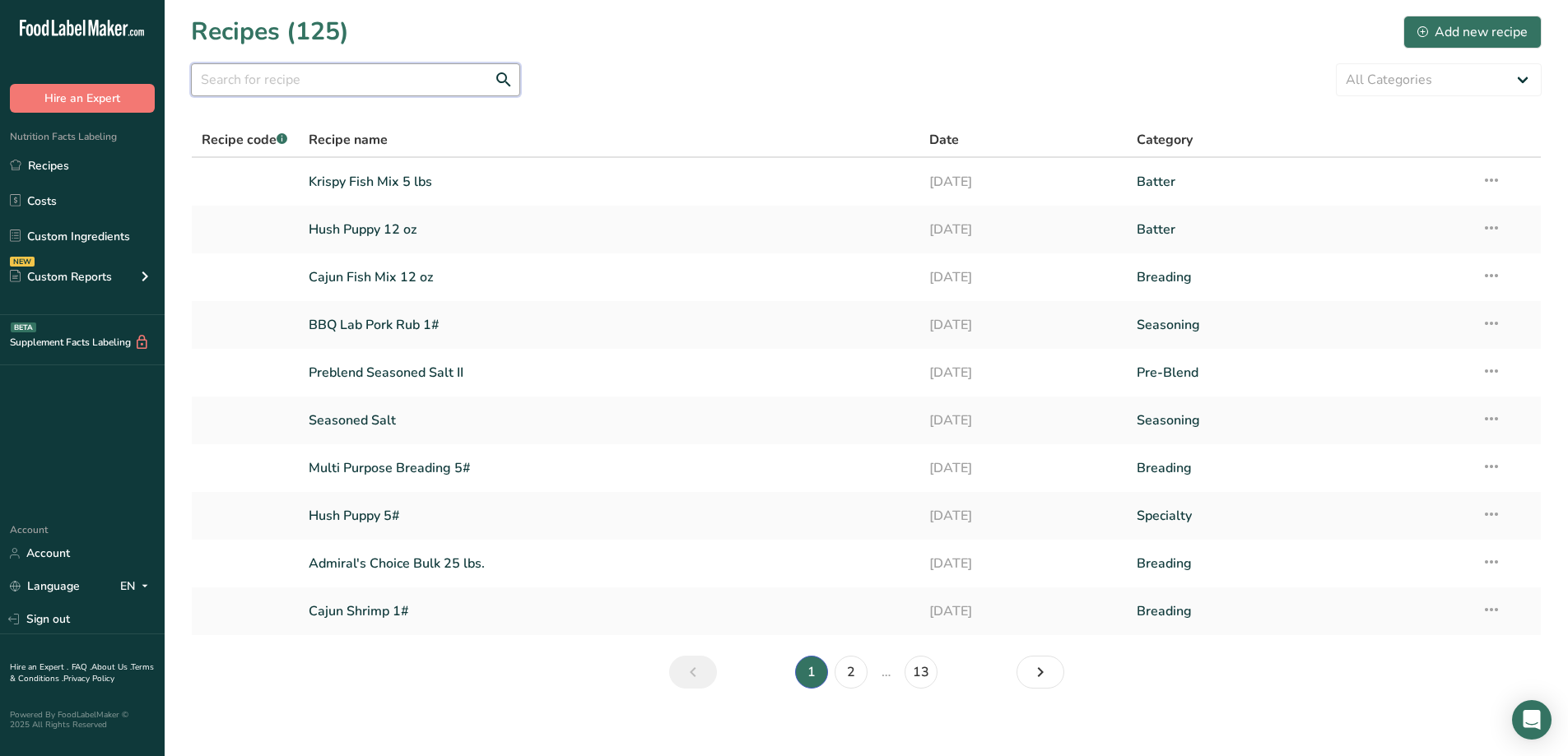
click at [403, 86] on input "text" at bounding box center [355, 80] width 329 height 33
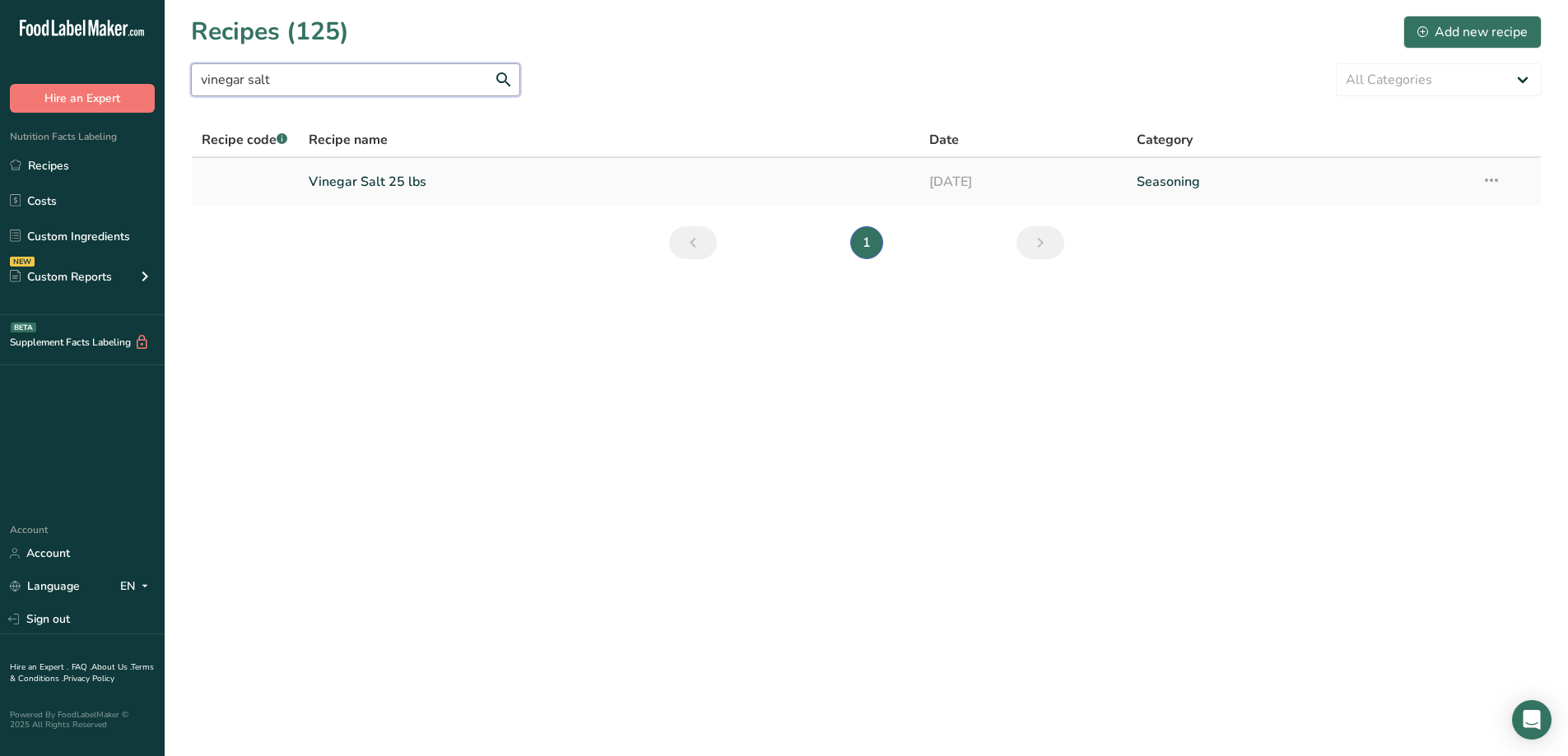
type input "vinegar salt"
click at [378, 180] on link "Vinegar Salt 25 lbs" at bounding box center [609, 182] width 601 height 35
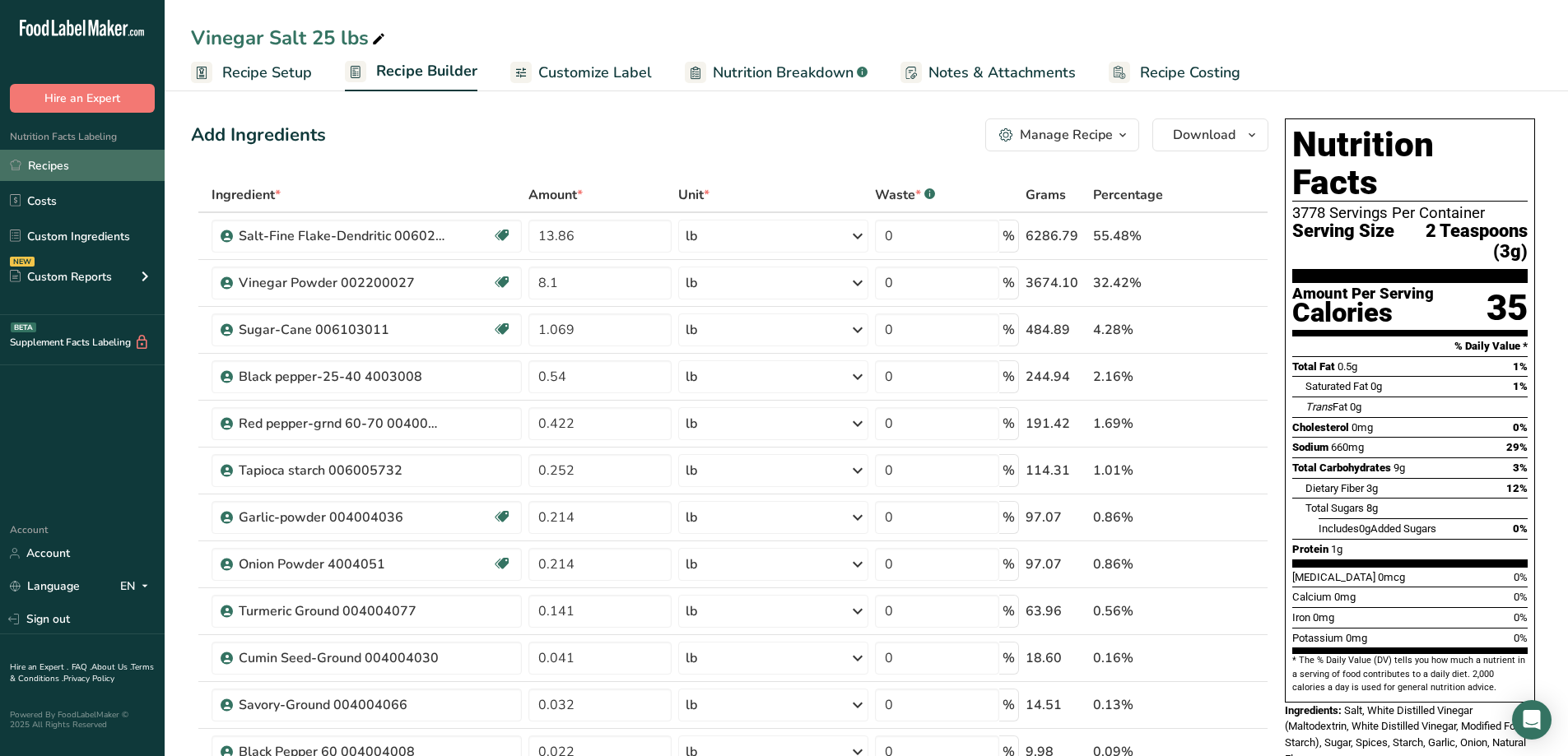
click at [63, 165] on link "Recipes" at bounding box center [82, 165] width 164 height 31
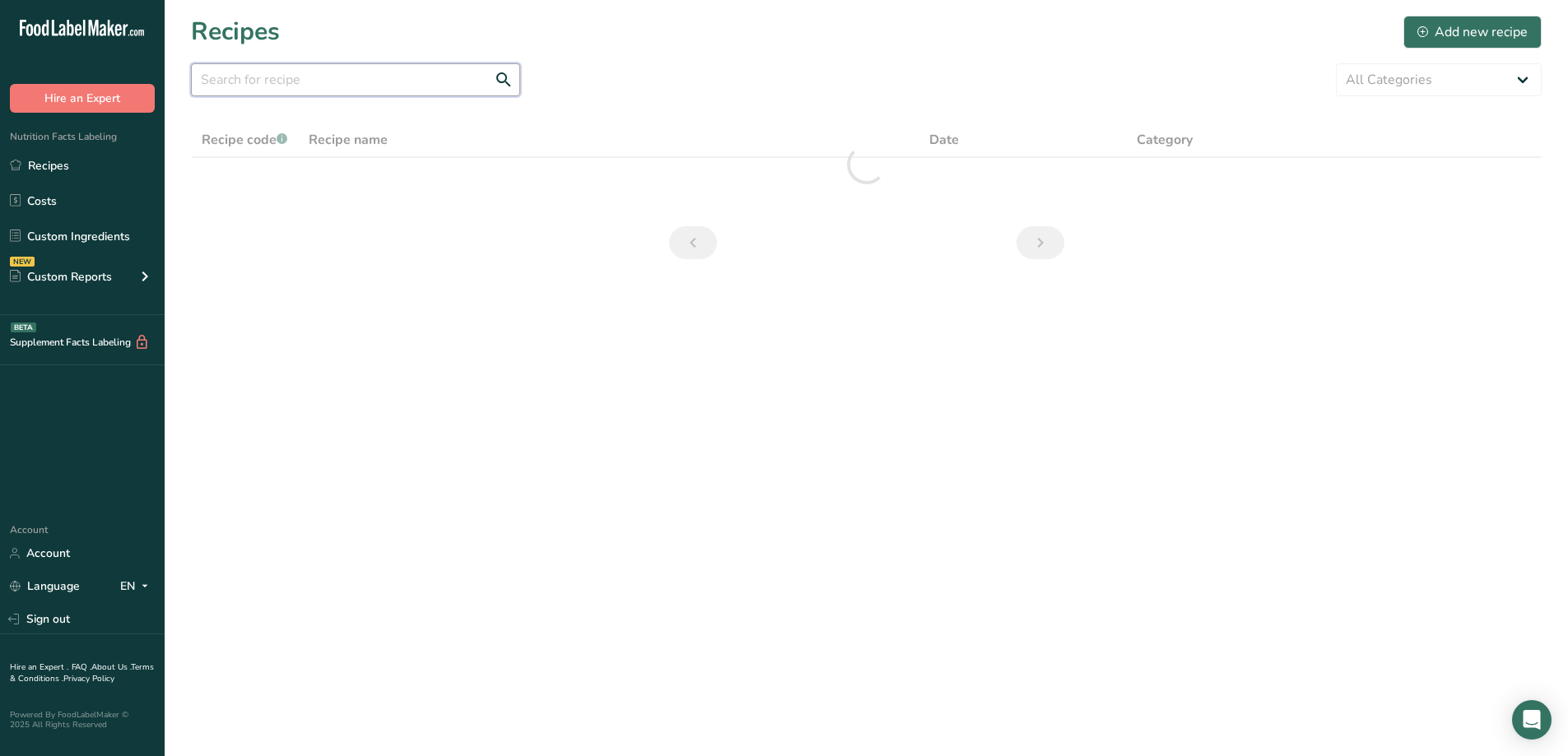
click at [371, 85] on input "text" at bounding box center [355, 80] width 329 height 33
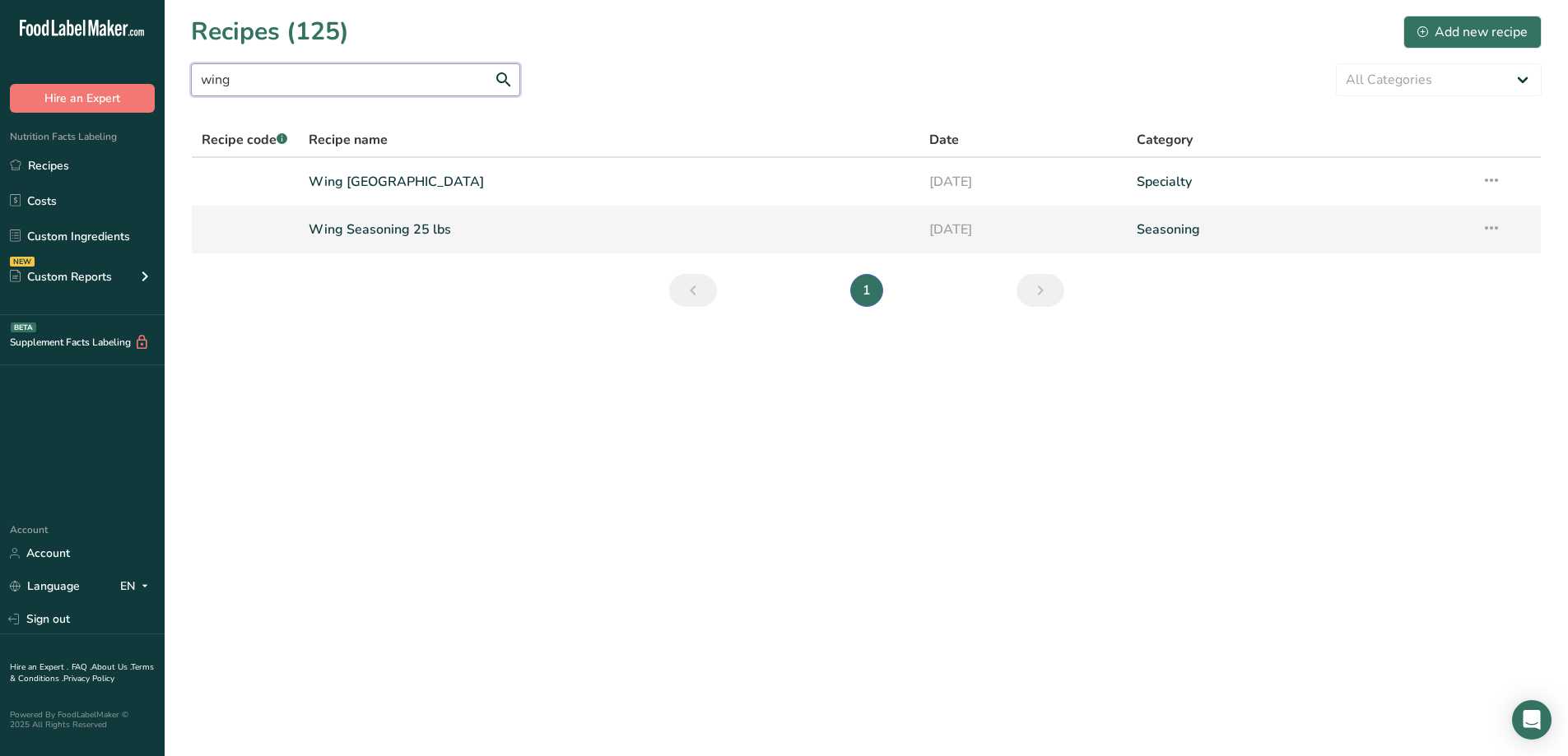
type input "wing"
click at [398, 214] on link "Wing Seasoning 25 lbs" at bounding box center [609, 230] width 601 height 35
